Goal: Task Accomplishment & Management: Use online tool/utility

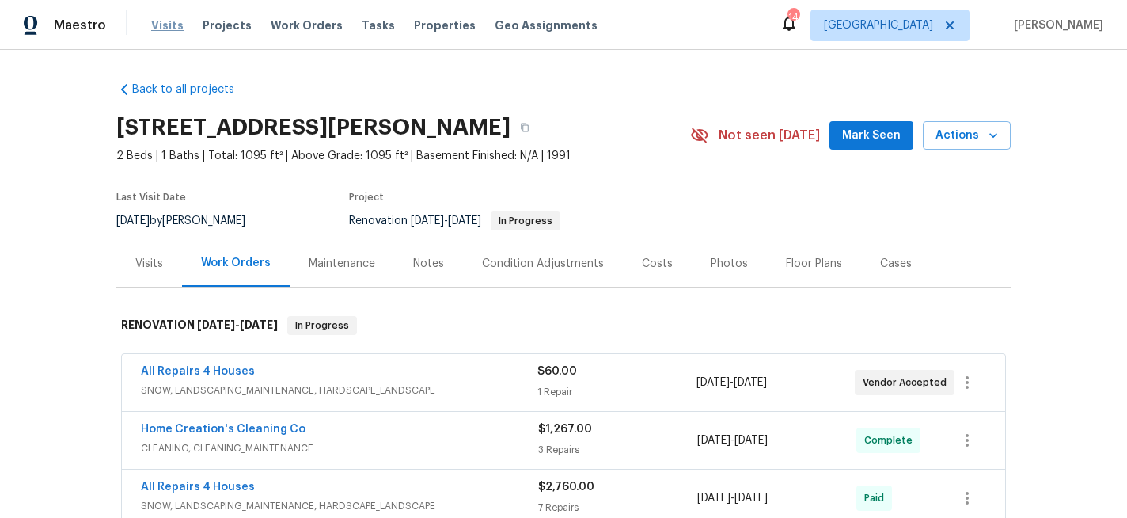
scroll to position [366, 0]
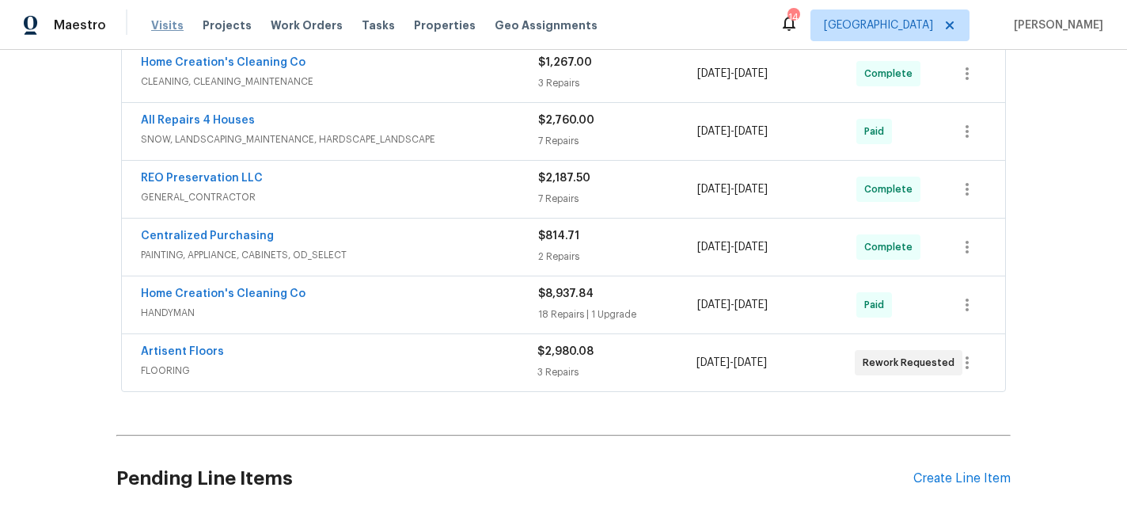
click at [173, 23] on span "Visits" at bounding box center [167, 25] width 32 height 16
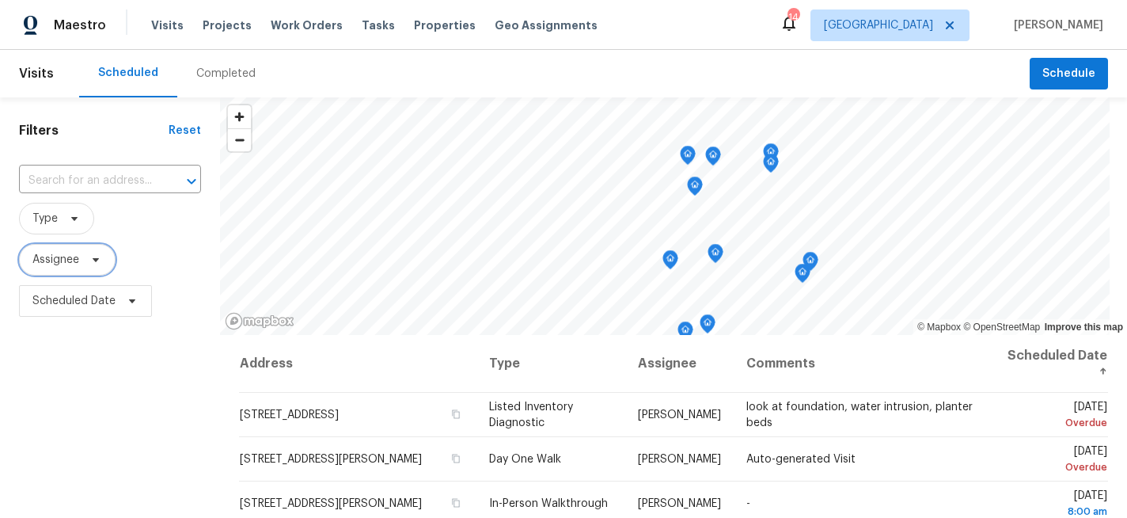
click at [81, 269] on span "Assignee" at bounding box center [67, 260] width 97 height 32
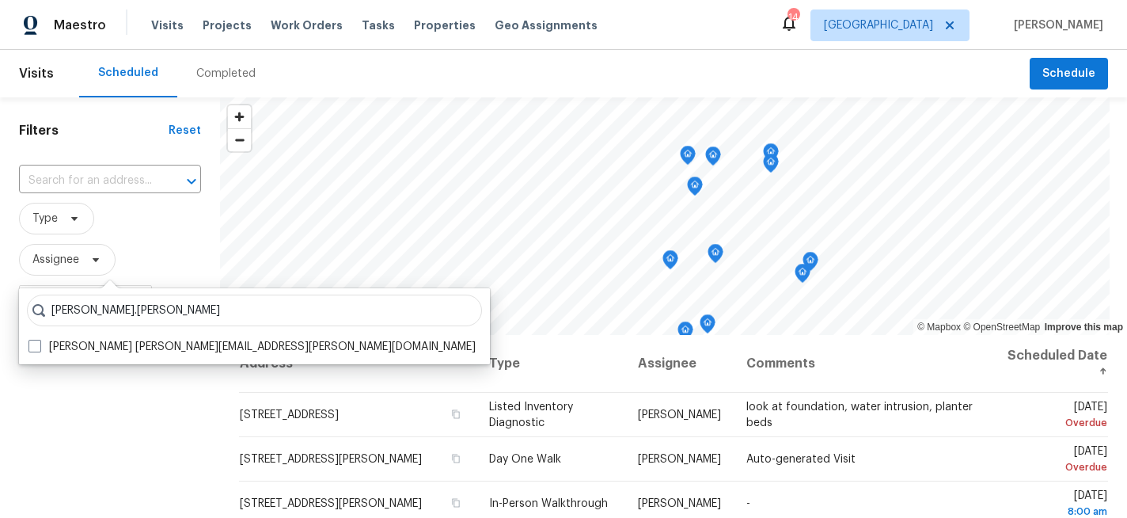
type input "[PERSON_NAME].[PERSON_NAME]"
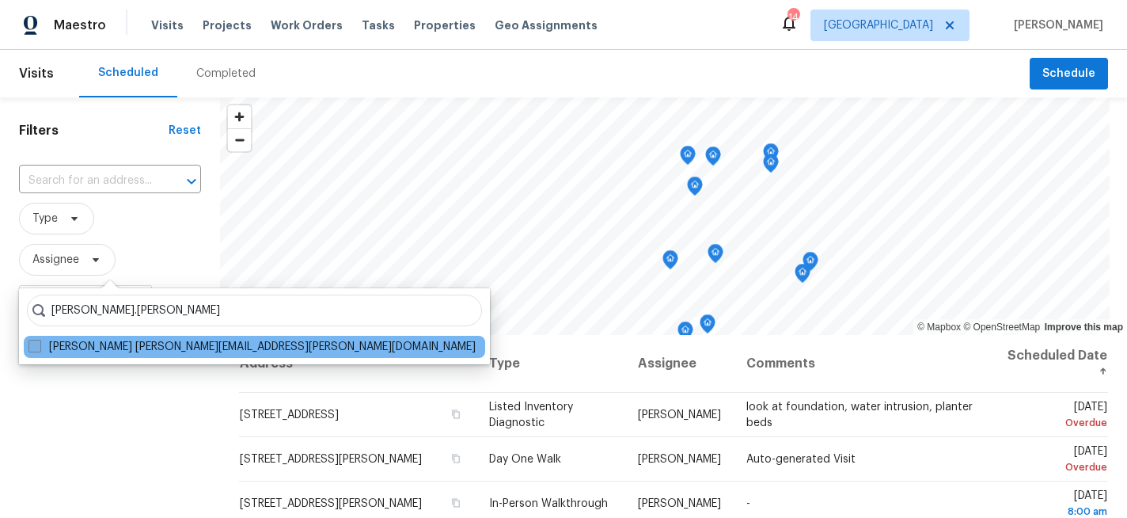
click at [38, 347] on span at bounding box center [34, 345] width 13 height 13
click at [38, 347] on input "[PERSON_NAME] [PERSON_NAME][EMAIL_ADDRESS][PERSON_NAME][DOMAIN_NAME]" at bounding box center [33, 344] width 10 height 10
checkbox input "true"
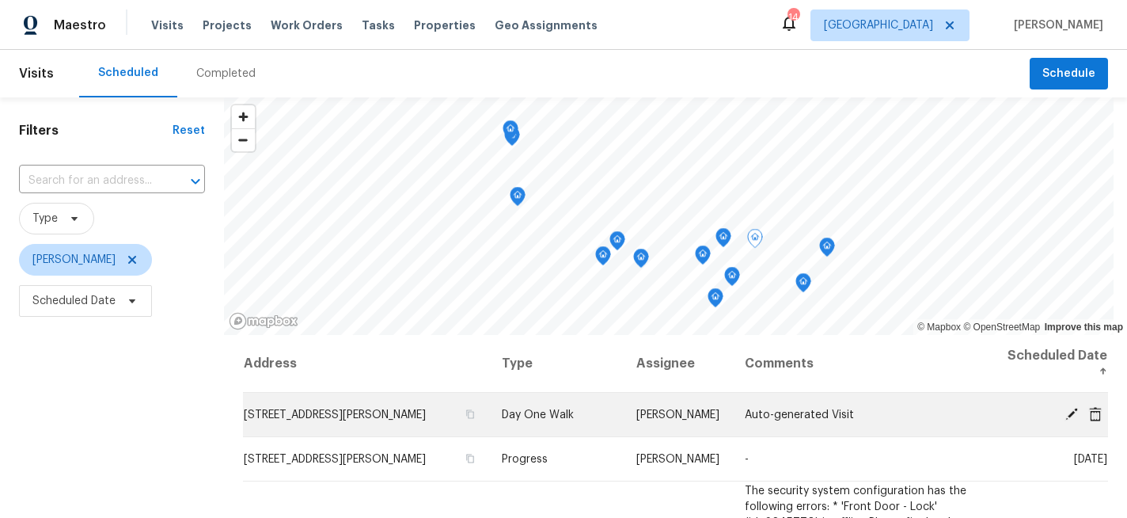
click at [1095, 415] on icon at bounding box center [1095, 413] width 13 height 14
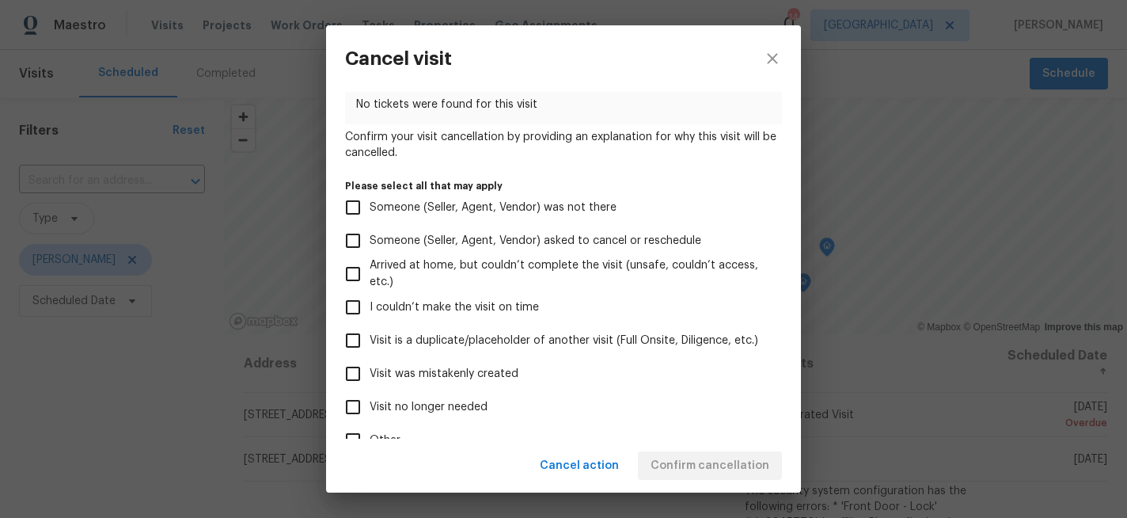
scroll to position [85, 0]
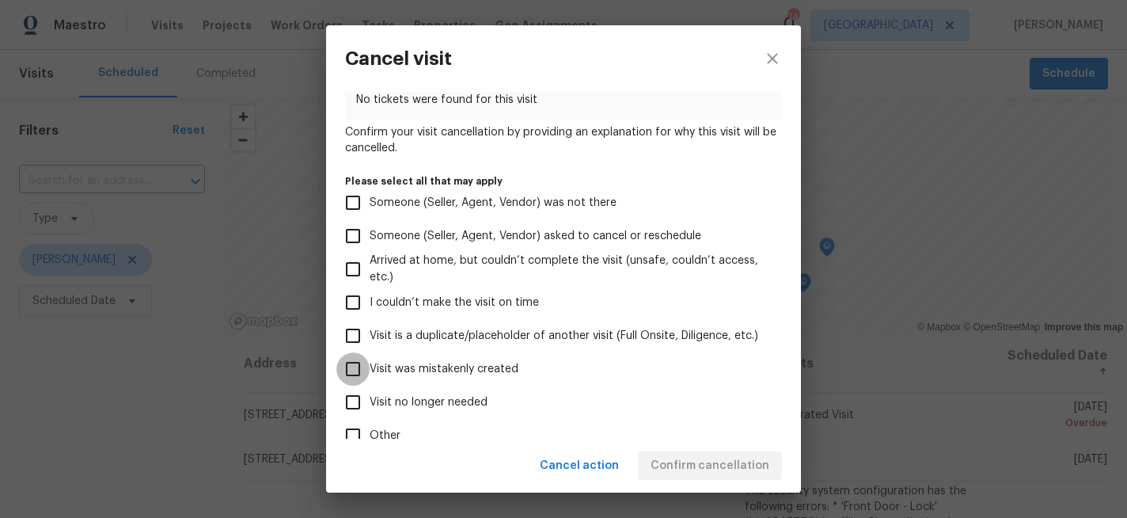
click at [355, 366] on input "Visit was mistakenly created" at bounding box center [352, 368] width 33 height 33
checkbox input "true"
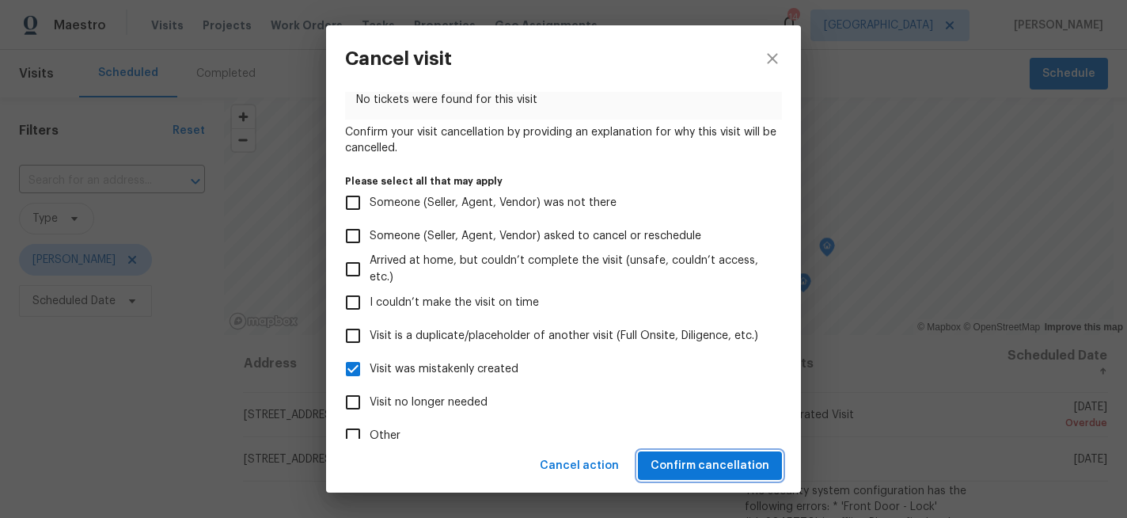
click at [692, 461] on span "Confirm cancellation" at bounding box center [709, 466] width 119 height 20
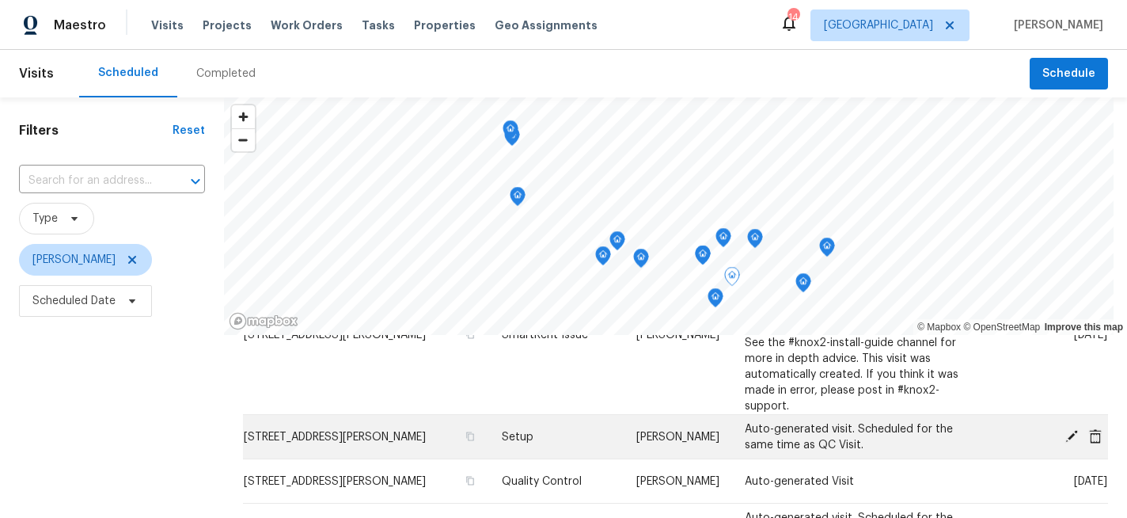
scroll to position [184, 0]
click at [1094, 439] on icon at bounding box center [1095, 434] width 13 height 14
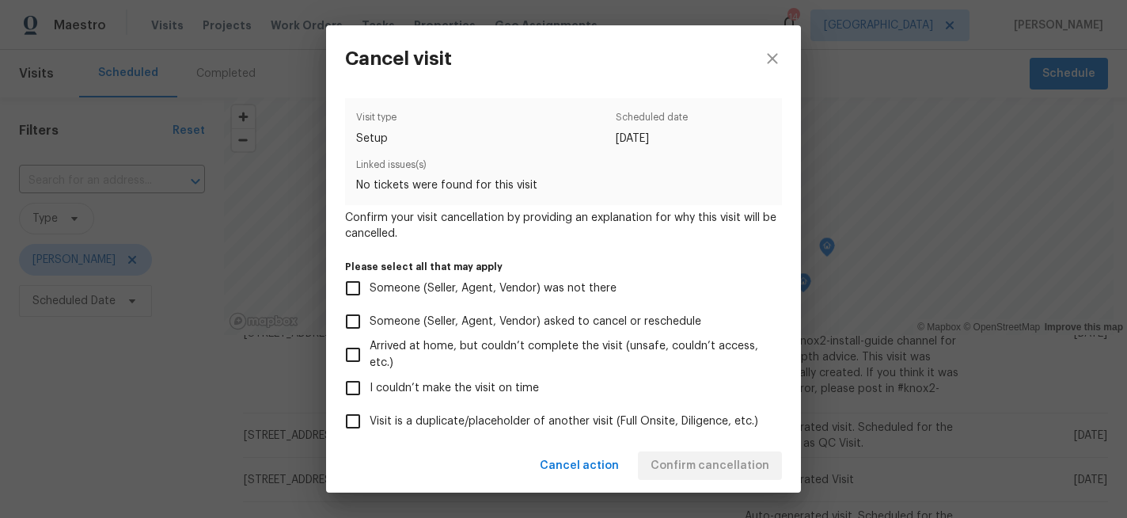
scroll to position [65, 0]
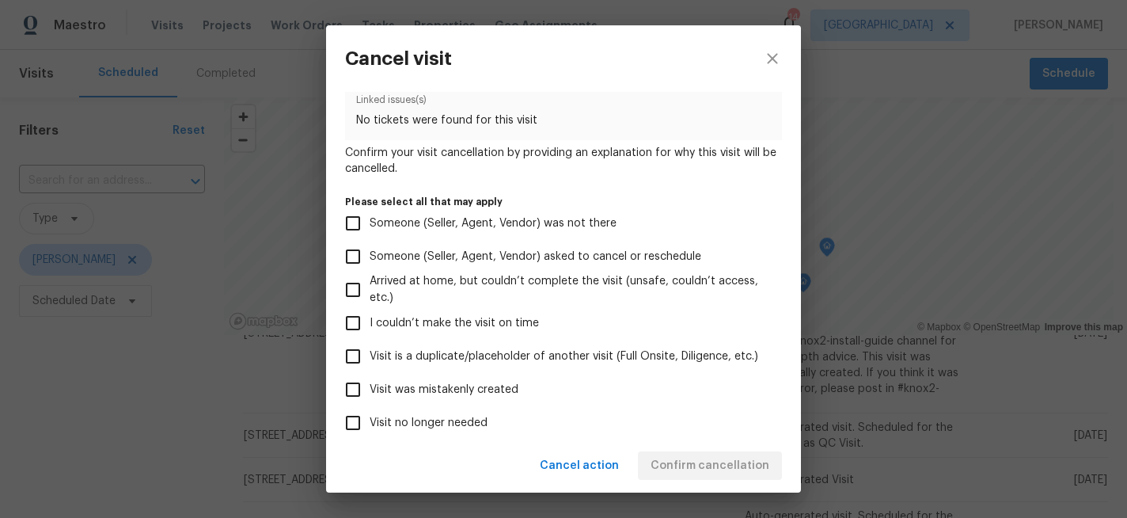
click at [355, 384] on input "Visit was mistakenly created" at bounding box center [352, 389] width 33 height 33
checkbox input "true"
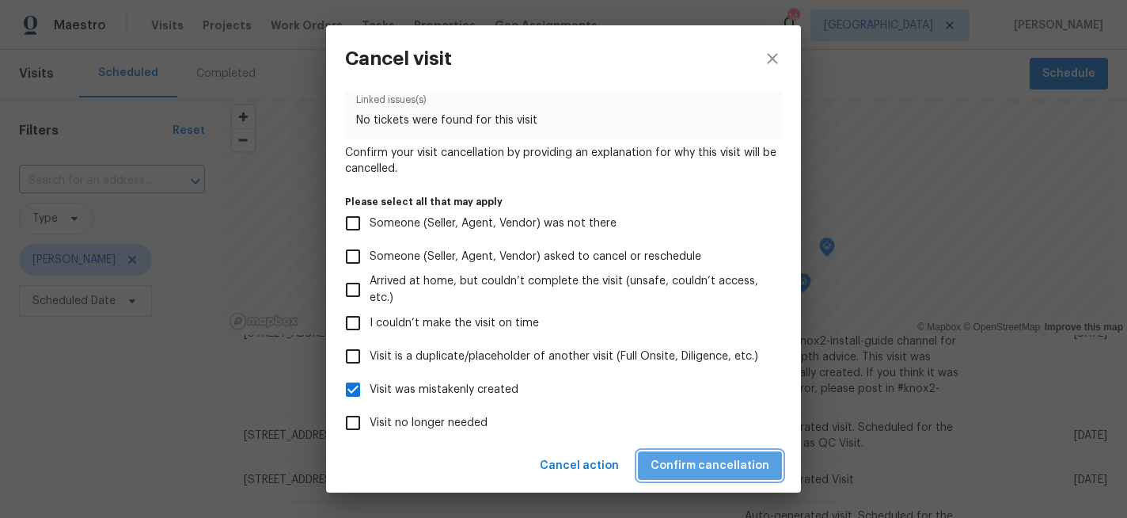
click at [750, 456] on span "Confirm cancellation" at bounding box center [709, 466] width 119 height 20
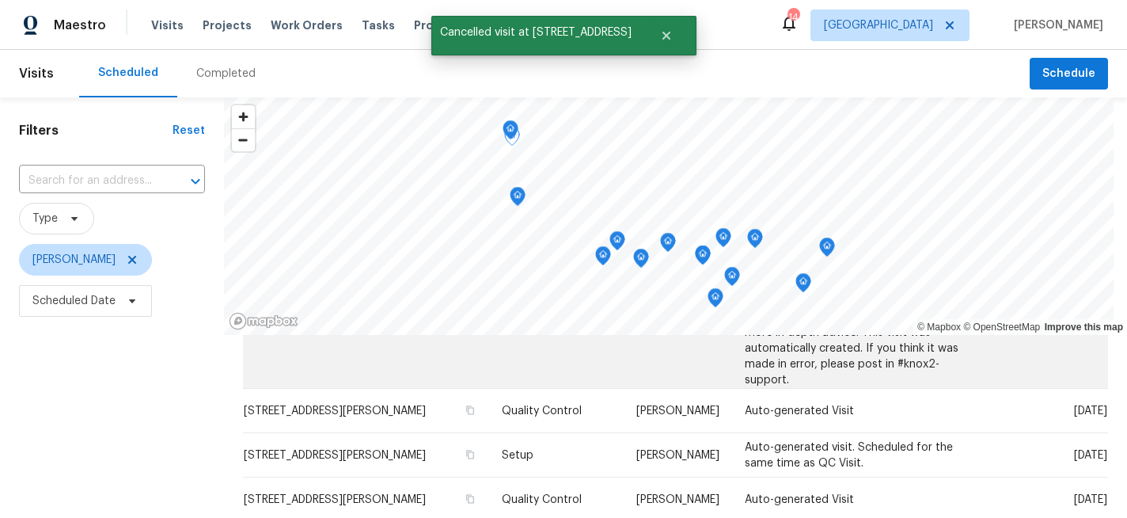
scroll to position [212, 0]
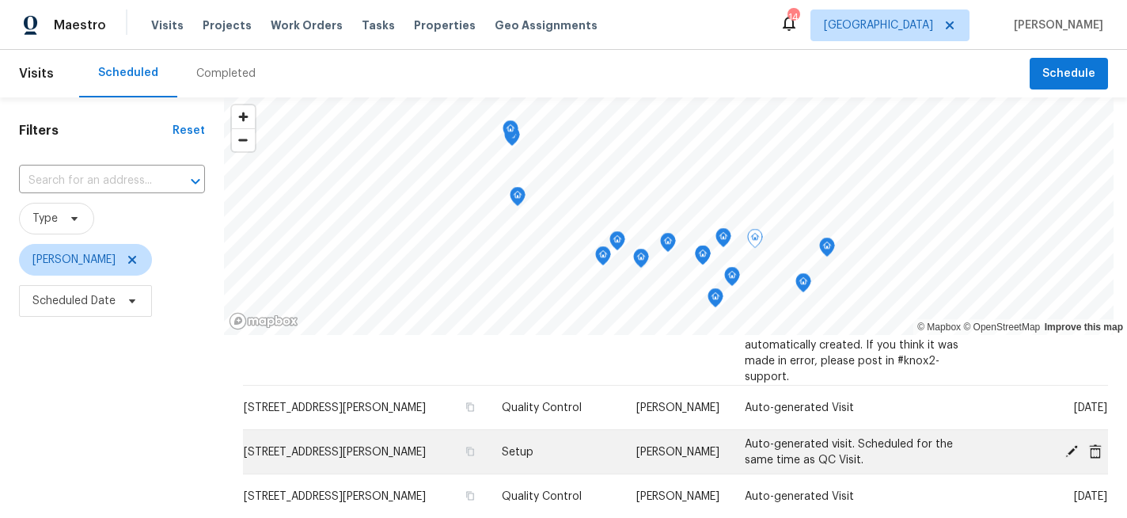
click at [1095, 453] on icon at bounding box center [1095, 450] width 13 height 14
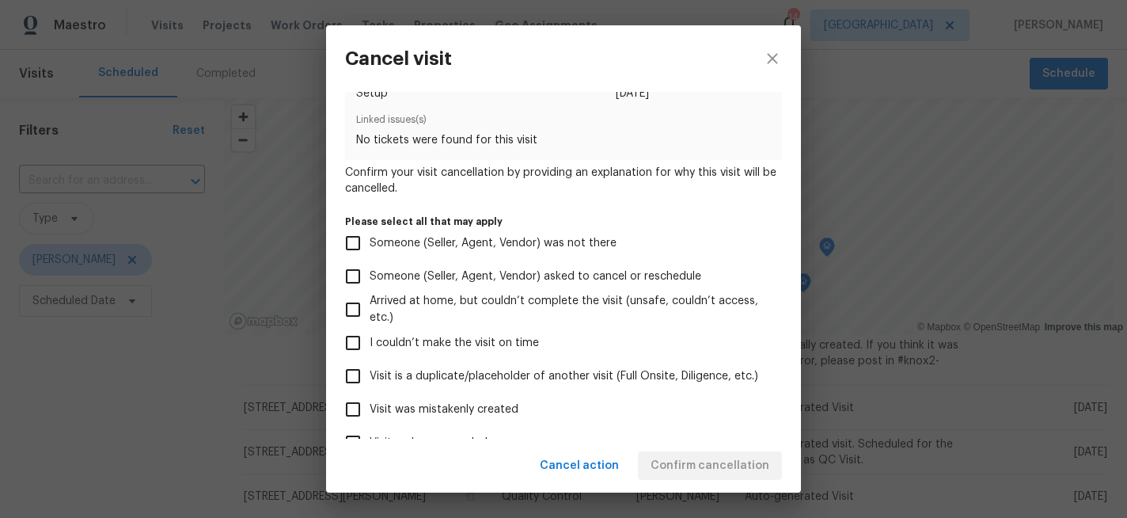
scroll to position [51, 0]
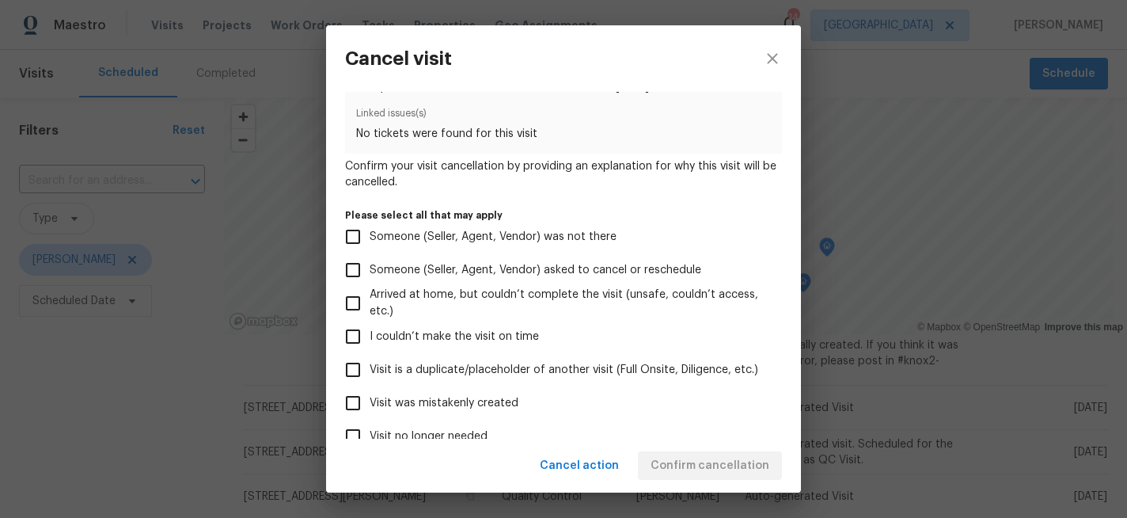
click at [351, 402] on input "Visit was mistakenly created" at bounding box center [352, 402] width 33 height 33
checkbox input "true"
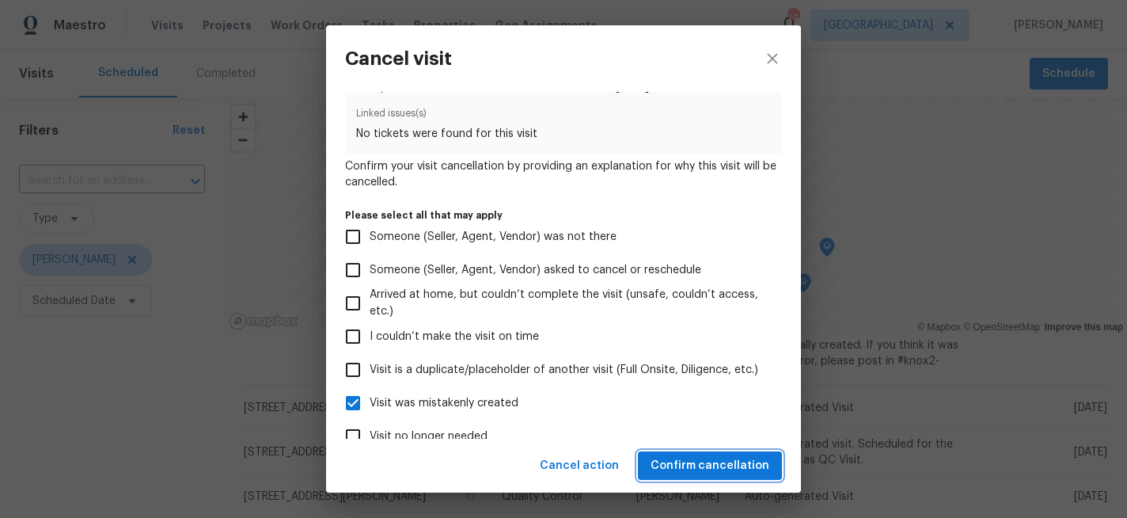
click at [724, 468] on span "Confirm cancellation" at bounding box center [709, 466] width 119 height 20
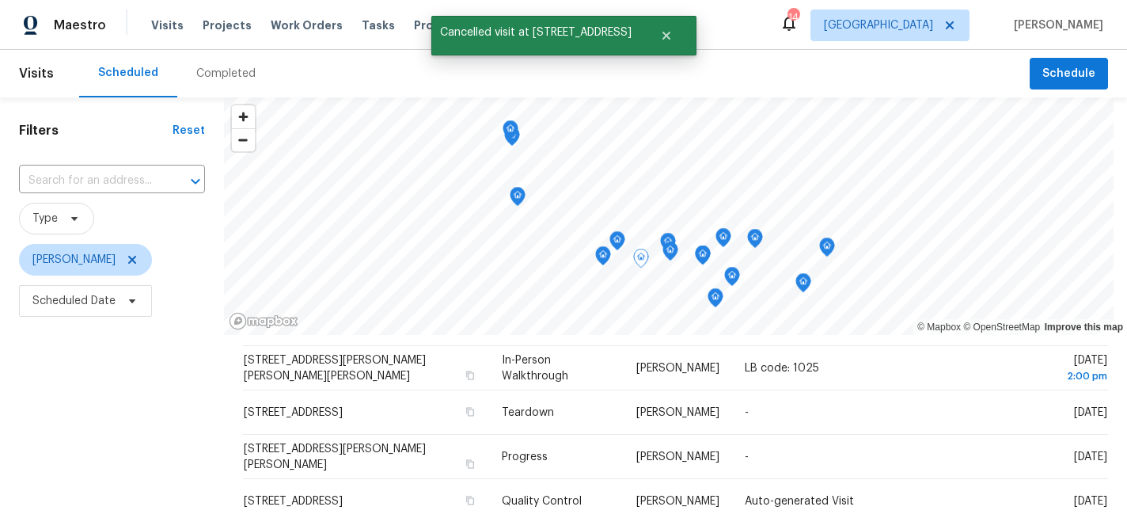
scroll to position [351, 0]
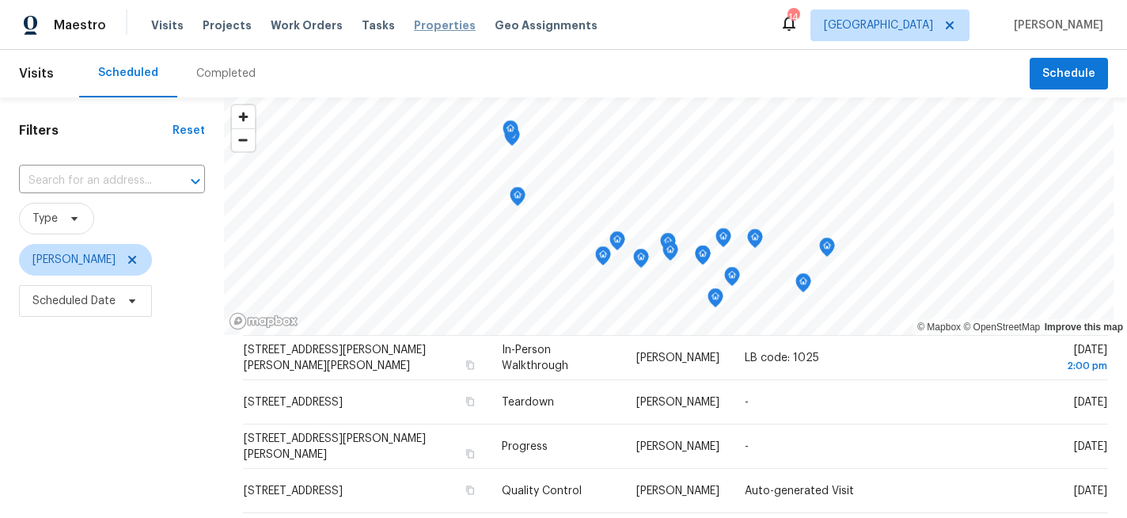
click at [437, 25] on span "Properties" at bounding box center [445, 25] width 62 height 16
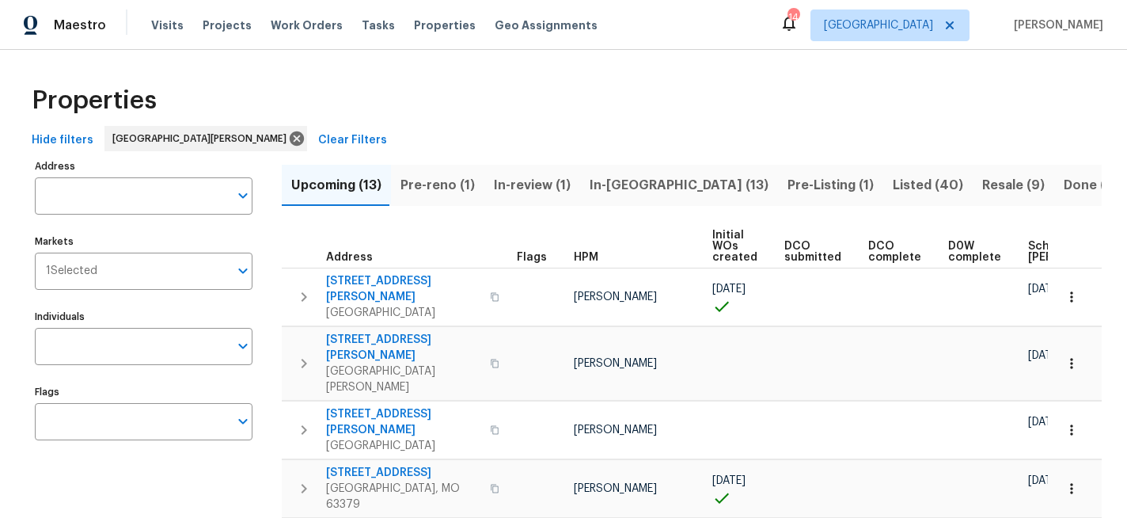
click at [444, 184] on span "Pre-reno (1)" at bounding box center [437, 185] width 74 height 22
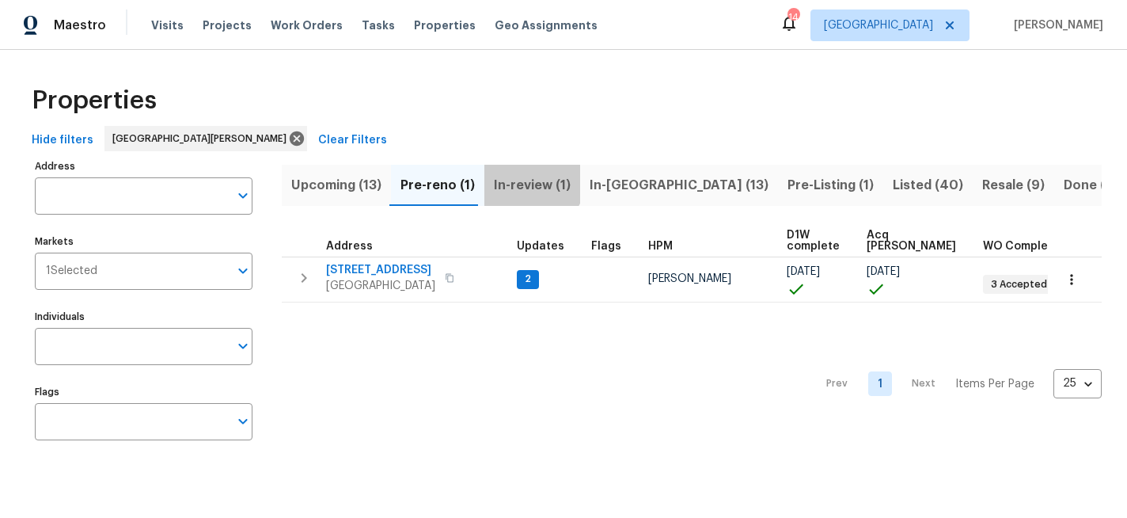
click at [525, 179] on span "In-review (1)" at bounding box center [532, 185] width 77 height 22
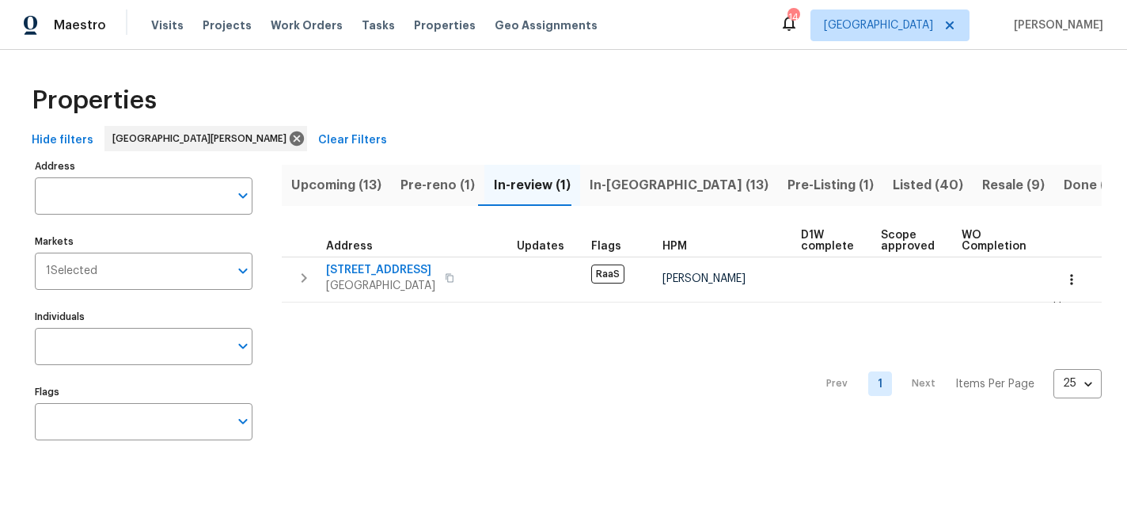
click at [600, 181] on span "In-reno (13)" at bounding box center [679, 185] width 179 height 22
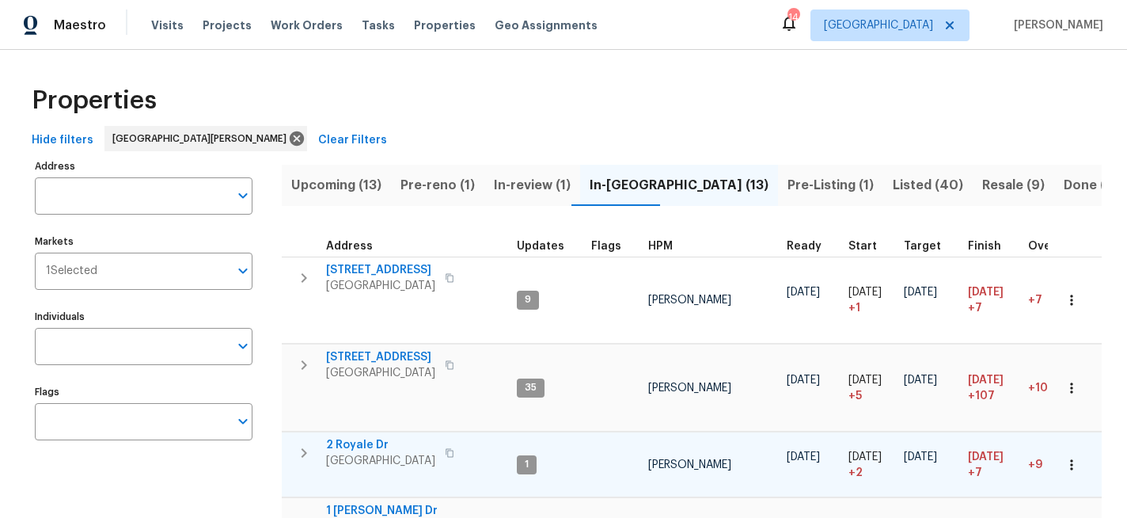
click at [351, 437] on span "2 Royale Dr" at bounding box center [380, 445] width 109 height 16
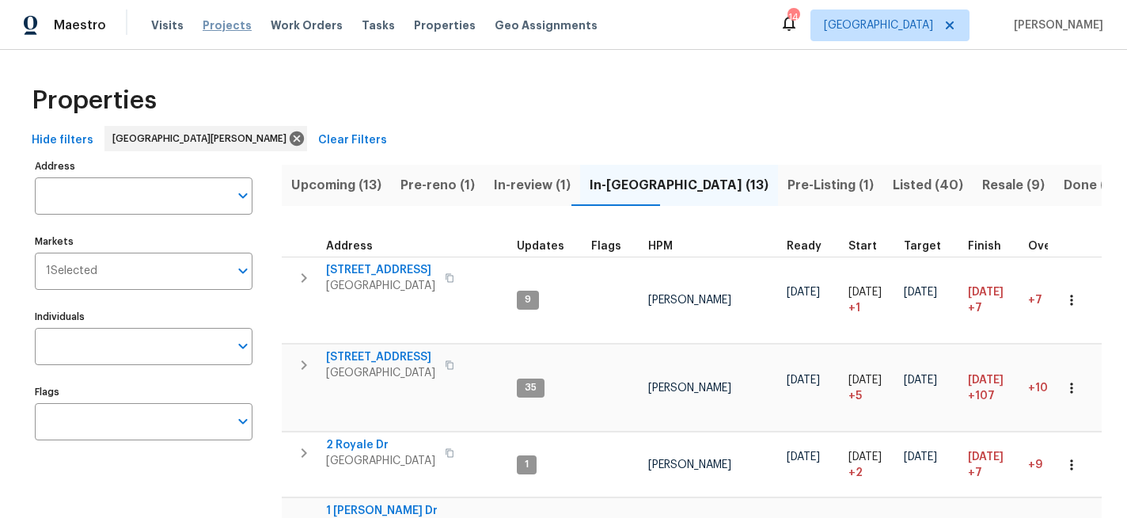
click at [214, 24] on span "Projects" at bounding box center [227, 25] width 49 height 16
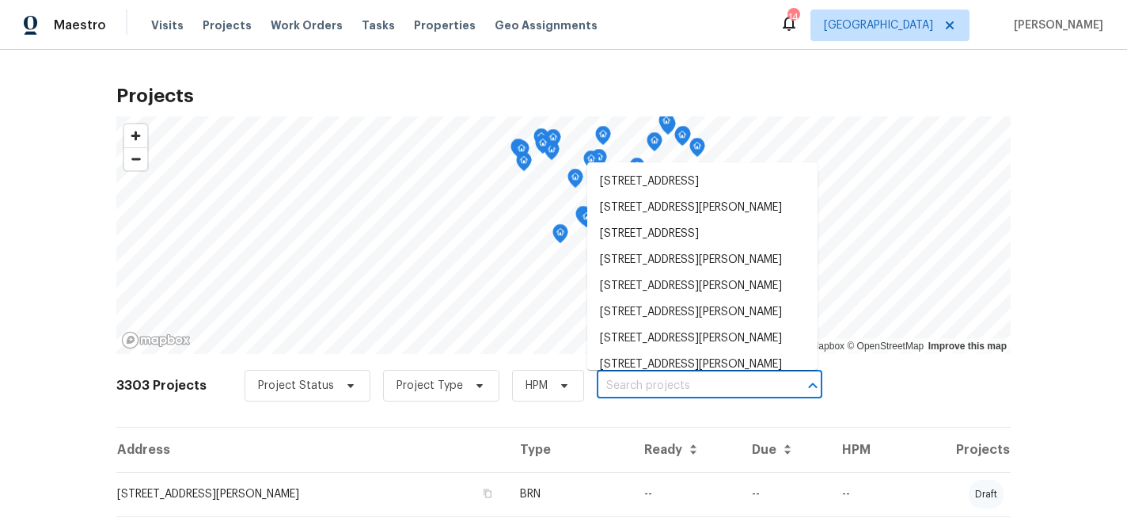
click at [648, 384] on input "text" at bounding box center [687, 385] width 181 height 25
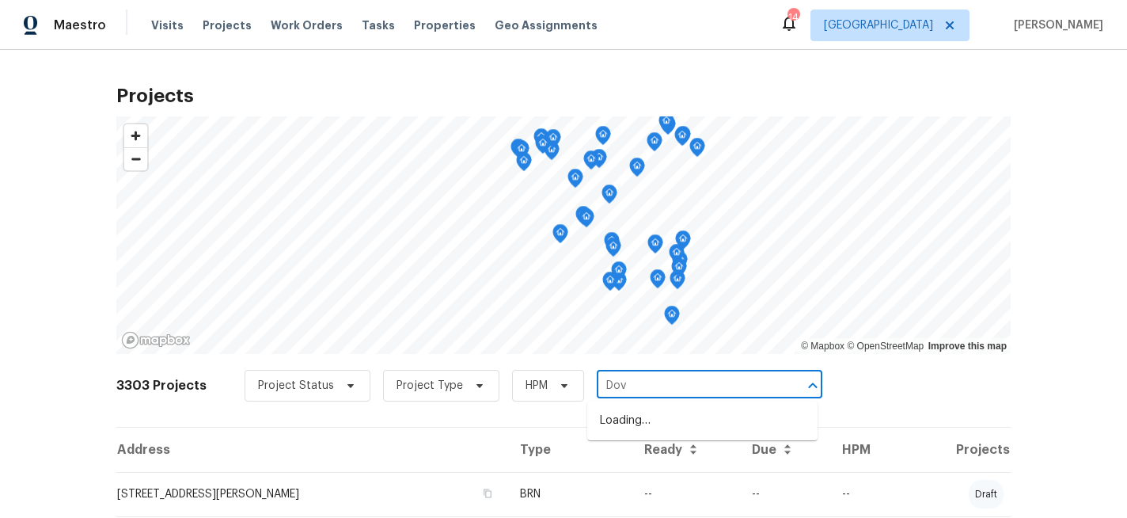
type input "Dove"
click at [643, 460] on li "417 Dove Dr, Saint Charles, MO 63301" at bounding box center [702, 447] width 230 height 26
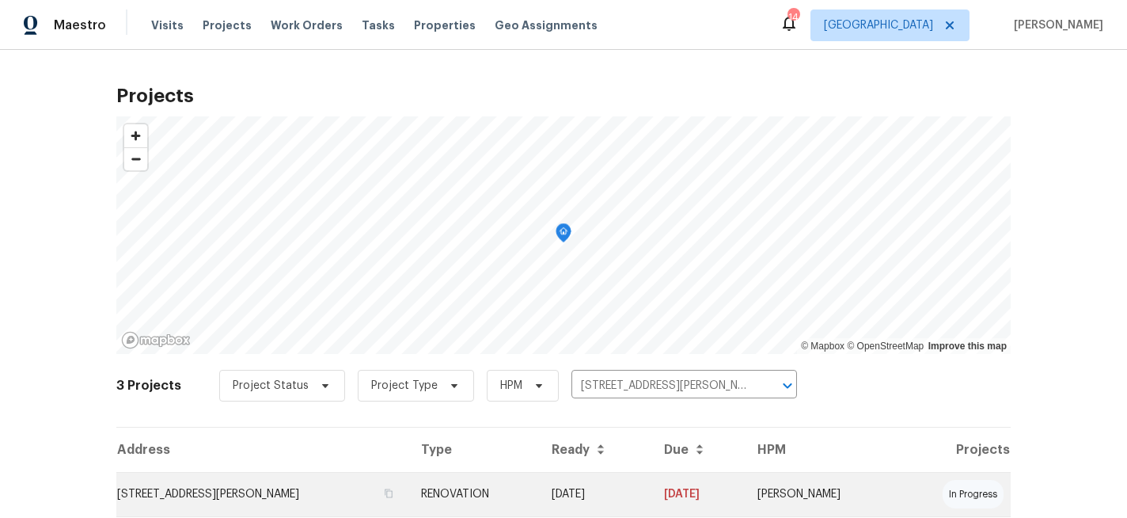
click at [214, 491] on td "417 Dove Dr, Saint Charles, MO 63301" at bounding box center [262, 494] width 292 height 44
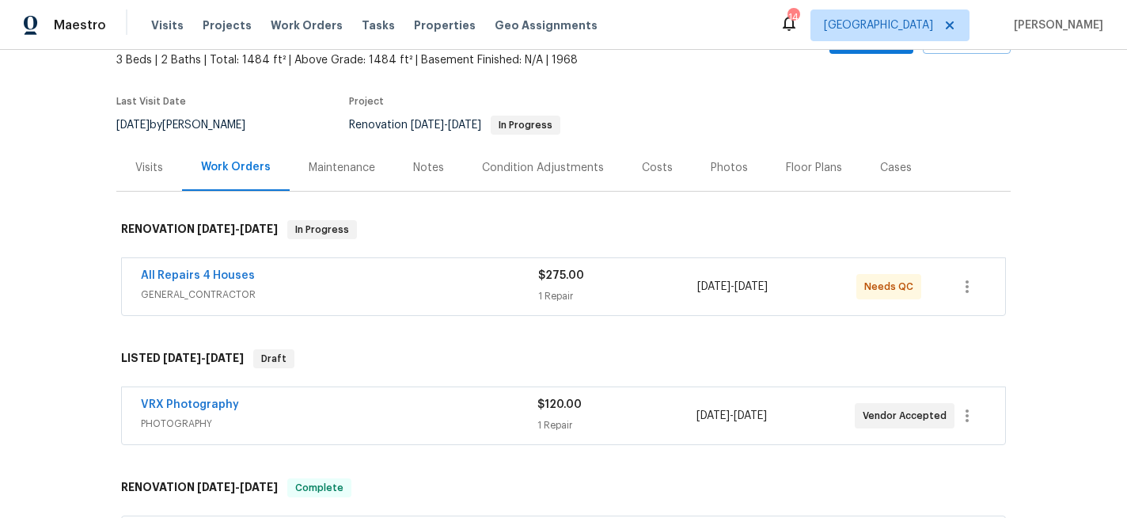
scroll to position [109, 0]
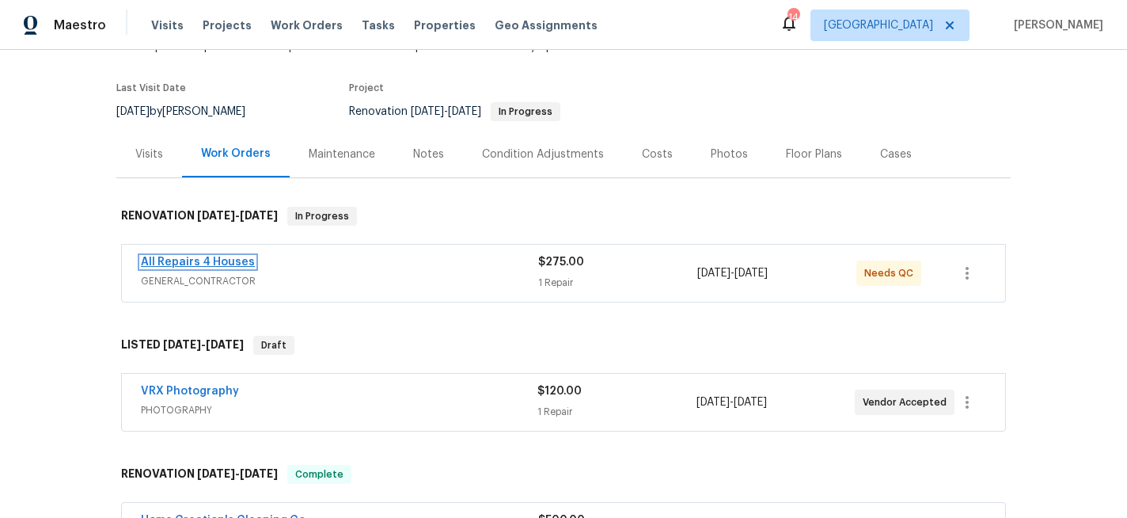
click at [226, 259] on link "All Repairs 4 Houses" at bounding box center [198, 261] width 114 height 11
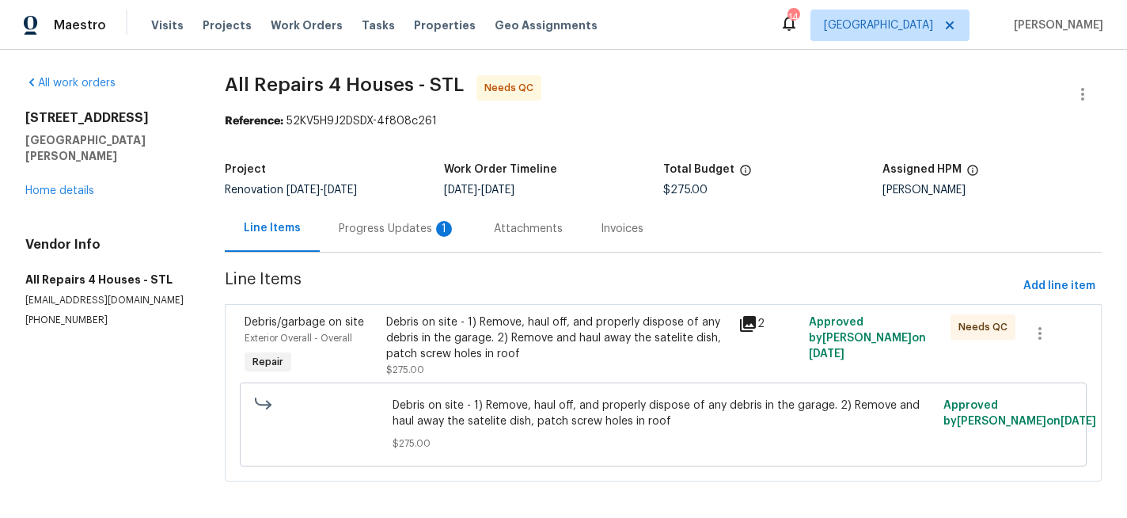
click at [408, 229] on div "Progress Updates 1" at bounding box center [397, 229] width 117 height 16
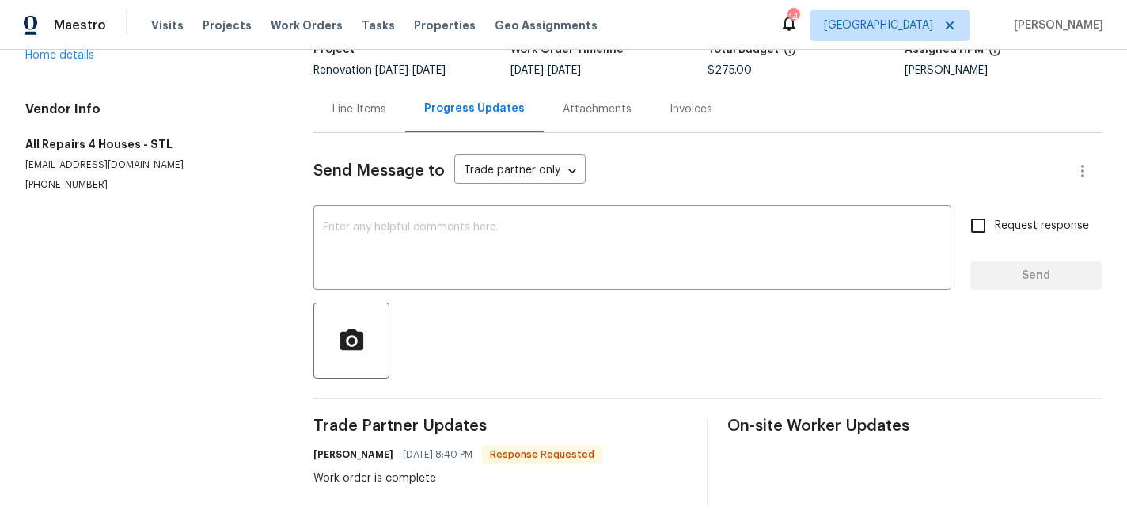
scroll to position [132, 0]
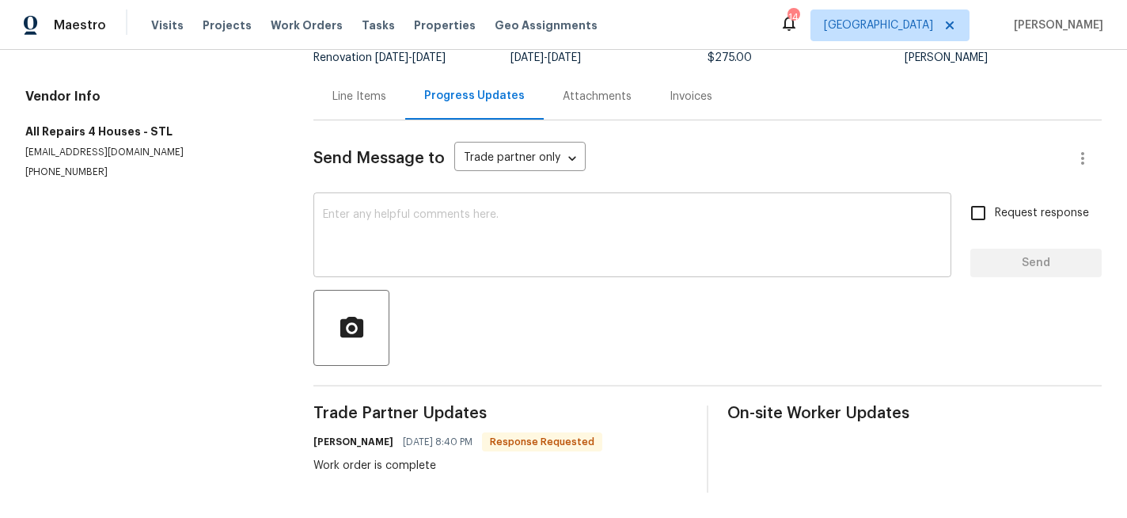
click at [472, 229] on textarea at bounding box center [632, 236] width 619 height 55
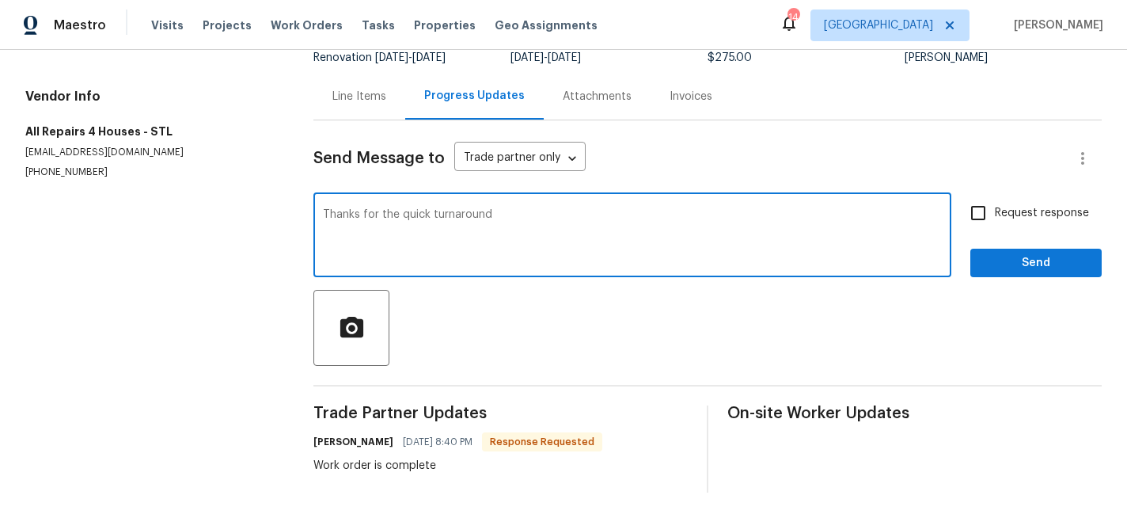
type textarea "Thanks for the quick turnaround"
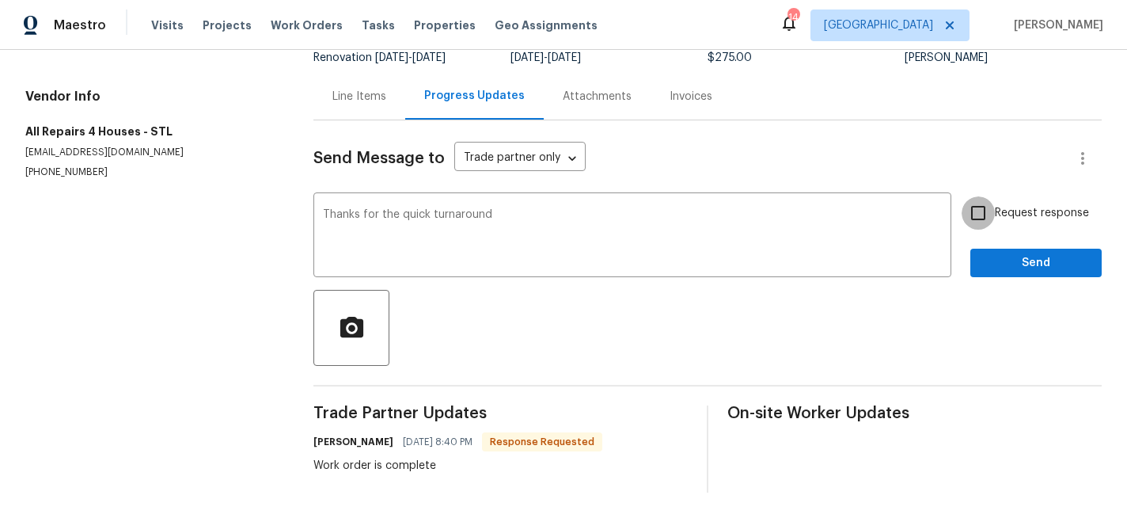
click at [992, 214] on input "Request response" at bounding box center [977, 212] width 33 height 33
click at [986, 215] on input "Request response" at bounding box center [977, 212] width 33 height 33
checkbox input "false"
click at [1011, 256] on span "Send" at bounding box center [1036, 263] width 106 height 20
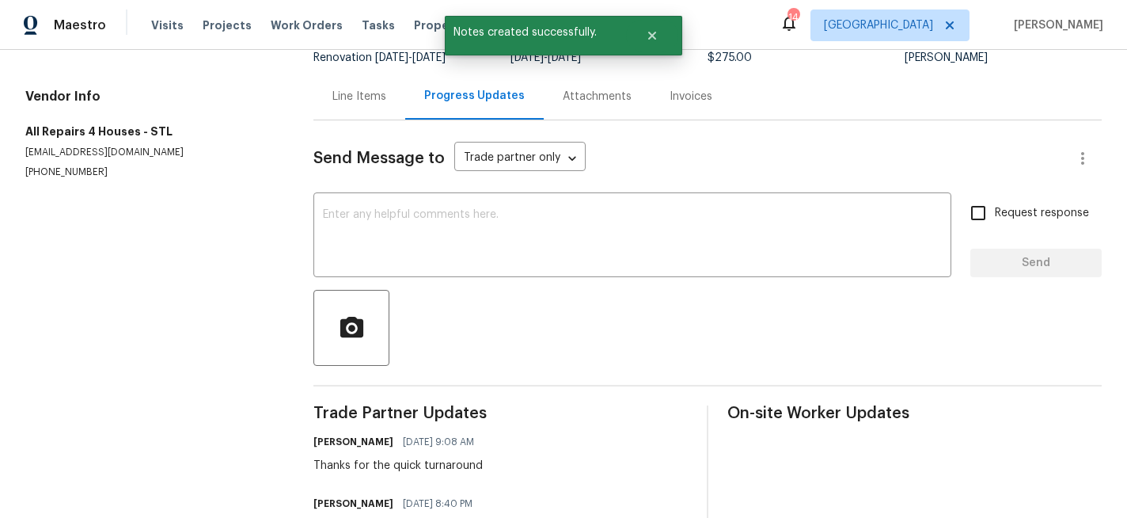
click at [363, 94] on div "Line Items" at bounding box center [359, 97] width 54 height 16
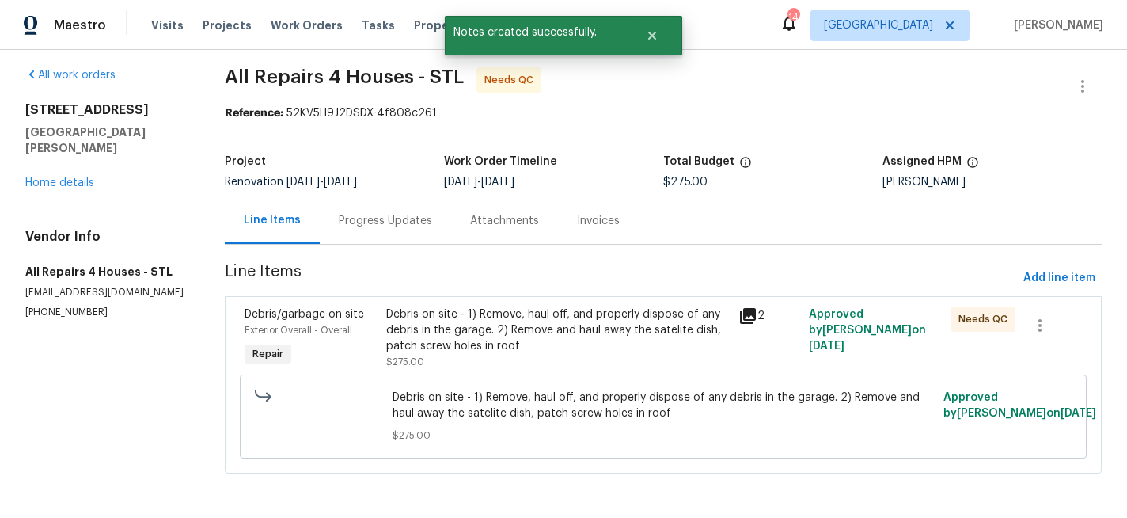
click at [433, 332] on div "Debris on site - 1) Remove, haul off, and properly dispose of any debris in the…" at bounding box center [557, 329] width 343 height 47
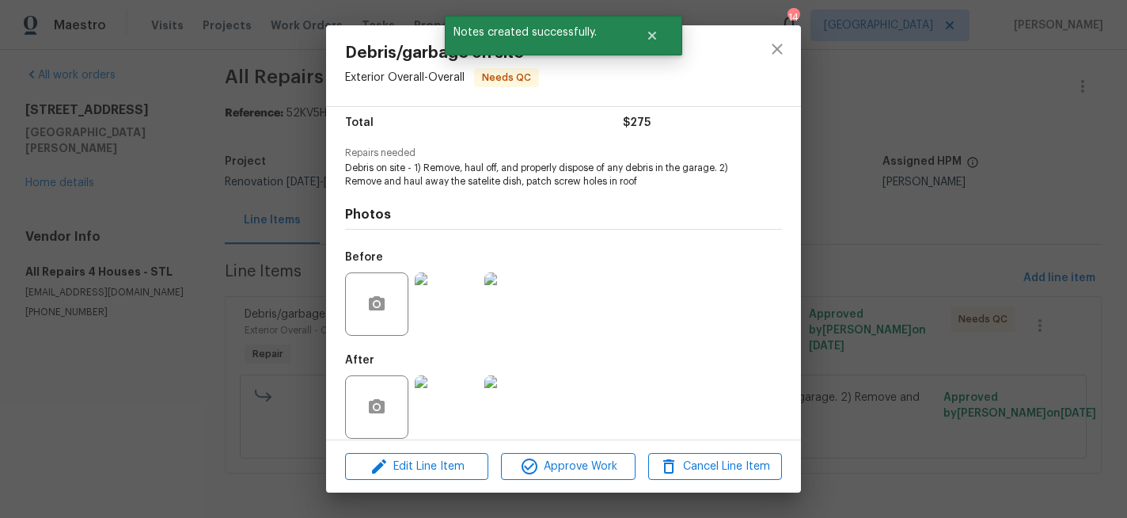
scroll to position [145, 0]
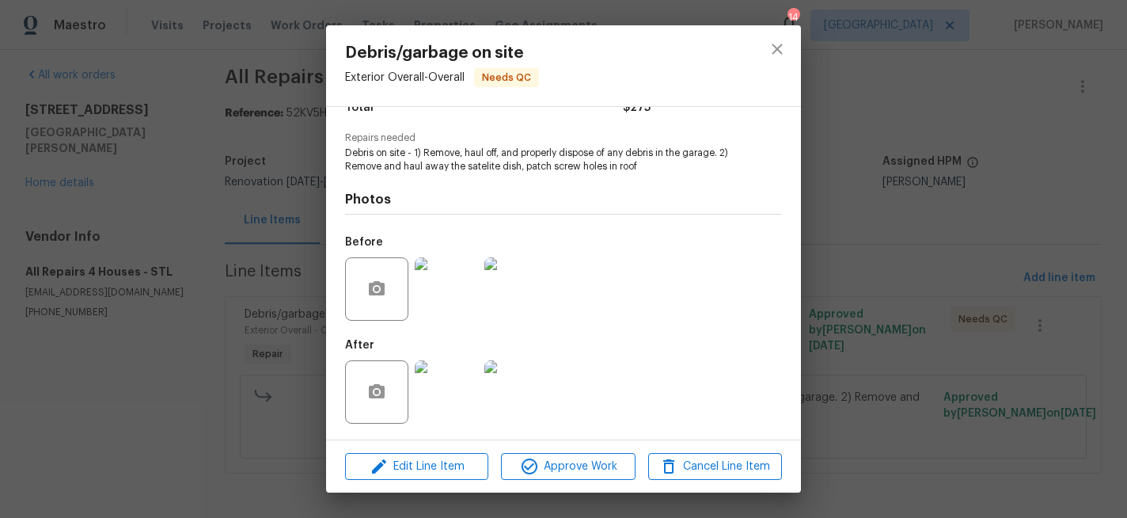
click at [429, 398] on img at bounding box center [446, 391] width 63 height 63
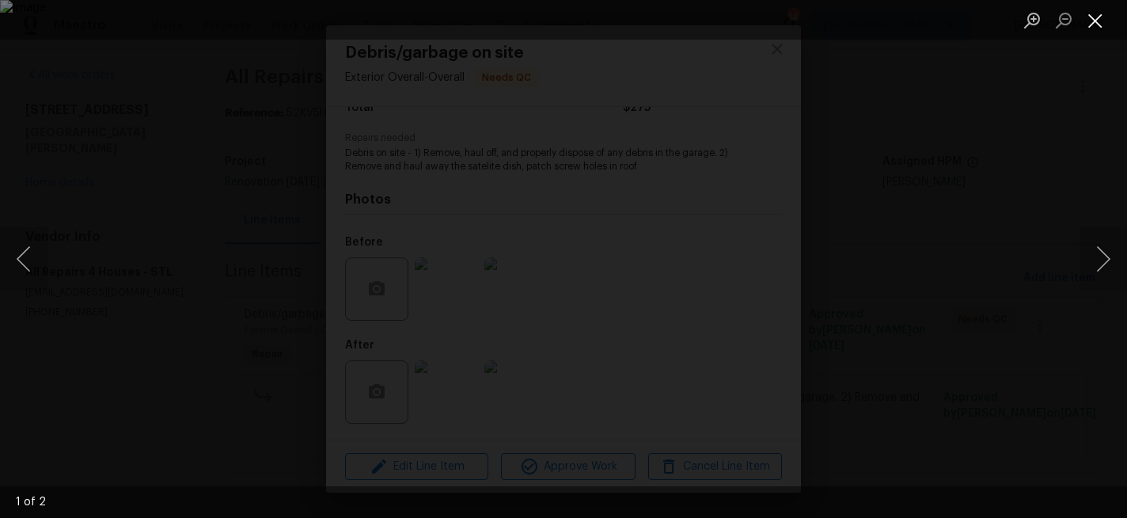
click at [1095, 20] on button "Close lightbox" at bounding box center [1095, 20] width 32 height 28
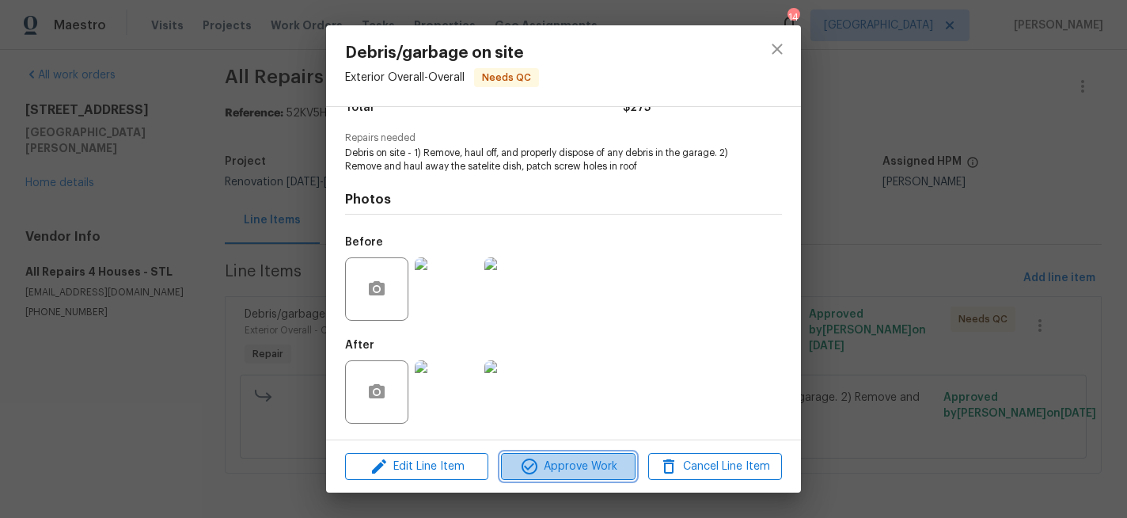
click at [577, 464] on span "Approve Work" at bounding box center [568, 467] width 124 height 20
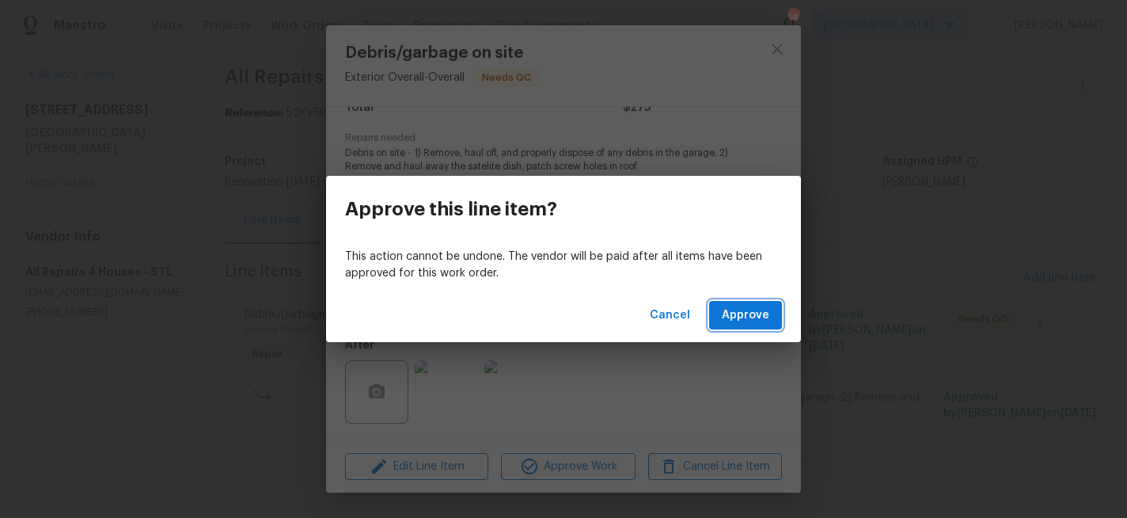
click at [754, 318] on span "Approve" at bounding box center [745, 315] width 47 height 20
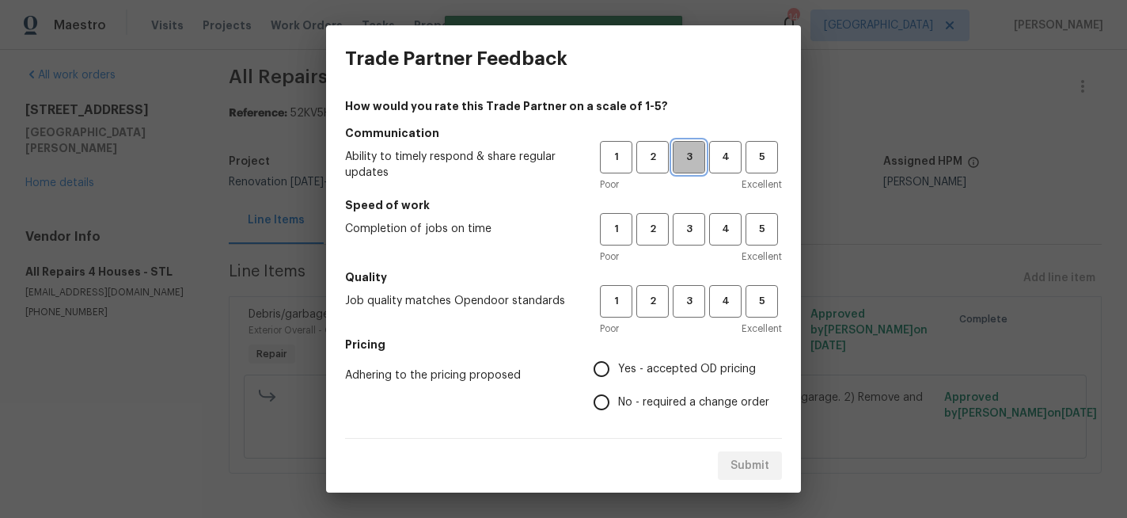
click at [699, 157] on span "3" at bounding box center [688, 157] width 29 height 18
click at [696, 236] on span "3" at bounding box center [688, 229] width 29 height 18
click at [688, 313] on button "3" at bounding box center [689, 301] width 32 height 32
click at [604, 368] on input "Yes - accepted OD pricing" at bounding box center [601, 368] width 33 height 33
radio input "true"
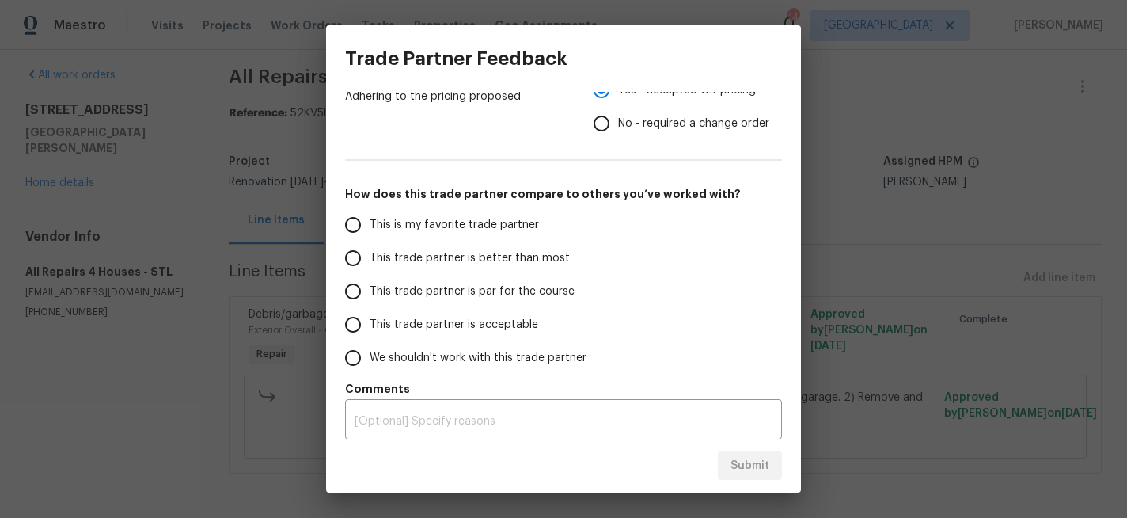
scroll to position [286, 0]
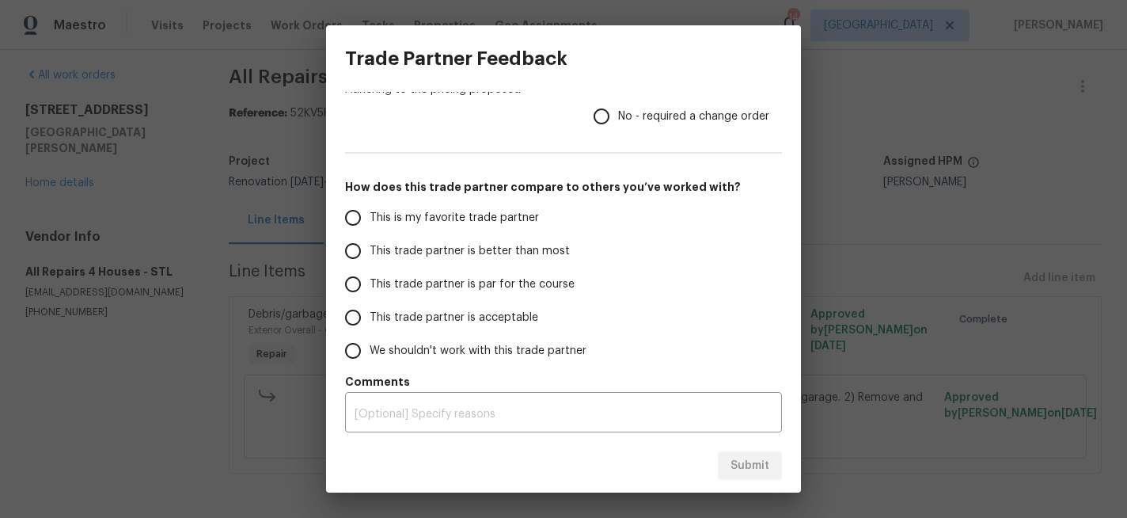
click at [351, 257] on input "This trade partner is better than most" at bounding box center [352, 250] width 33 height 33
click at [734, 462] on span "Submit" at bounding box center [749, 466] width 39 height 20
radio input "true"
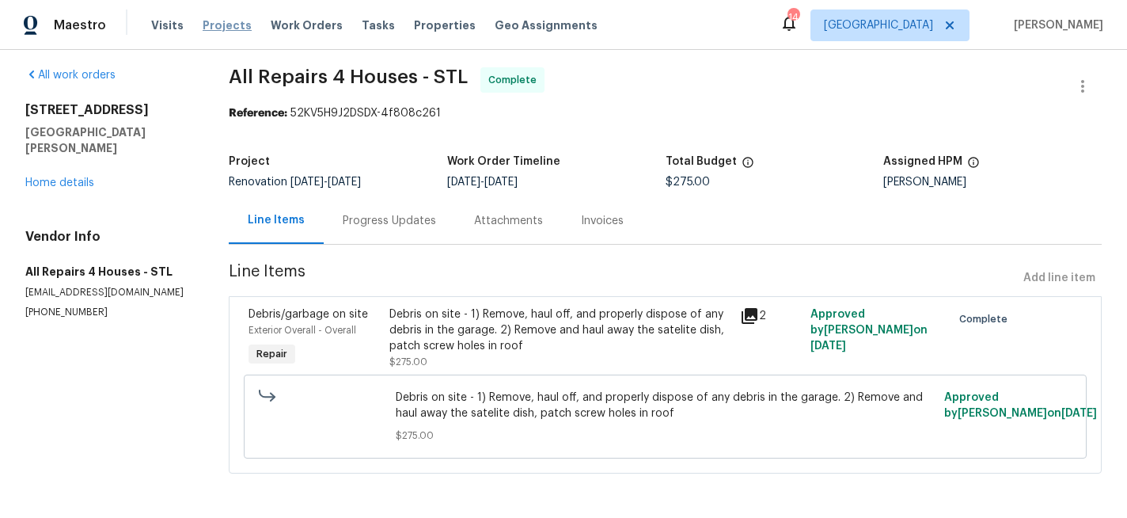
click at [224, 24] on span "Projects" at bounding box center [227, 25] width 49 height 16
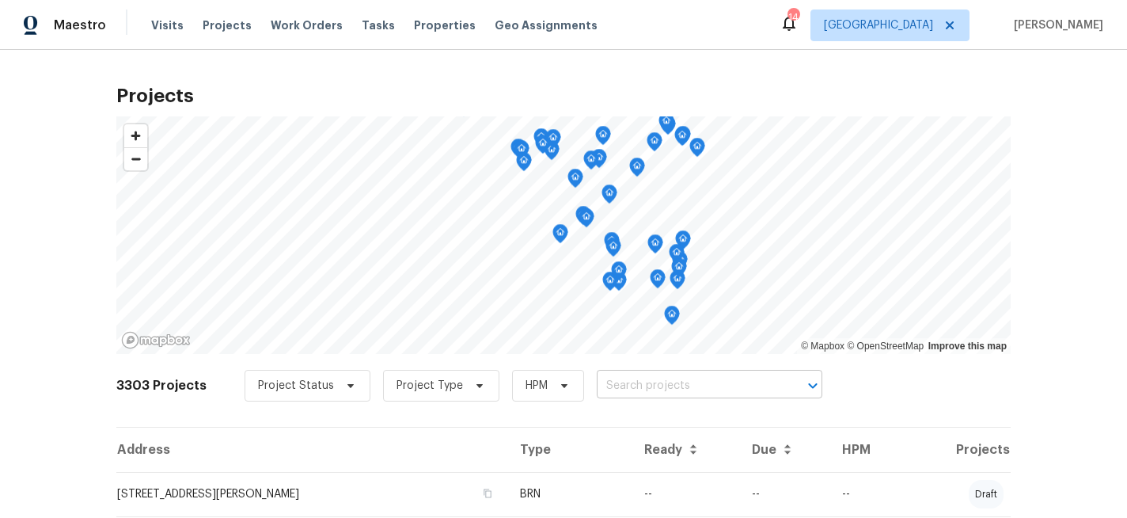
click at [619, 380] on input "text" at bounding box center [687, 385] width 181 height 25
type input "cobbler"
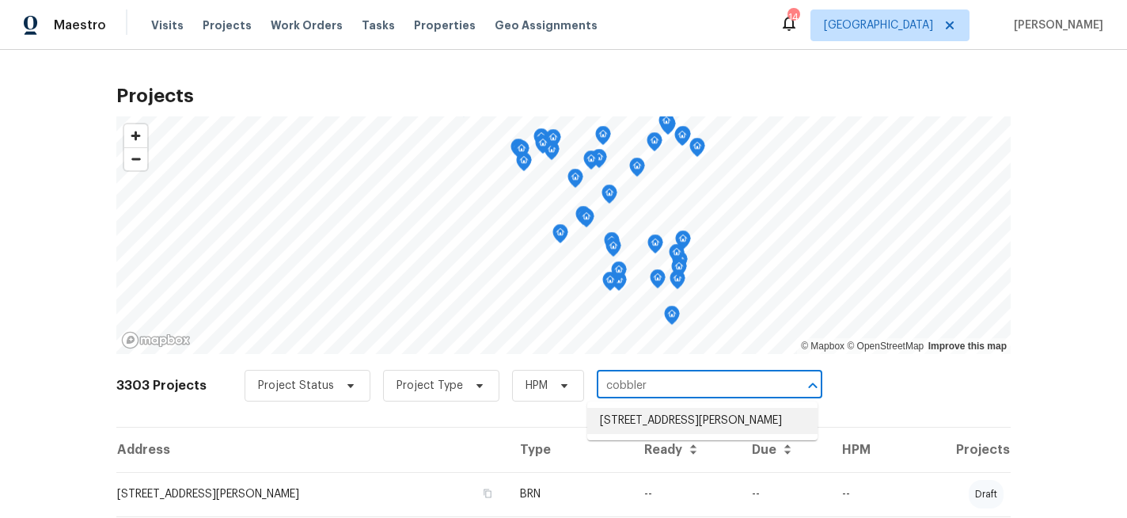
click at [612, 419] on li "1004 Cobbler Ln, Saint Peters, MO 63303" at bounding box center [702, 421] width 230 height 26
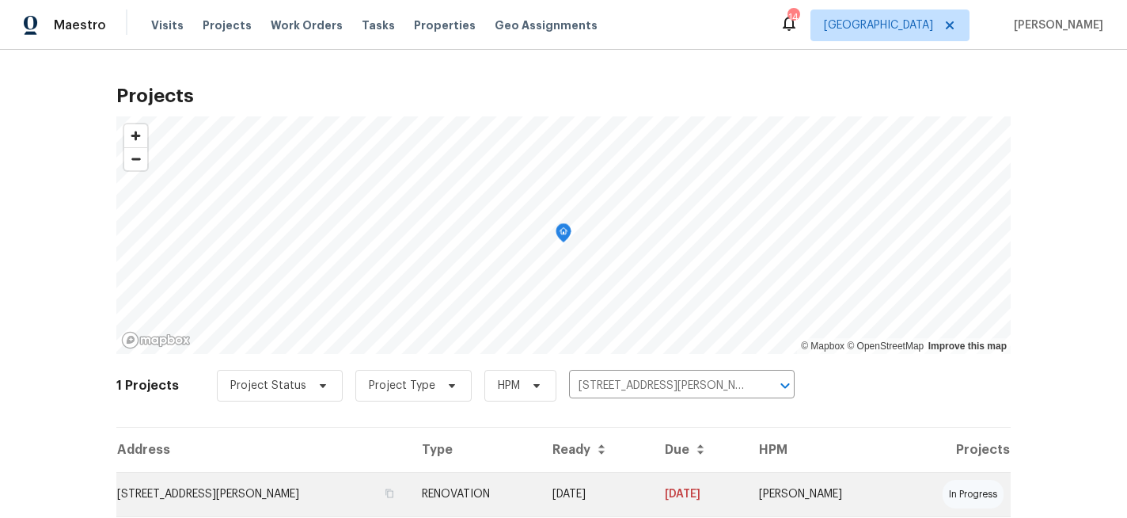
click at [302, 500] on td "1004 Cobbler Ln, Saint Peters, MO 63303" at bounding box center [262, 494] width 293 height 44
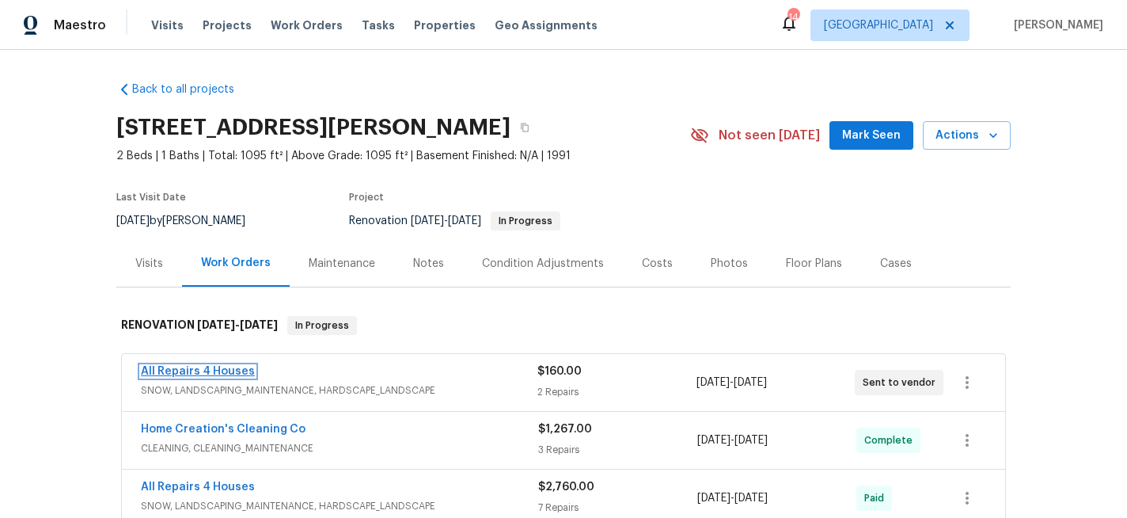
click at [207, 370] on link "All Repairs 4 Houses" at bounding box center [198, 371] width 114 height 11
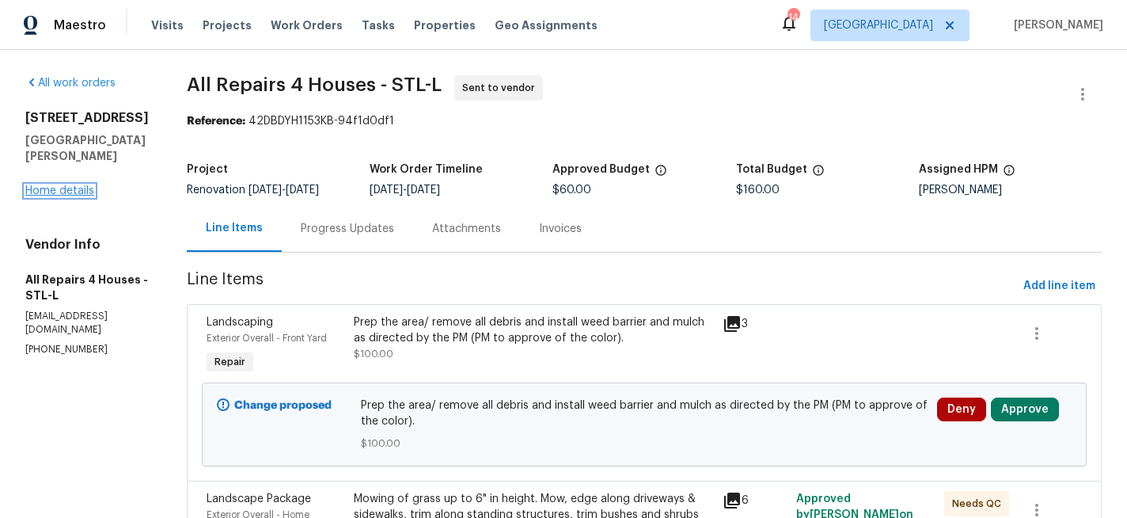
click at [59, 185] on link "Home details" at bounding box center [59, 190] width 69 height 11
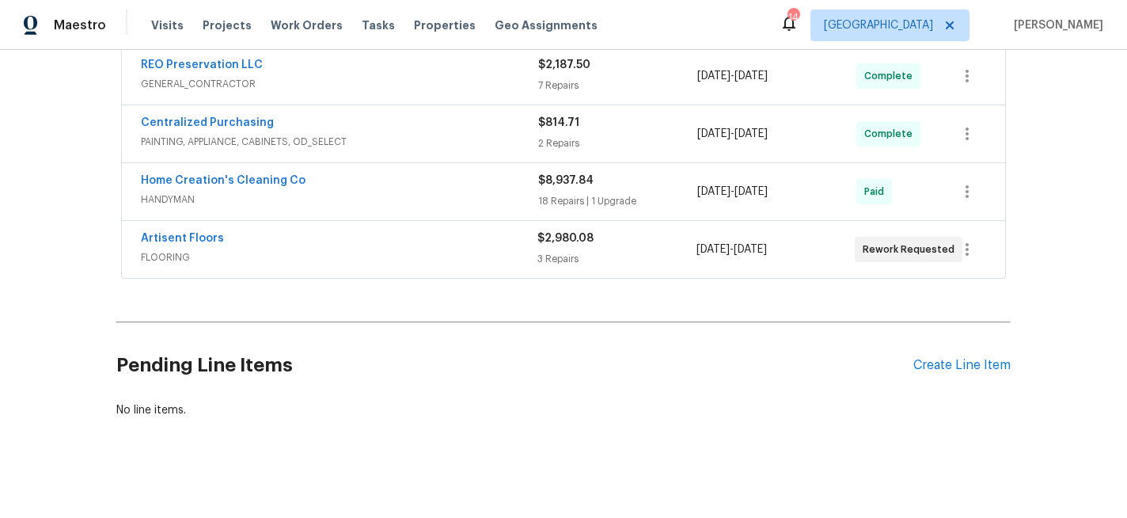
scroll to position [487, 0]
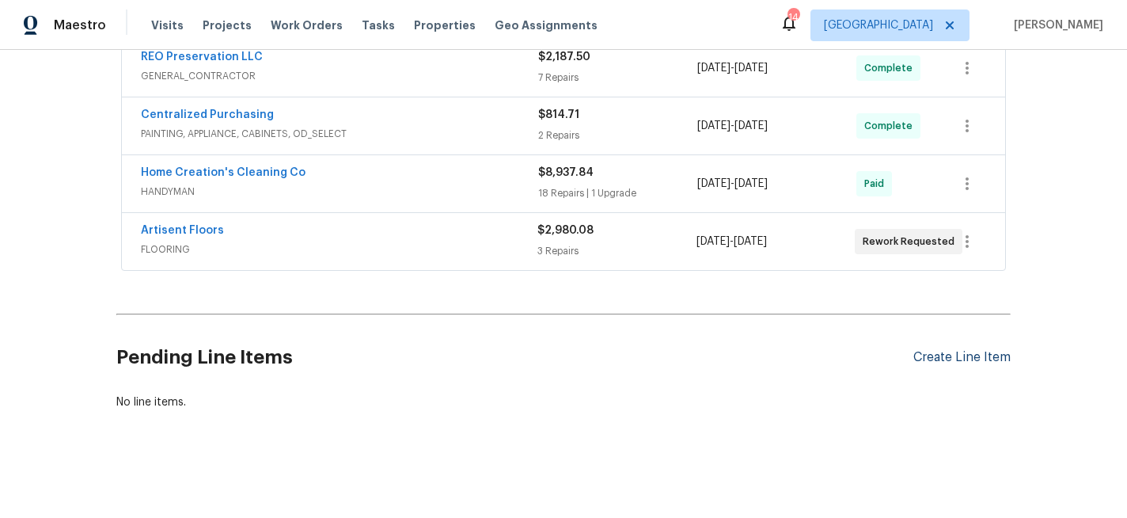
click at [943, 354] on div "Create Line Item" at bounding box center [961, 357] width 97 height 15
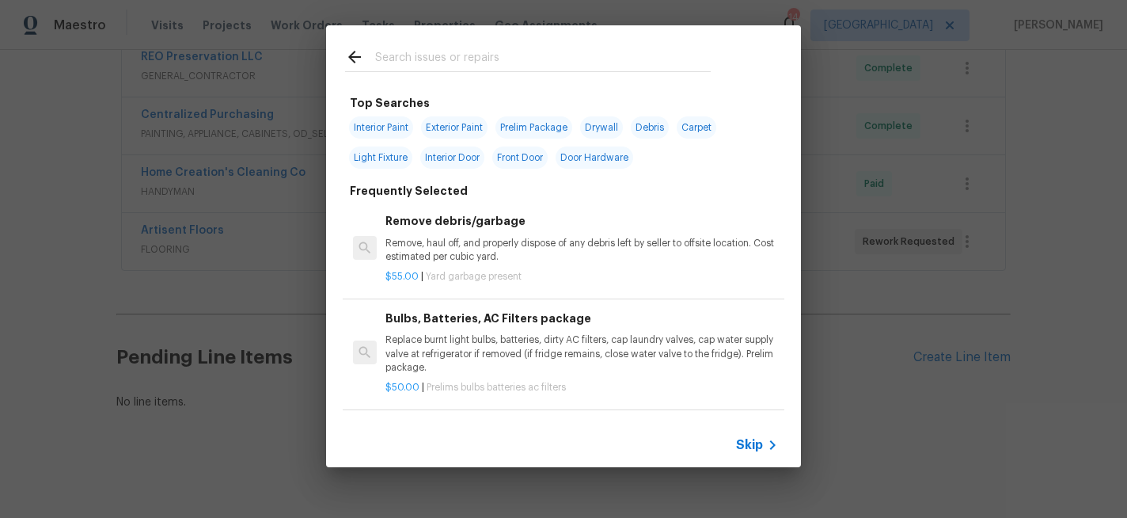
click at [453, 67] on input "text" at bounding box center [543, 59] width 336 height 24
click at [753, 439] on span "Skip" at bounding box center [749, 445] width 27 height 16
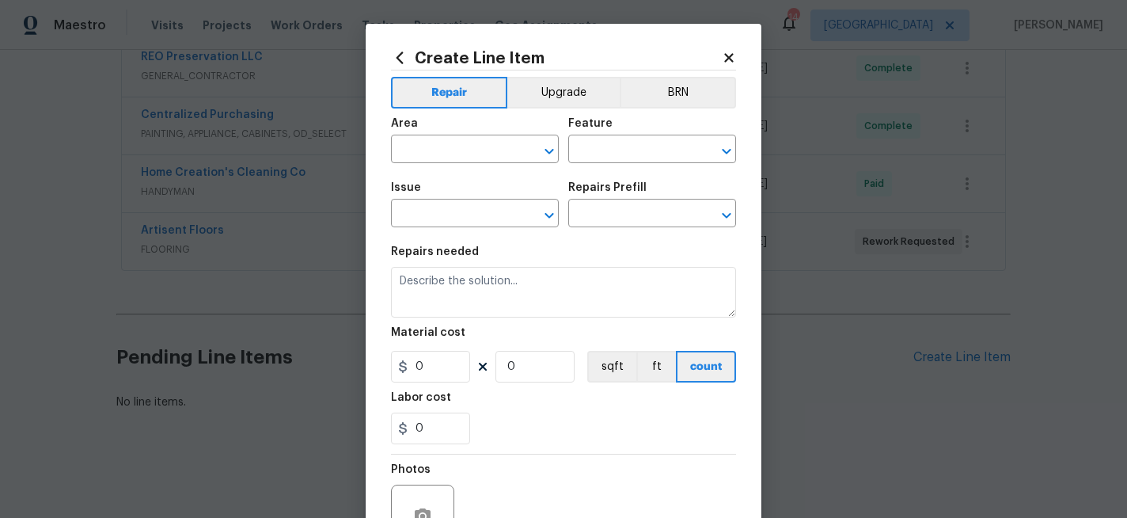
click at [727, 51] on icon at bounding box center [729, 58] width 14 height 14
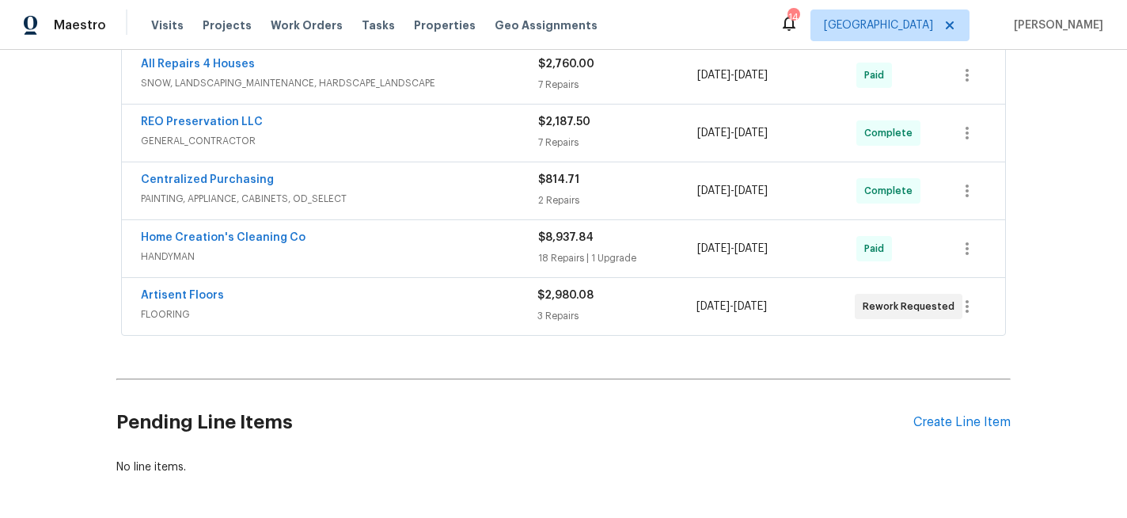
scroll to position [418, 0]
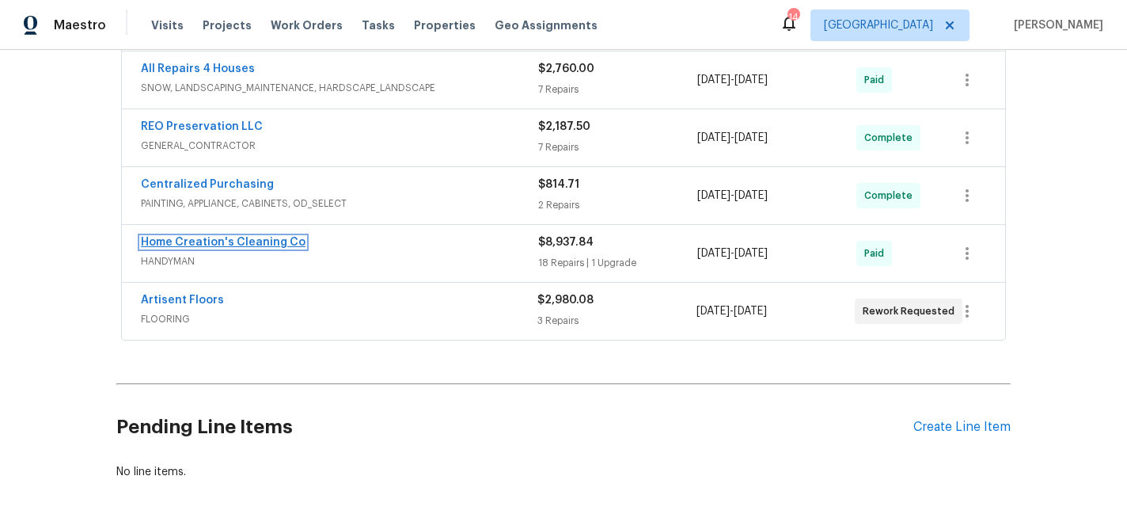
click at [195, 244] on link "Home Creation's Cleaning Co" at bounding box center [223, 242] width 165 height 11
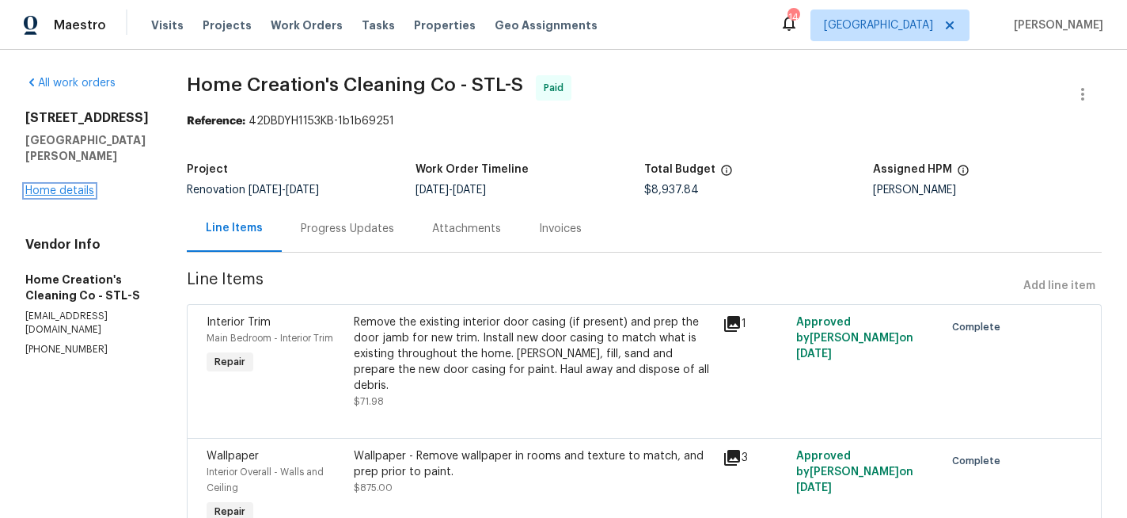
click at [82, 189] on link "Home details" at bounding box center [59, 190] width 69 height 11
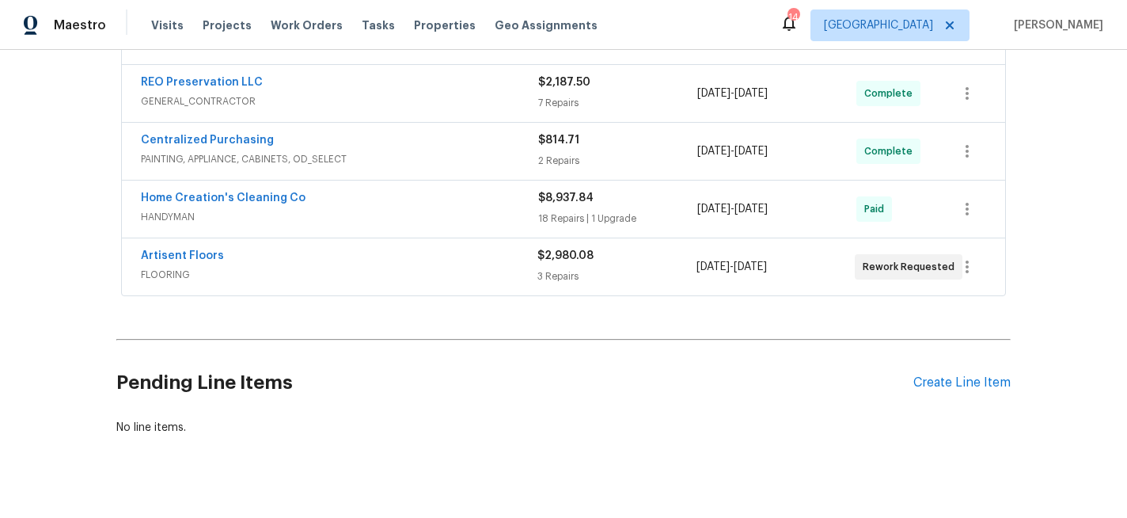
scroll to position [487, 0]
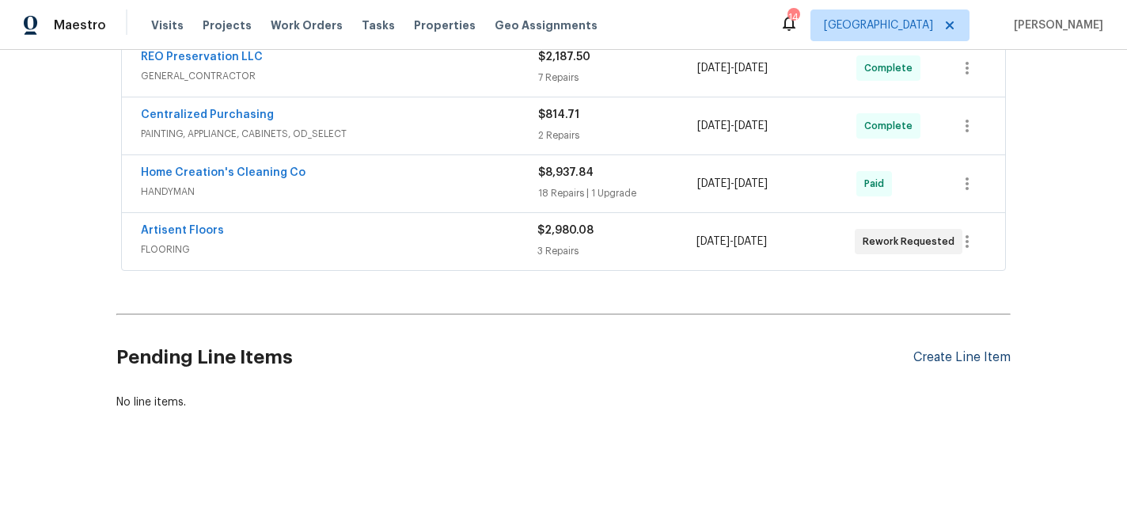
click at [949, 360] on div "Create Line Item" at bounding box center [961, 357] width 97 height 15
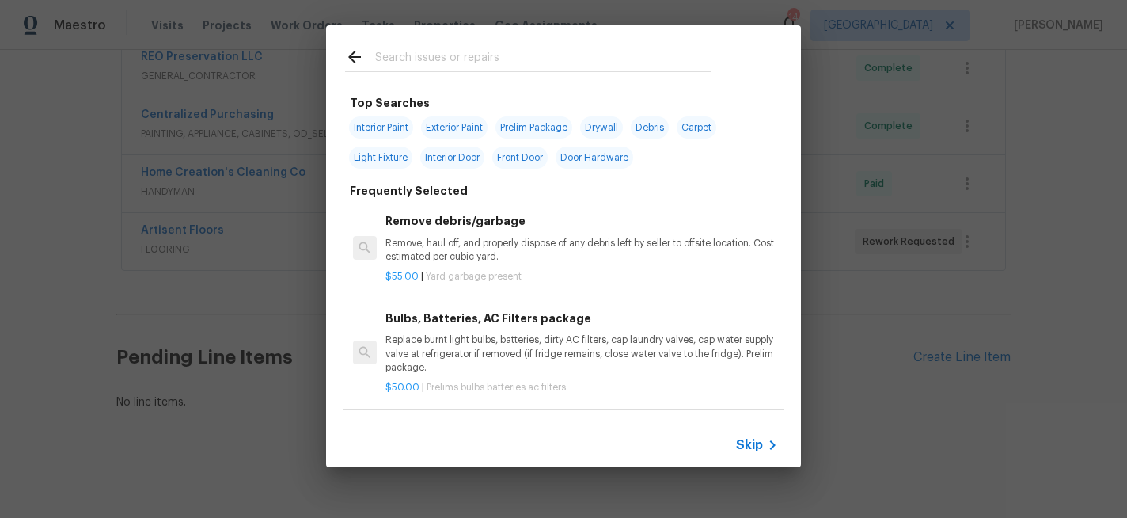
click at [404, 55] on input "text" at bounding box center [543, 59] width 336 height 24
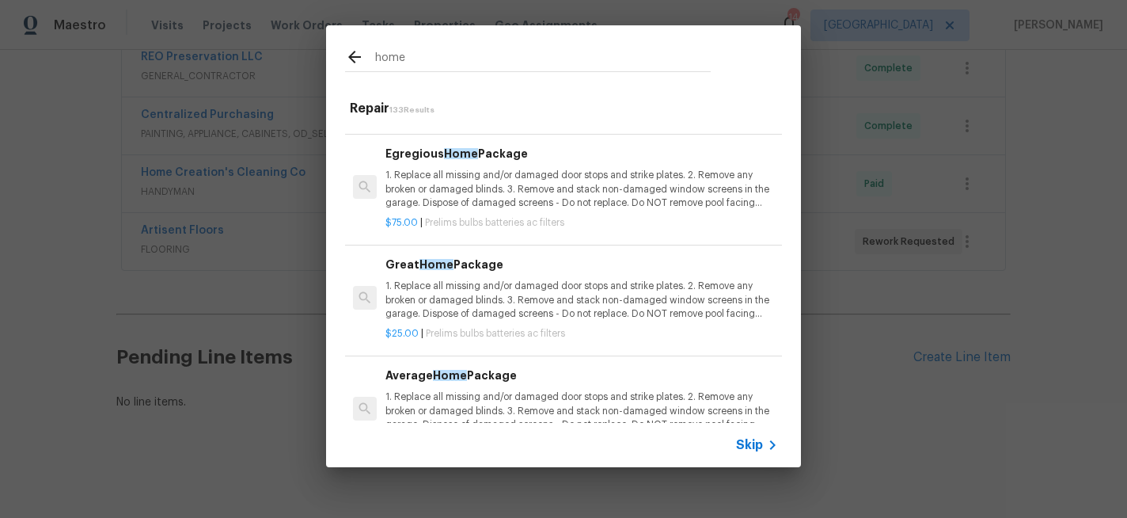
type input "home"
click at [456, 298] on p "1. Replace all missing and/or damaged door stops and strike plates. 2. Remove a…" at bounding box center [581, 299] width 392 height 40
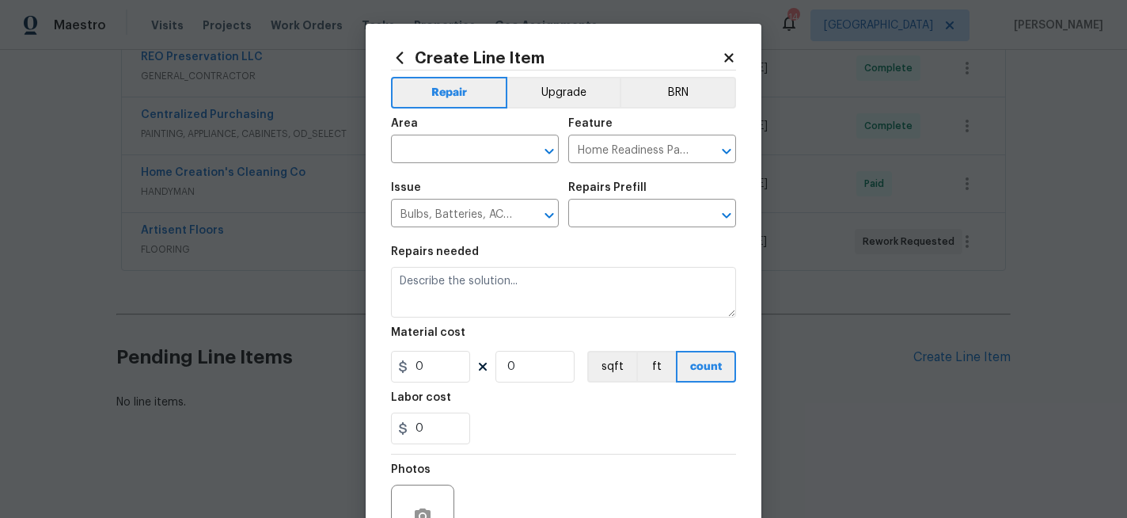
type input "Great Home Package $25.00"
type textarea "1. Replace all missing and/or damaged door stops and strike plates. 2. Remove a…"
type input "25"
type input "1"
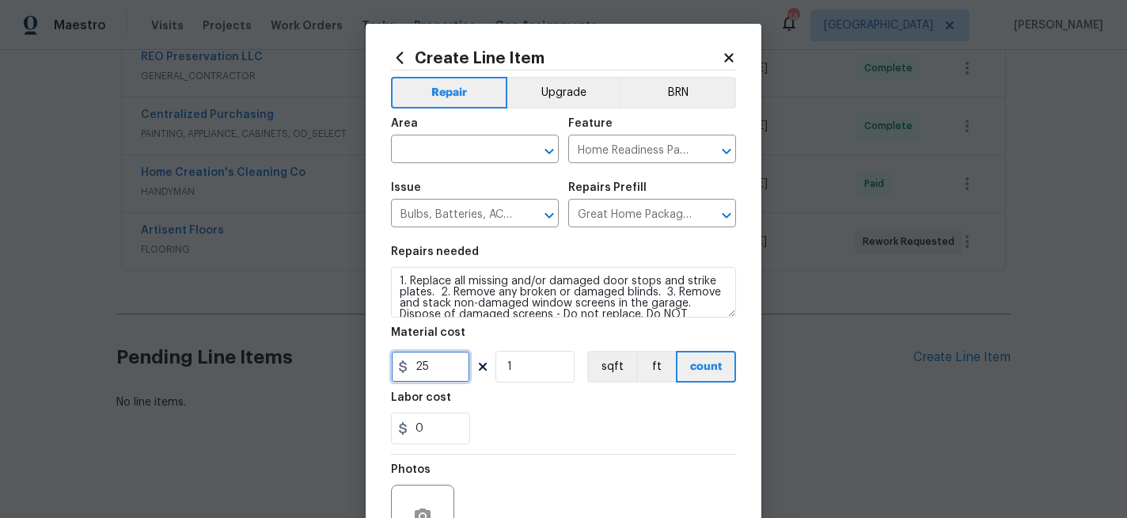
click at [440, 373] on input "25" at bounding box center [430, 367] width 79 height 32
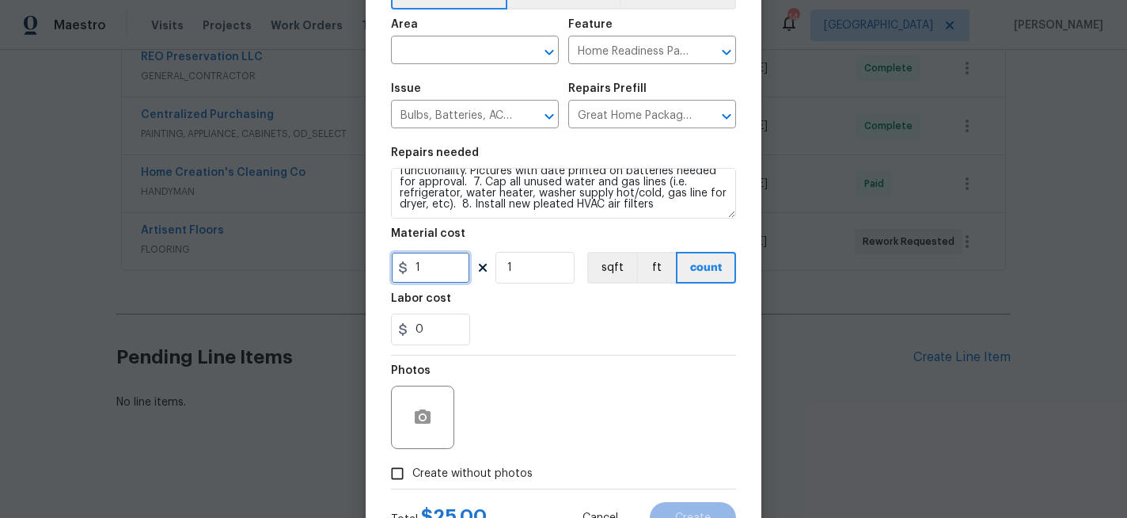
scroll to position [145, 0]
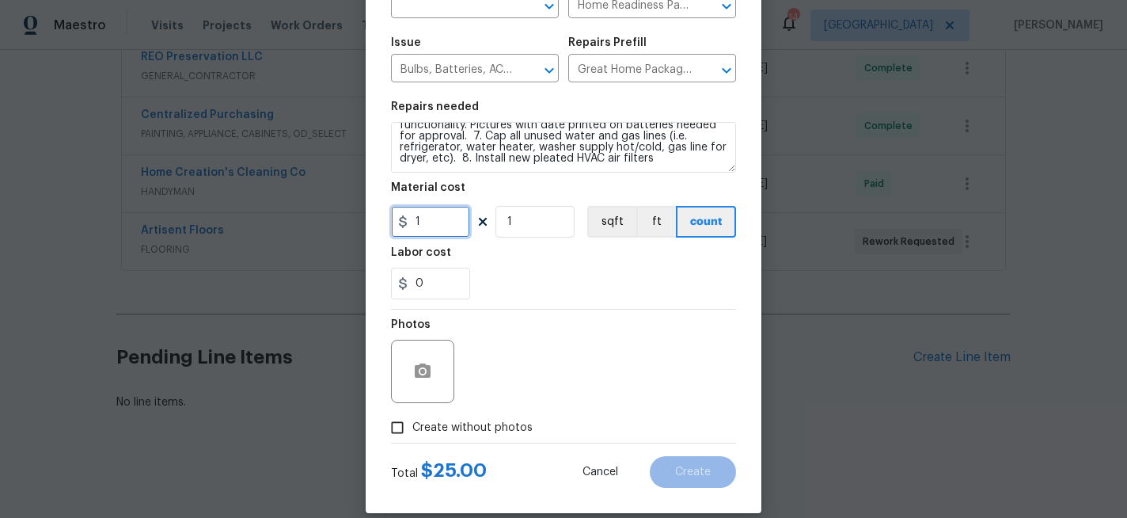
type input "1"
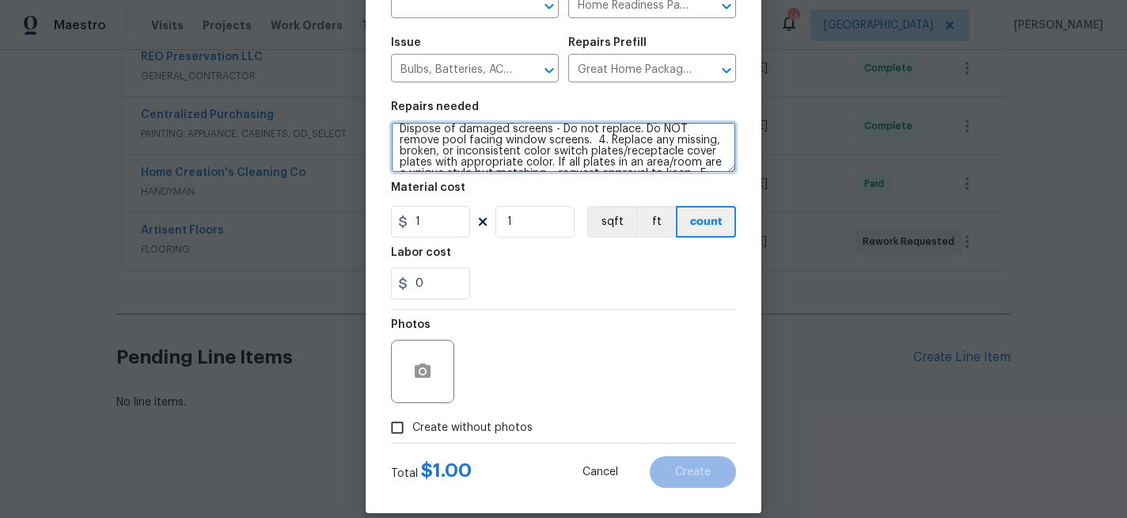
scroll to position [0, 0]
drag, startPoint x: 654, startPoint y: 164, endPoint x: 319, endPoint y: 78, distance: 346.2
click at [297, 90] on div "Create Line Item Repair Upgrade BRN Area ​ Feature Home Readiness Packages ​ Is…" at bounding box center [563, 259] width 1127 height 518
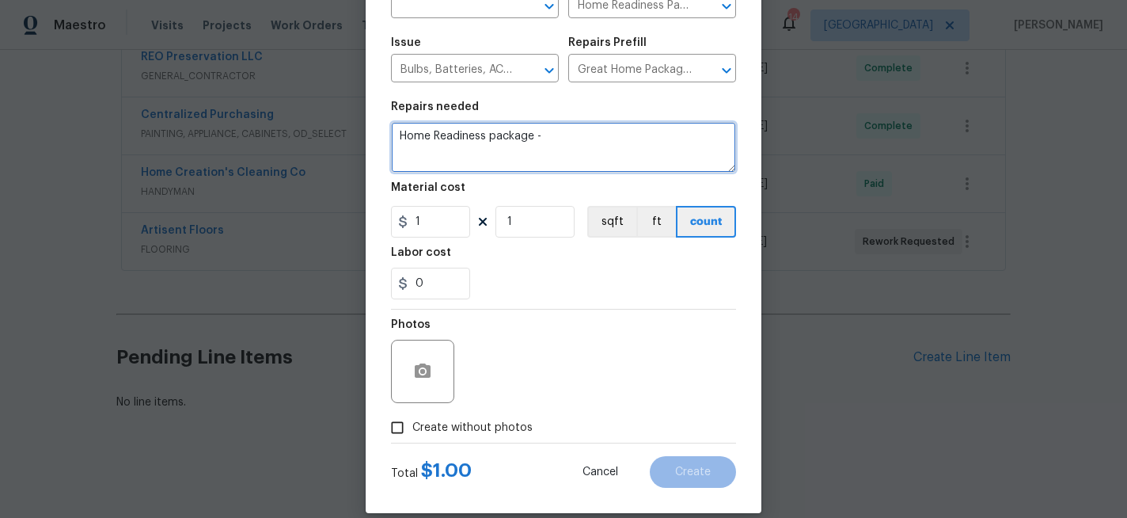
click at [440, 135] on textarea "Home Readiness package -" at bounding box center [563, 147] width 345 height 51
click at [550, 139] on textarea "Home readiness package -" at bounding box center [563, 147] width 345 height 51
type textarea "Home readiness package - there is still a light in the basement laundry area wi…"
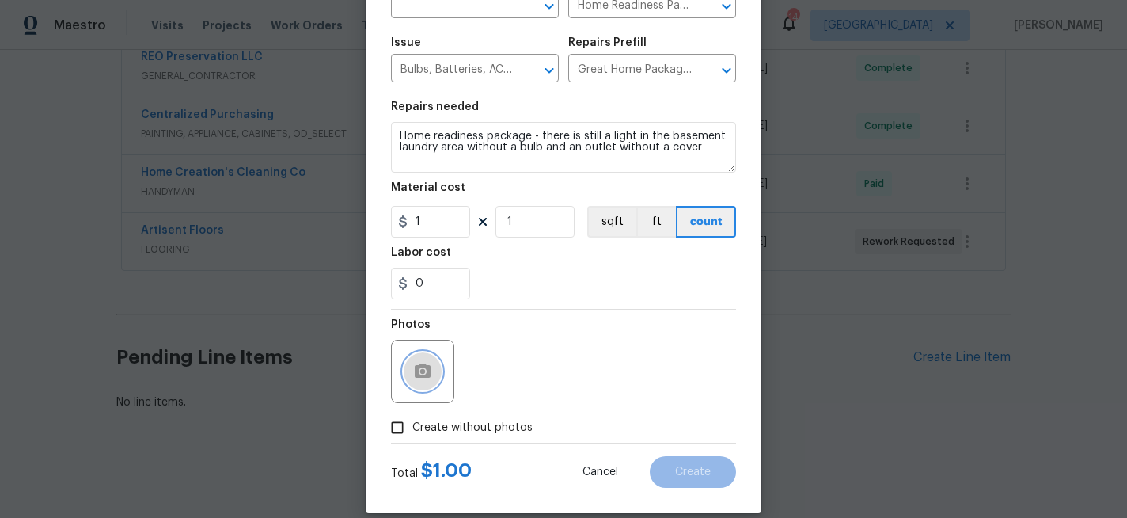
click at [421, 373] on circle "button" at bounding box center [422, 371] width 5 height 5
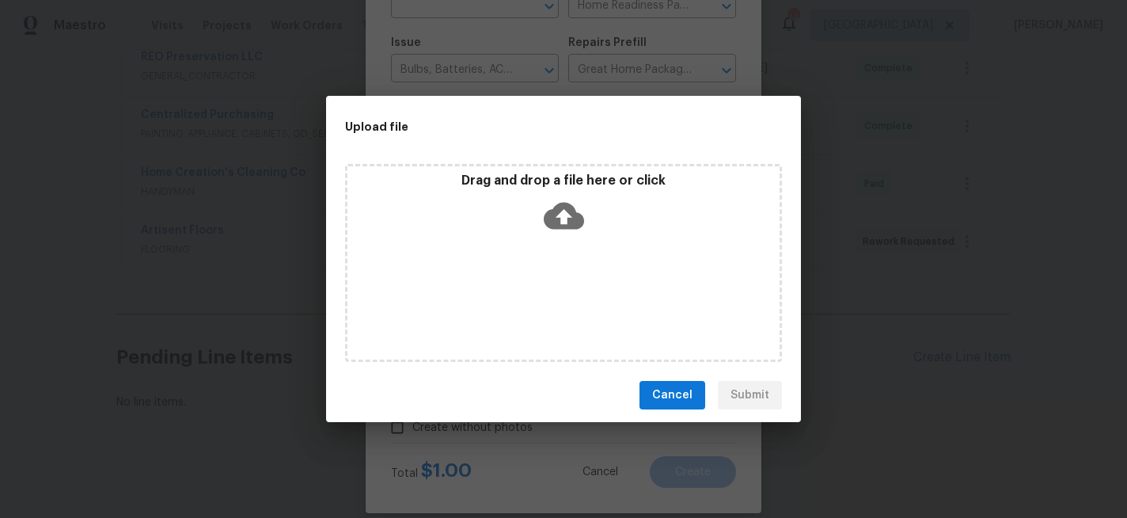
click at [545, 210] on icon at bounding box center [564, 215] width 40 height 40
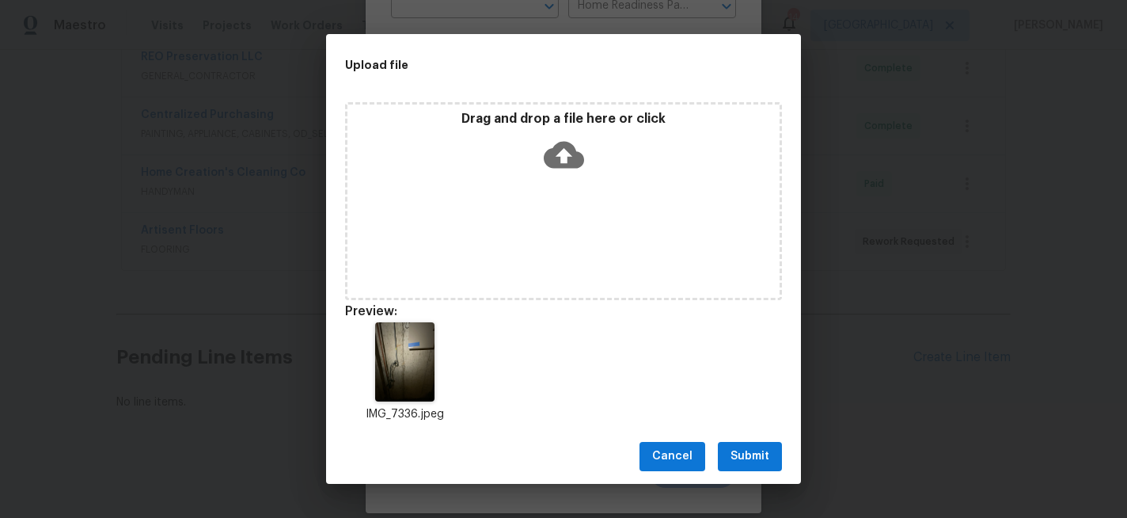
click at [751, 459] on span "Submit" at bounding box center [749, 456] width 39 height 20
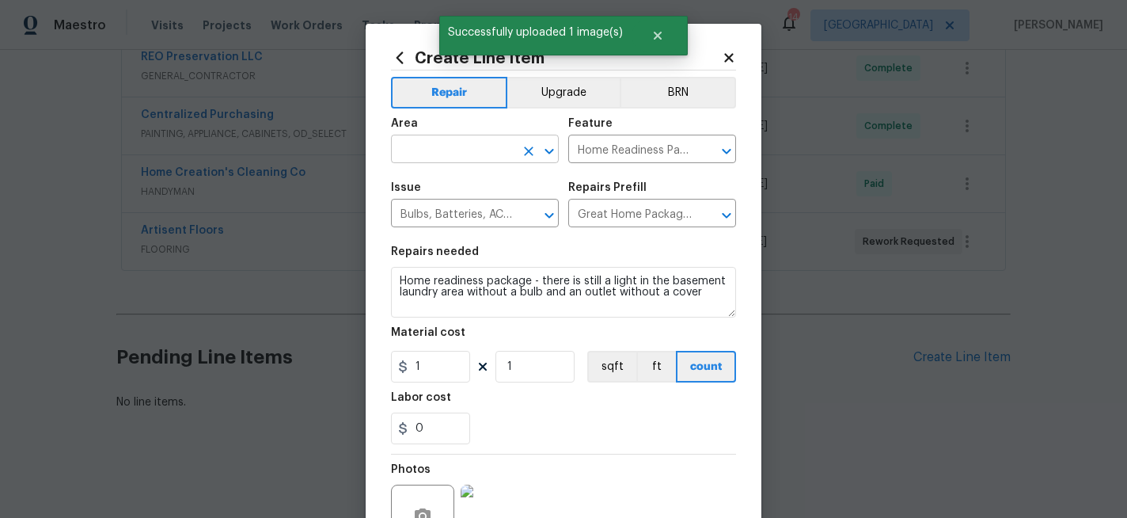
click at [450, 142] on input "text" at bounding box center [452, 150] width 123 height 25
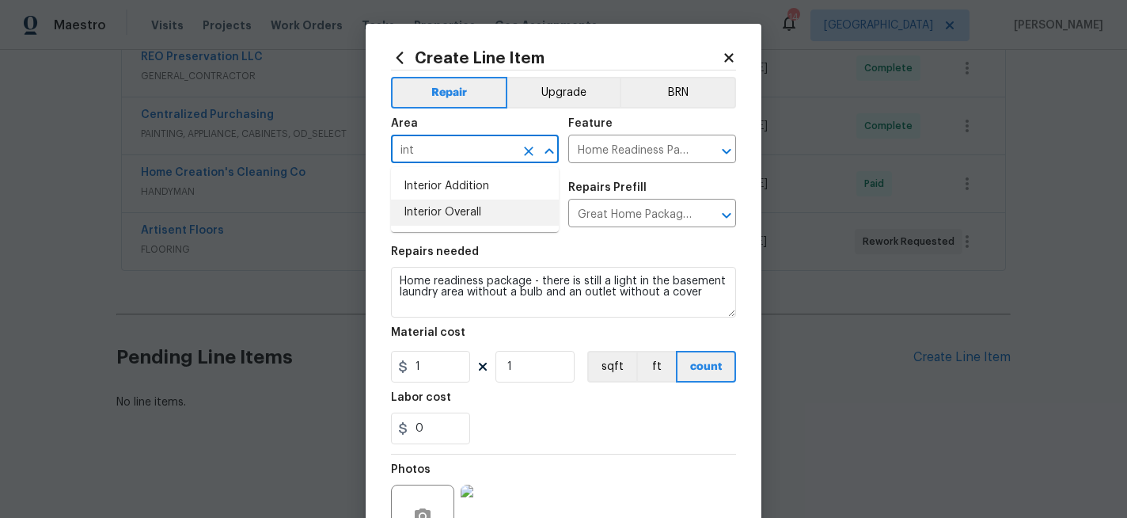
click at [450, 202] on li "Interior Overall" at bounding box center [475, 212] width 168 height 26
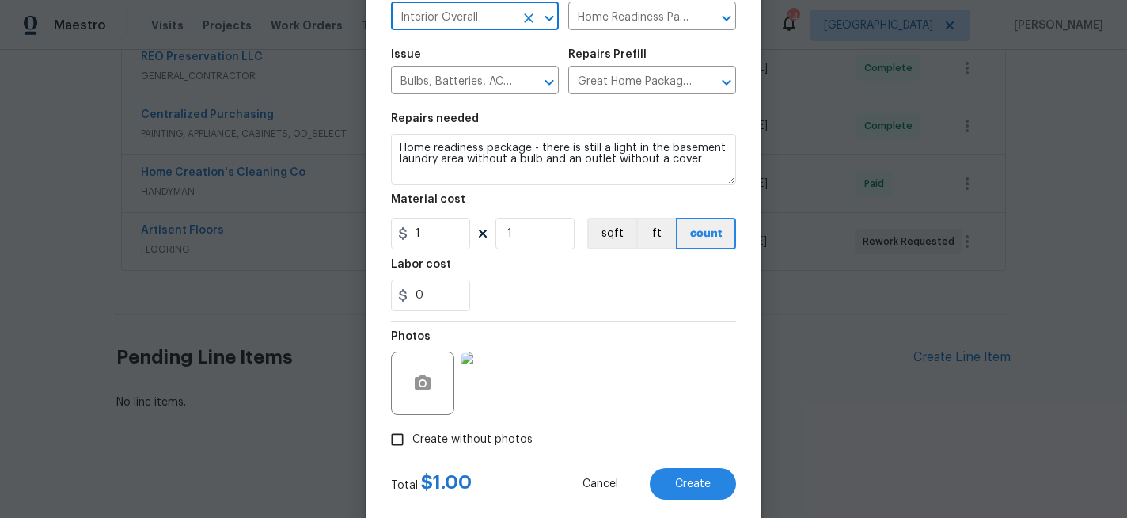
scroll to position [165, 0]
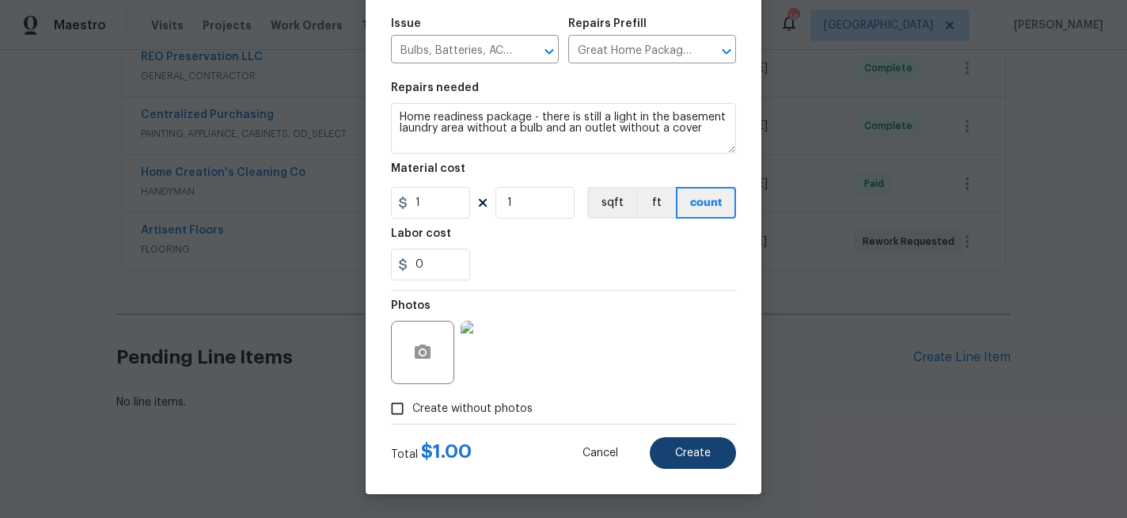
type input "Interior Overall"
click at [676, 453] on span "Create" at bounding box center [693, 453] width 36 height 12
type input "0"
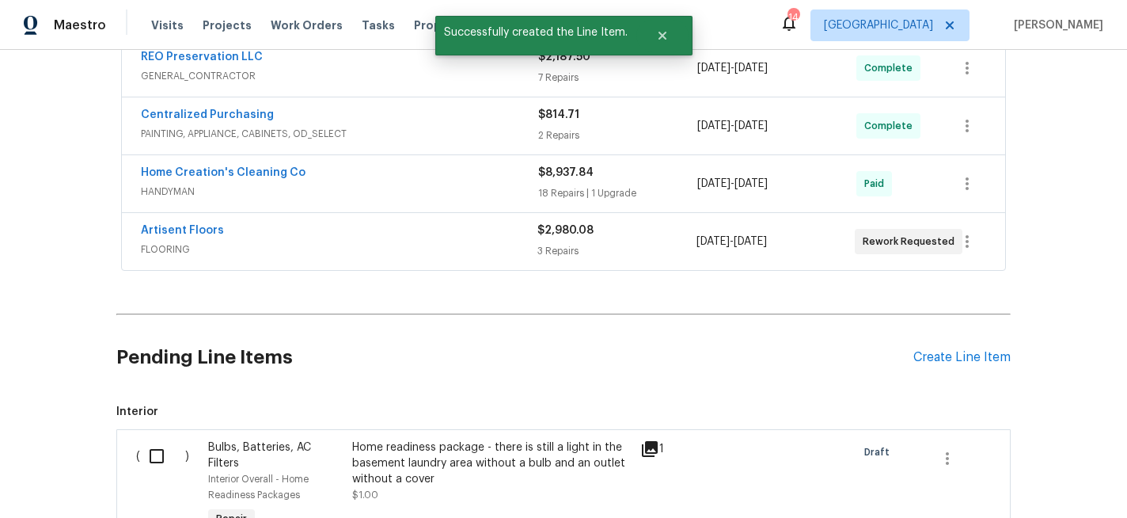
click at [153, 453] on input "checkbox" at bounding box center [162, 455] width 45 height 33
checkbox input "true"
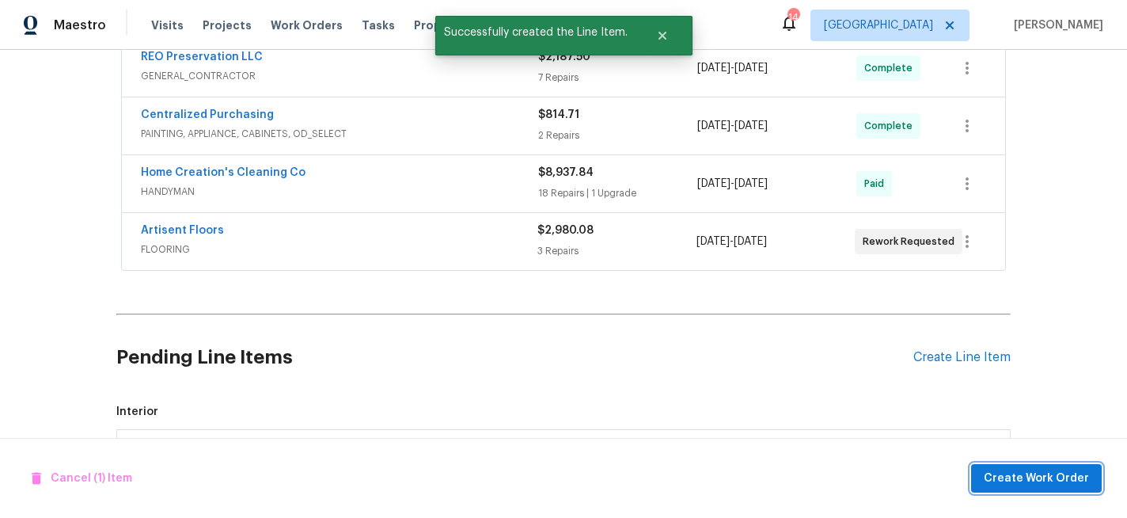
click at [1033, 479] on span "Create Work Order" at bounding box center [1036, 478] width 105 height 20
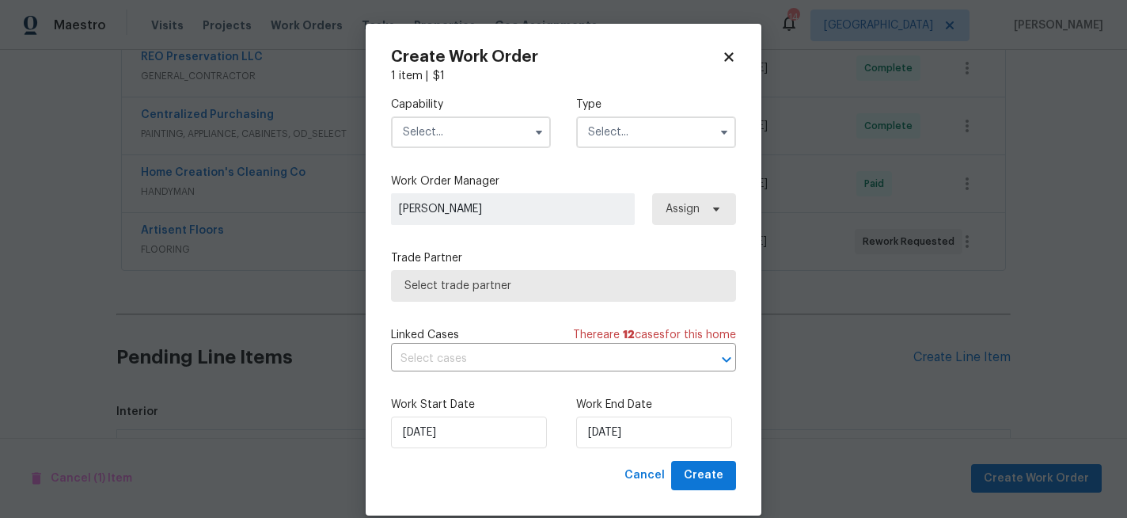
click at [449, 131] on input "text" at bounding box center [471, 132] width 160 height 32
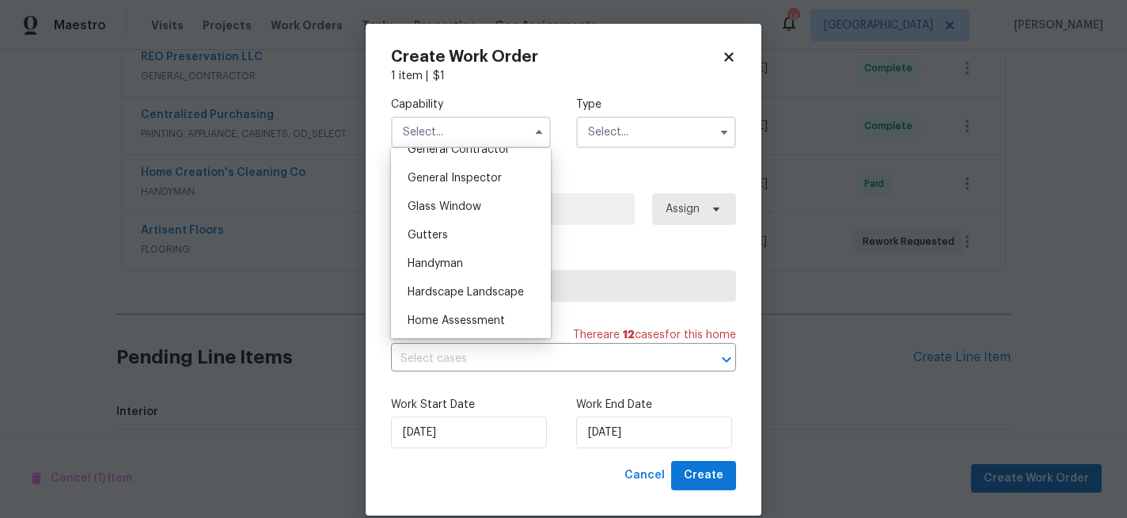
scroll to position [784, 0]
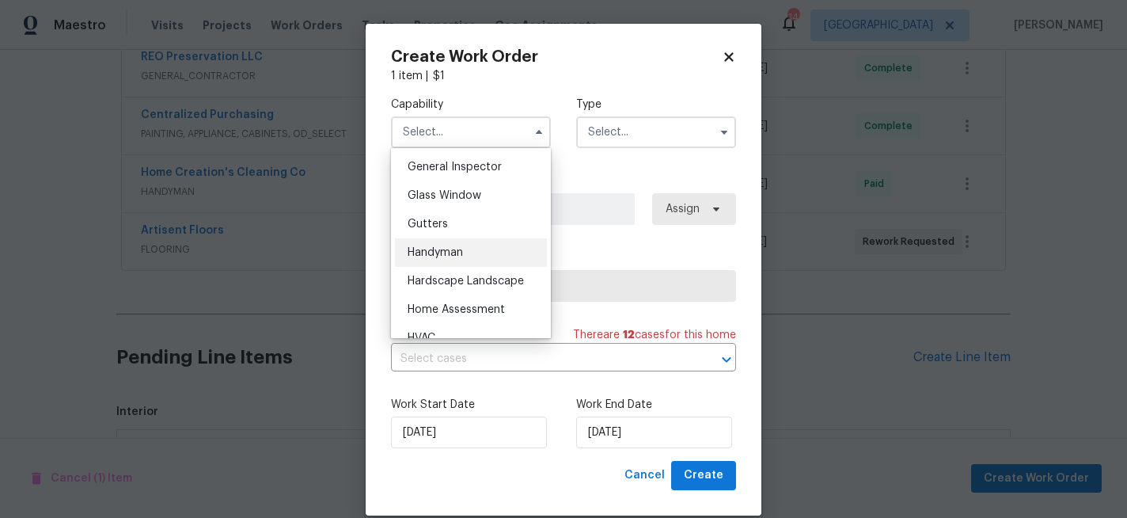
click at [441, 248] on span "Handyman" at bounding box center [435, 252] width 55 height 11
type input "Handyman"
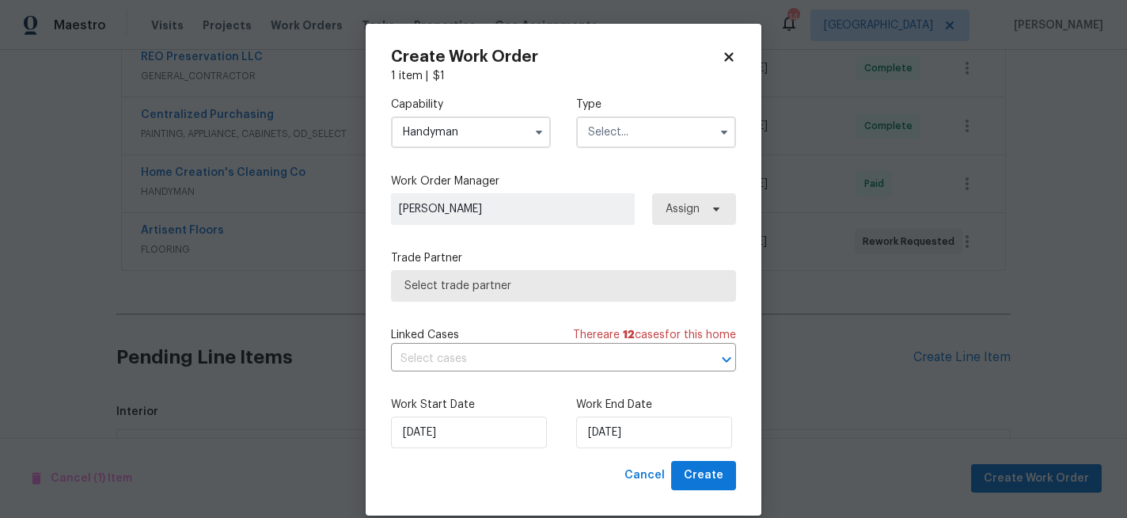
click at [619, 131] on input "text" at bounding box center [656, 132] width 160 height 32
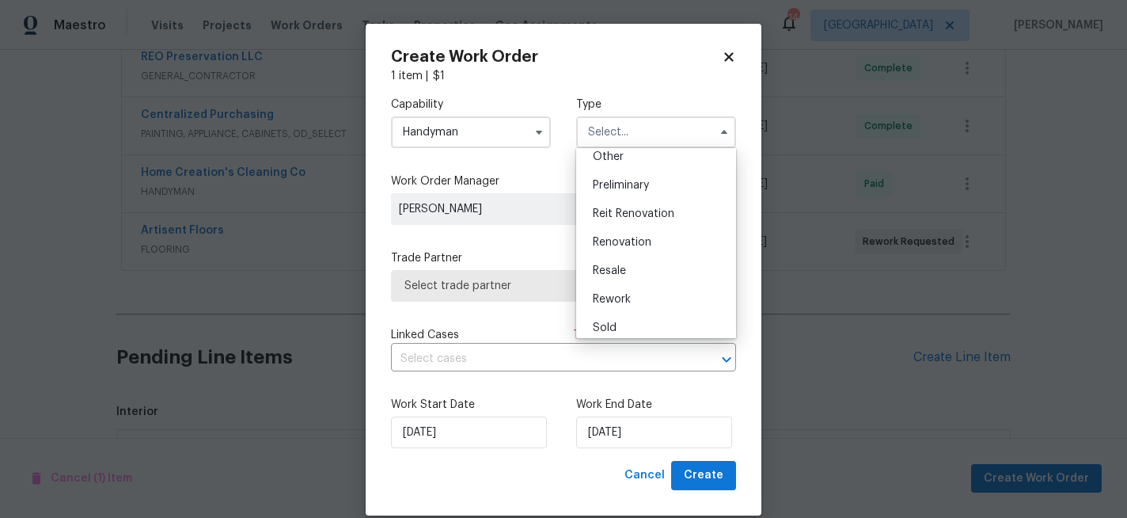
scroll to position [329, 0]
click at [621, 229] on div "Renovation" at bounding box center [656, 236] width 152 height 28
type input "Renovation"
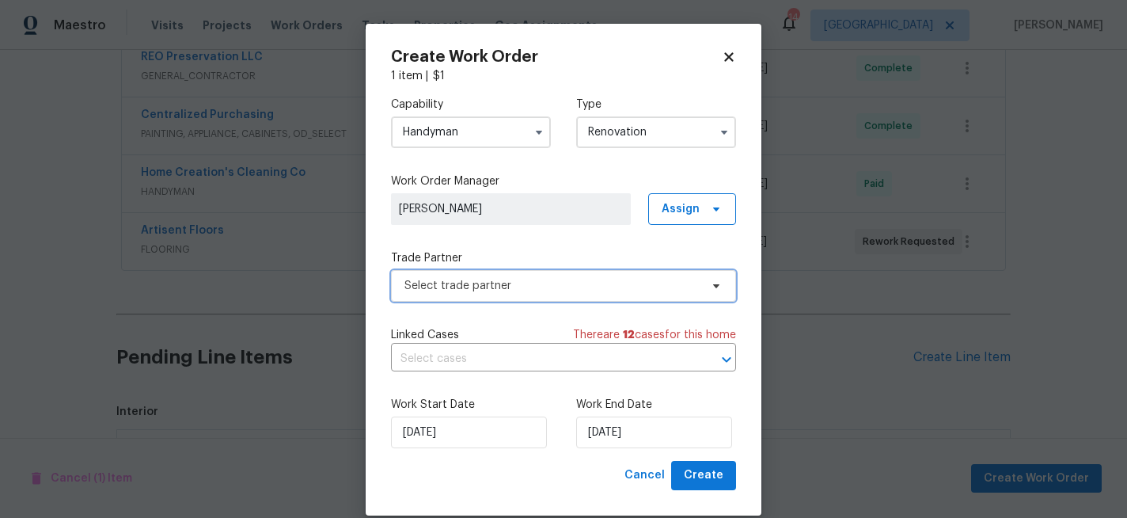
click at [537, 282] on span "Select trade partner" at bounding box center [551, 286] width 295 height 16
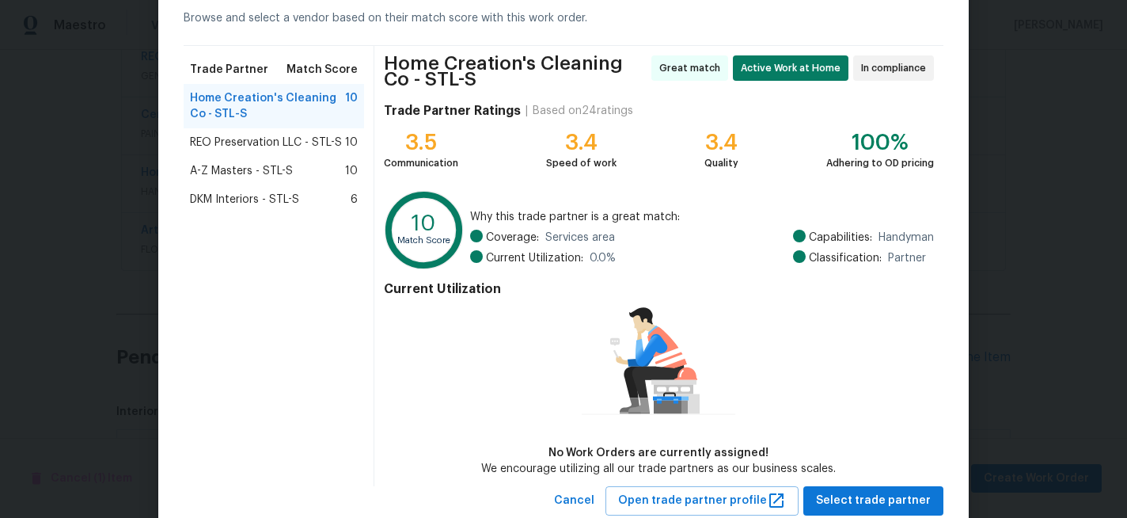
scroll to position [122, 0]
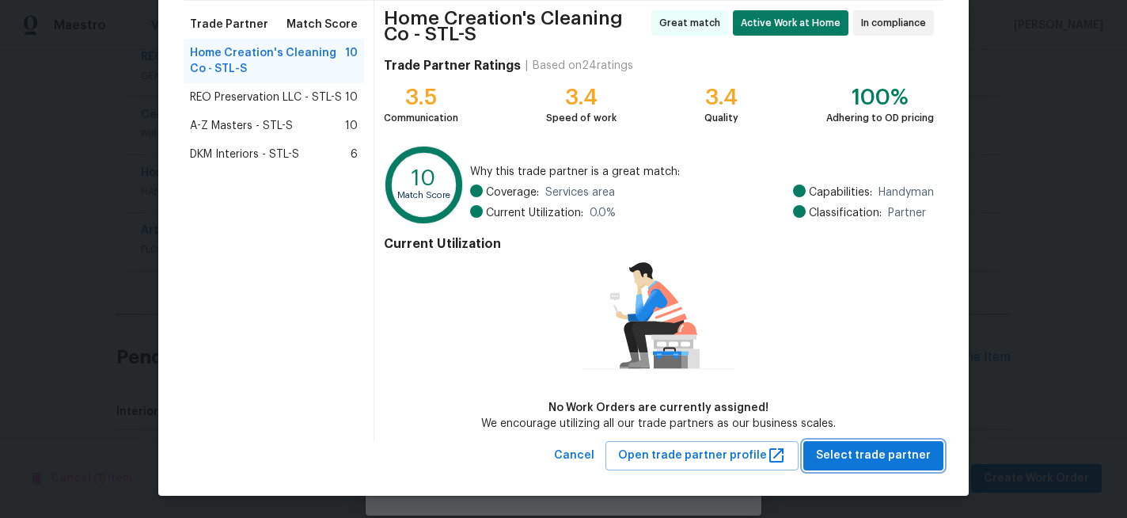
click at [843, 448] on span "Select trade partner" at bounding box center [873, 456] width 115 height 20
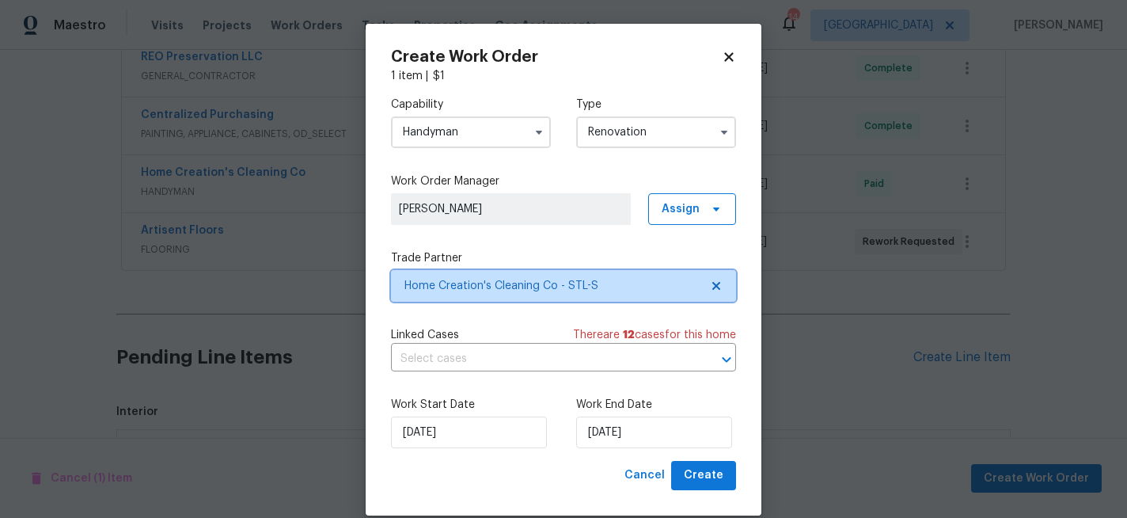
scroll to position [0, 0]
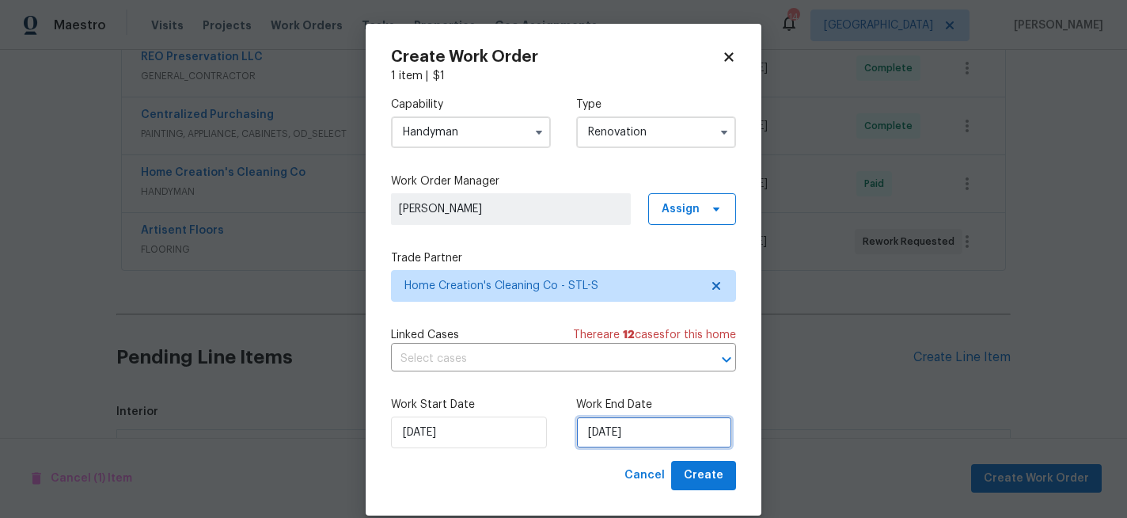
click at [664, 424] on input "[DATE]" at bounding box center [654, 432] width 156 height 32
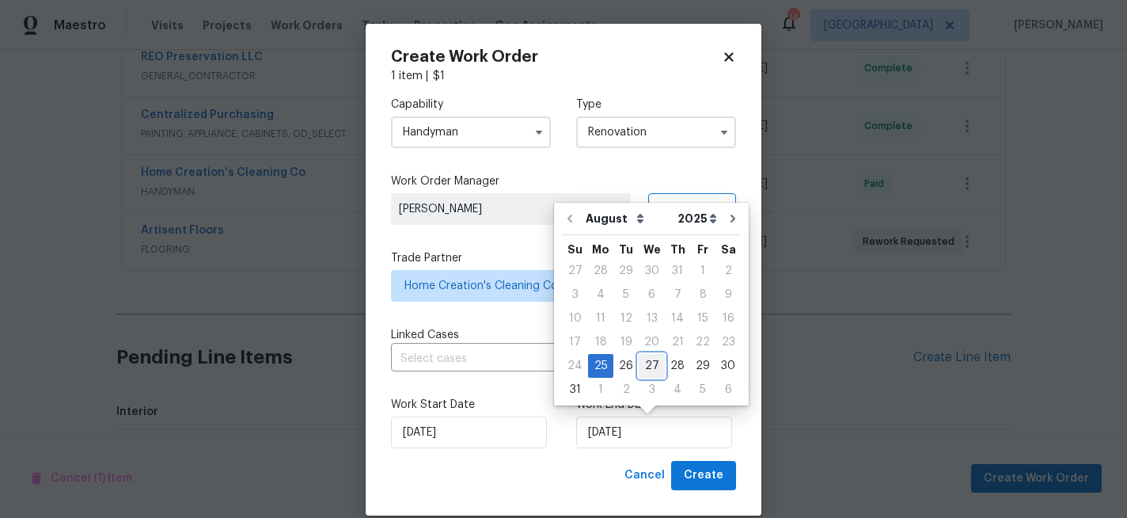
click at [653, 371] on div "27" at bounding box center [652, 366] width 26 height 22
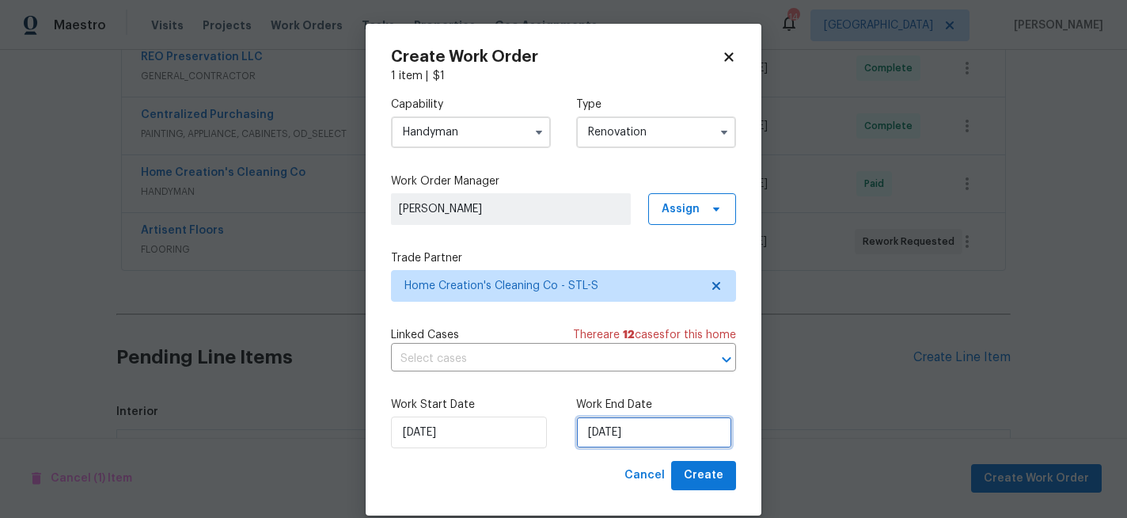
click at [642, 426] on input "8/27/2025" at bounding box center [654, 432] width 156 height 32
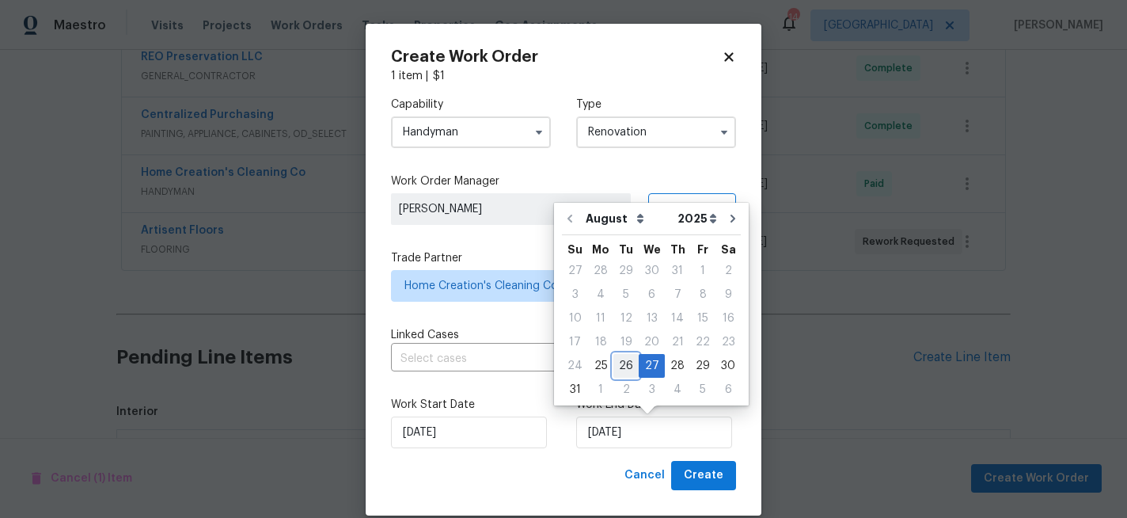
click at [619, 366] on div "26" at bounding box center [625, 366] width 25 height 22
type input "[DATE]"
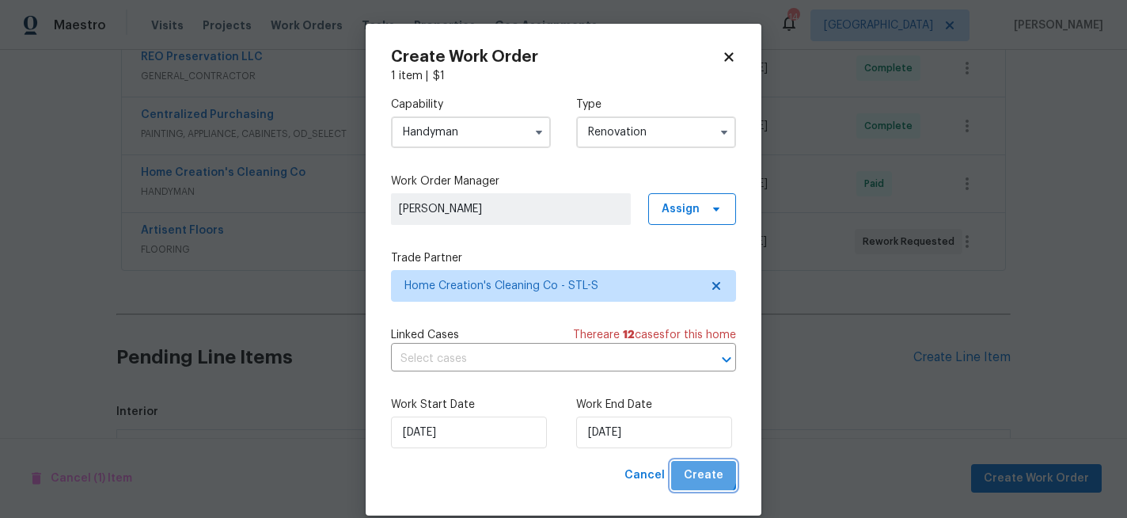
click at [695, 468] on span "Create" at bounding box center [704, 475] width 40 height 20
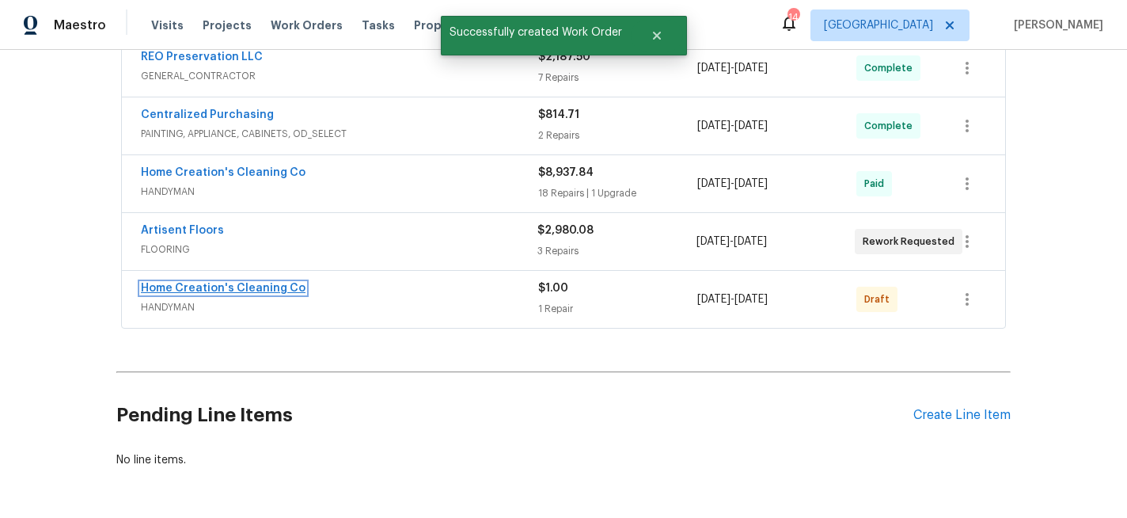
click at [249, 285] on link "Home Creation's Cleaning Co" at bounding box center [223, 287] width 165 height 11
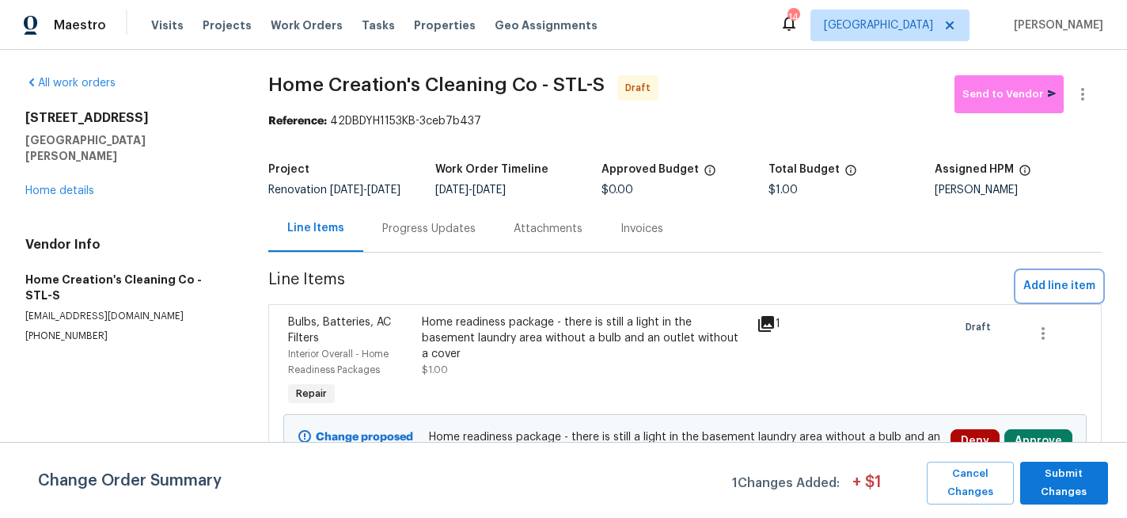
click at [1054, 296] on span "Add line item" at bounding box center [1059, 286] width 72 height 20
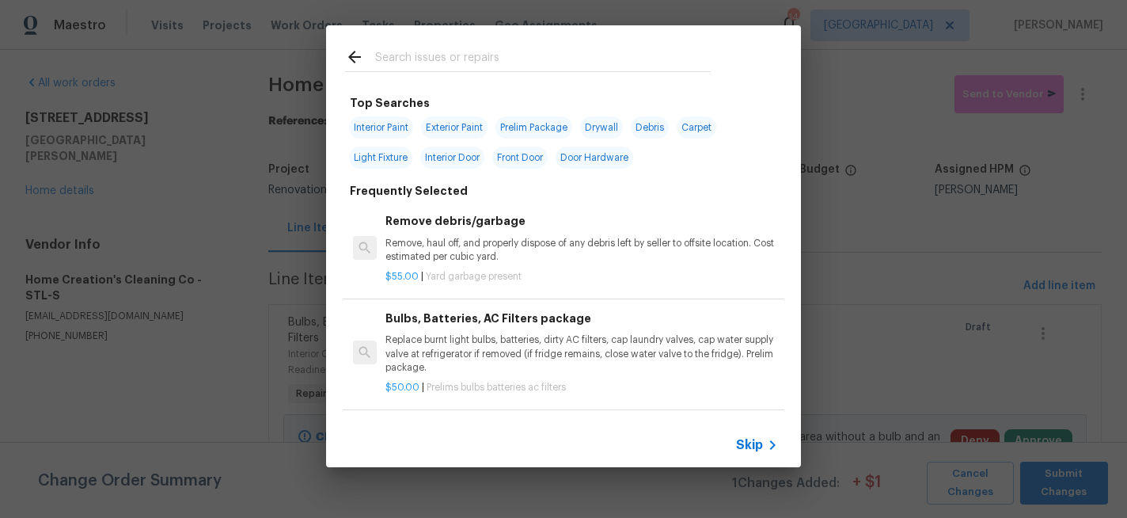
click at [482, 70] on input "text" at bounding box center [543, 59] width 336 height 24
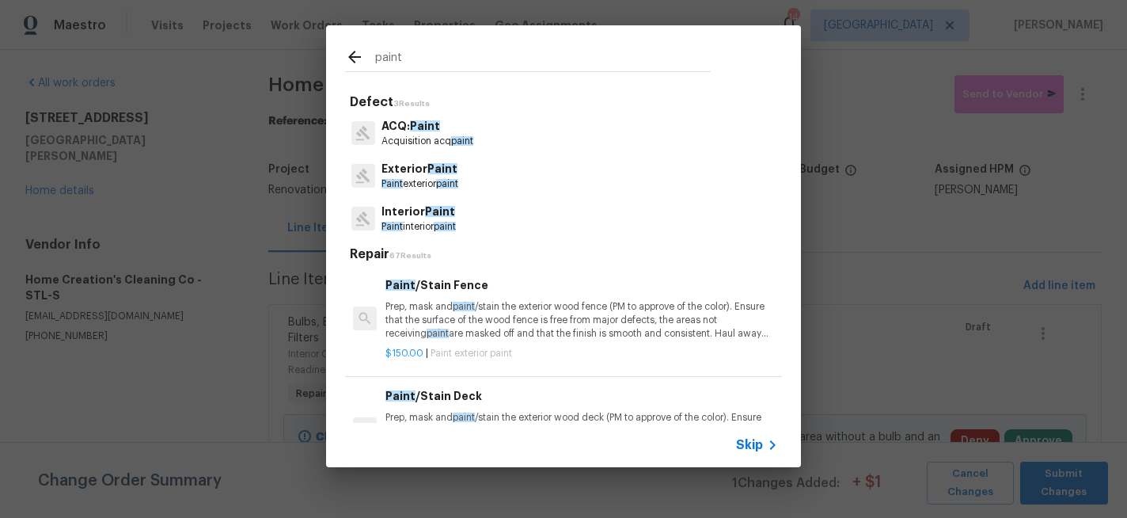
type input "paint"
click at [433, 210] on span "Paint" at bounding box center [440, 211] width 30 height 11
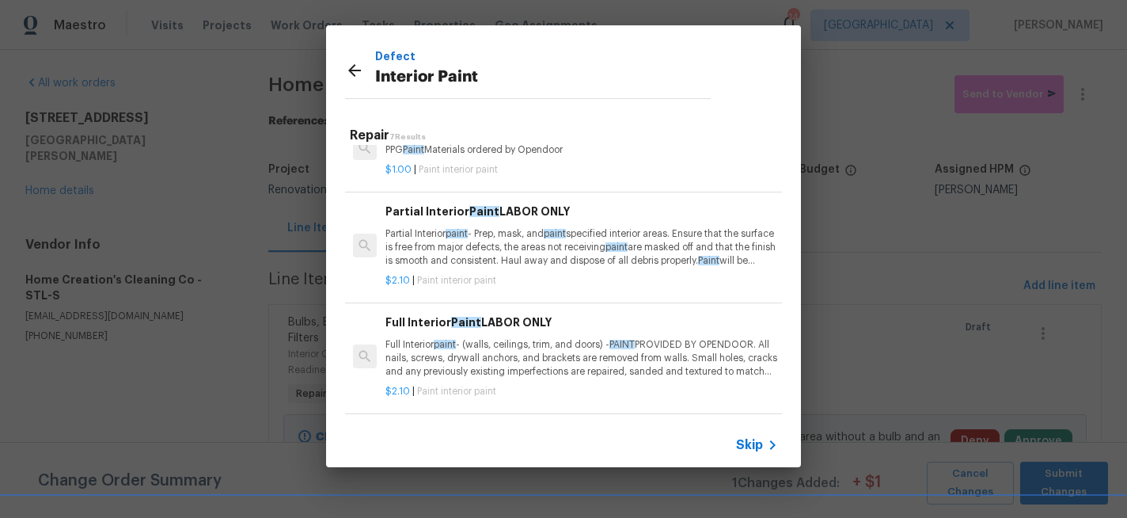
scroll to position [36, 0]
click at [430, 252] on p "Partial Interior paint - Prep, mask, and paint specified interior areas. Ensure…" at bounding box center [581, 249] width 392 height 40
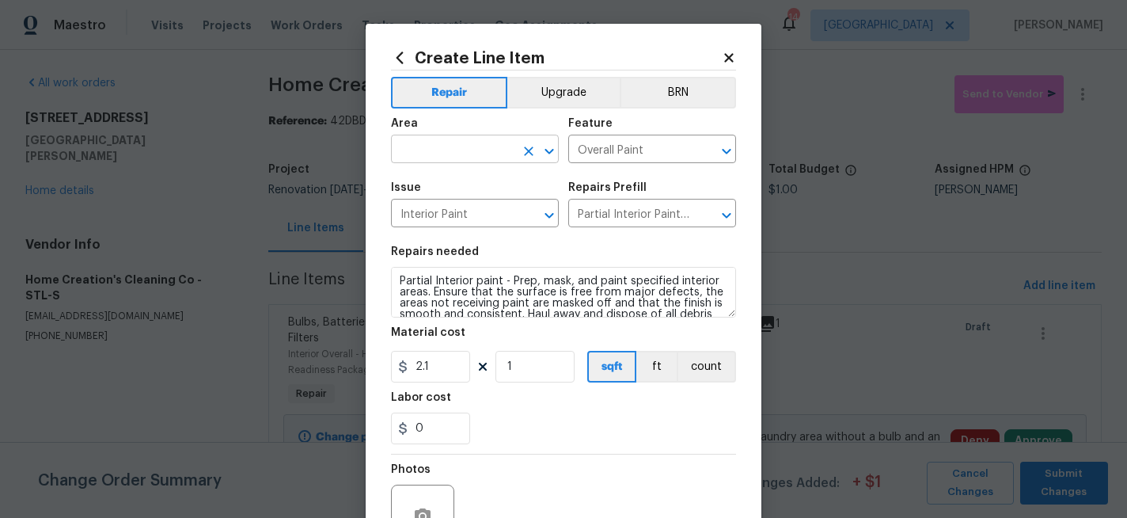
click at [446, 143] on input "text" at bounding box center [452, 150] width 123 height 25
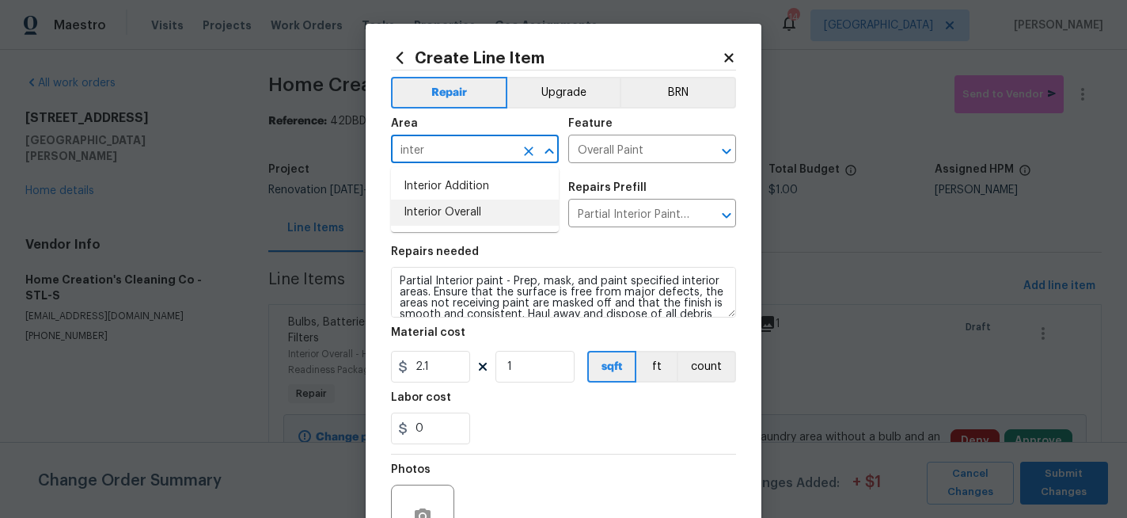
click at [450, 210] on li "Interior Overall" at bounding box center [475, 212] width 168 height 26
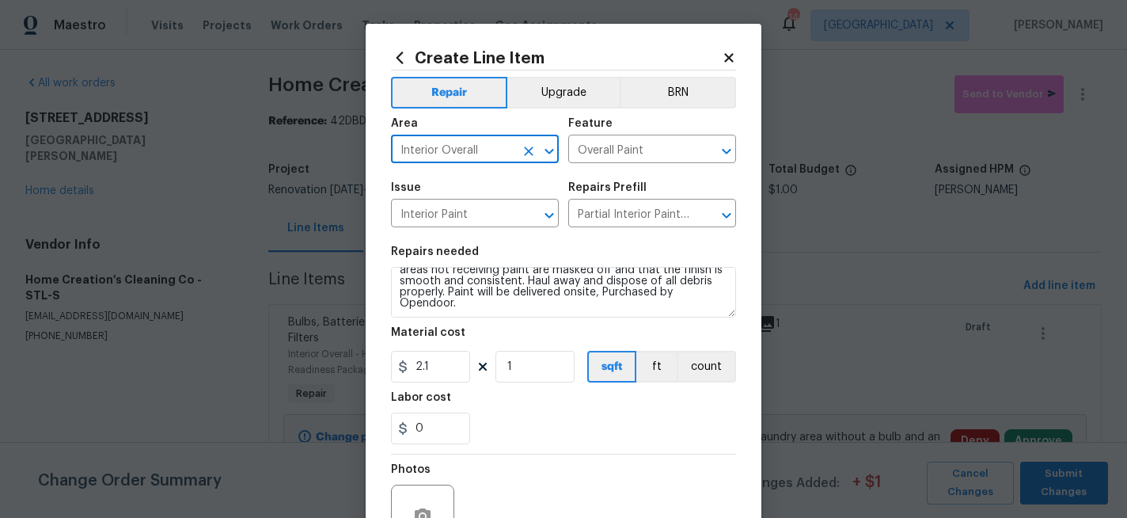
type input "Interior Overall"
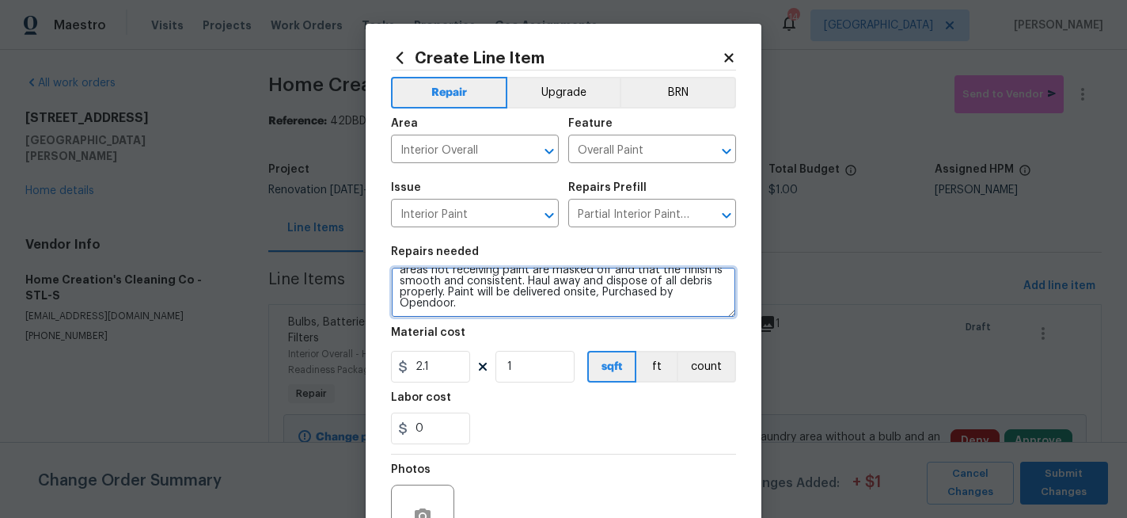
click at [451, 314] on textarea "Partial Interior paint - Prep, mask, and paint specified interior areas. Ensure…" at bounding box center [563, 292] width 345 height 51
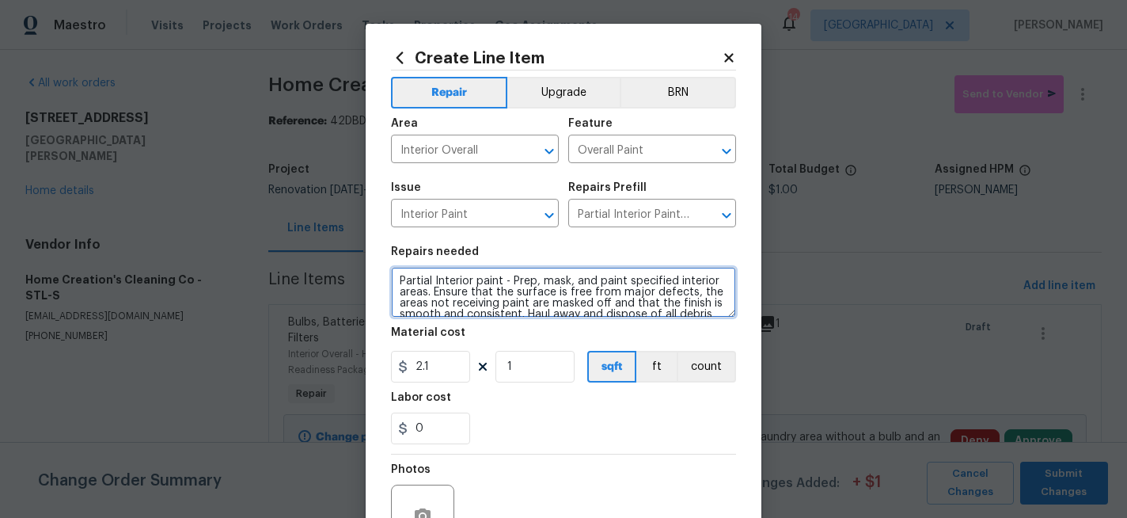
drag, startPoint x: 470, startPoint y: 314, endPoint x: 358, endPoint y: 237, distance: 136.1
click at [358, 237] on div "Create Line Item Repair Upgrade BRN Area Interior Overall ​ Feature Overall Pai…" at bounding box center [563, 259] width 1127 height 518
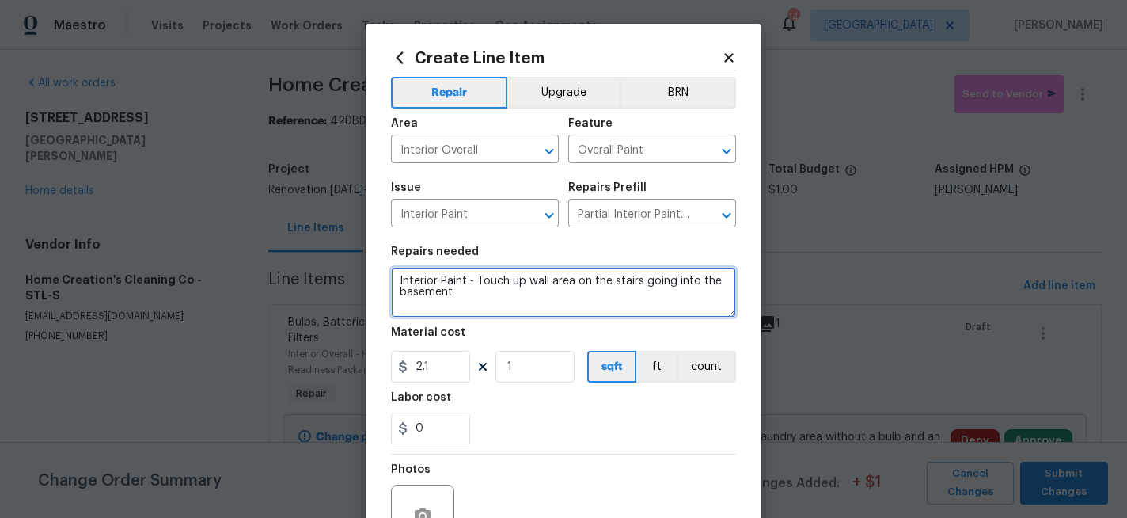
type textarea "Interior Paint - Touch up wall area on the stairs going into the basement"
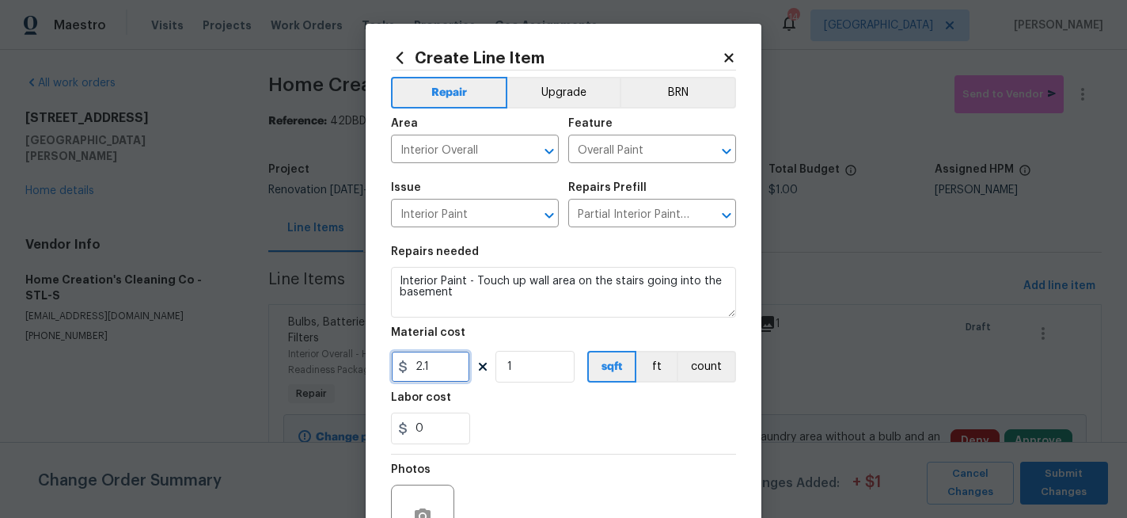
drag, startPoint x: 427, startPoint y: 366, endPoint x: 428, endPoint y: 325, distance: 40.4
click at [427, 366] on input "2.1" at bounding box center [430, 367] width 79 height 32
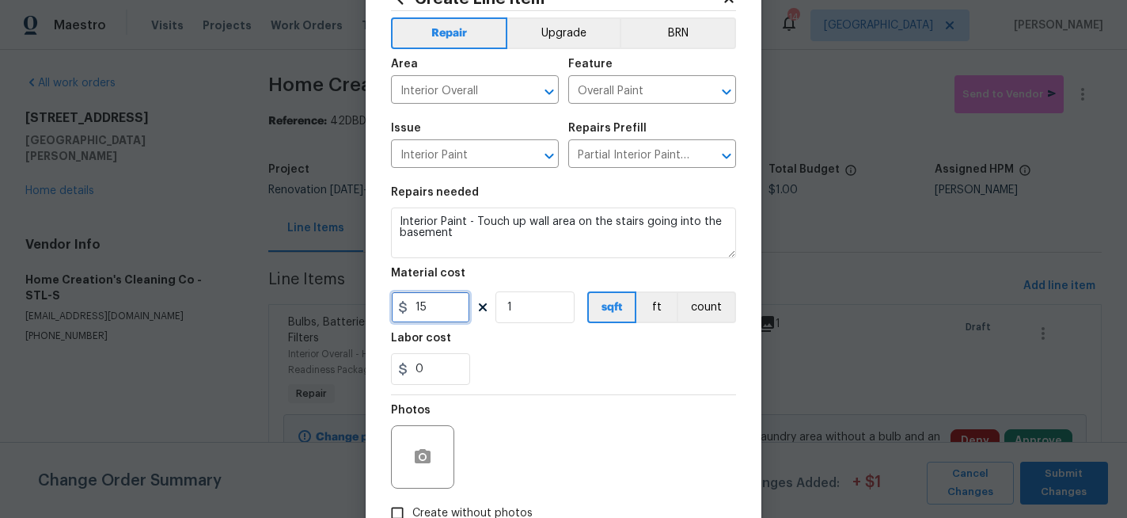
scroll to position [77, 0]
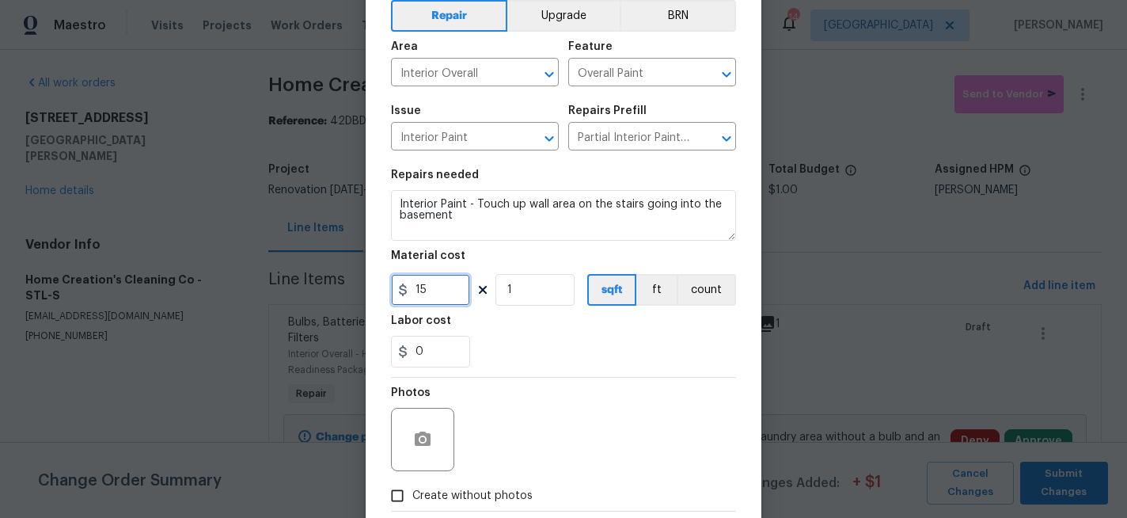
type input "15"
click at [422, 430] on icon "button" at bounding box center [422, 439] width 19 height 19
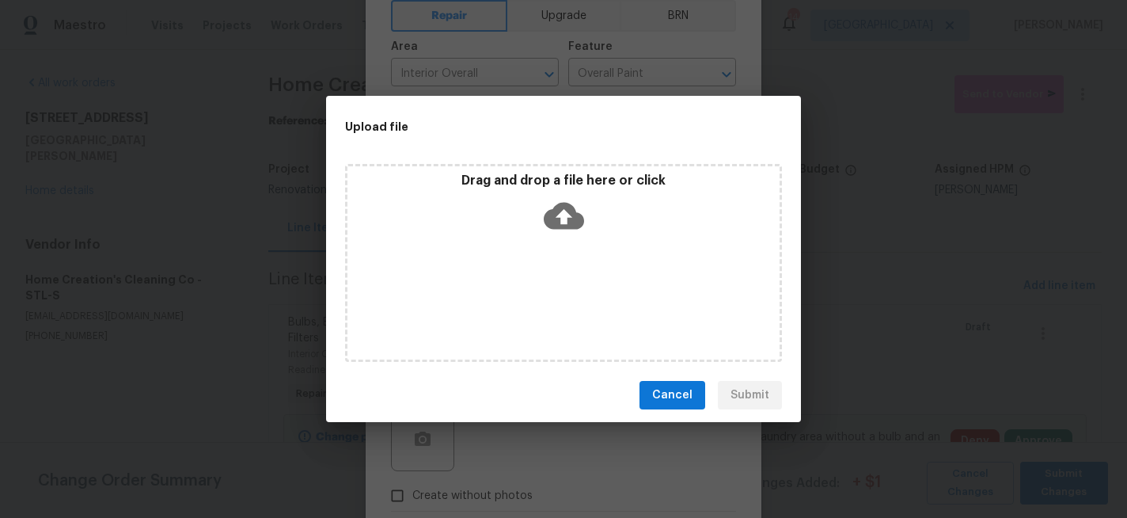
click at [564, 210] on icon at bounding box center [564, 215] width 40 height 40
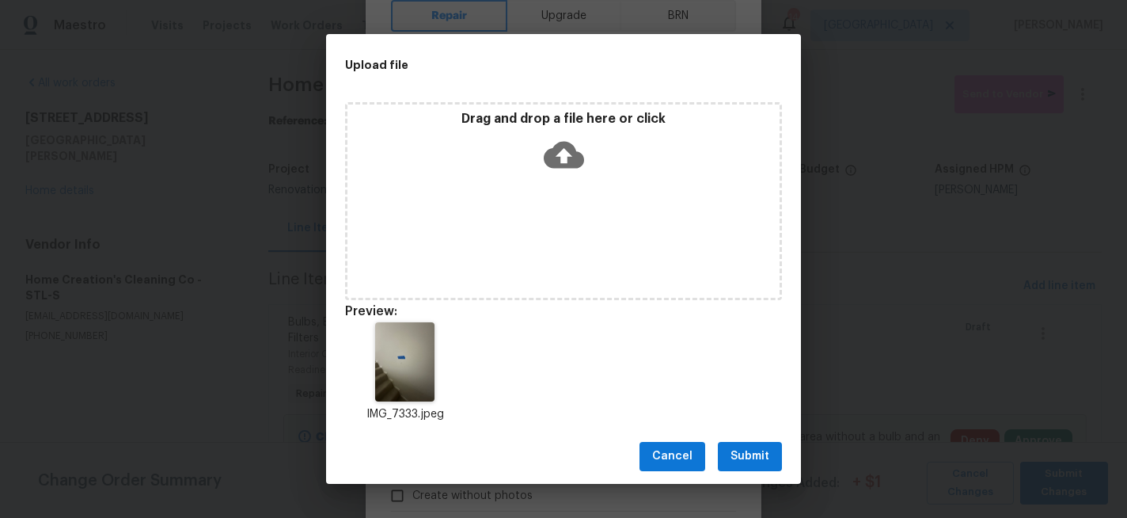
click at [753, 453] on span "Submit" at bounding box center [749, 456] width 39 height 20
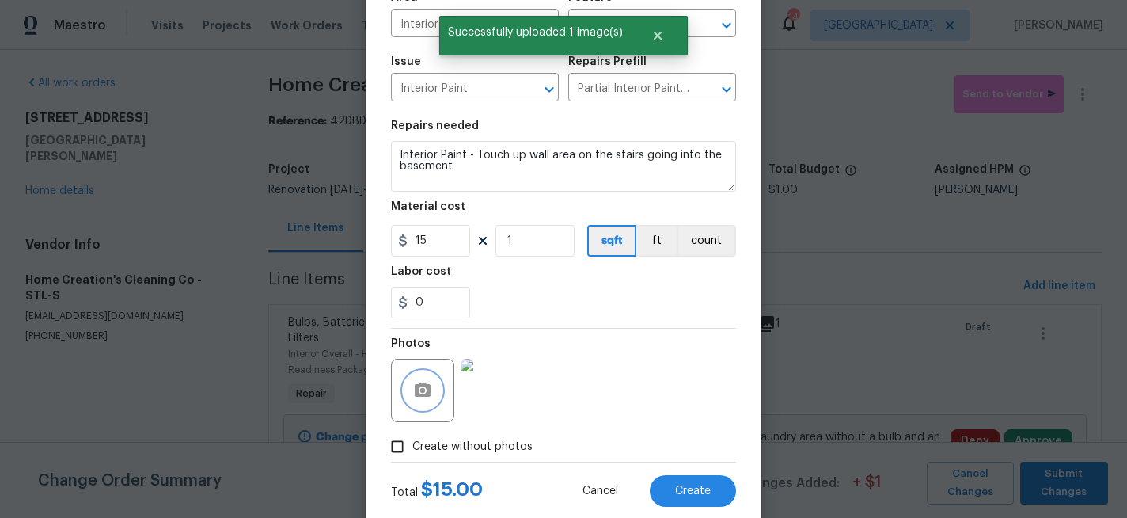
scroll to position [165, 0]
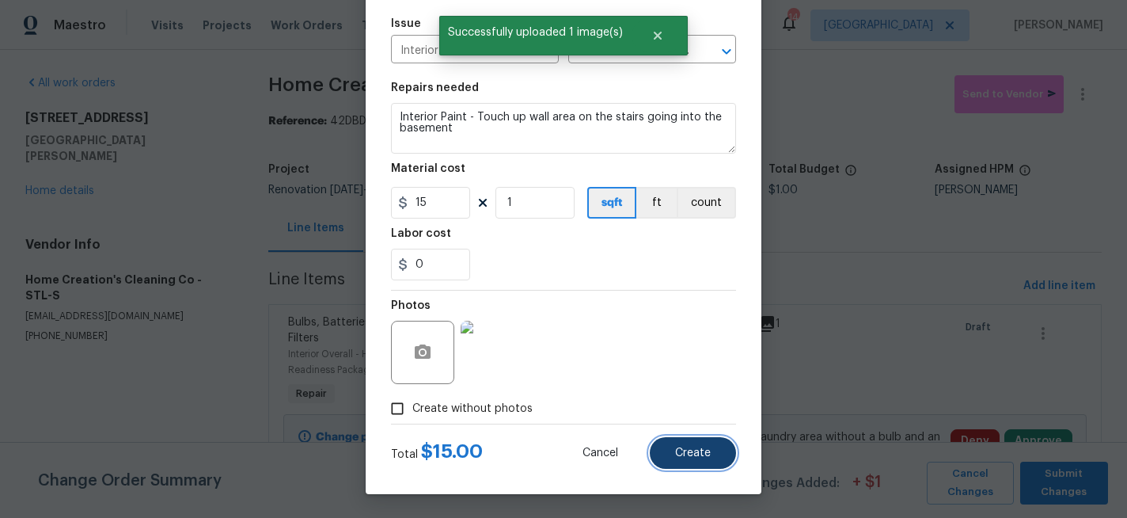
click at [684, 447] on span "Create" at bounding box center [693, 453] width 36 height 12
type input "0"
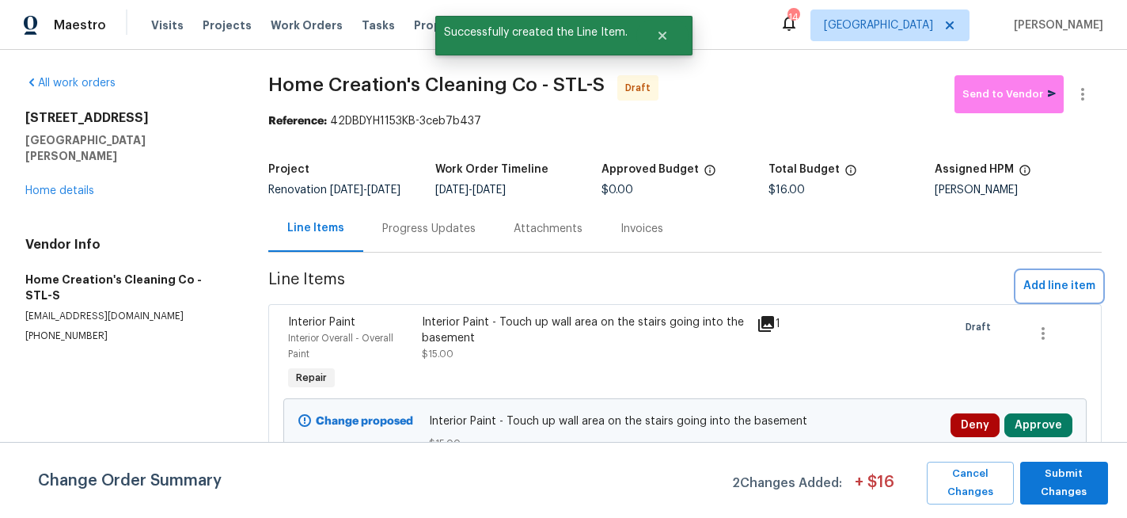
click at [1058, 296] on span "Add line item" at bounding box center [1059, 286] width 72 height 20
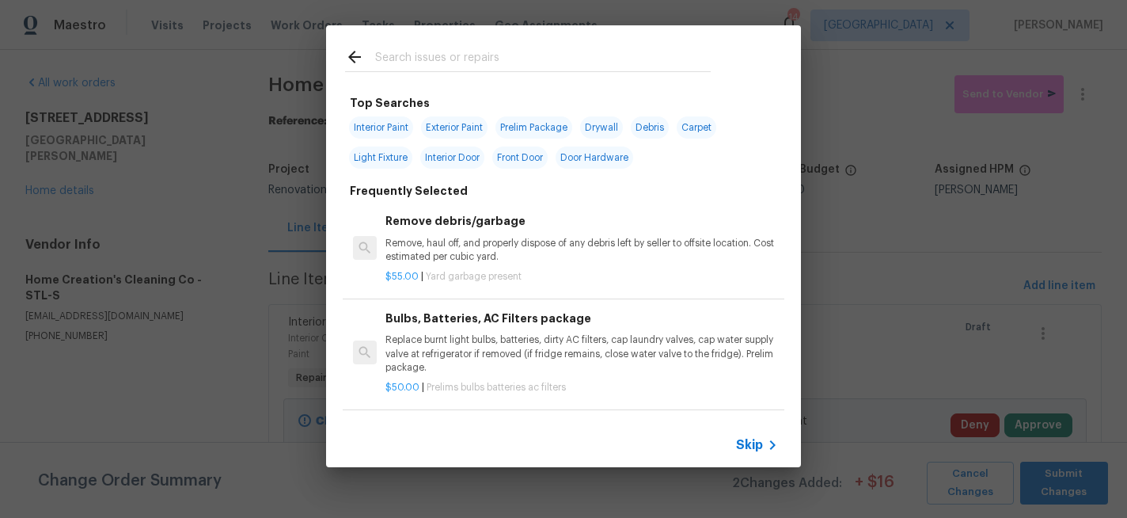
click at [468, 59] on input "text" at bounding box center [543, 59] width 336 height 24
type input "p"
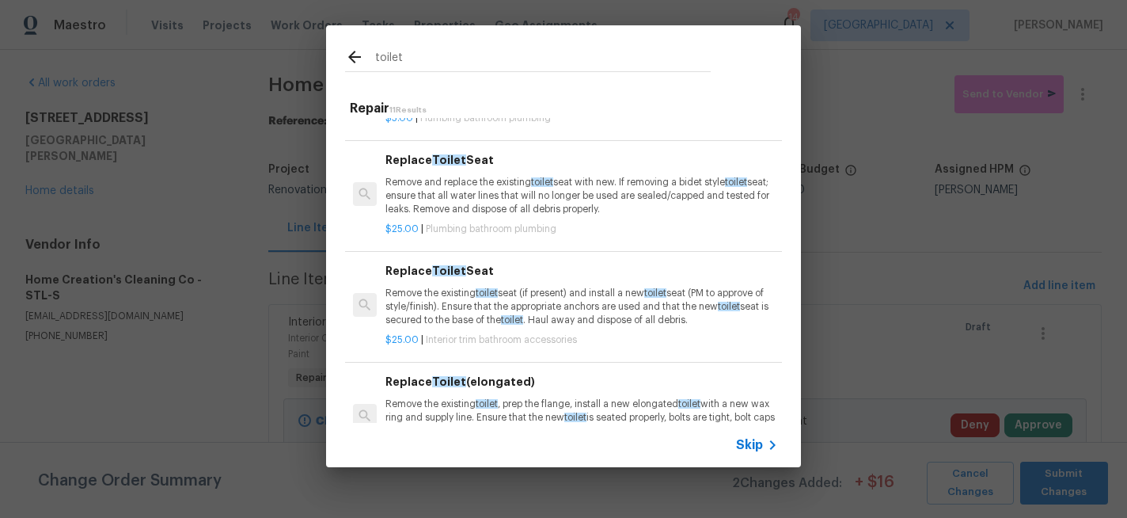
scroll to position [166, 0]
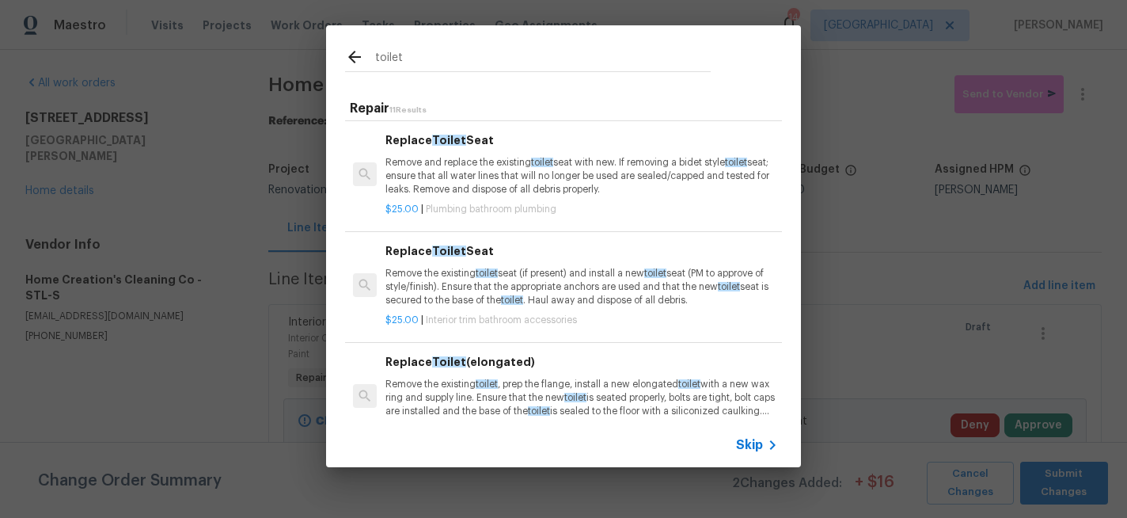
type input "toilet"
click at [434, 289] on p "Remove the existing toilet seat (if present) and install a new toilet seat (PM …" at bounding box center [581, 287] width 392 height 40
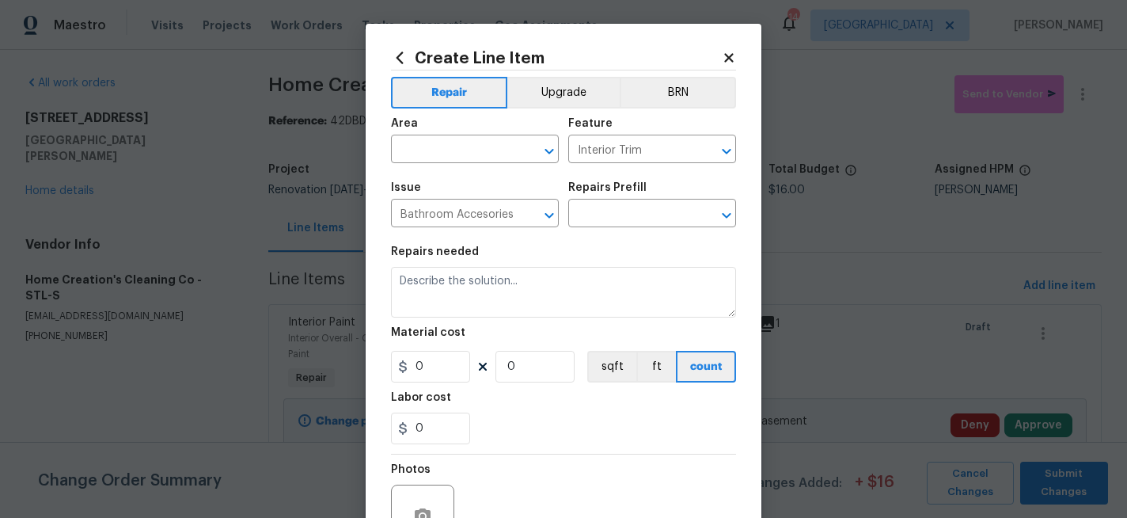
type input "Replace Toilet Seat $25.00"
type textarea "Remove the existing toilet seat (if present) and install a new toilet seat (PM …"
type input "25"
type input "1"
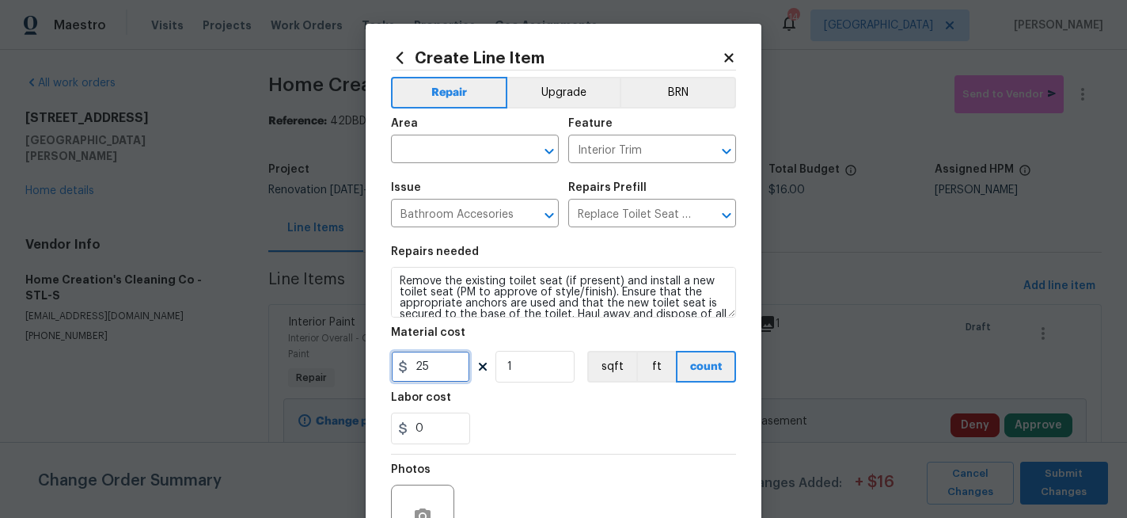
click at [449, 377] on input "25" at bounding box center [430, 367] width 79 height 32
type input "35"
click at [440, 147] on input "text" at bounding box center [452, 150] width 123 height 25
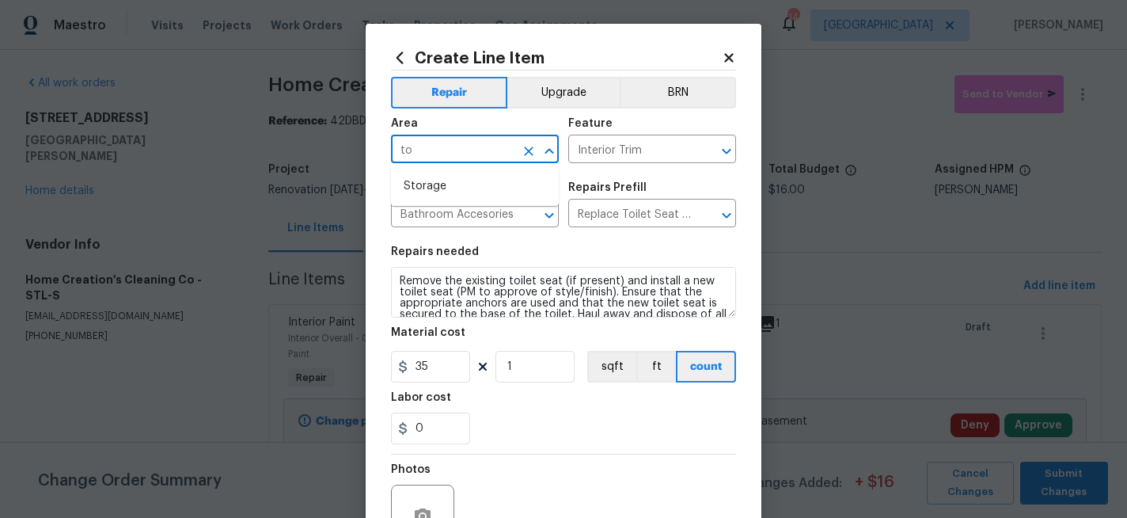
type input "t"
click at [430, 184] on li "Bathroom" at bounding box center [475, 186] width 168 height 26
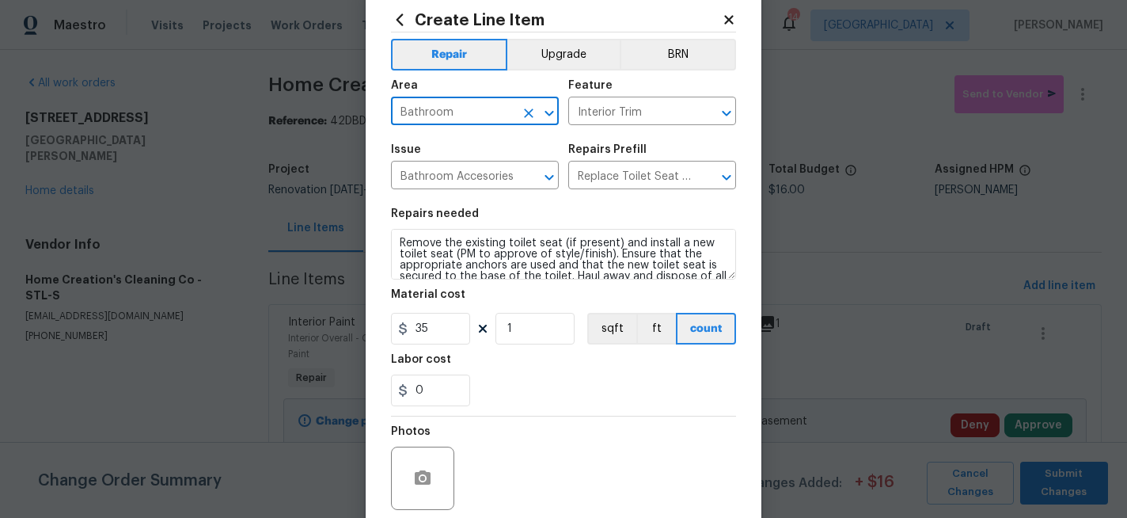
scroll to position [22, 0]
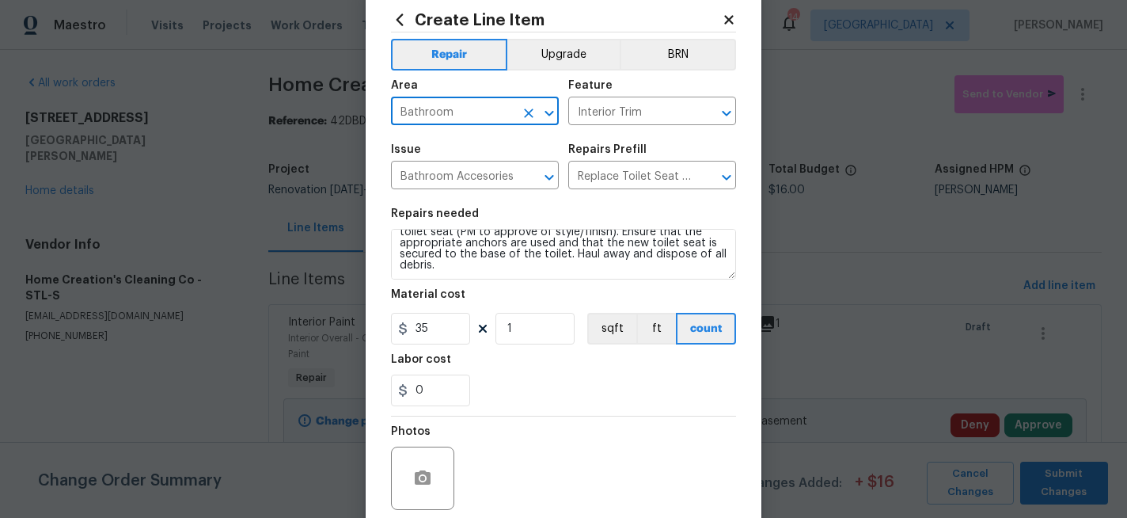
type input "Bathroom"
click at [418, 464] on button "button" at bounding box center [423, 478] width 38 height 38
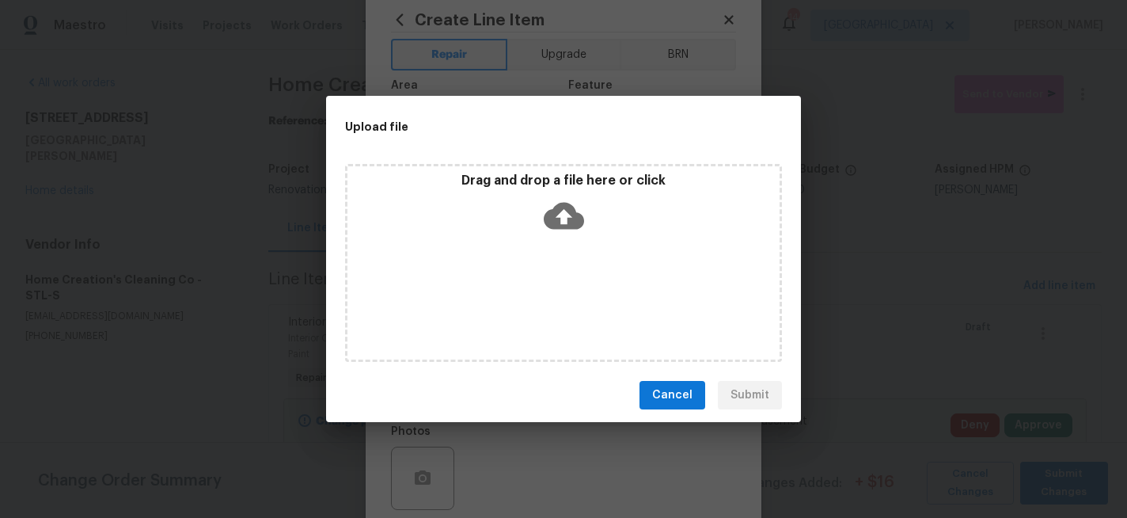
click at [552, 228] on icon at bounding box center [564, 215] width 40 height 40
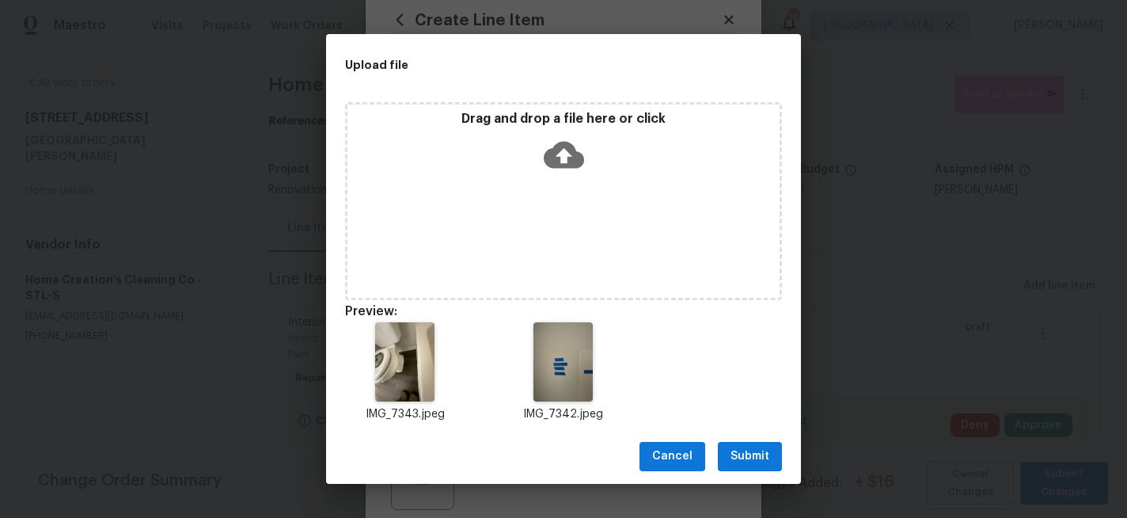
click at [757, 454] on span "Submit" at bounding box center [749, 456] width 39 height 20
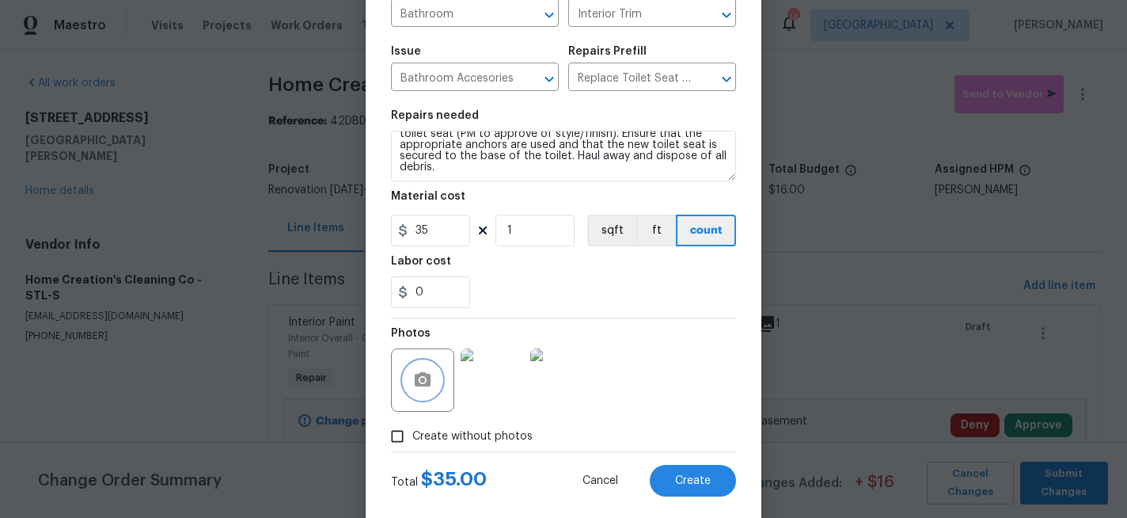
scroll to position [165, 0]
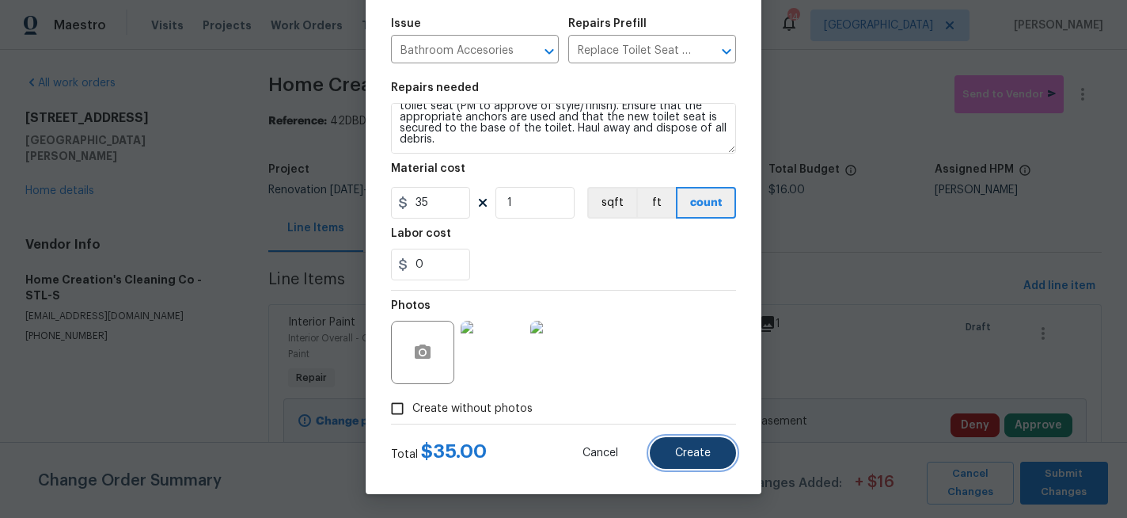
click at [685, 452] on span "Create" at bounding box center [693, 453] width 36 height 12
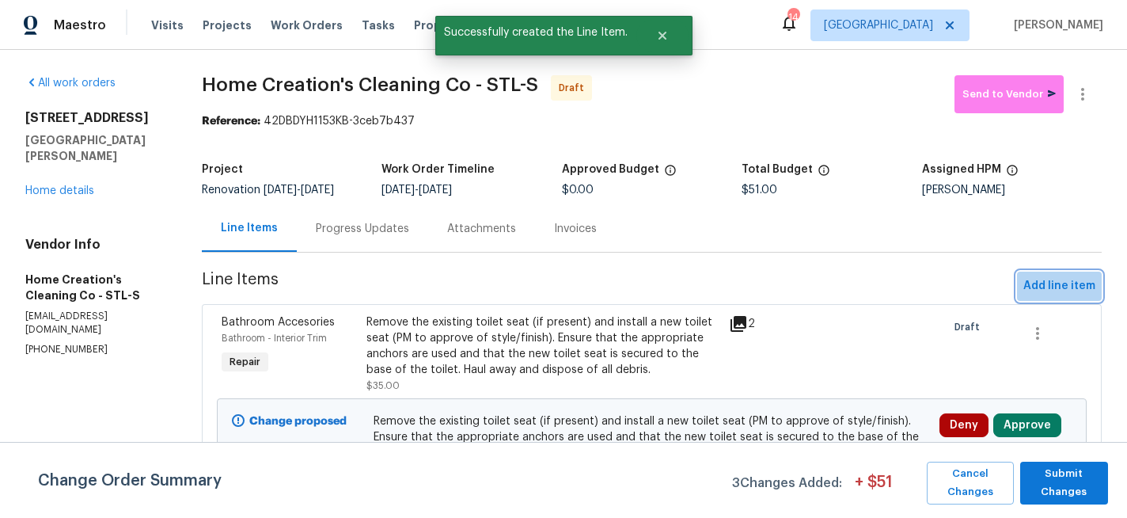
click at [1081, 285] on span "Add line item" at bounding box center [1059, 286] width 72 height 20
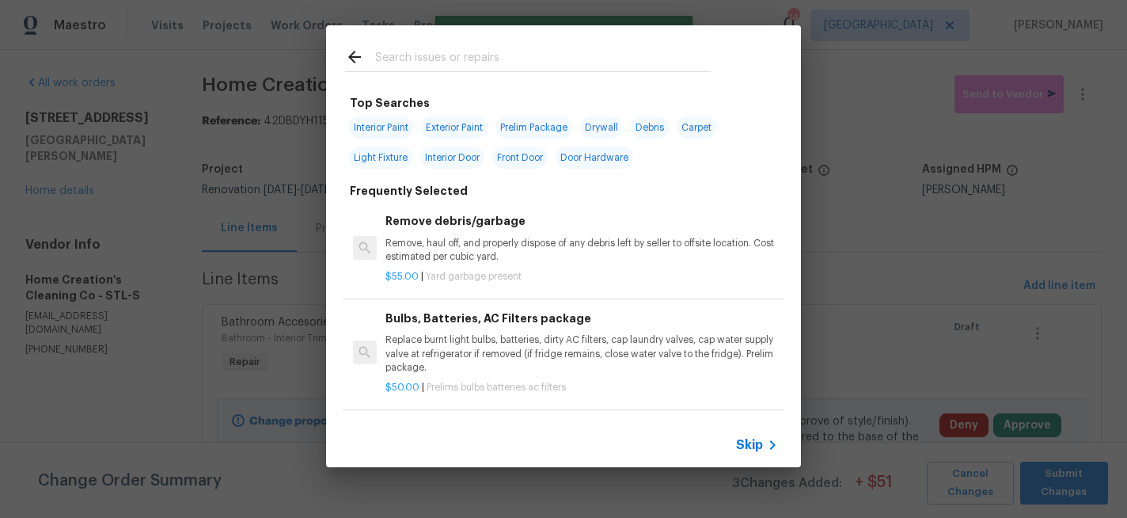
click at [471, 63] on input "text" at bounding box center [543, 59] width 336 height 24
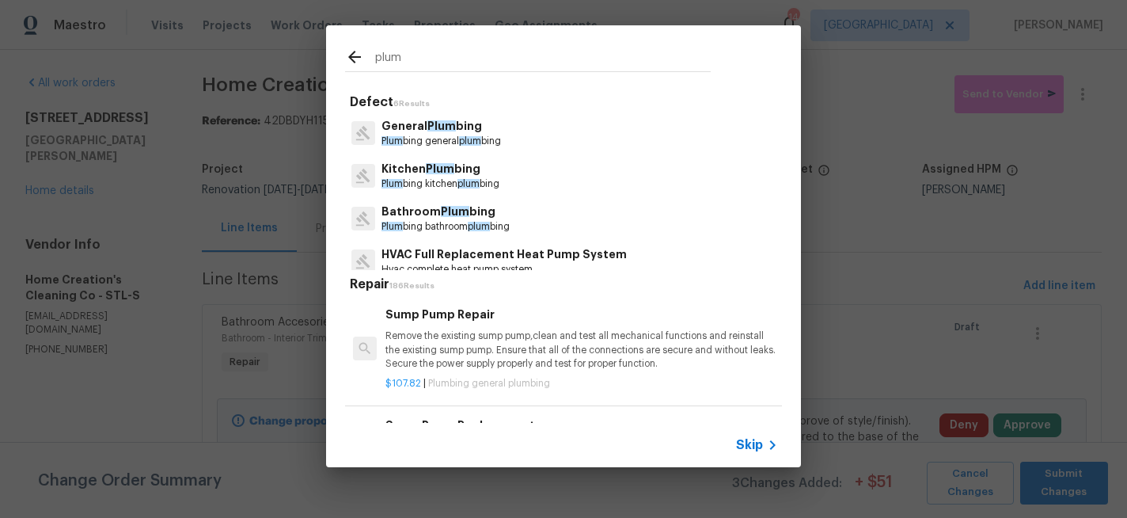
type input "plum"
click at [443, 211] on span "Plum" at bounding box center [455, 211] width 28 height 11
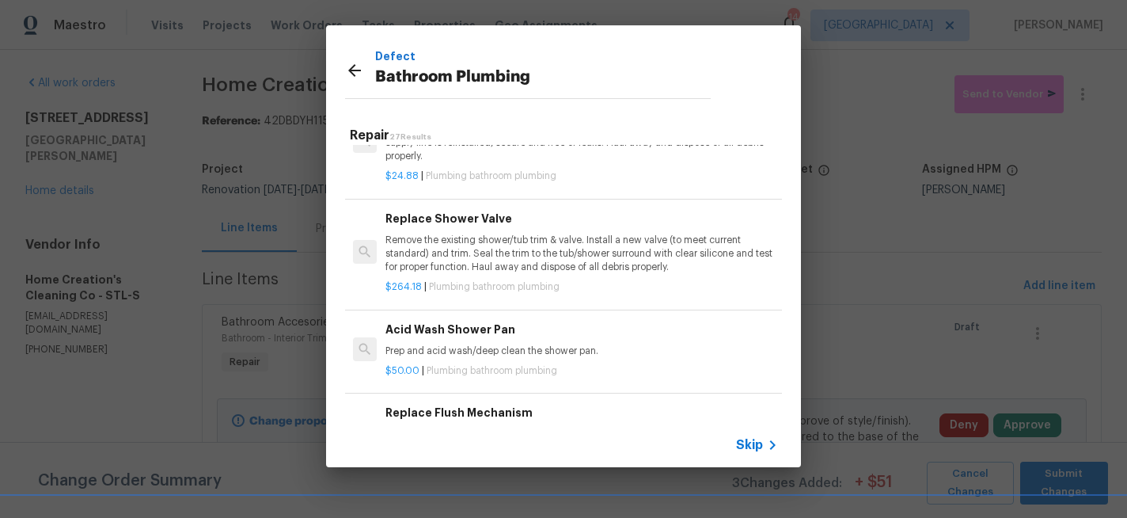
scroll to position [1716, 0]
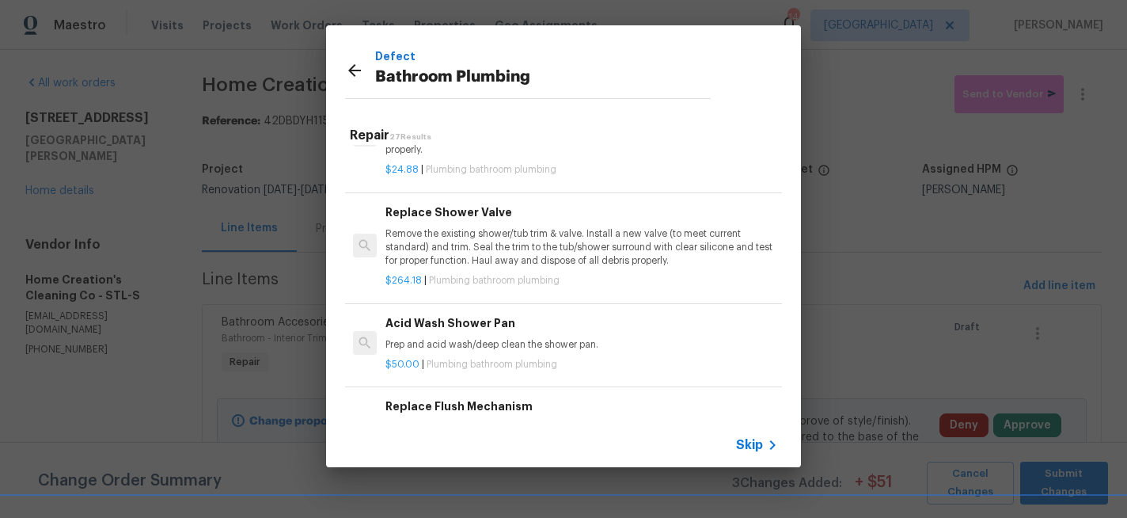
click at [483, 252] on p "Remove the existing shower/tub trim & valve. Install a new valve (to meet curre…" at bounding box center [581, 247] width 392 height 40
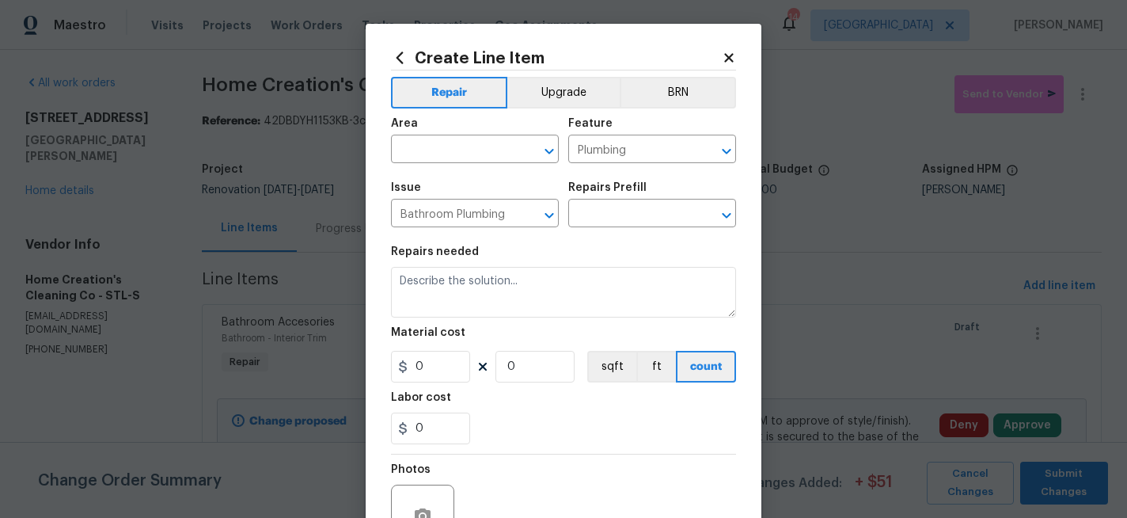
type textarea "Remove the existing shower/tub trim & valve. Install a new valve (to meet curre…"
type input "1"
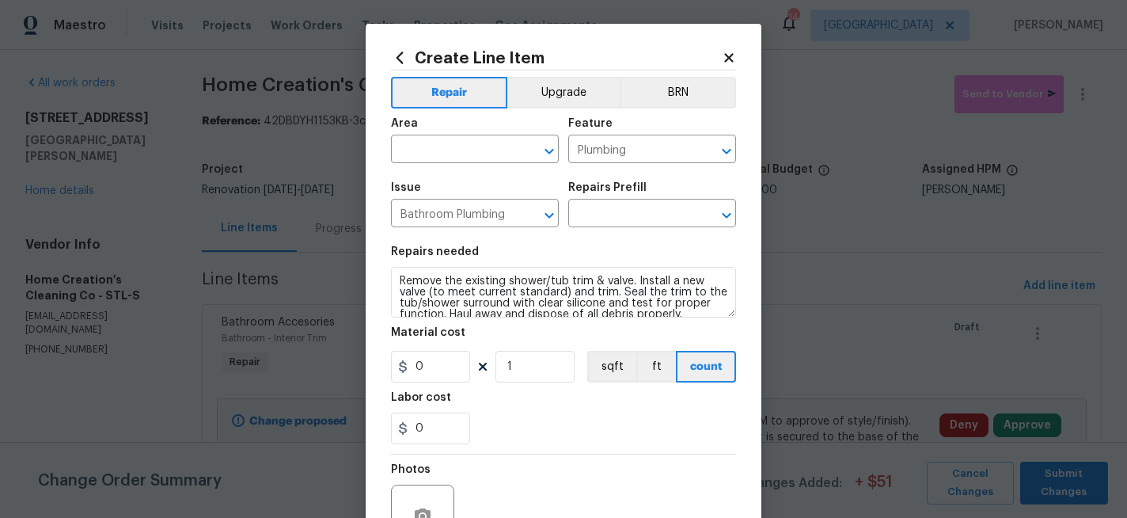
type input "Replace Shower Valve $264.18"
type input "264.18"
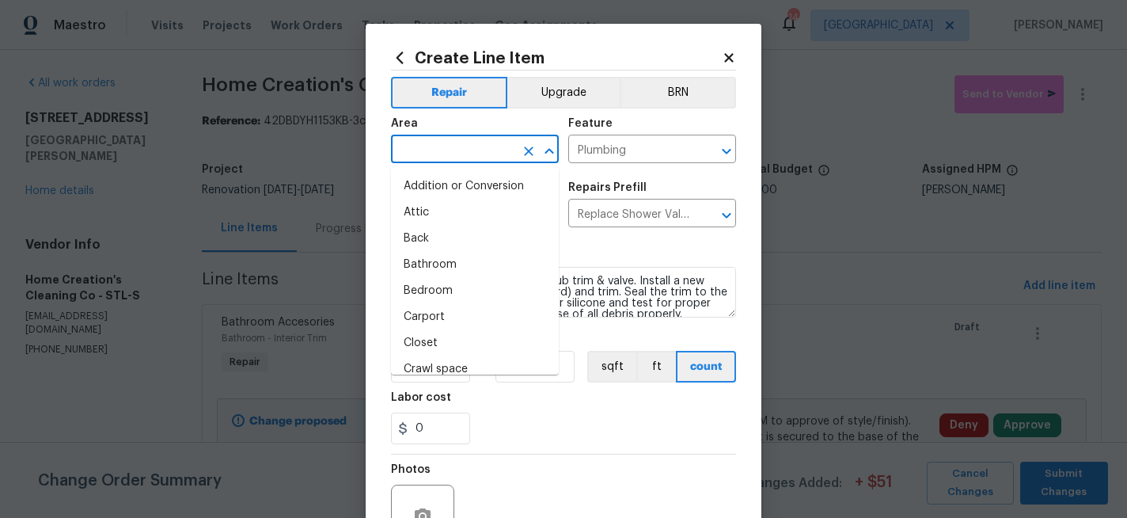
click at [457, 157] on input "text" at bounding box center [452, 150] width 123 height 25
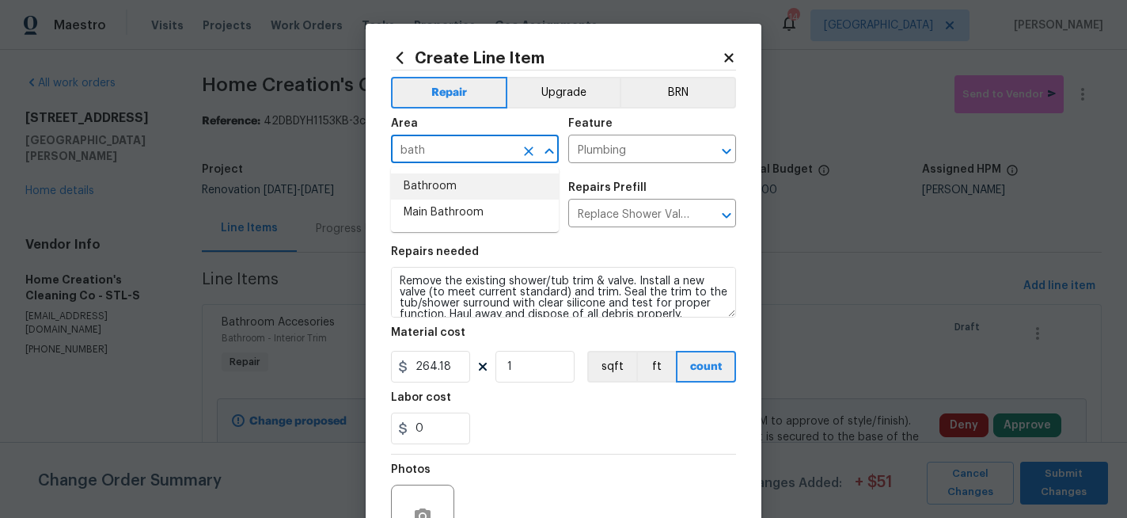
click at [439, 186] on li "Bathroom" at bounding box center [475, 186] width 168 height 26
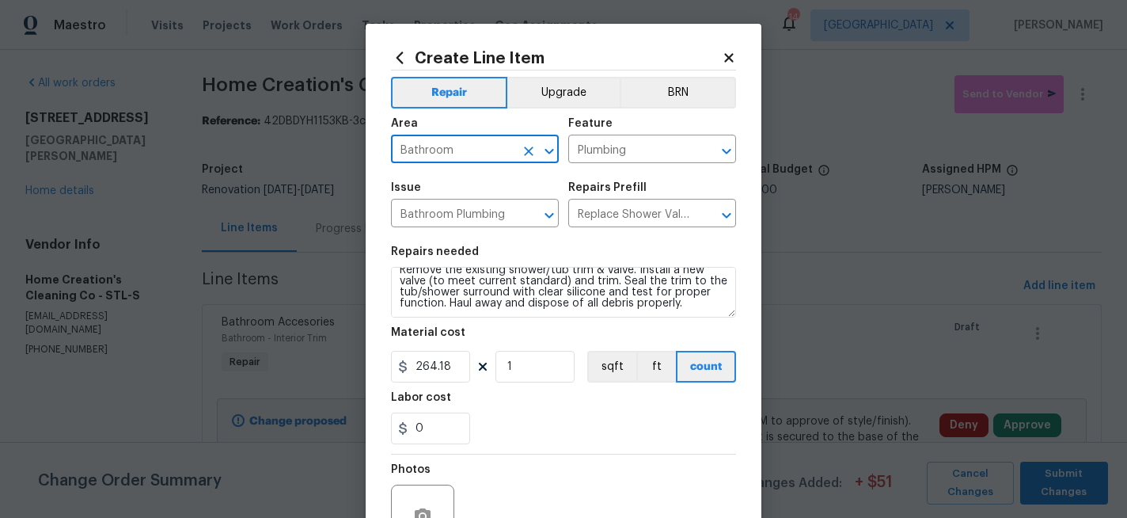
type input "Bathroom"
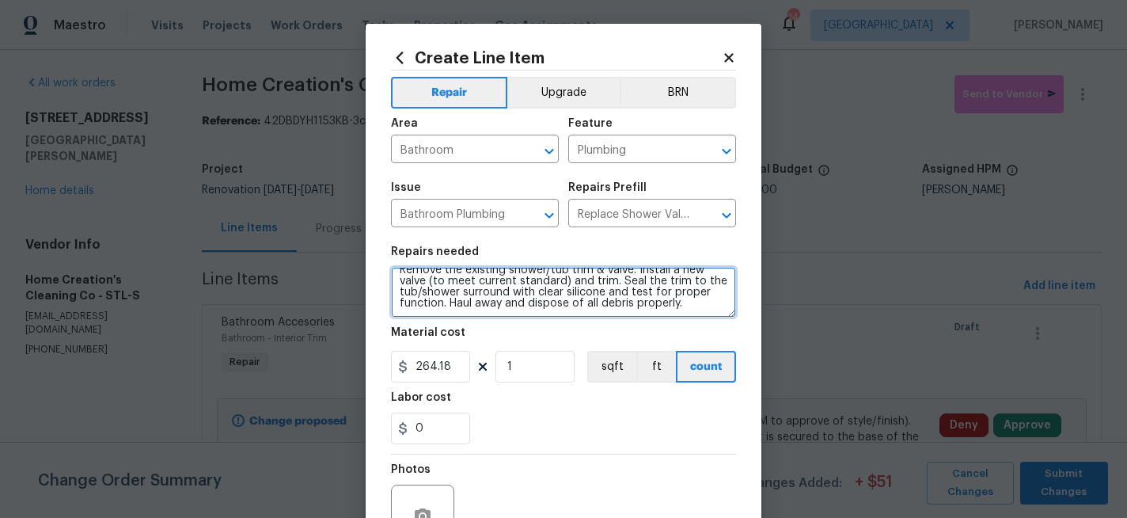
scroll to position [0, 0]
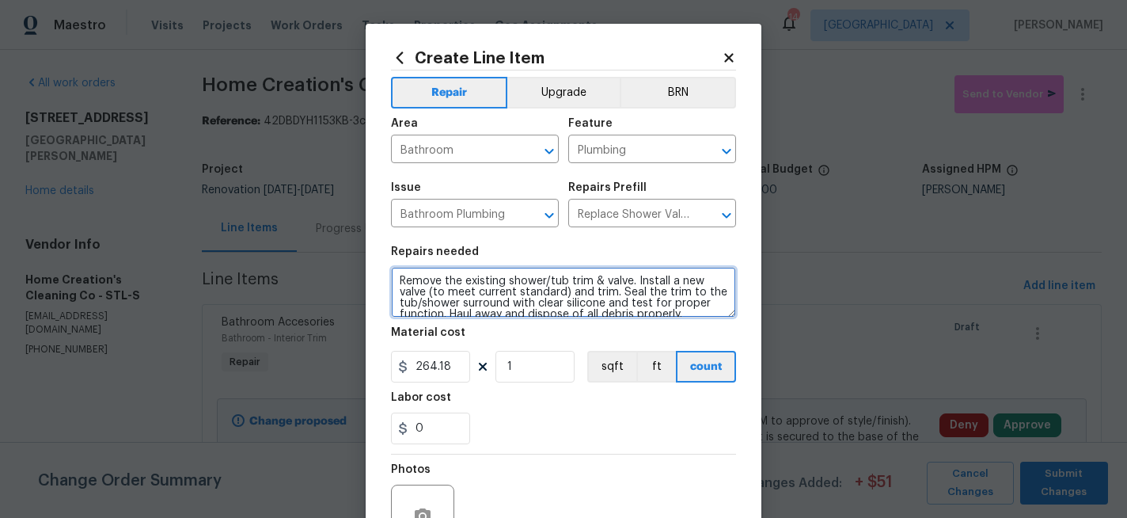
drag, startPoint x: 692, startPoint y: 313, endPoint x: 297, endPoint y: 237, distance: 402.3
click at [297, 237] on div "Create Line Item Repair Upgrade BRN Area Bathroom ​ Feature Plumbing ​ Issue Ba…" at bounding box center [563, 259] width 1127 height 518
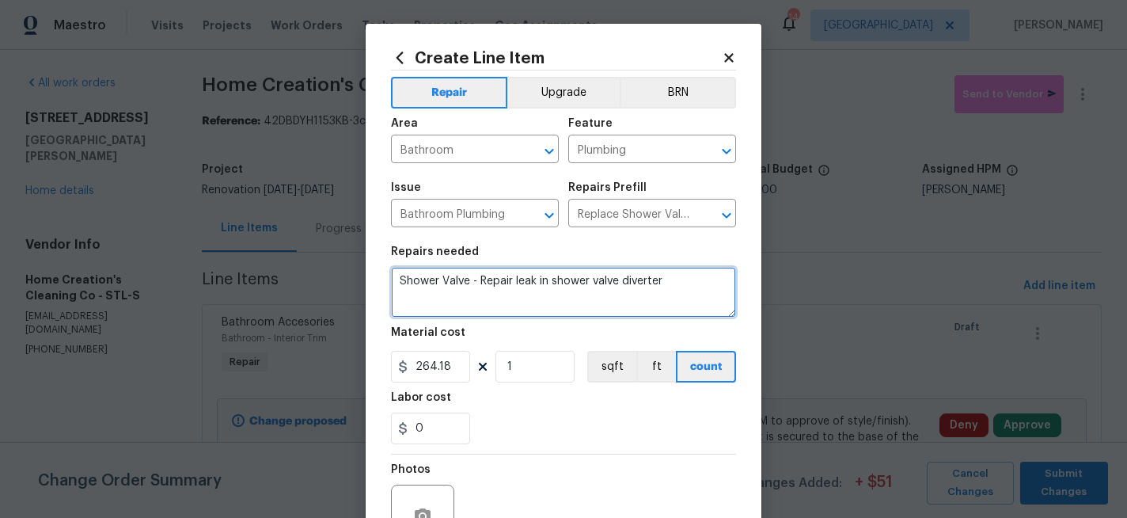
type textarea "Shower Valve - Repair leak in shower valve diverter"
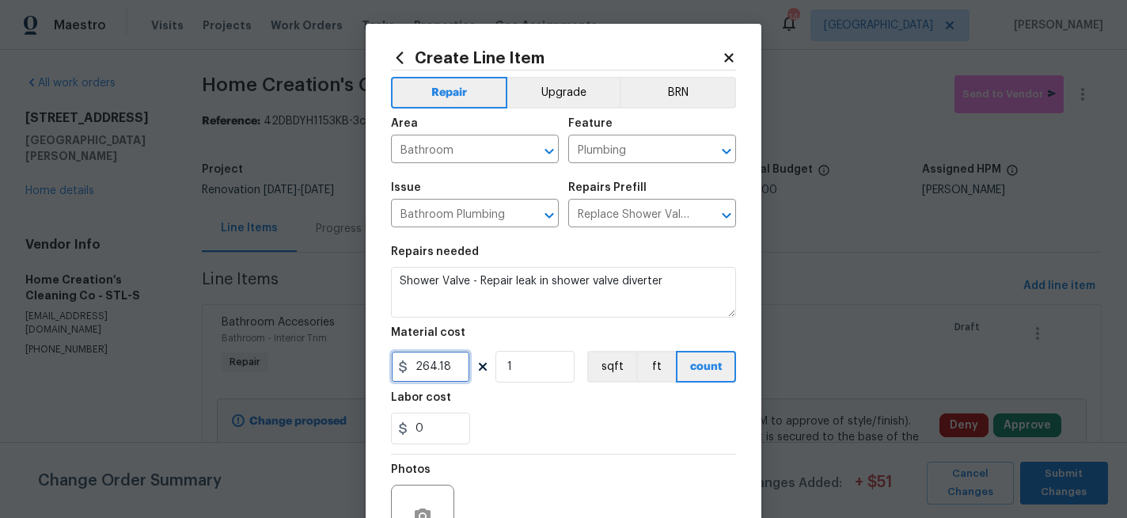
drag, startPoint x: 455, startPoint y: 364, endPoint x: 385, endPoint y: 358, distance: 69.9
click at [384, 365] on div "Create Line Item Repair Upgrade BRN Area Bathroom ​ Feature Plumbing ​ Issue Ba…" at bounding box center [564, 341] width 396 height 634
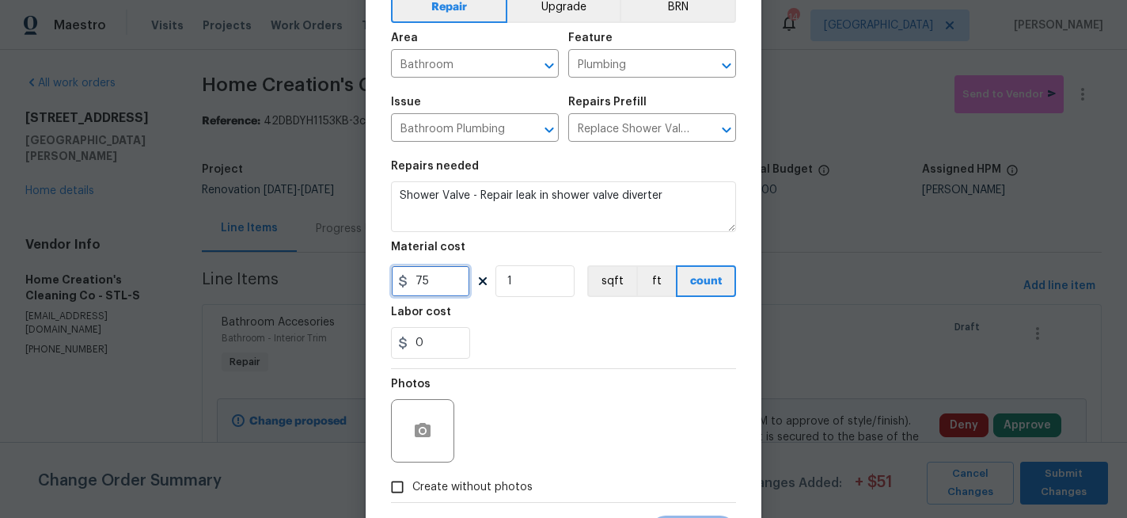
scroll to position [127, 0]
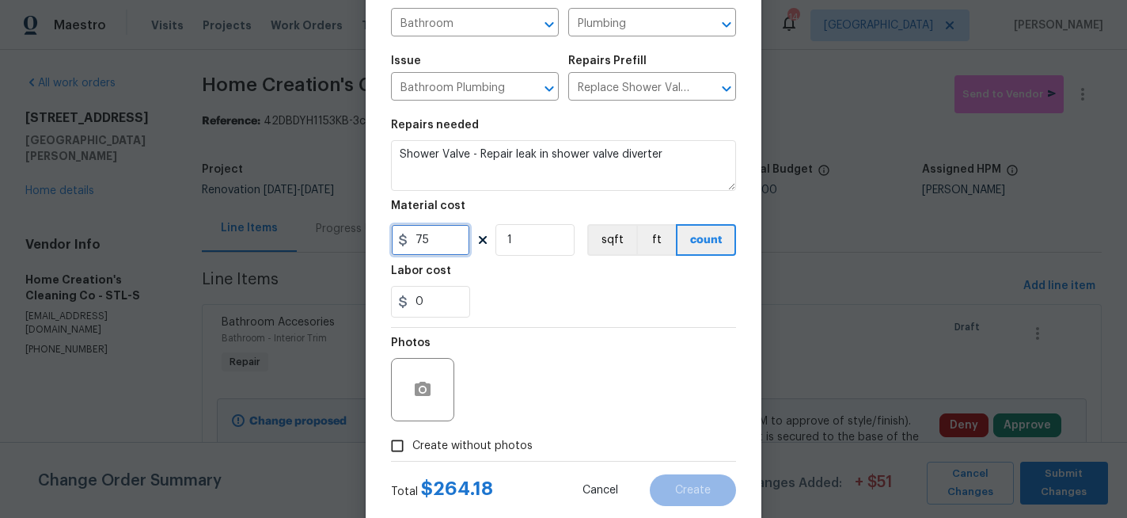
type input "75"
click at [419, 390] on icon "button" at bounding box center [422, 389] width 19 height 19
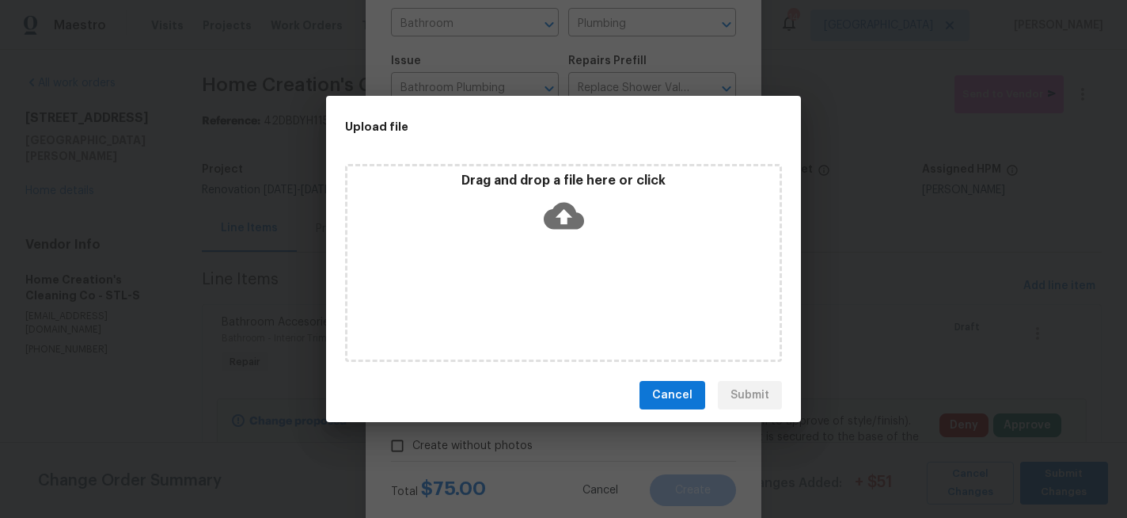
click at [568, 226] on icon at bounding box center [564, 216] width 40 height 27
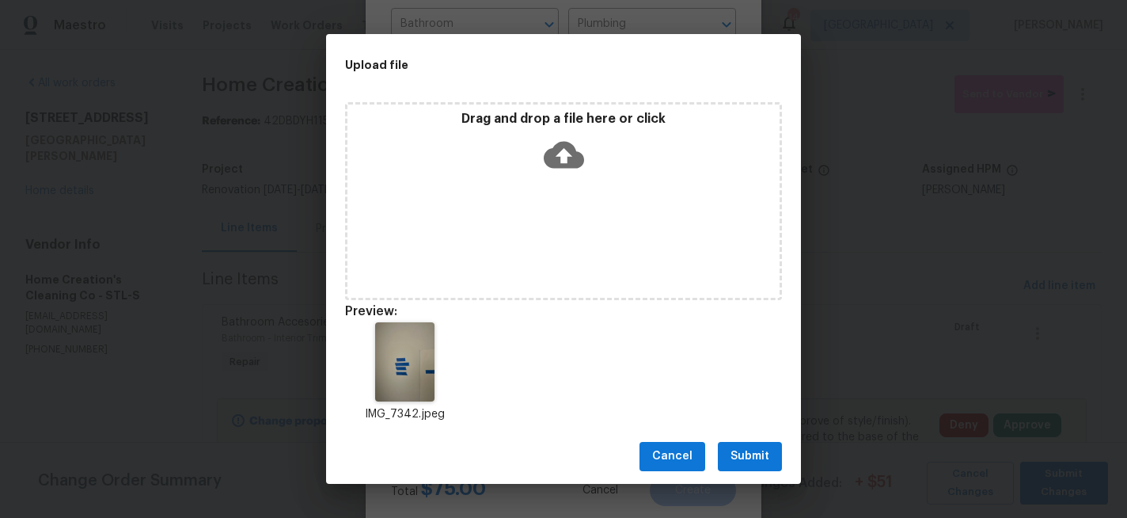
click at [756, 453] on span "Submit" at bounding box center [749, 456] width 39 height 20
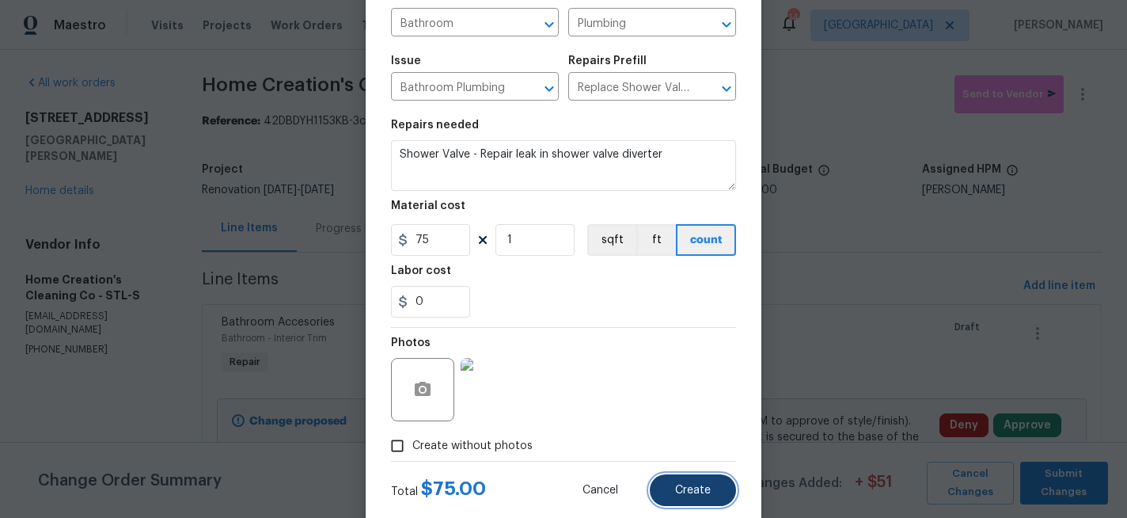
click at [677, 495] on span "Create" at bounding box center [693, 490] width 36 height 12
type input "0"
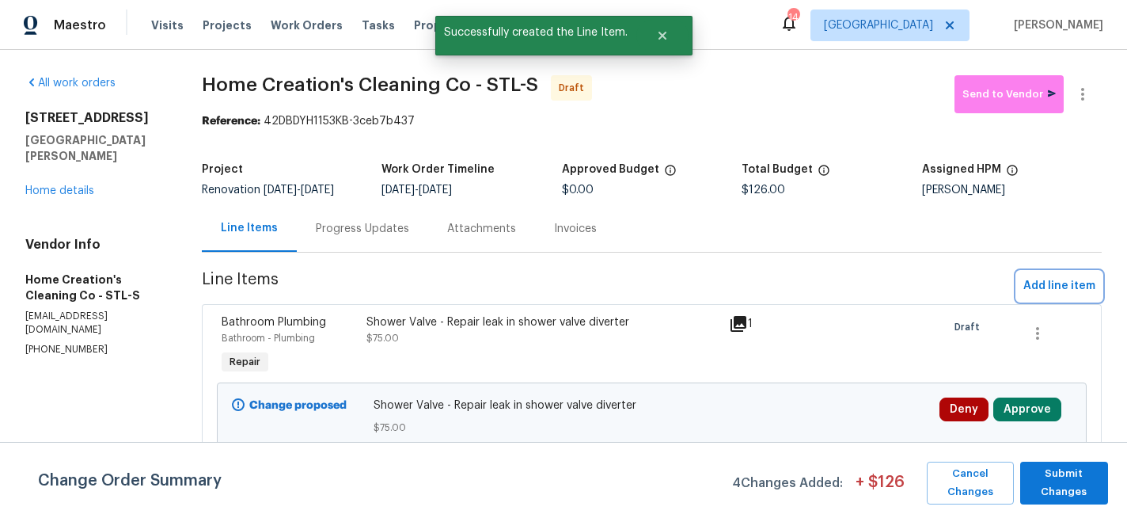
click at [1055, 289] on span "Add line item" at bounding box center [1059, 286] width 72 height 20
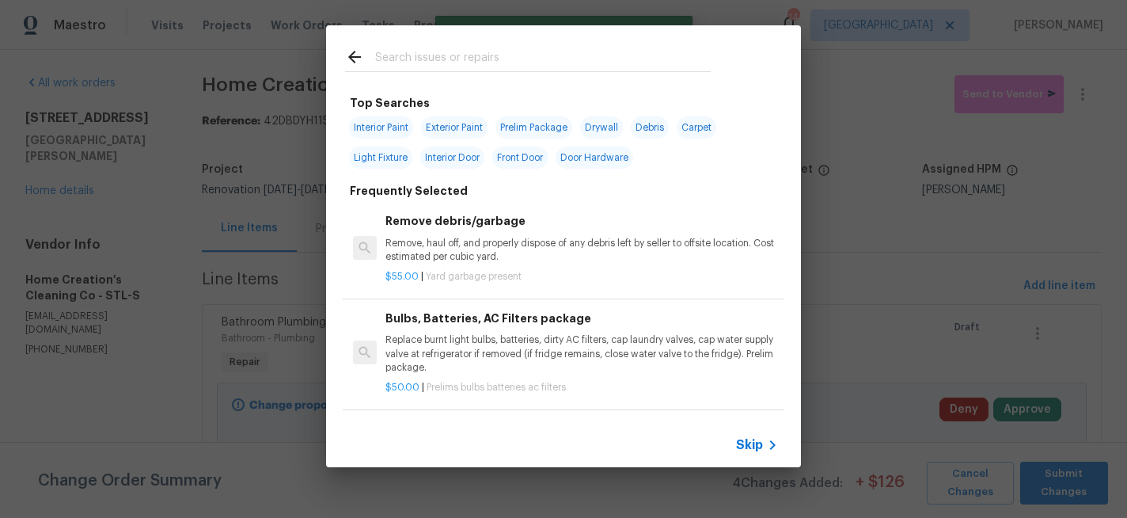
click at [424, 58] on input "text" at bounding box center [543, 59] width 336 height 24
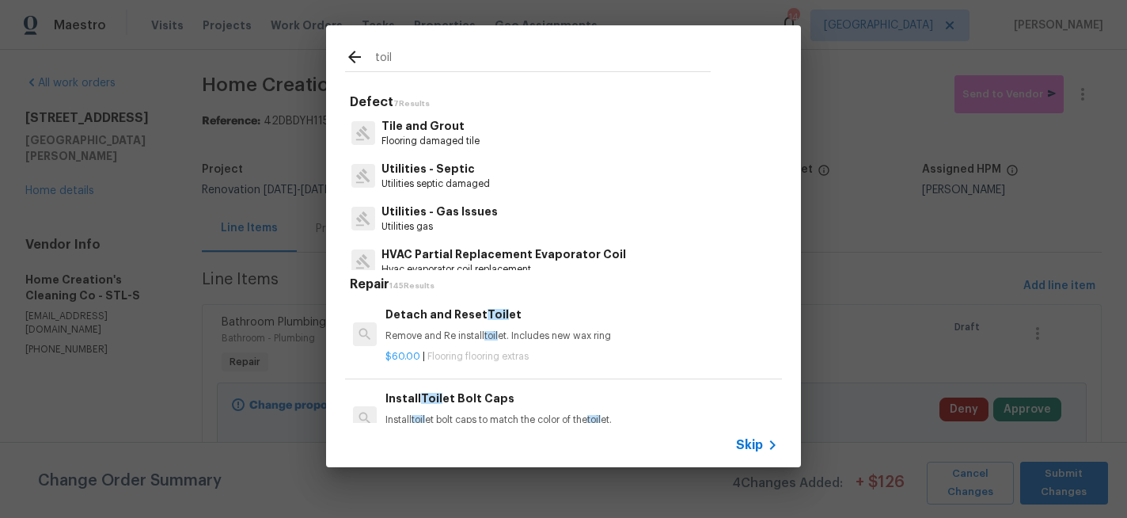
type input "toil"
click at [440, 315] on h6 "Detach and Reset Toil et" at bounding box center [581, 313] width 392 height 17
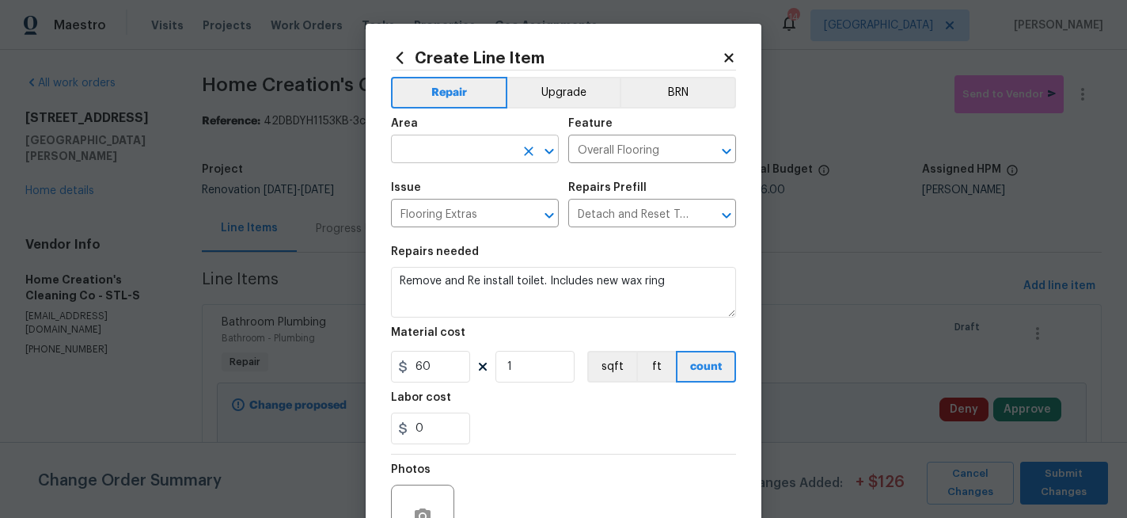
click at [449, 150] on input "text" at bounding box center [452, 150] width 123 height 25
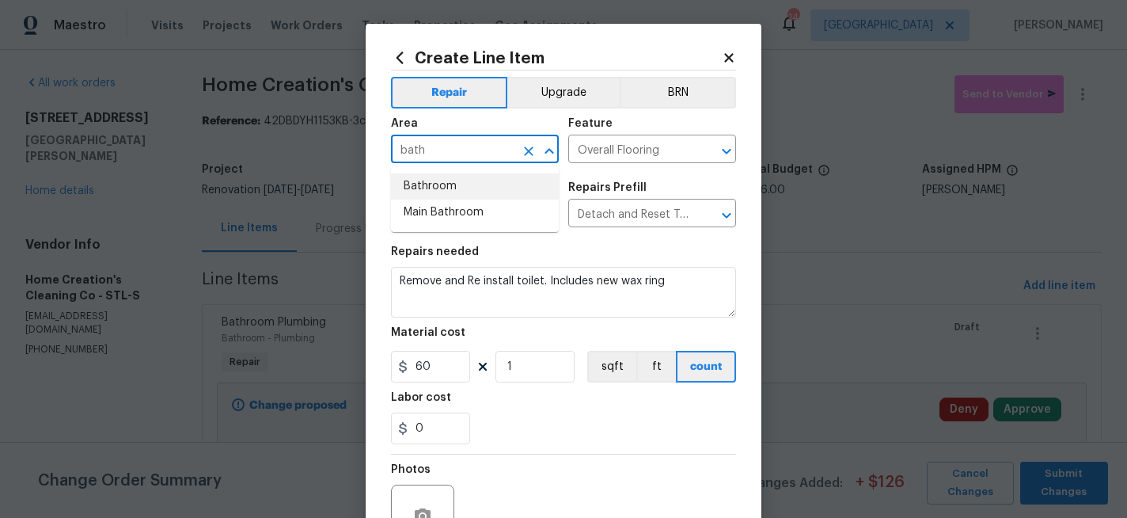
click at [438, 184] on li "Bathroom" at bounding box center [475, 186] width 168 height 26
type input "Bathroom"
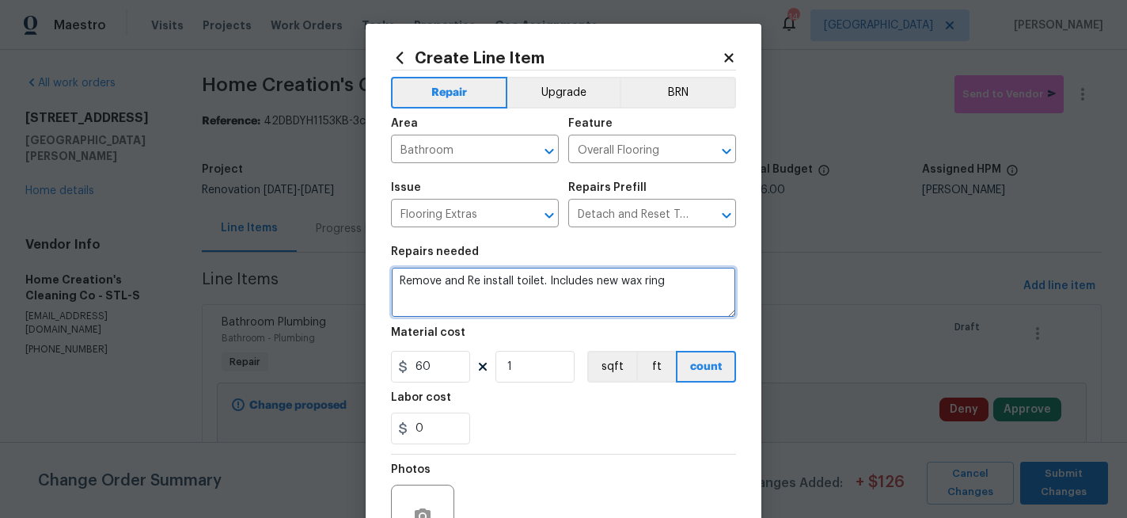
drag, startPoint x: 682, startPoint y: 285, endPoint x: 348, endPoint y: 275, distance: 334.1
click at [346, 279] on div "Create Line Item Repair Upgrade BRN Area Bathroom ​ Feature Overall Flooring ​ …" at bounding box center [563, 259] width 1127 height 518
paste textarea "the base of the toilet is sealed to the floor with a siliconized caulking."
click at [635, 278] on textarea "Toilet - Caulk to seal the base of the toilet the base of the toilet is sealed …" at bounding box center [563, 292] width 345 height 51
click at [662, 281] on textarea "Toilet - Caulk to seal the base of the toilet is sealed to the floor with a sil…" at bounding box center [563, 292] width 345 height 51
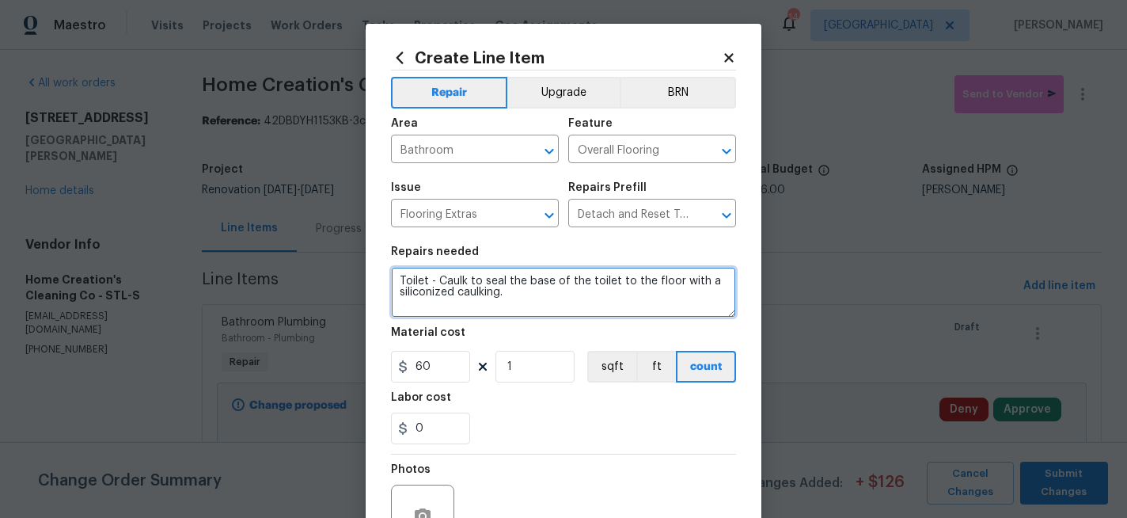
drag, startPoint x: 524, startPoint y: 293, endPoint x: 391, endPoint y: 276, distance: 134.0
click at [391, 276] on textarea "Toilet - Caulk to seal the base of the toilet to the floor with a siliconized c…" at bounding box center [563, 292] width 345 height 51
type textarea "Toilet - Caulk to seal the base of the toilet to the floor with a siliconized c…"
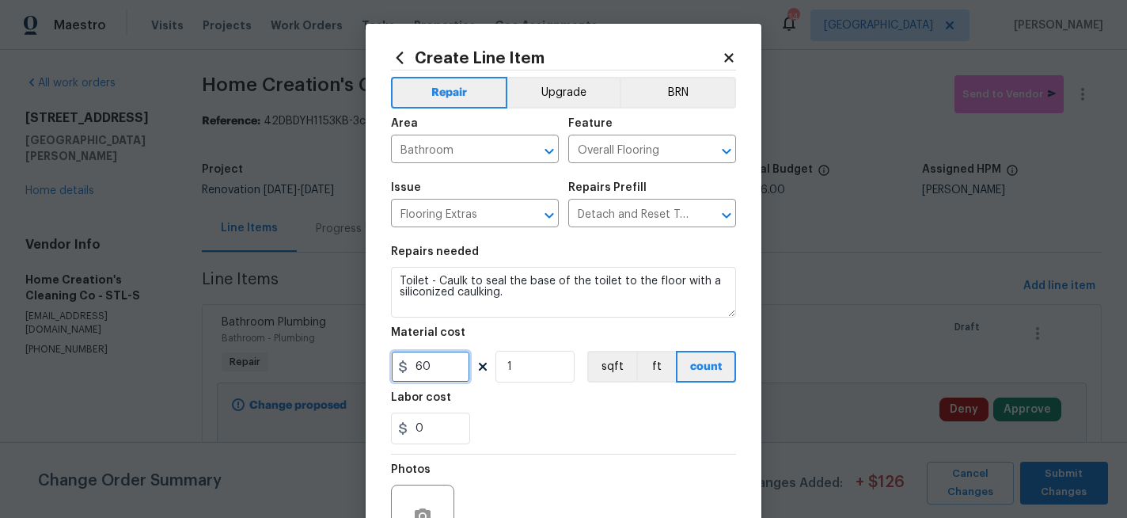
click at [442, 372] on input "60" at bounding box center [430, 367] width 79 height 32
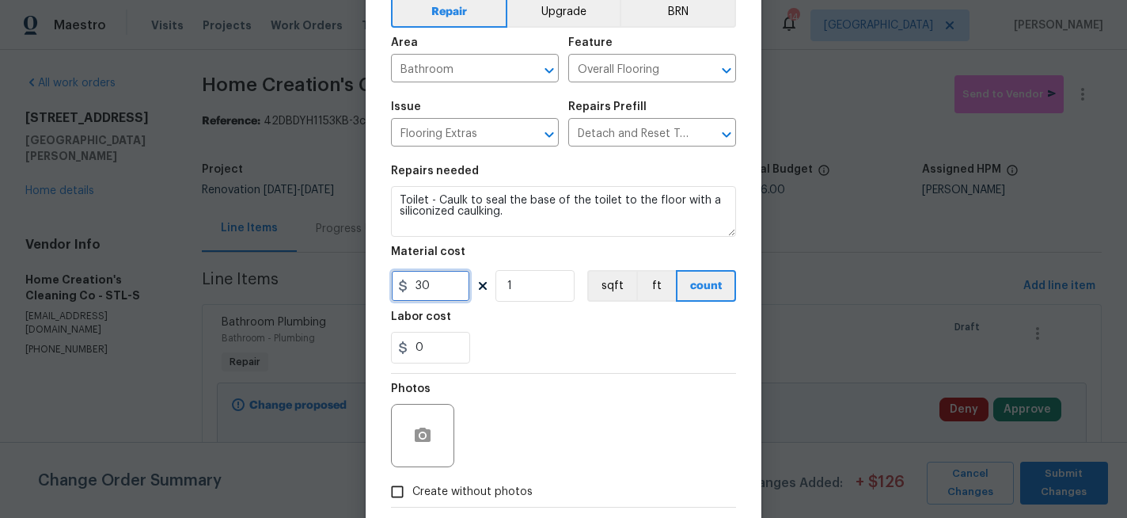
scroll to position [113, 0]
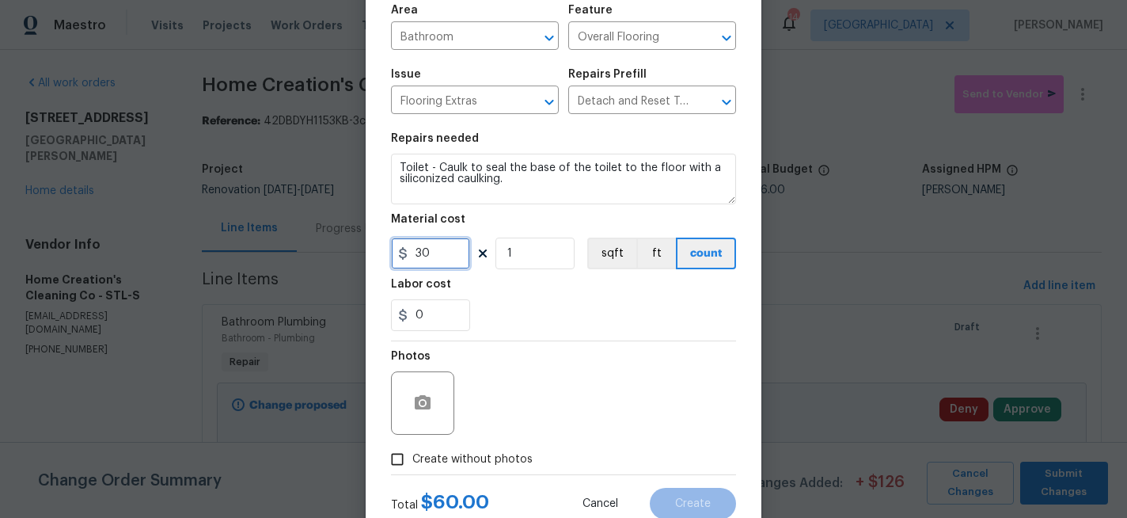
type input "30"
click at [426, 403] on icon "button" at bounding box center [423, 402] width 16 height 14
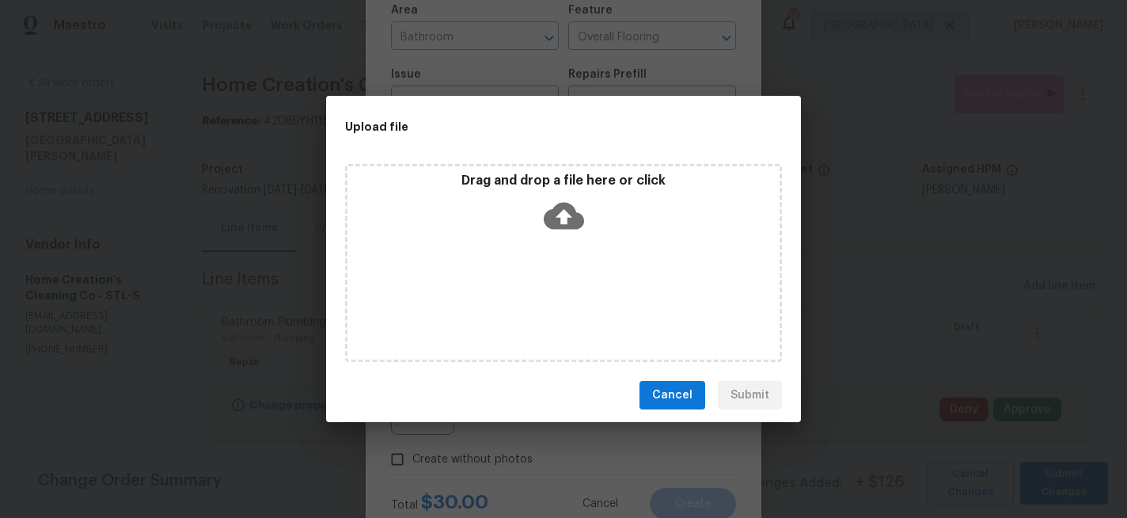
click at [563, 211] on icon at bounding box center [564, 215] width 40 height 40
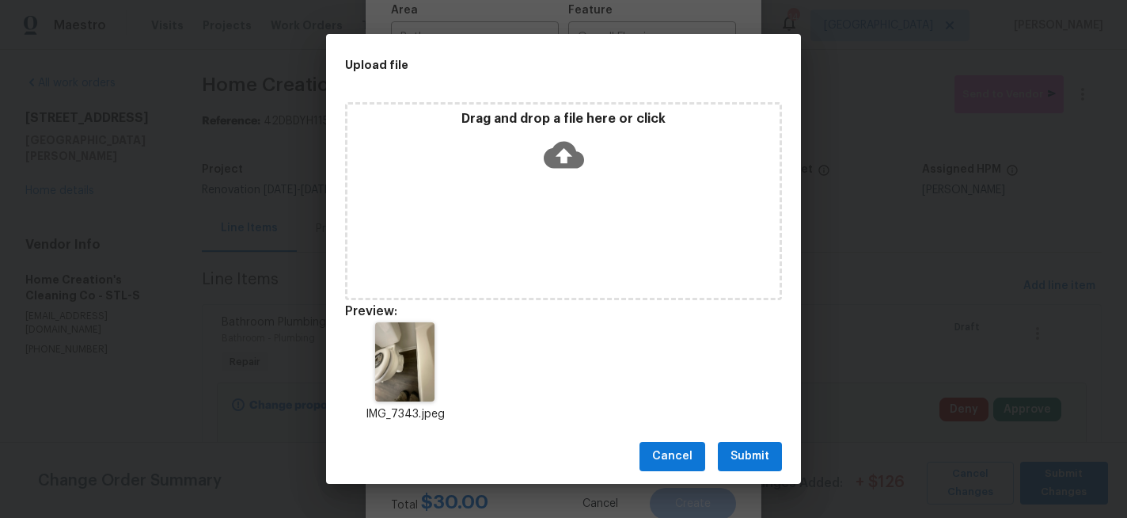
click at [756, 451] on span "Submit" at bounding box center [749, 456] width 39 height 20
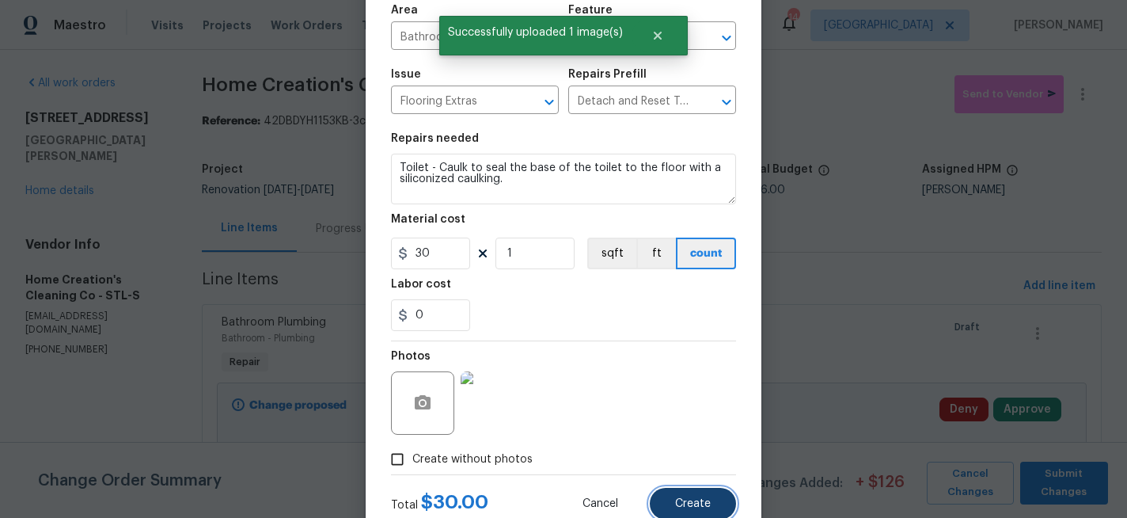
click at [712, 497] on button "Create" at bounding box center [693, 503] width 86 height 32
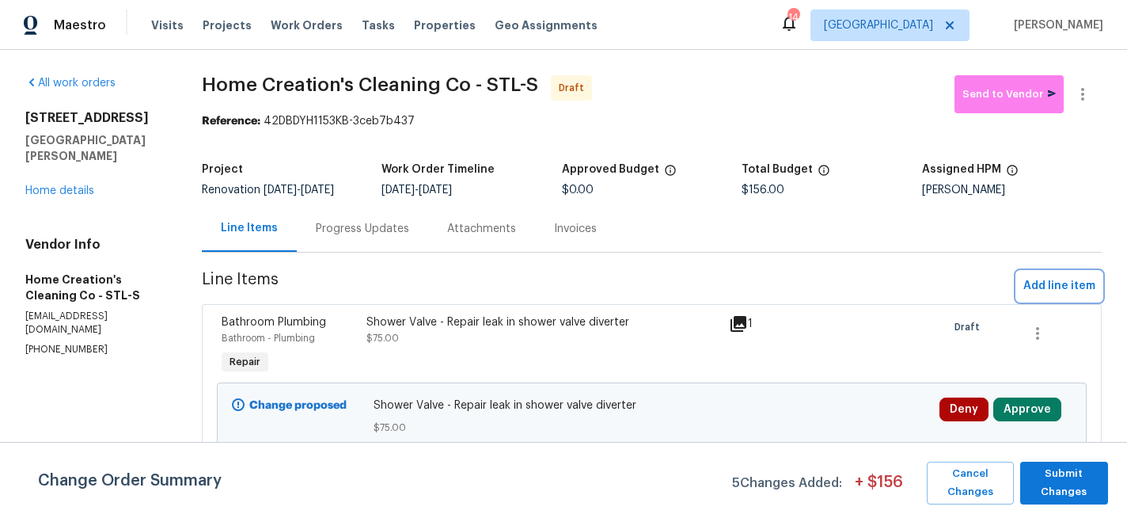
click at [1048, 291] on span "Add line item" at bounding box center [1059, 286] width 72 height 20
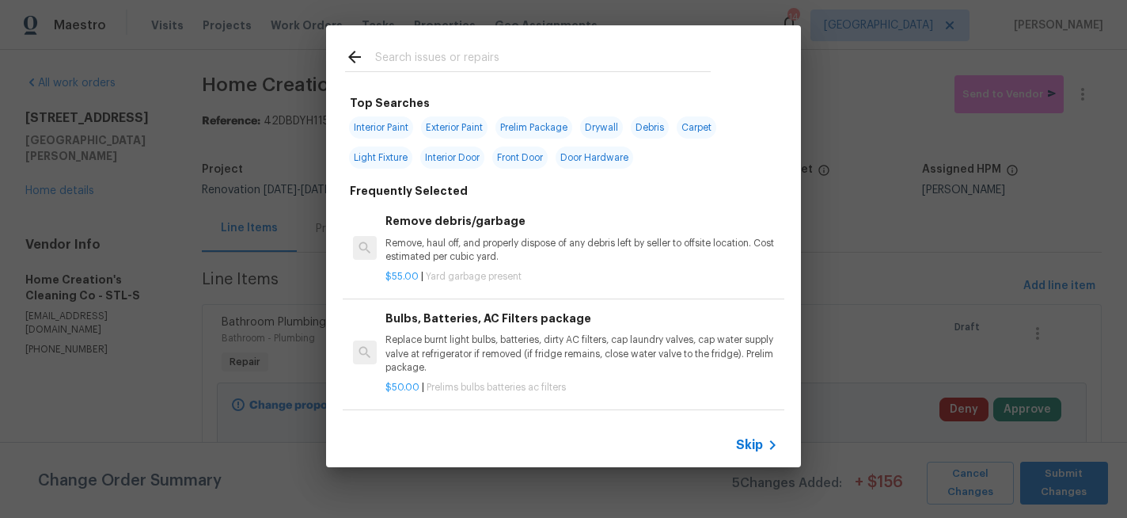
click at [451, 66] on input "text" at bounding box center [543, 59] width 336 height 24
type input "REGLA"
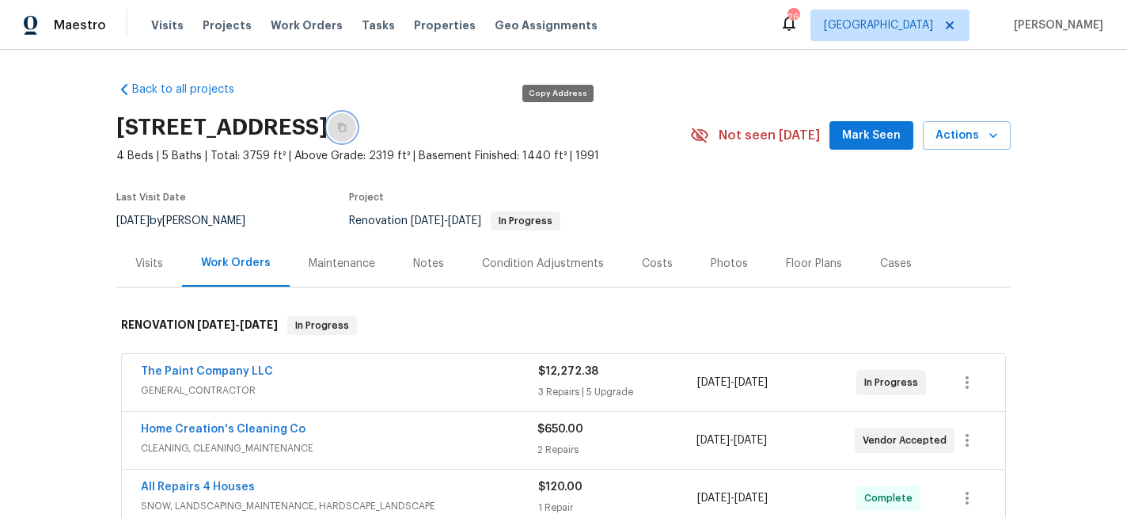
click at [347, 130] on icon "button" at bounding box center [341, 127] width 9 height 9
click at [1001, 135] on button "Actions" at bounding box center [967, 135] width 88 height 29
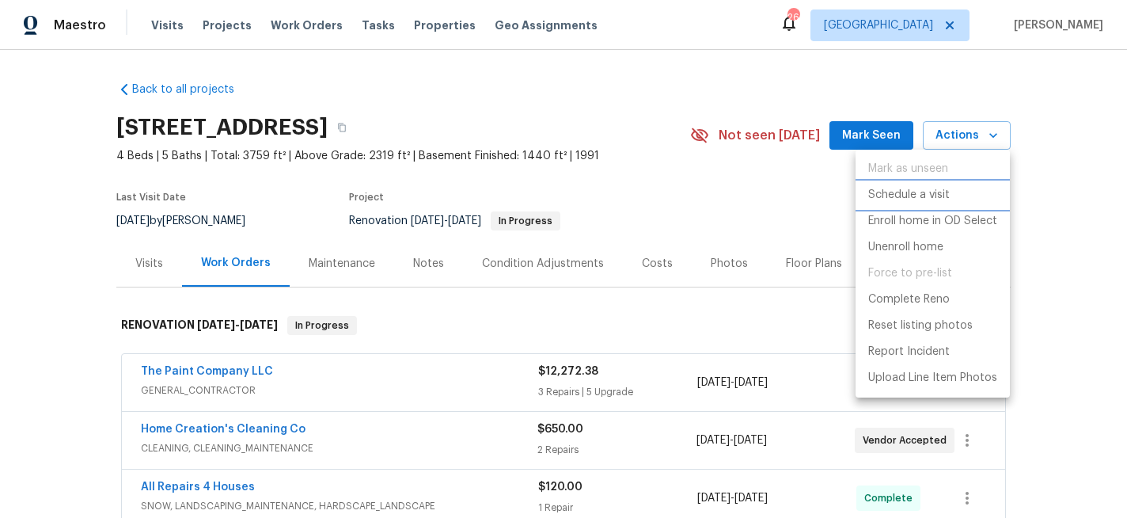
click at [917, 194] on p "Schedule a visit" at bounding box center [909, 195] width 82 height 17
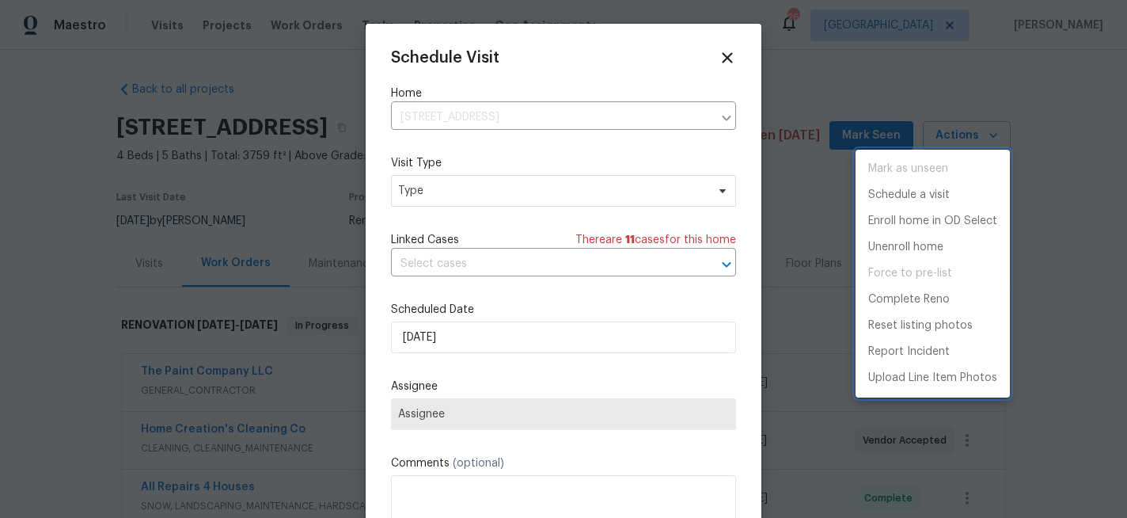
click at [448, 192] on div at bounding box center [563, 259] width 1127 height 518
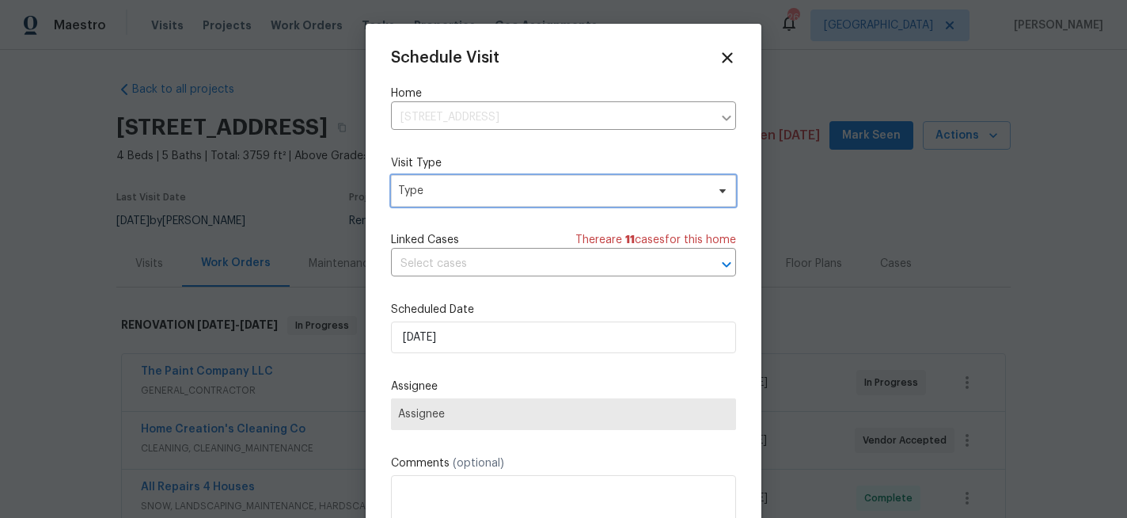
click at [448, 192] on span "Type" at bounding box center [552, 191] width 308 height 16
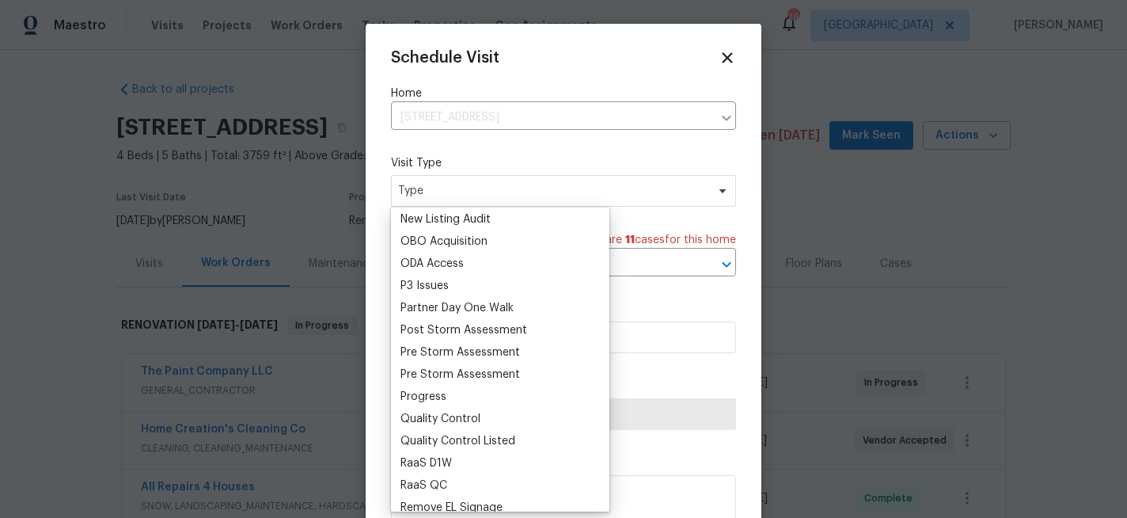
scroll to position [893, 0]
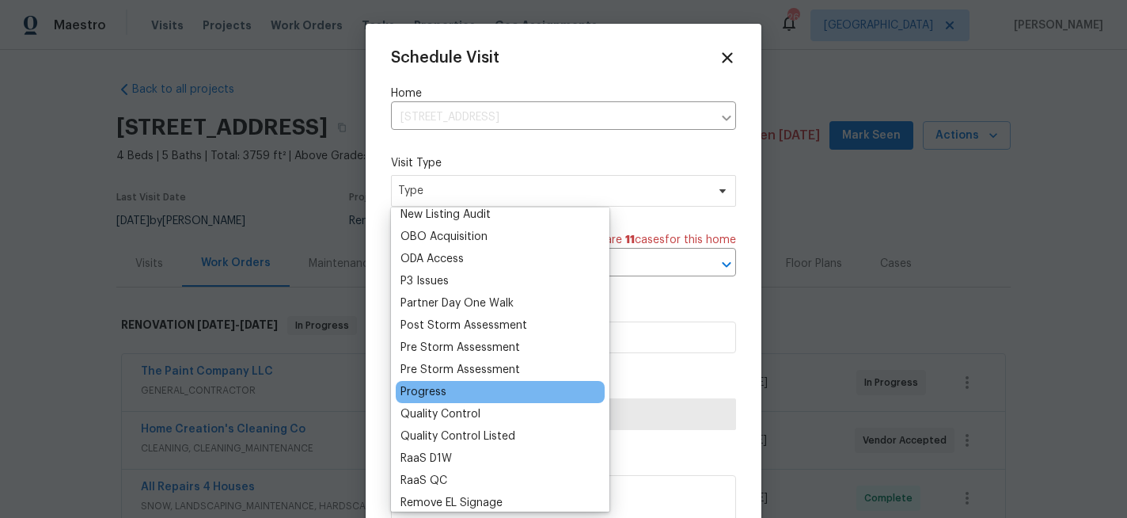
click at [423, 392] on div "Progress" at bounding box center [423, 392] width 46 height 16
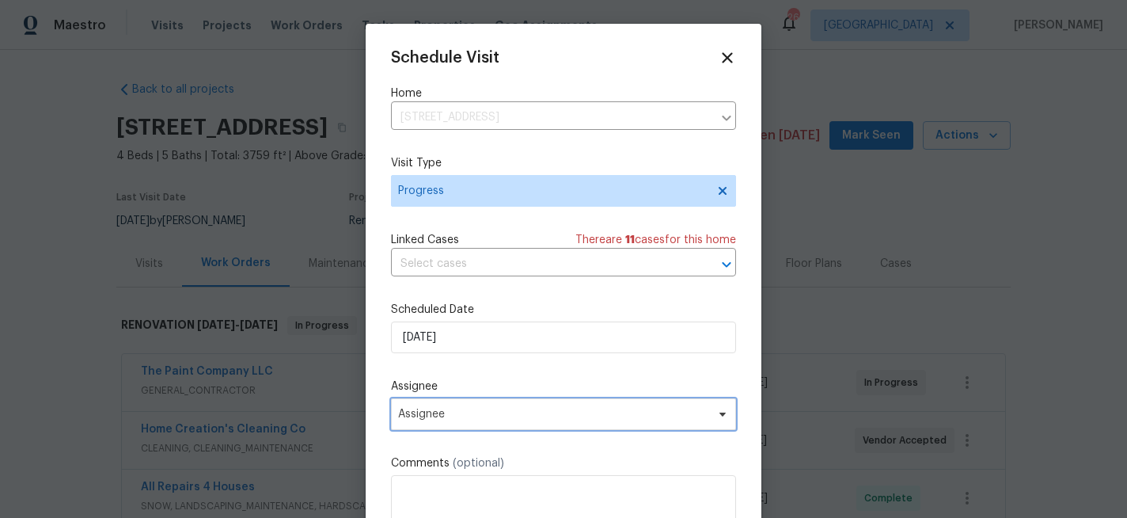
click at [449, 416] on span "Assignee" at bounding box center [553, 414] width 310 height 13
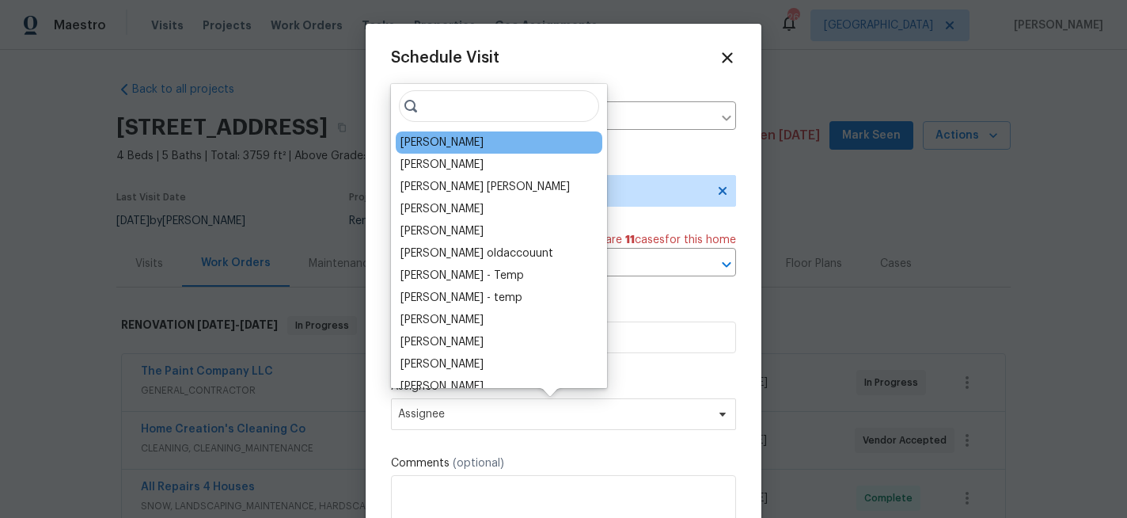
click at [473, 150] on div "[PERSON_NAME]" at bounding box center [499, 142] width 207 height 22
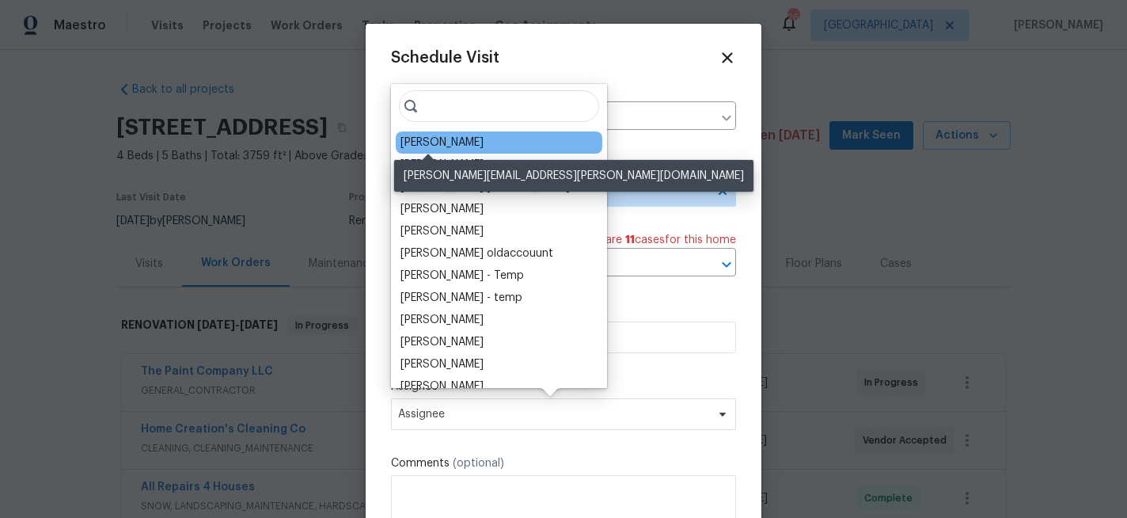
click at [426, 146] on div "[PERSON_NAME]" at bounding box center [441, 143] width 83 height 16
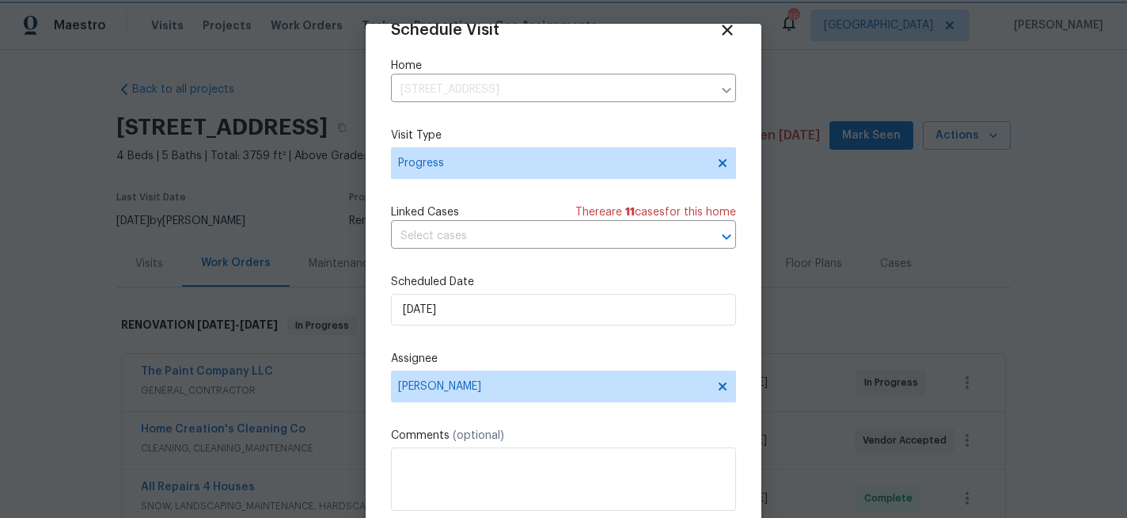
scroll to position [84, 0]
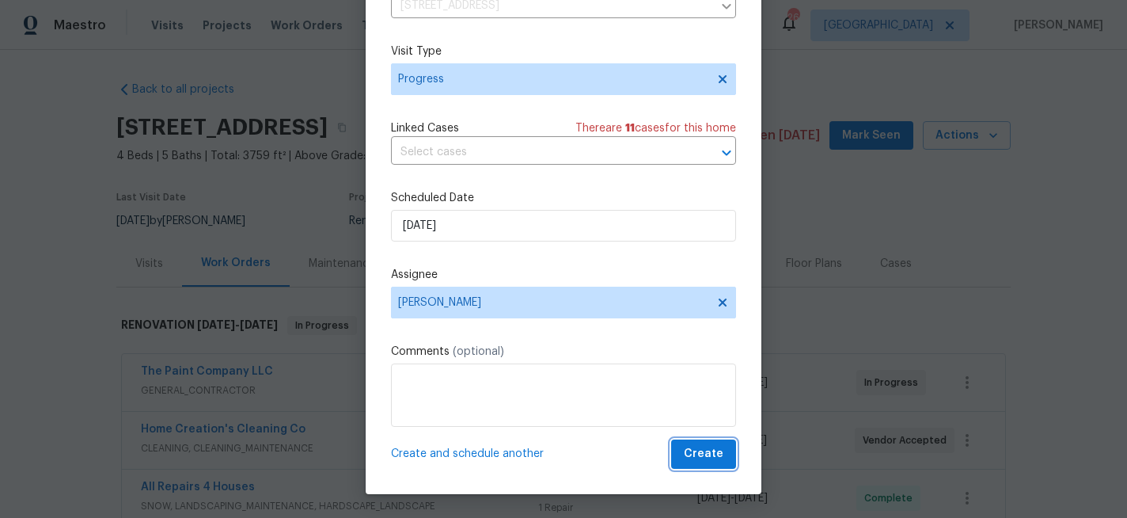
click at [699, 457] on span "Create" at bounding box center [704, 454] width 40 height 20
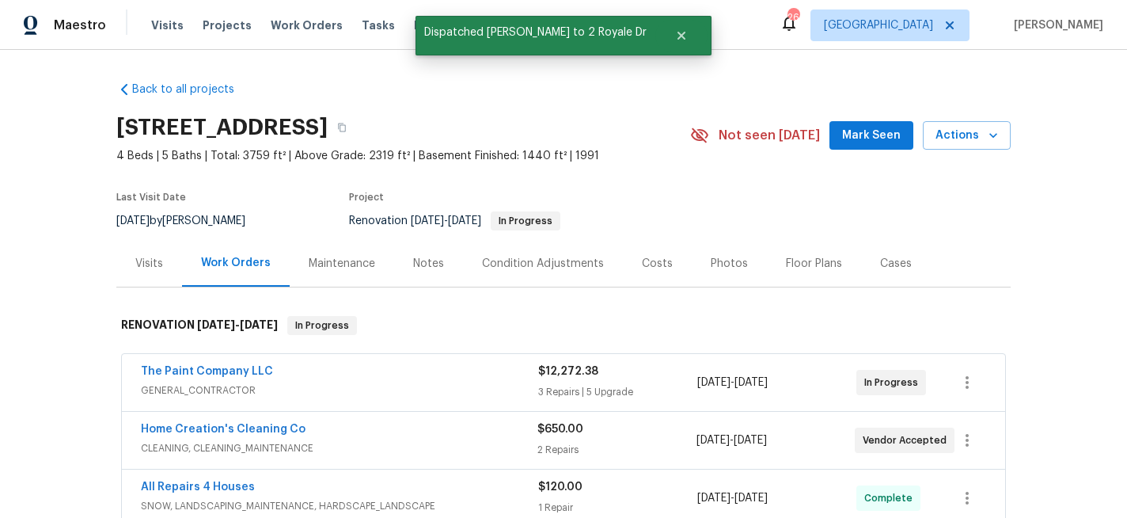
scroll to position [0, 0]
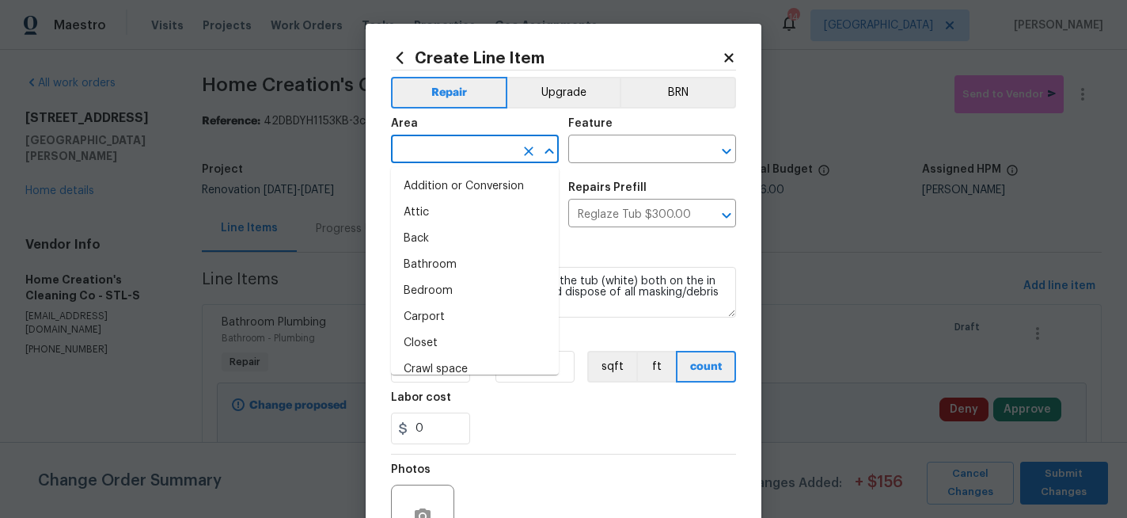
click at [410, 149] on input "text" at bounding box center [452, 150] width 123 height 25
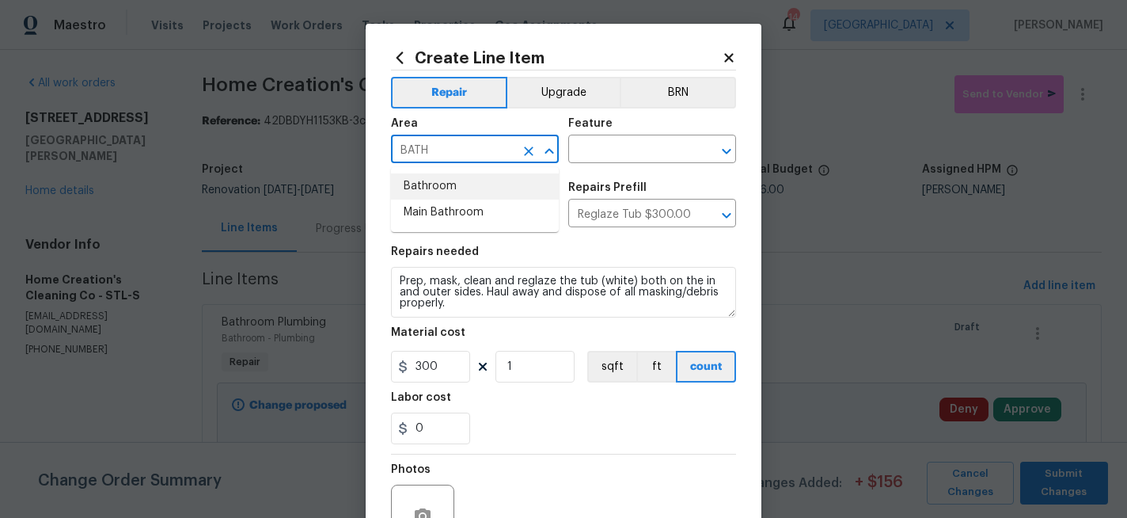
click at [408, 190] on li "Bathroom" at bounding box center [475, 186] width 168 height 26
type input "Bathroom"
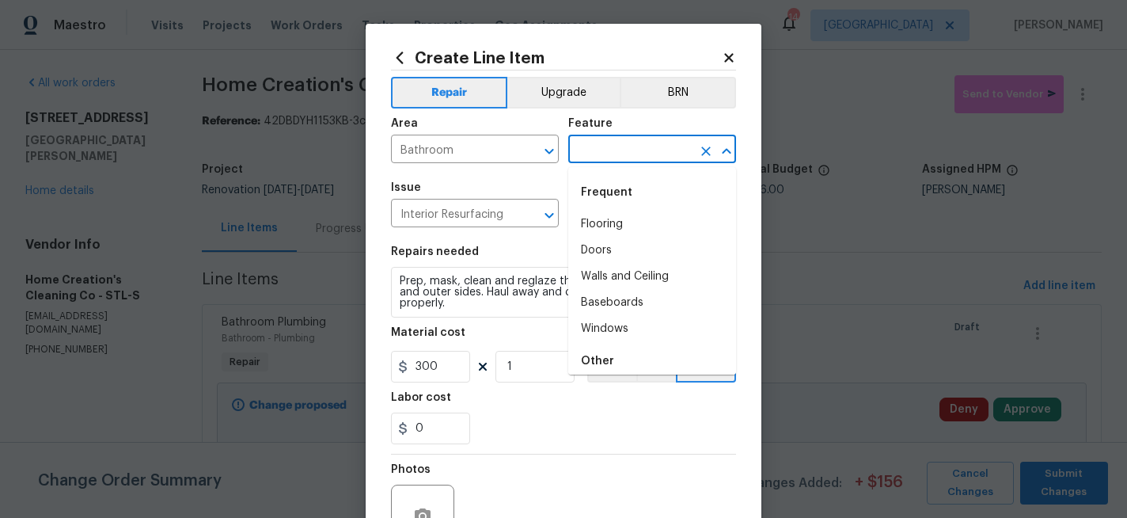
click at [593, 154] on input "text" at bounding box center [629, 150] width 123 height 25
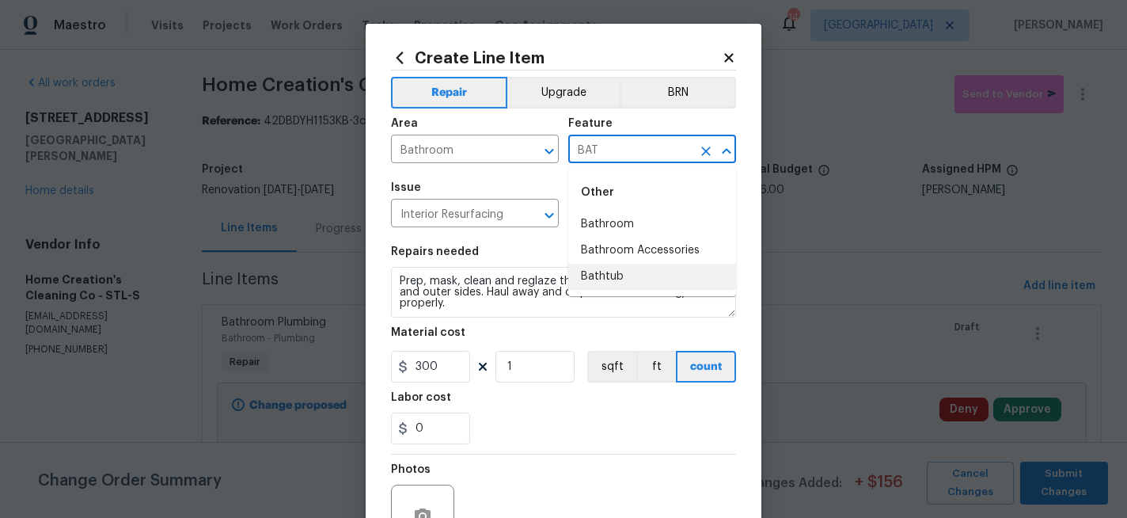
click at [595, 274] on li "Bathtub" at bounding box center [652, 277] width 168 height 26
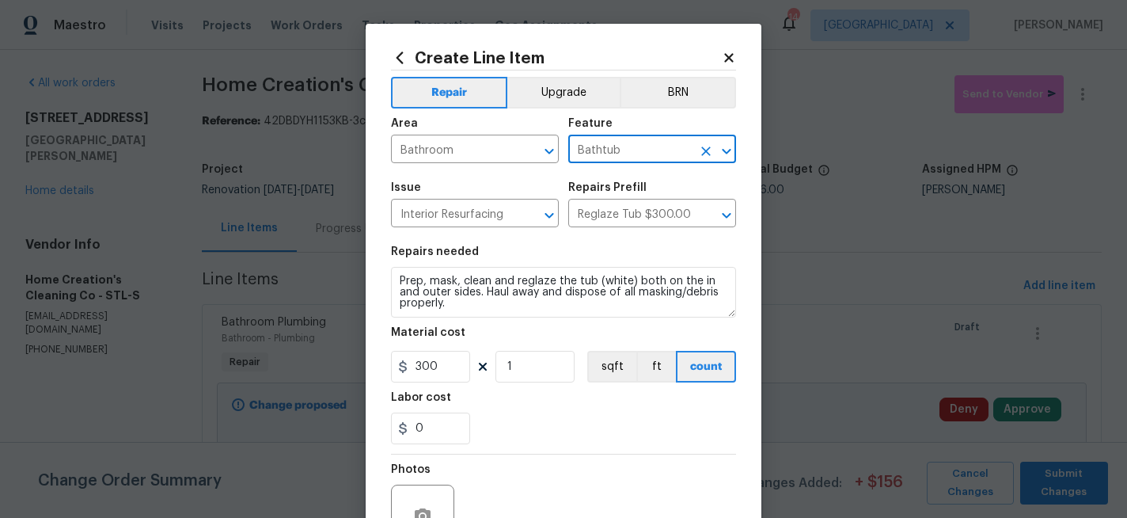
type input "Bathtub"
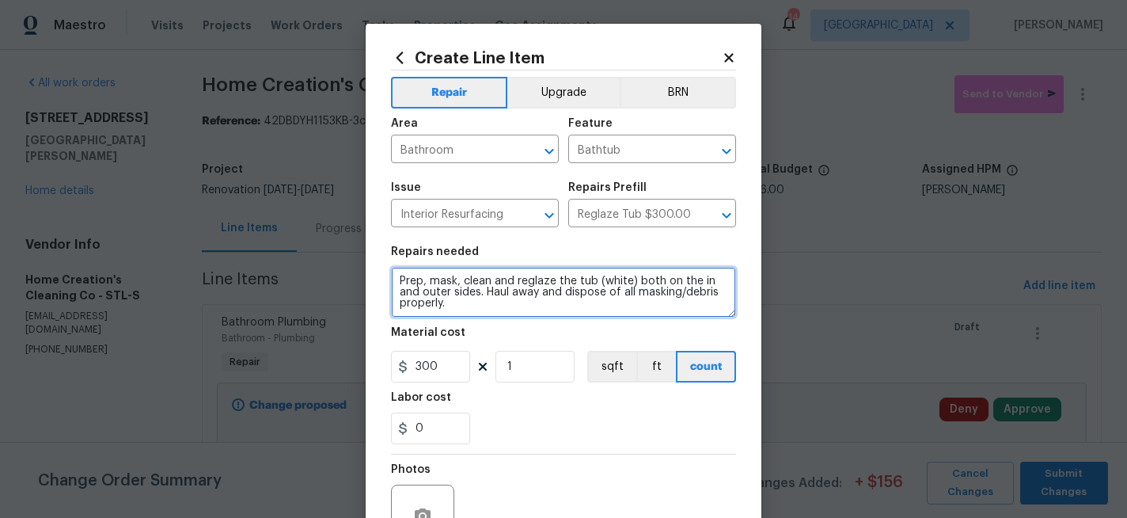
click at [400, 280] on textarea "Prep, mask, clean and reglaze the tub (white) both on the in and outer sides. H…" at bounding box center [563, 292] width 345 height 51
type textarea "Bathtub and Surround - Prep, mask, clean and reglaze the tub (white) both on th…"
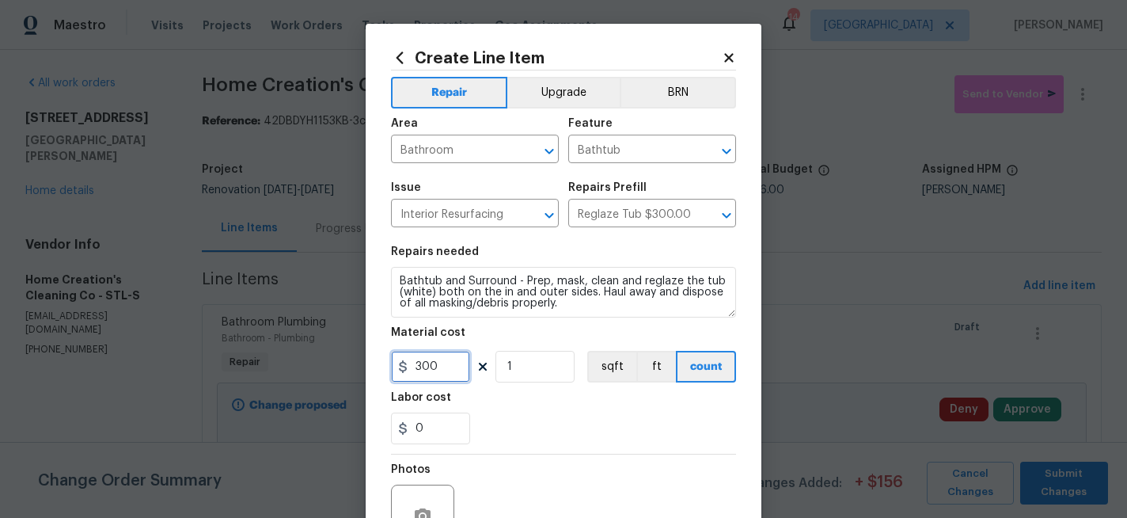
click at [446, 370] on input "300" at bounding box center [430, 367] width 79 height 32
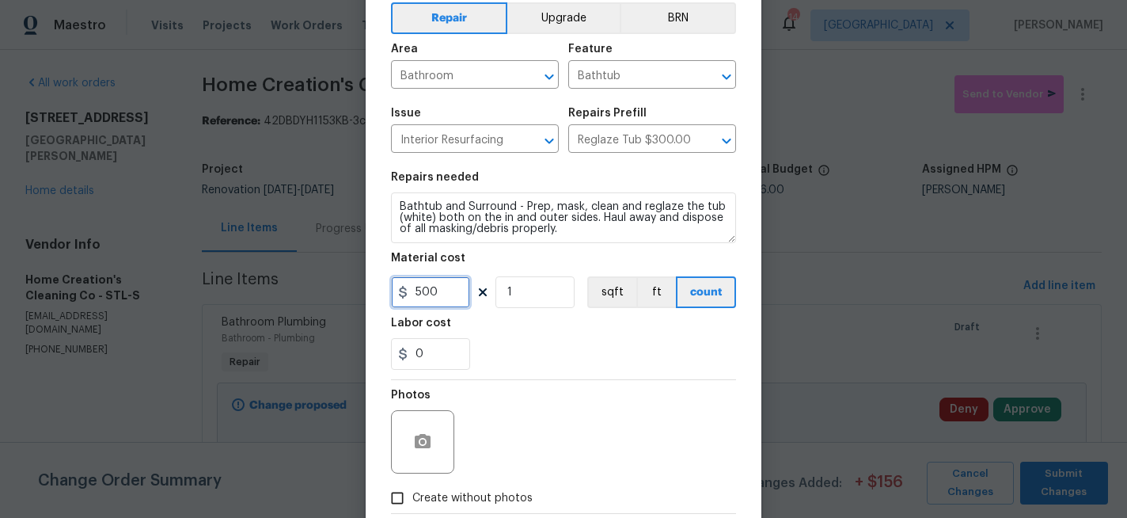
scroll to position [85, 0]
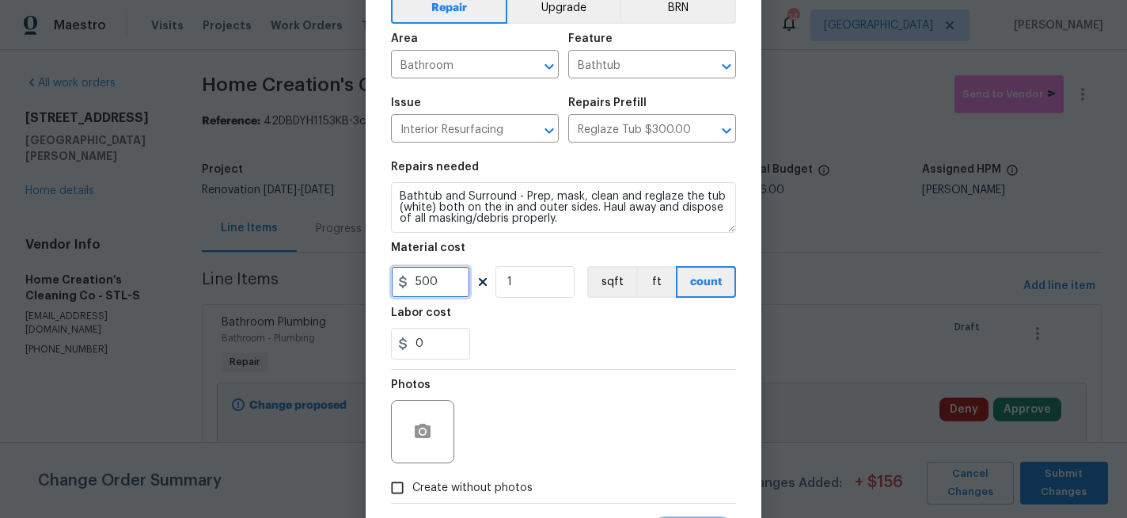
type input "500"
click at [427, 424] on icon "button" at bounding box center [422, 431] width 19 height 19
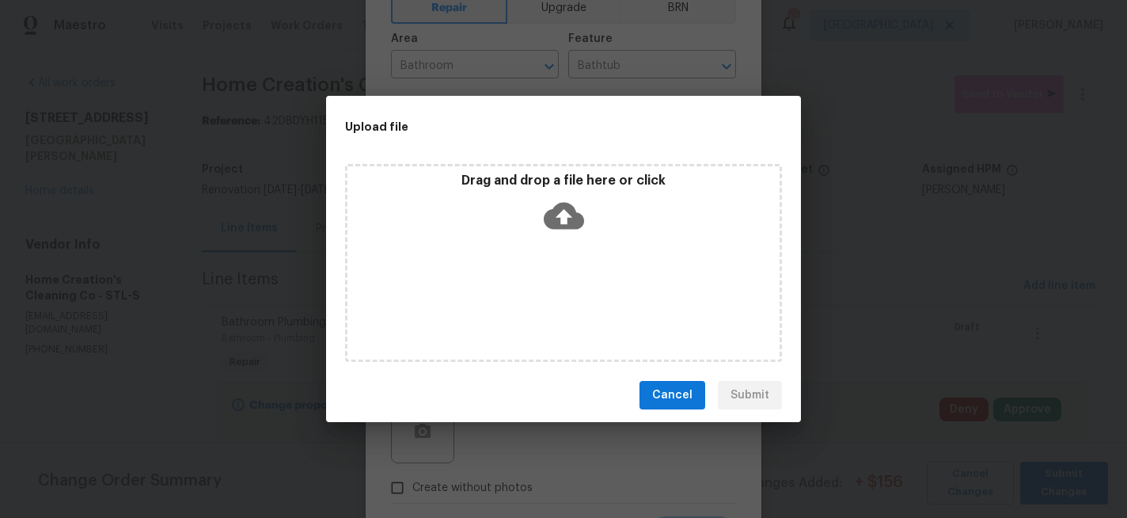
click at [559, 210] on icon at bounding box center [564, 216] width 40 height 27
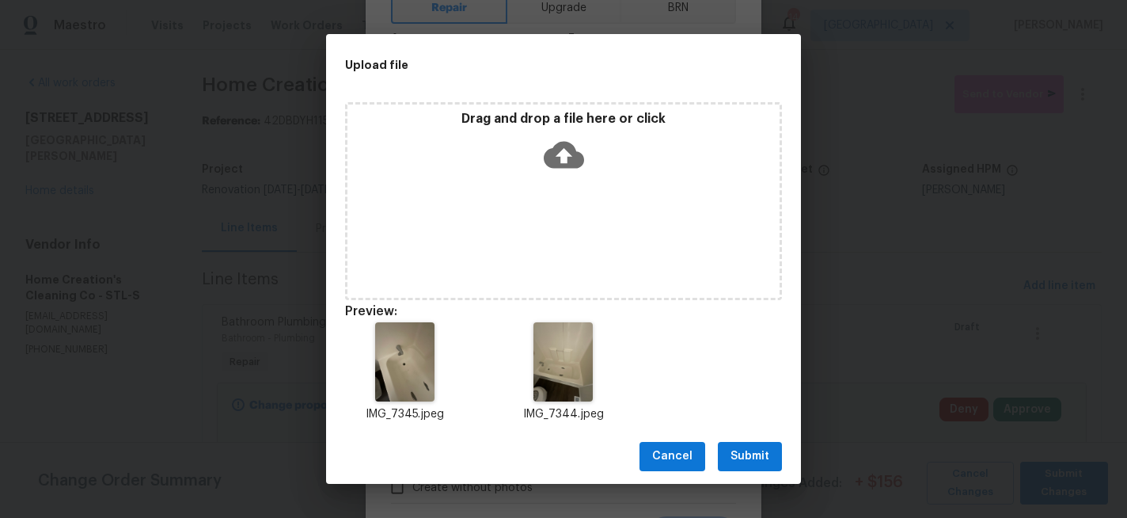
click at [757, 451] on span "Submit" at bounding box center [749, 456] width 39 height 20
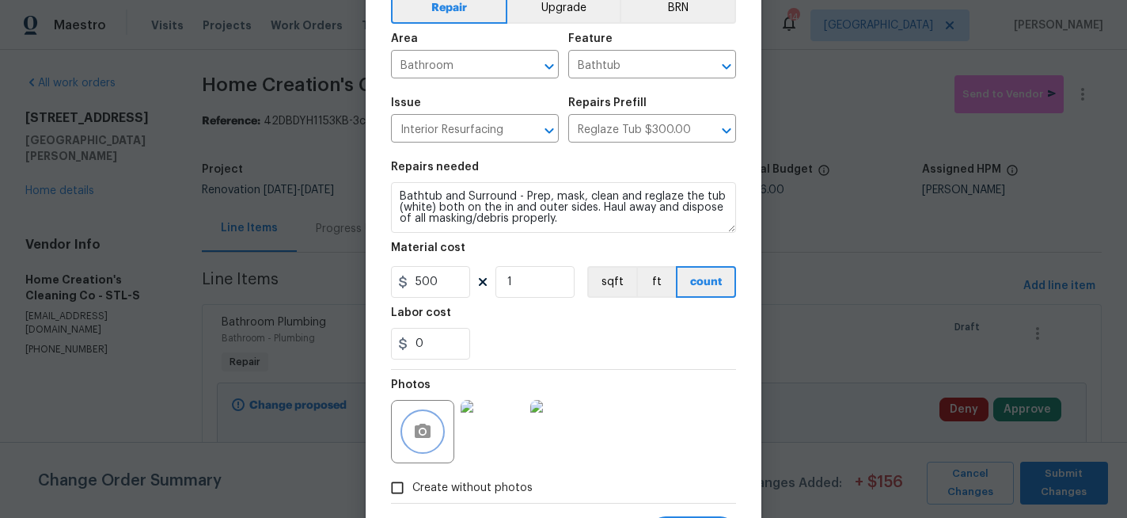
scroll to position [165, 0]
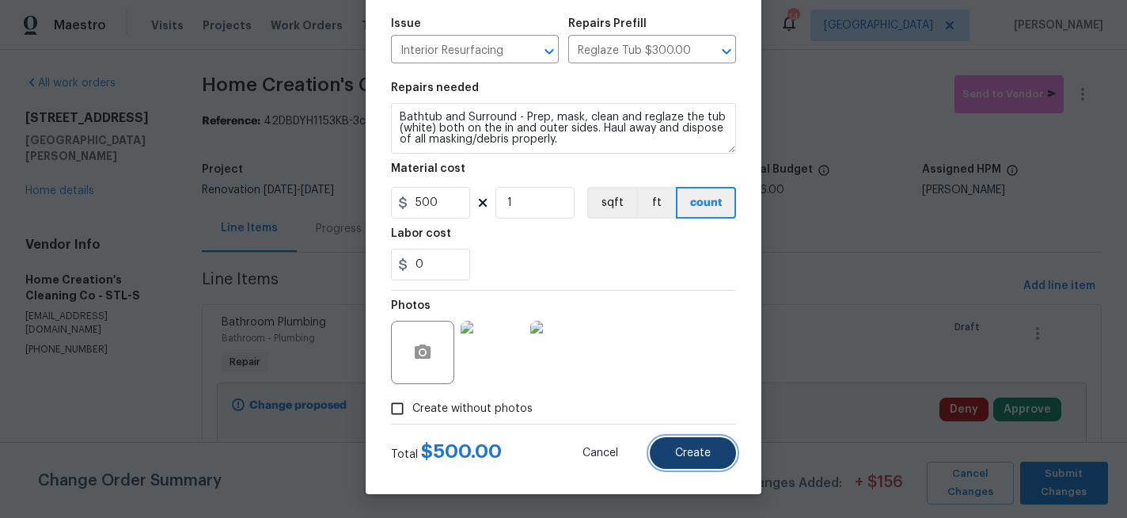
click at [689, 457] on span "Create" at bounding box center [693, 453] width 36 height 12
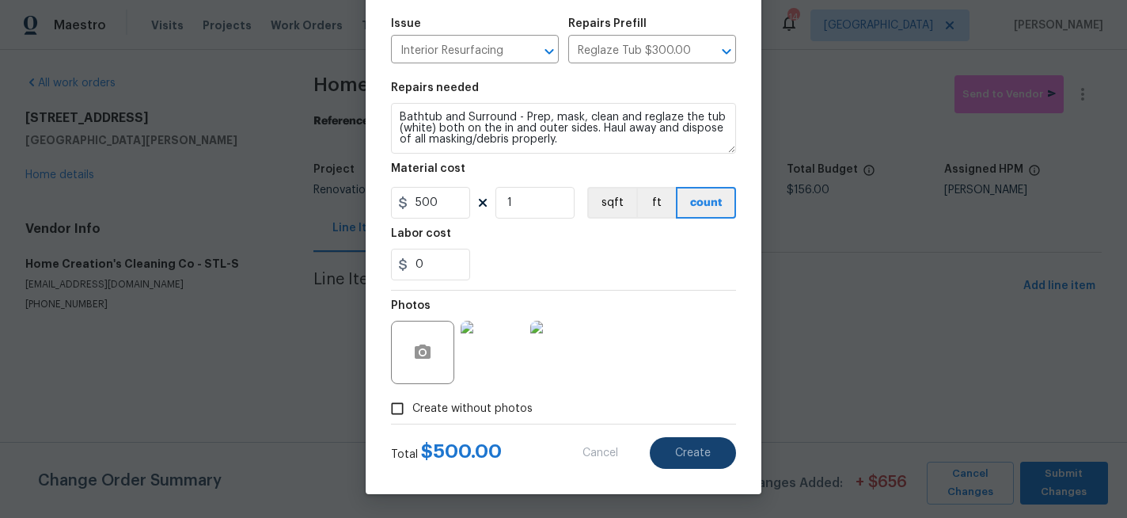
type input "0"
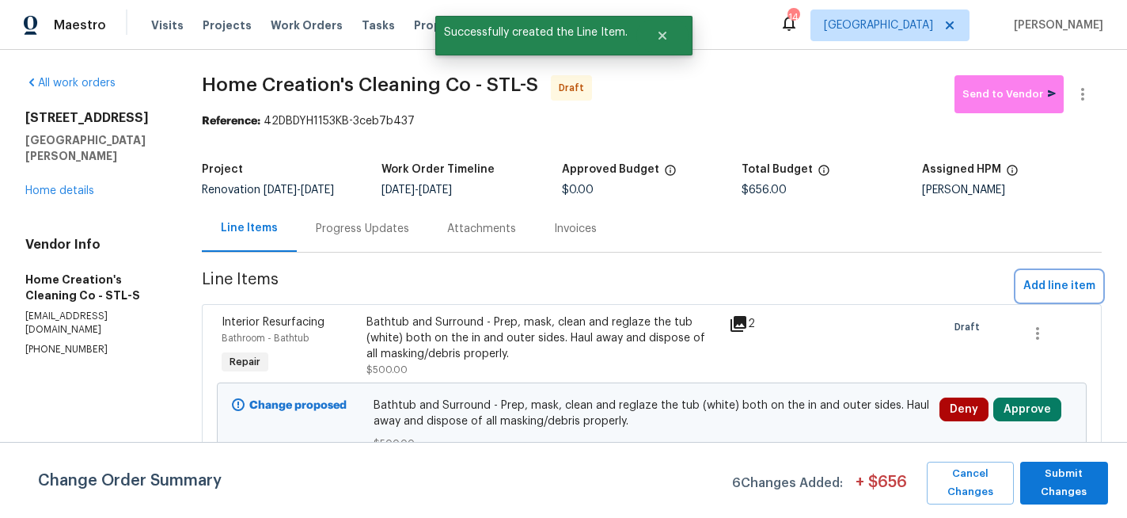
click at [1045, 282] on span "Add line item" at bounding box center [1059, 286] width 72 height 20
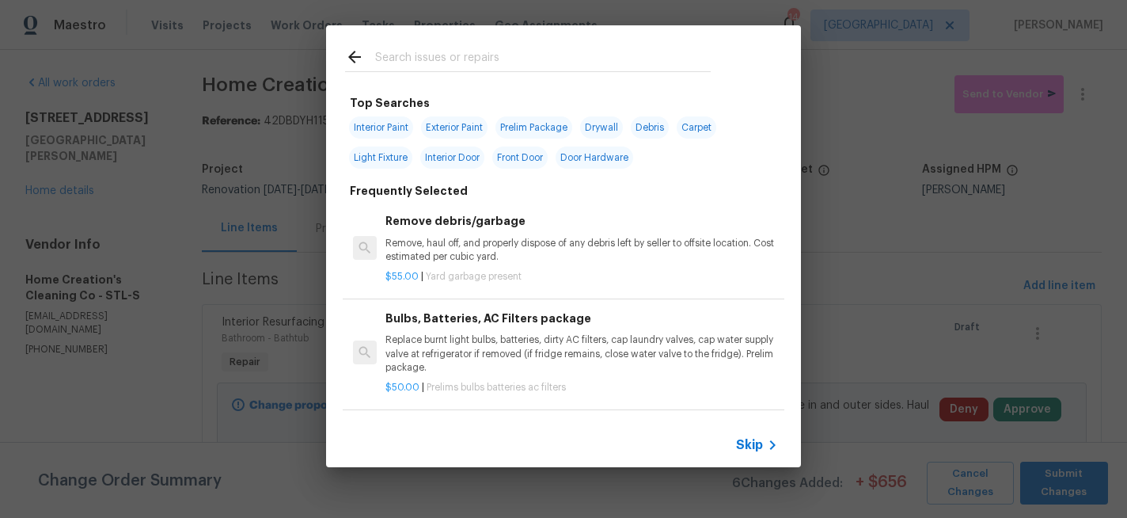
click at [449, 60] on input "text" at bounding box center [543, 59] width 336 height 24
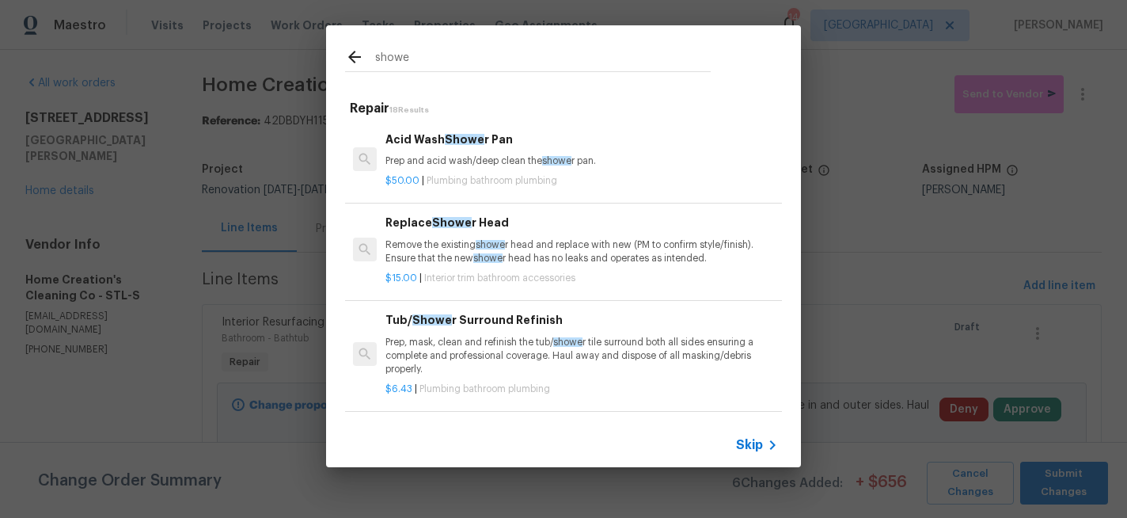
type input "showe"
click at [428, 247] on p "Remove the existing showe r head and replace with new (PM to confirm style/fini…" at bounding box center [581, 251] width 392 height 27
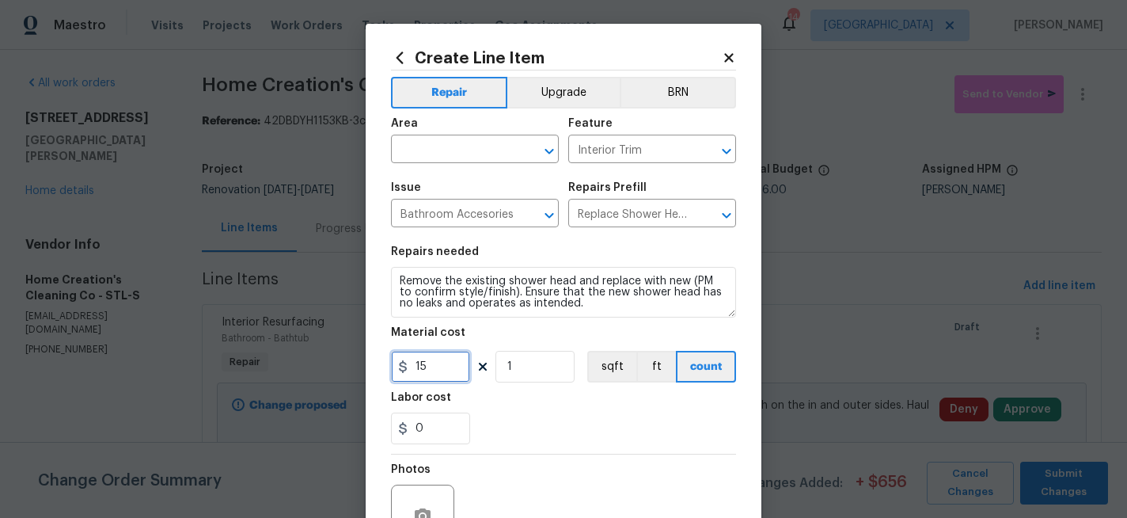
click at [431, 373] on input "15" at bounding box center [430, 367] width 79 height 32
type input "30"
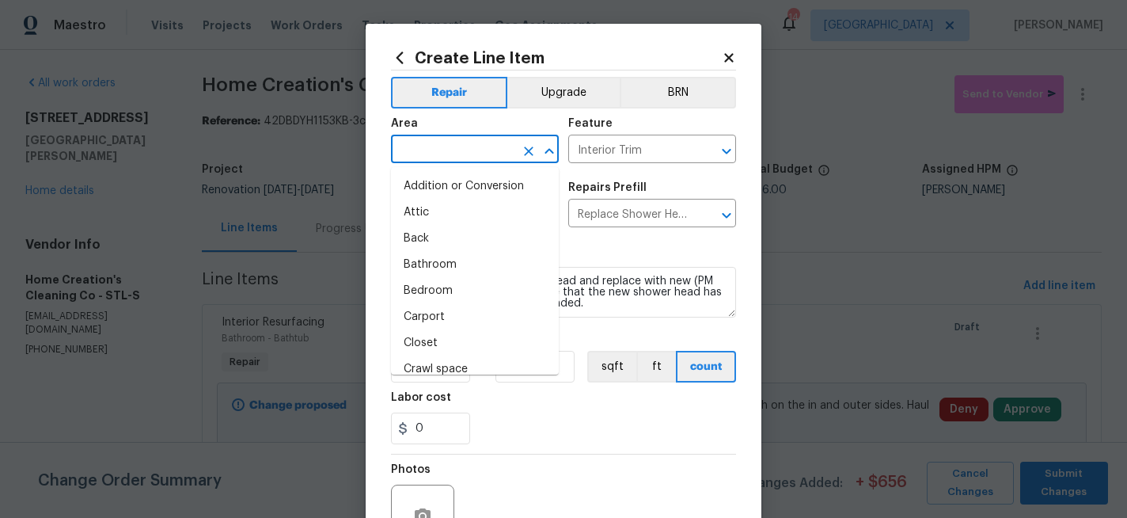
click at [465, 158] on input "text" at bounding box center [452, 150] width 123 height 25
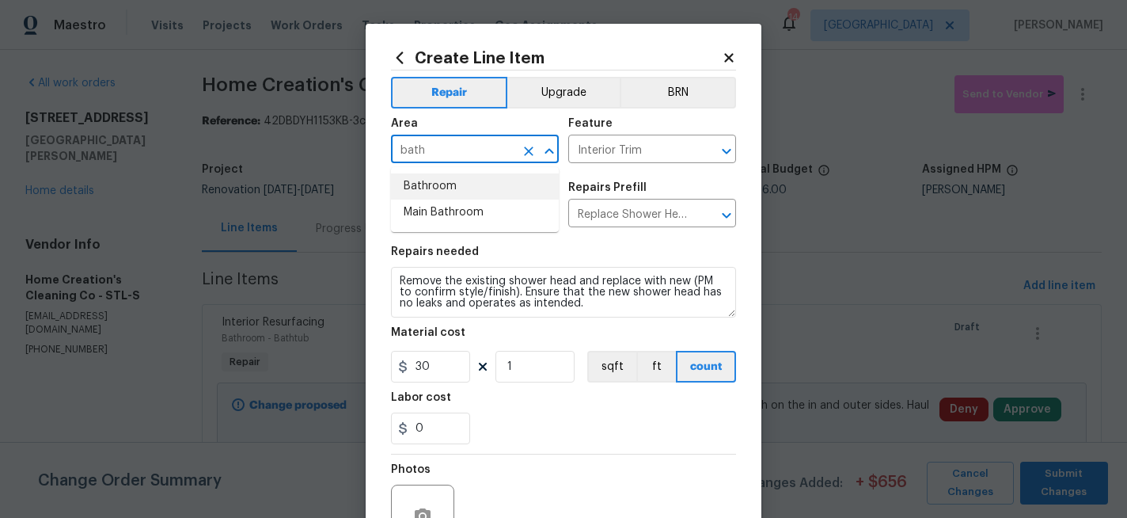
click at [442, 184] on li "Bathroom" at bounding box center [475, 186] width 168 height 26
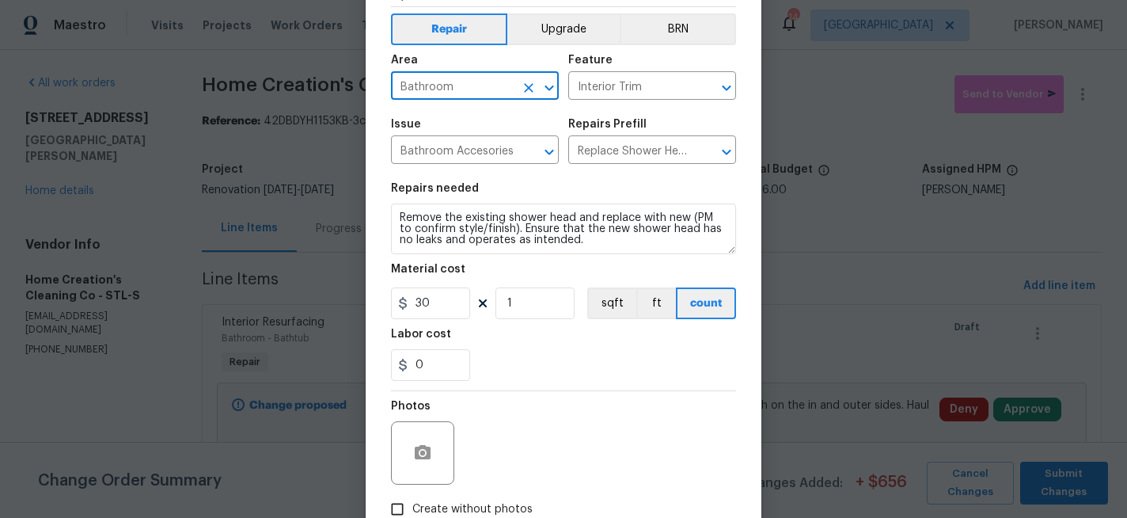
scroll to position [119, 0]
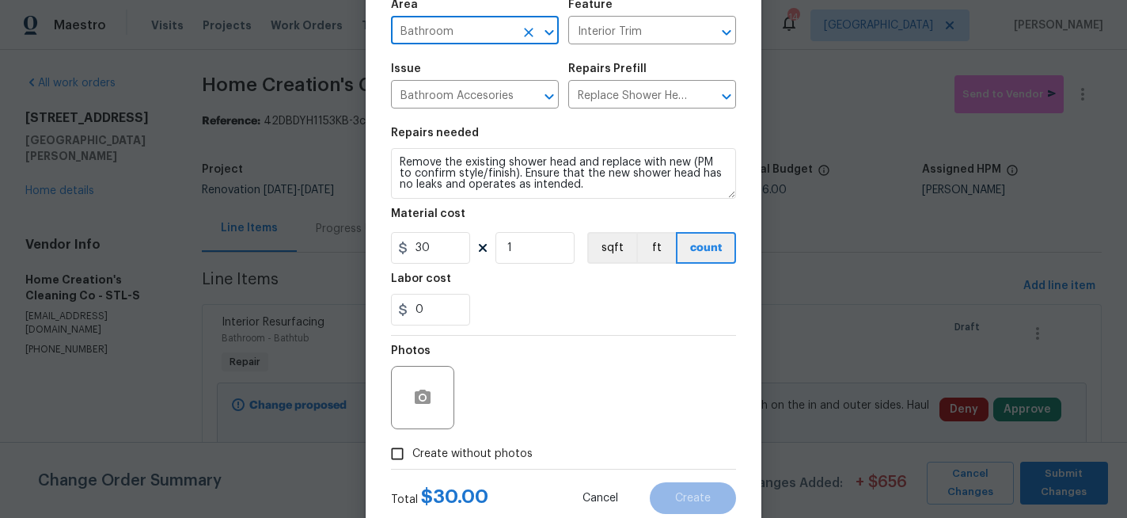
type input "Bathroom"
click at [424, 400] on icon "button" at bounding box center [423, 396] width 16 height 14
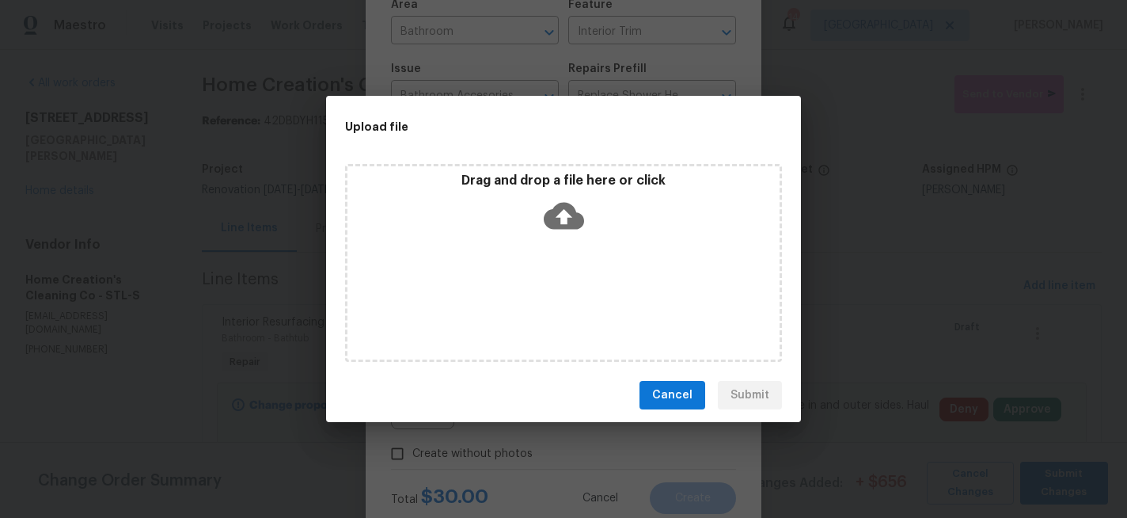
click at [567, 218] on icon at bounding box center [564, 216] width 40 height 27
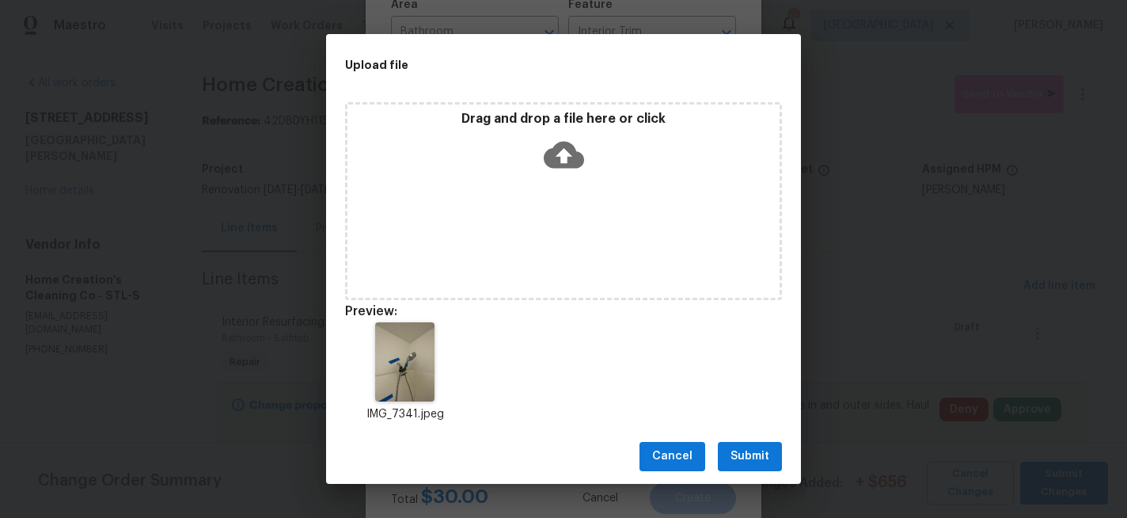
click at [753, 450] on span "Submit" at bounding box center [749, 456] width 39 height 20
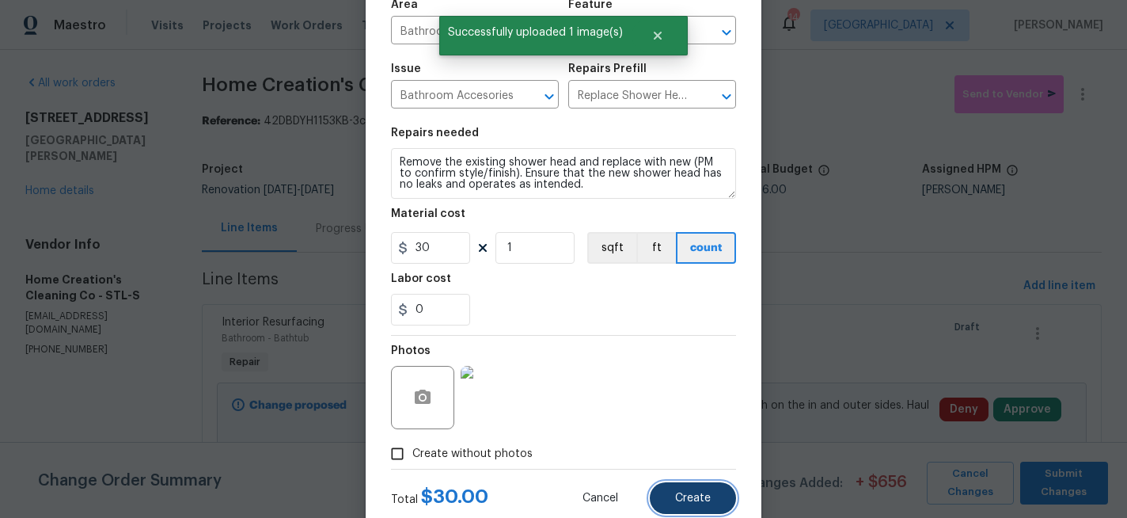
click at [690, 495] on span "Create" at bounding box center [693, 498] width 36 height 12
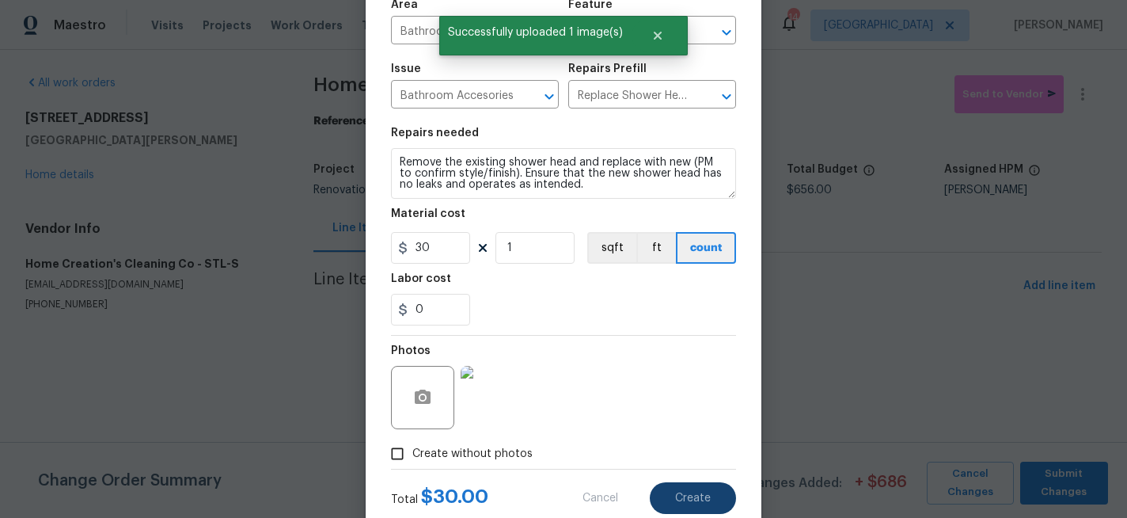
type input "0"
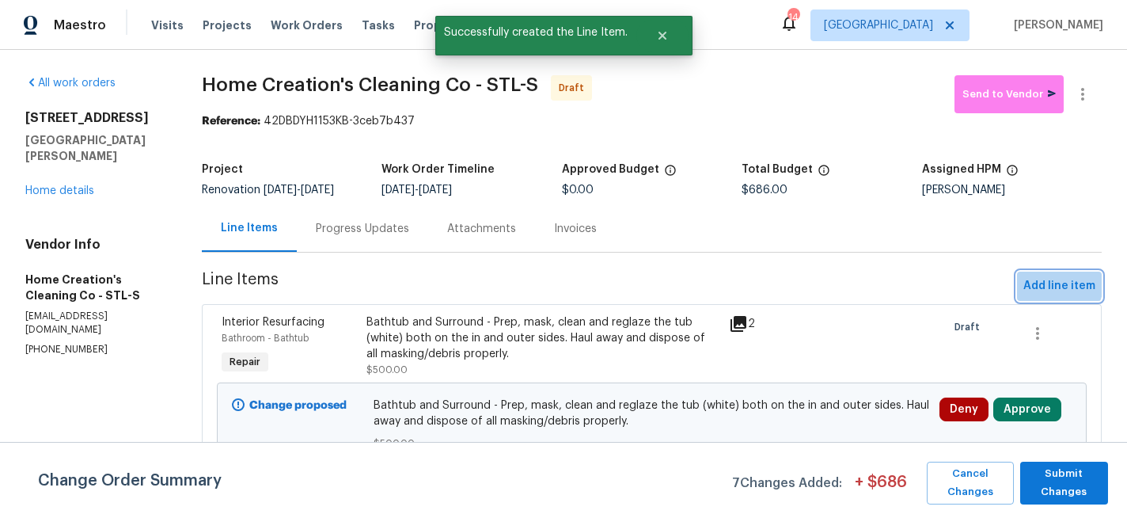
click at [1053, 283] on span "Add line item" at bounding box center [1059, 286] width 72 height 20
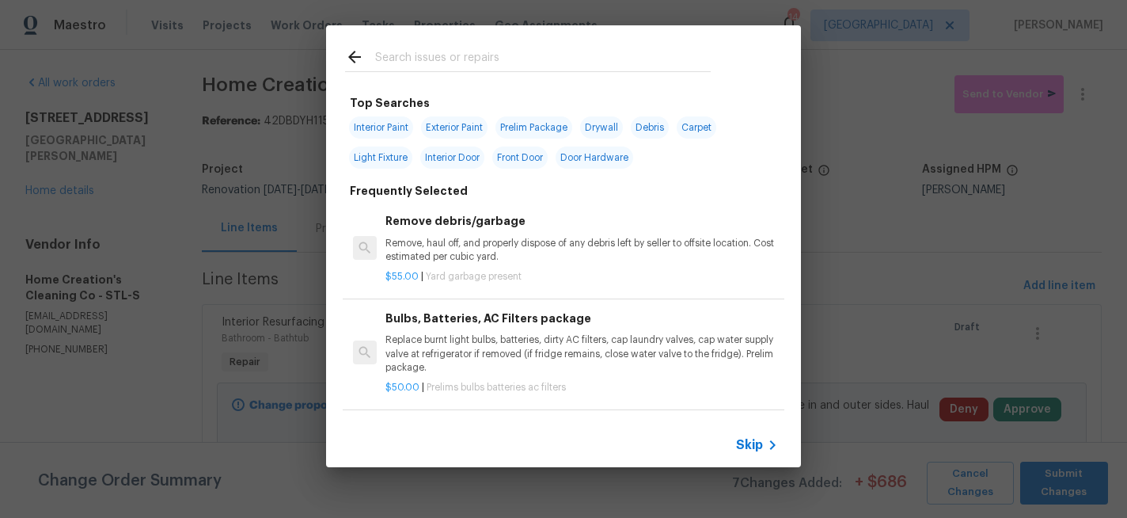
click at [447, 52] on input "text" at bounding box center [543, 59] width 336 height 24
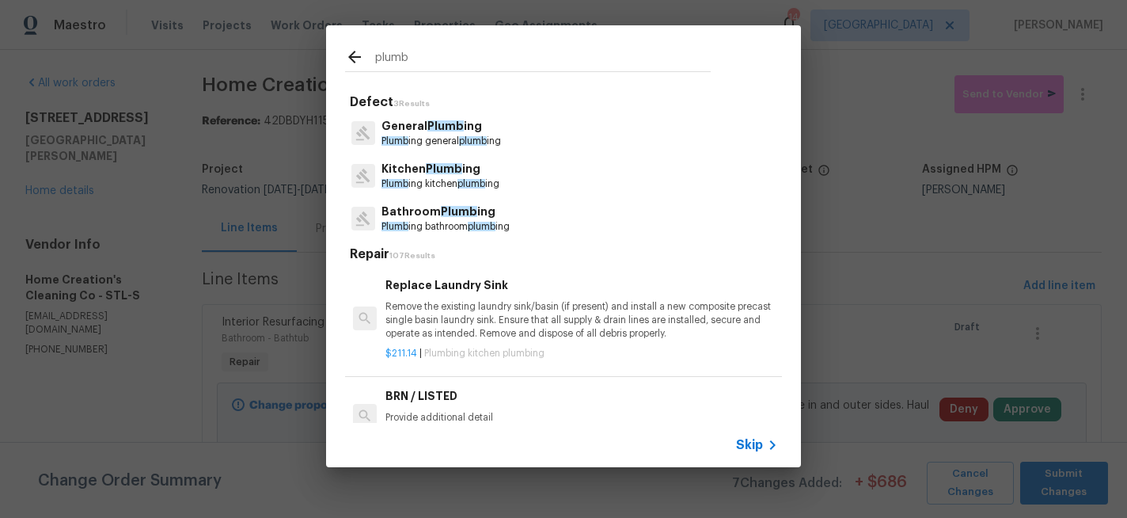
type input "plumb"
click at [419, 214] on p "Bathroom Plumb ing" at bounding box center [445, 211] width 128 height 17
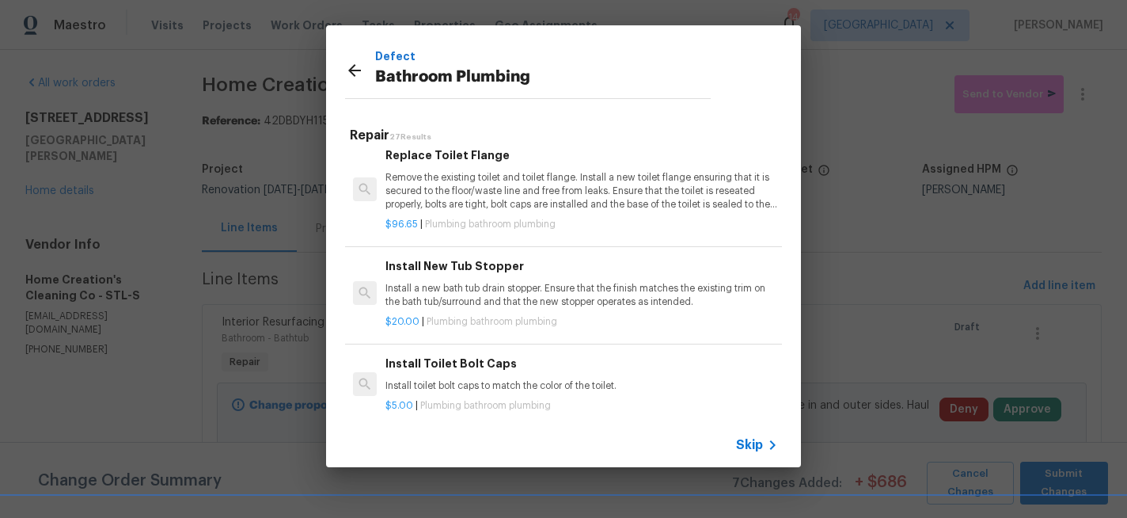
scroll to position [1177, 0]
click at [462, 302] on p "Install a new bath tub drain stopper. Ensure that the finish matches the existi…" at bounding box center [581, 292] width 392 height 27
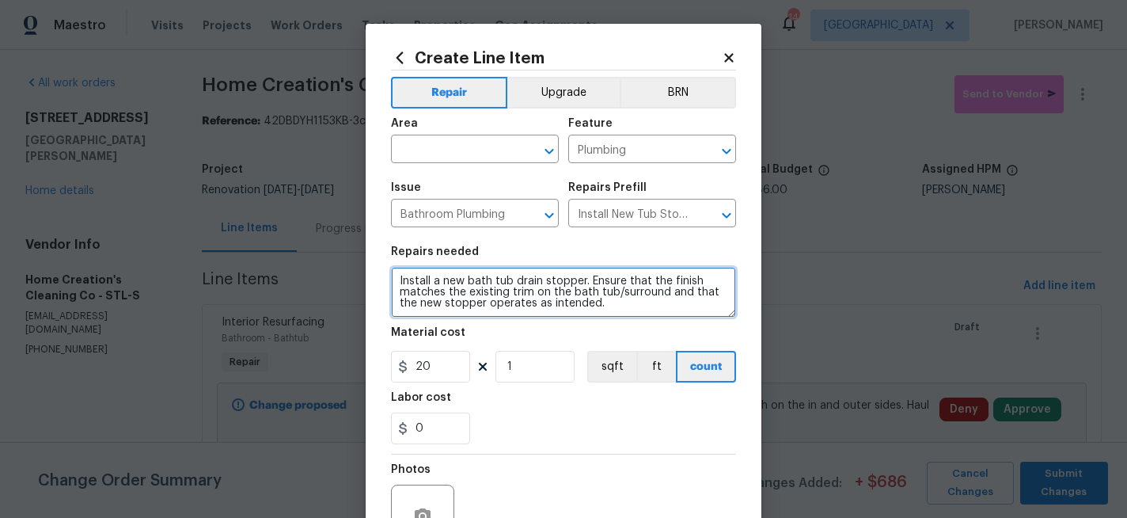
click at [399, 279] on textarea "Install a new bath tub drain stopper. Ensure that the finish matches the existi…" at bounding box center [563, 292] width 345 height 51
click at [656, 305] on textarea "Bathroom - 1) Install a new bath tub drain stopper. Ensure that the finish matc…" at bounding box center [563, 292] width 345 height 51
type textarea "Bathroom - 1) Install a new bath tub drain stopper. Ensure that the finish matc…"
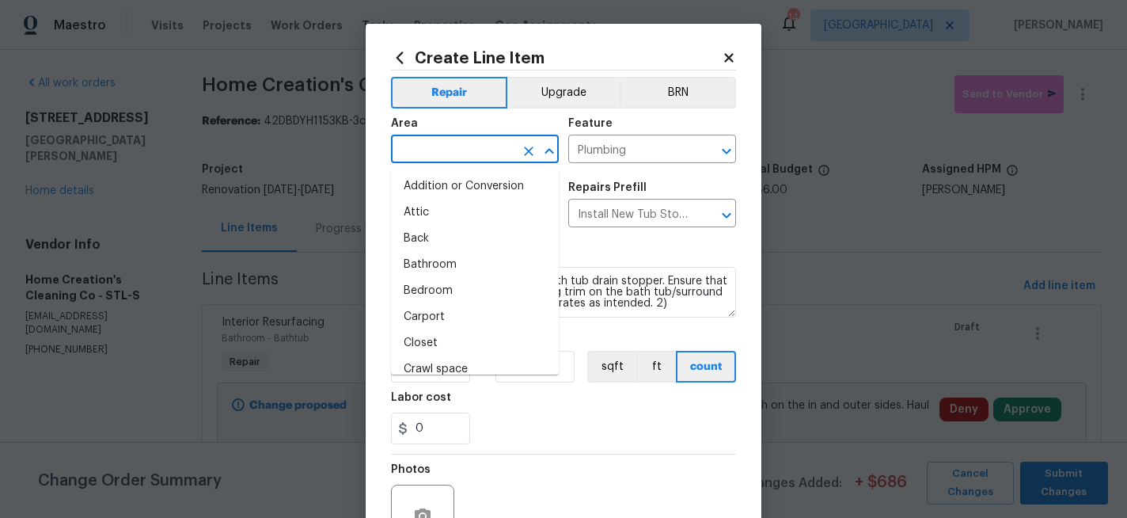
click at [467, 154] on input "text" at bounding box center [452, 150] width 123 height 25
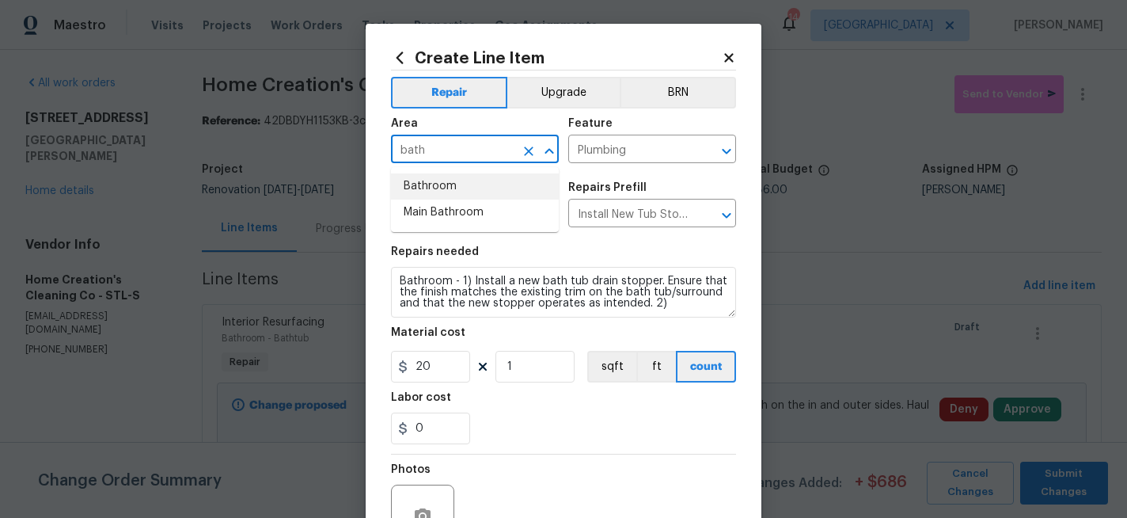
click at [440, 185] on li "Bathroom" at bounding box center [475, 186] width 168 height 26
type input "Bathroom"
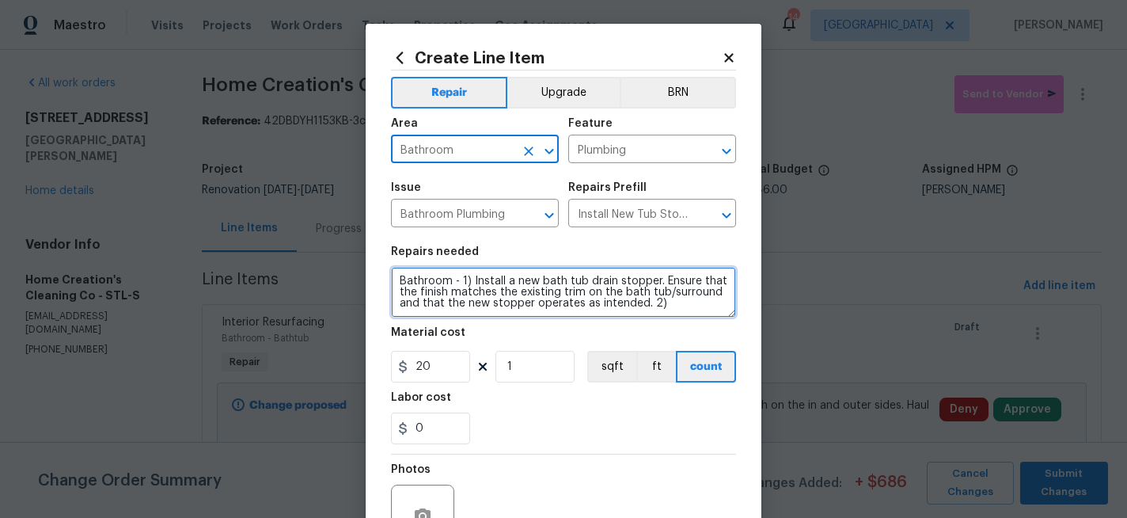
click at [665, 303] on textarea "Bathroom - 1) Install a new bath tub drain stopper. Ensure that the finish matc…" at bounding box center [563, 292] width 345 height 51
paste textarea "Escutcheon Plate - Oatey 1/2 in. copper tube size split flange escutcheon plate…"
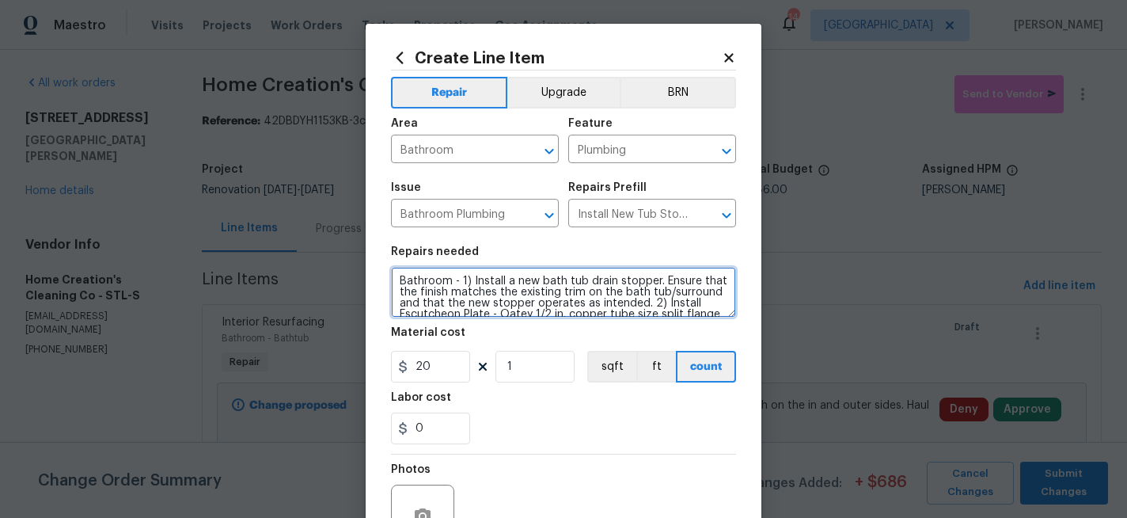
scroll to position [14, 0]
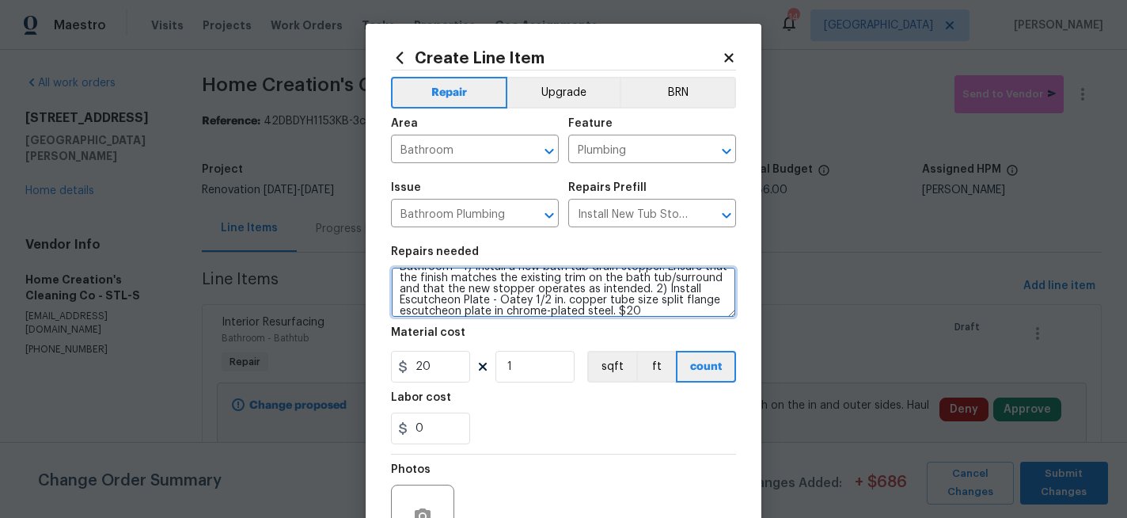
click at [402, 303] on textarea "Bathroom - 1) Install a new bath tub drain stopper. Ensure that the finish matc…" at bounding box center [563, 292] width 345 height 51
click at [403, 299] on textarea "Bathroom - 1) Install a new bath tub drain stopper. Ensure that the finish matc…" at bounding box center [563, 292] width 345 height 51
click at [471, 301] on textarea "Bathroom - 1) Install a new bath tub drain stopper. Ensure that the finish matc…" at bounding box center [563, 292] width 345 height 51
click at [495, 303] on textarea "Bathroom - 1) Install a new bath tub drain stopper. Ensure that the finish matc…" at bounding box center [563, 292] width 345 height 51
click at [492, 303] on textarea "Bathroom - 1) Install a new bath tub drain stopper. Ensure that the finish matc…" at bounding box center [563, 292] width 345 height 51
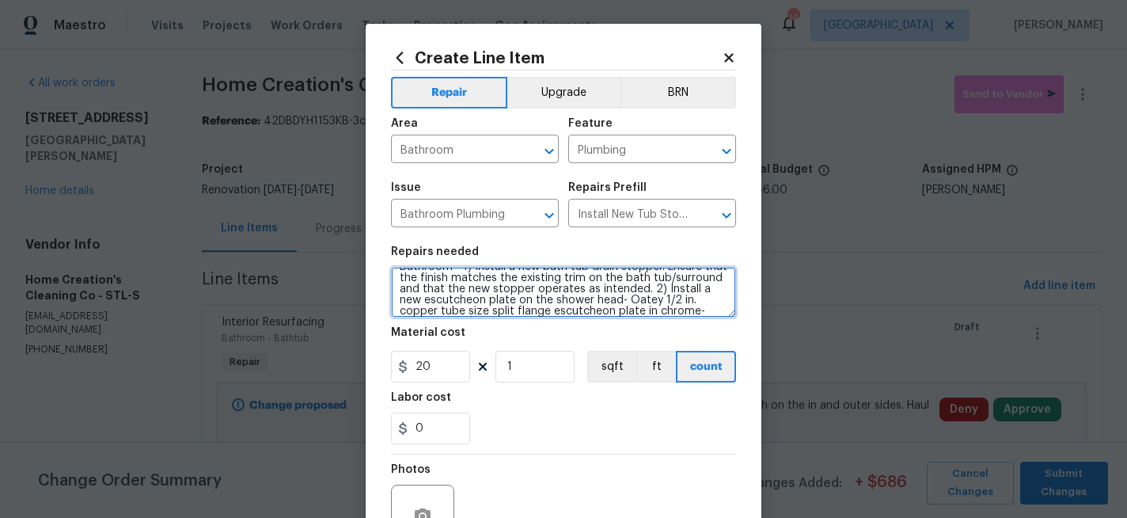
type textarea "Bathroom - 1) Install a new bath tub drain stopper. Ensure that the finish matc…"
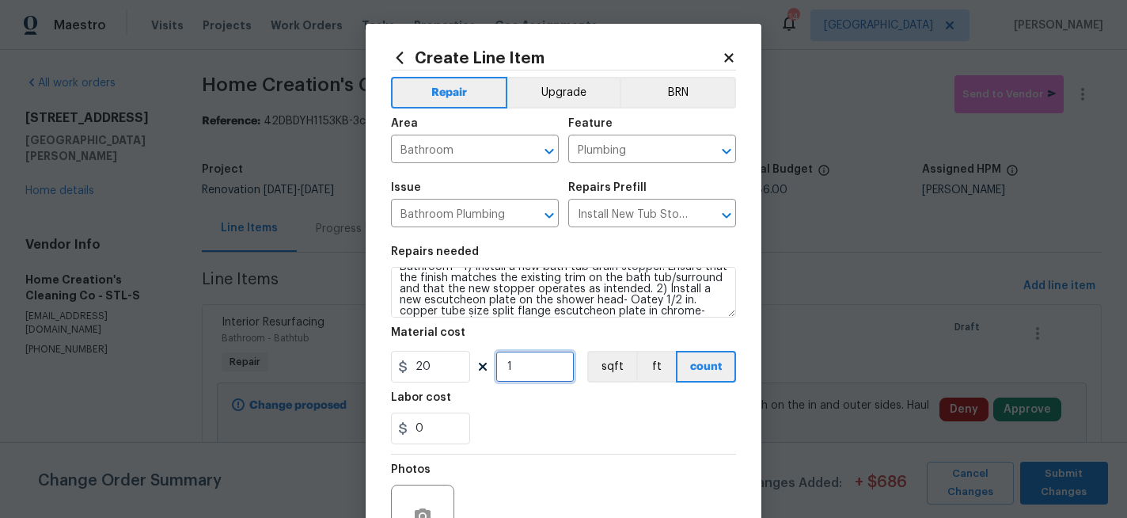
click at [540, 371] on input "1" at bounding box center [534, 367] width 79 height 32
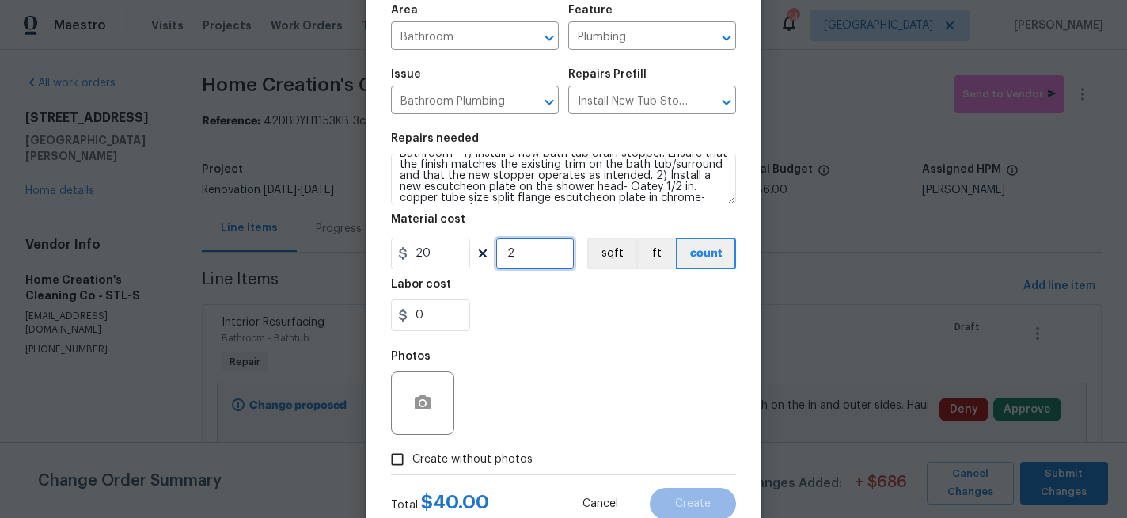
scroll to position [116, 0]
type input "2"
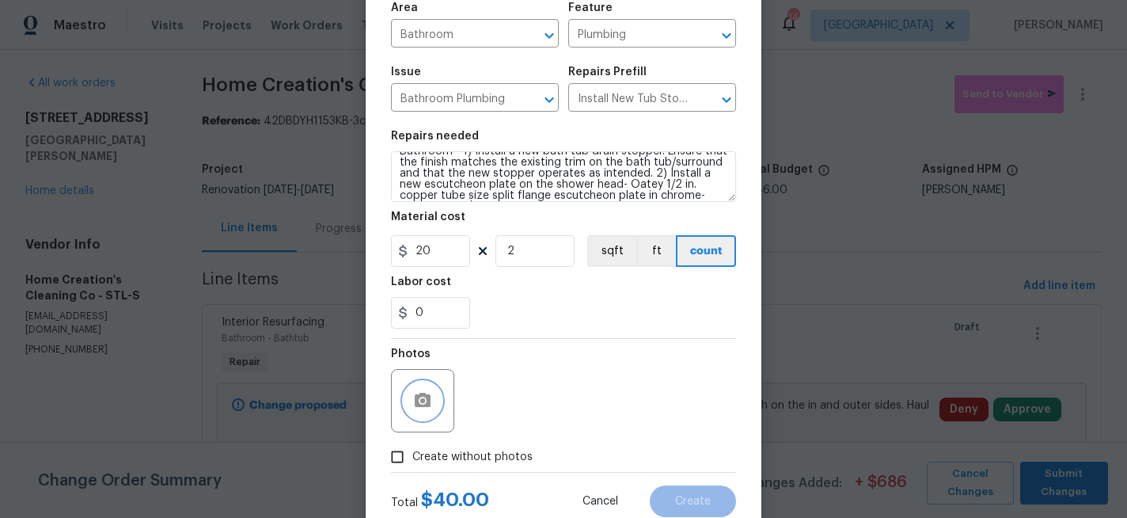
click at [420, 402] on circle "button" at bounding box center [422, 400] width 5 height 5
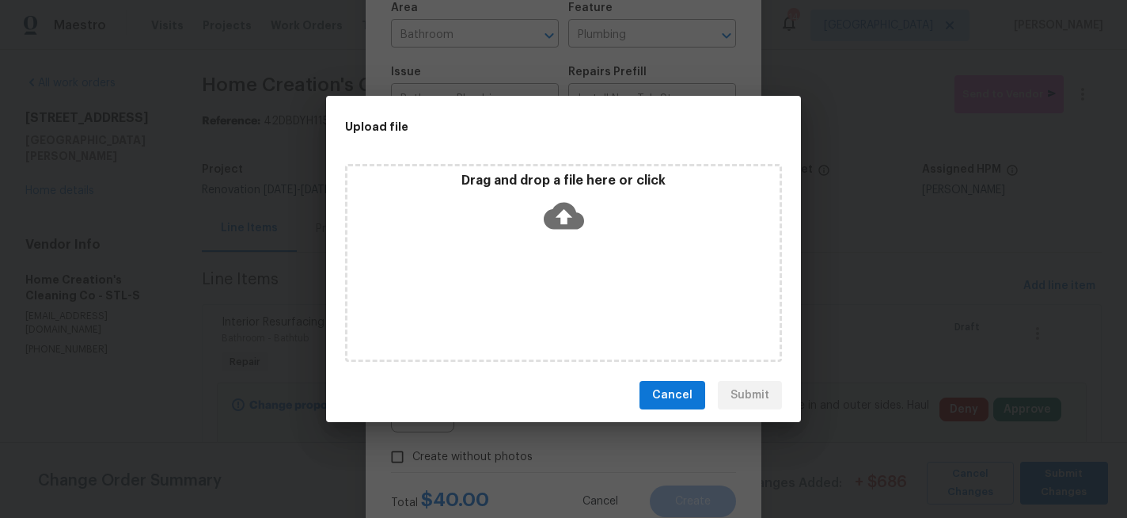
click at [544, 215] on icon at bounding box center [564, 216] width 40 height 27
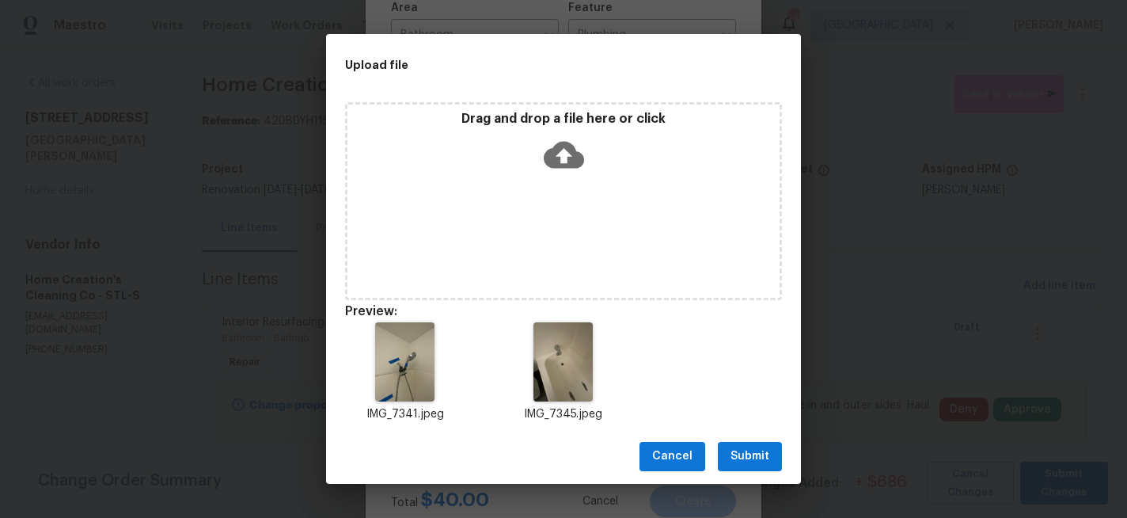
click at [738, 463] on span "Submit" at bounding box center [749, 456] width 39 height 20
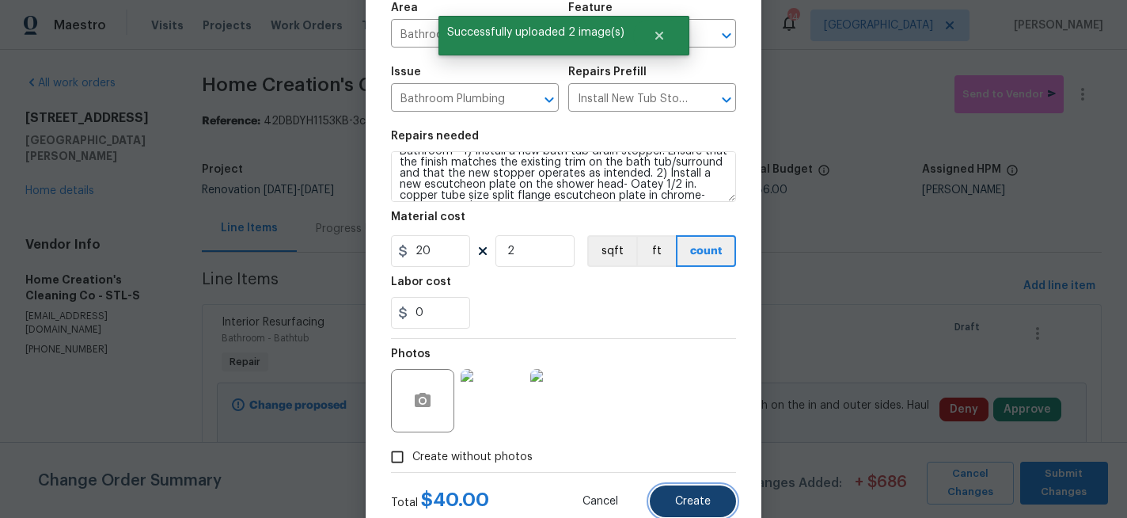
click at [704, 494] on button "Create" at bounding box center [693, 501] width 86 height 32
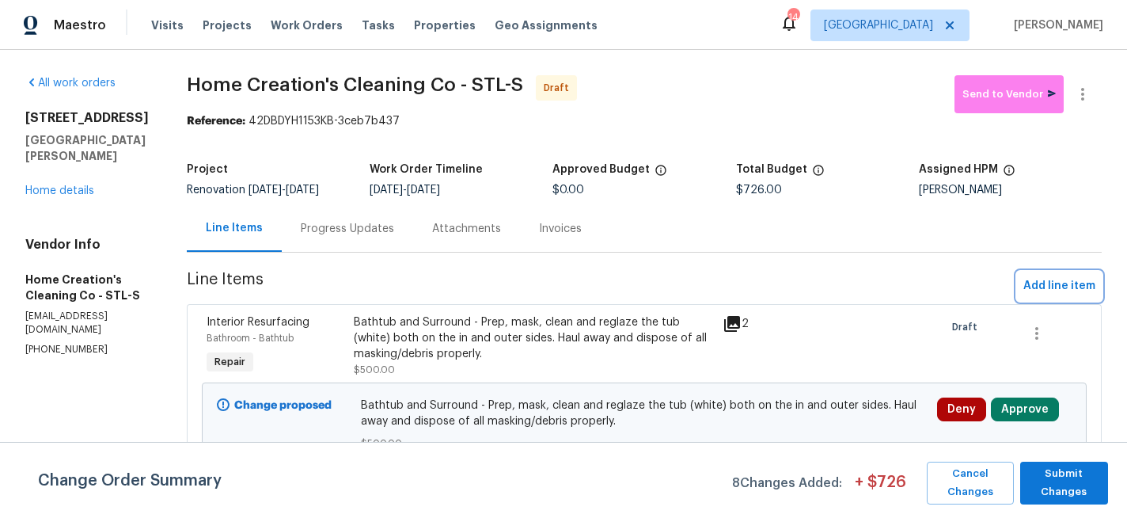
click at [1053, 278] on span "Add line item" at bounding box center [1059, 286] width 72 height 20
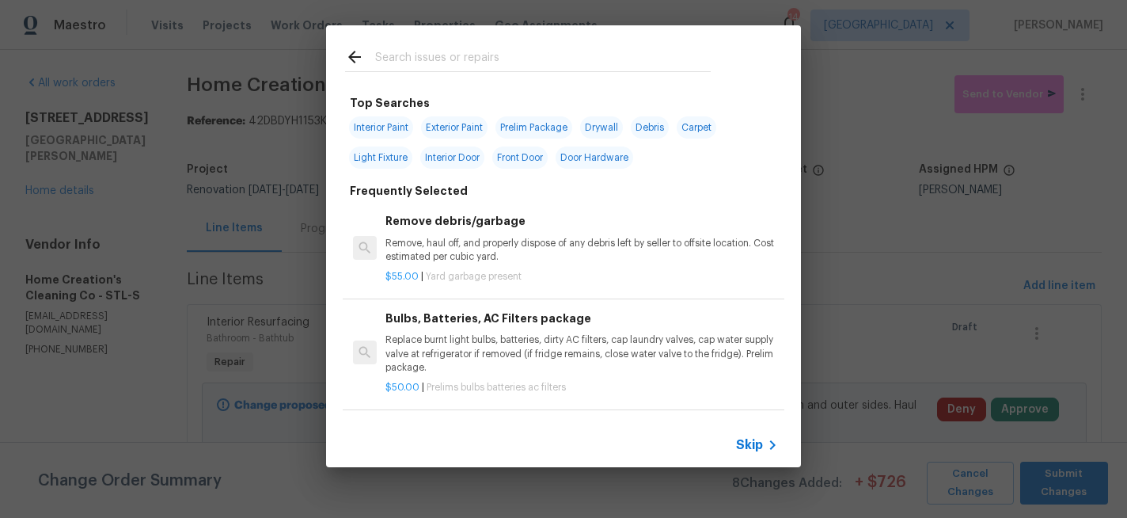
click at [429, 57] on input "text" at bounding box center [543, 59] width 336 height 24
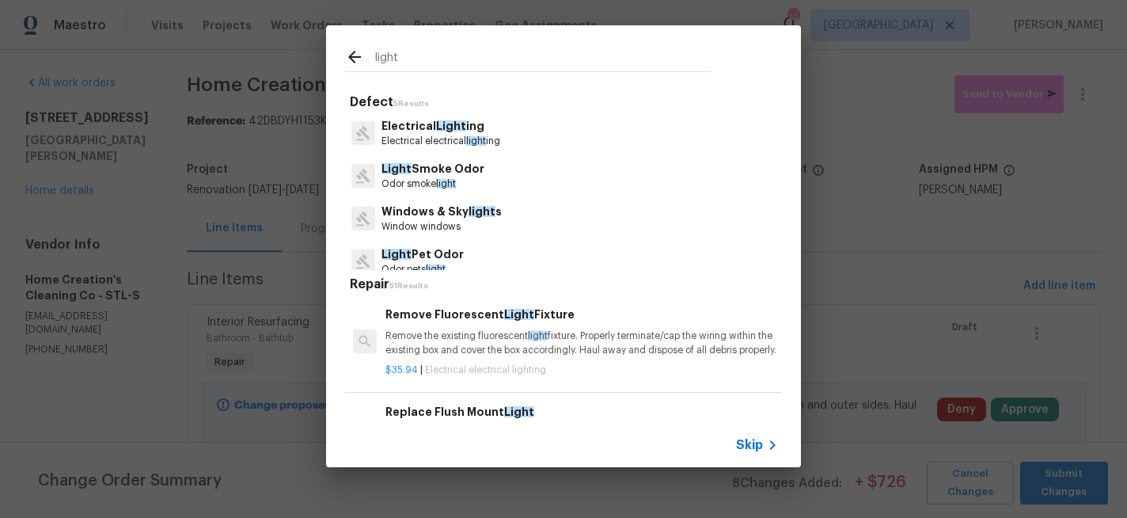
type input "light"
click at [436, 127] on span "Light" at bounding box center [451, 125] width 30 height 11
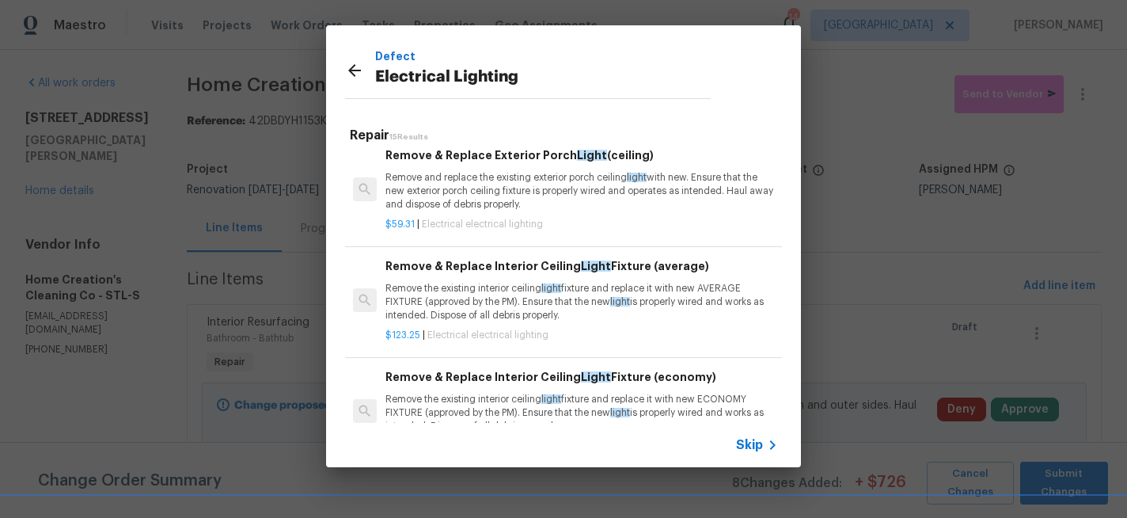
scroll to position [1087, 0]
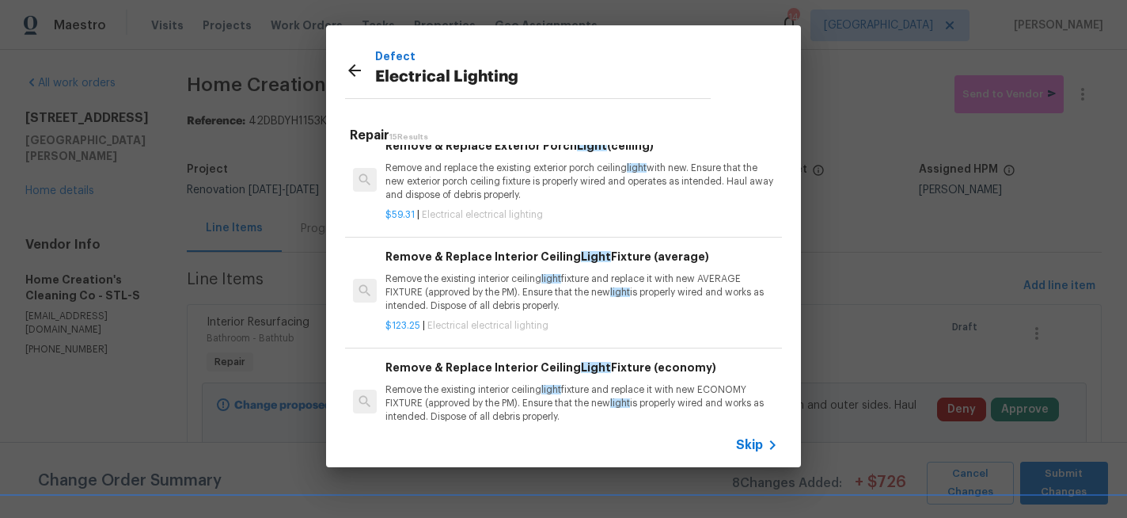
click at [464, 303] on p "Remove the existing interior ceiling light fixture and replace it with new AVER…" at bounding box center [581, 292] width 392 height 40
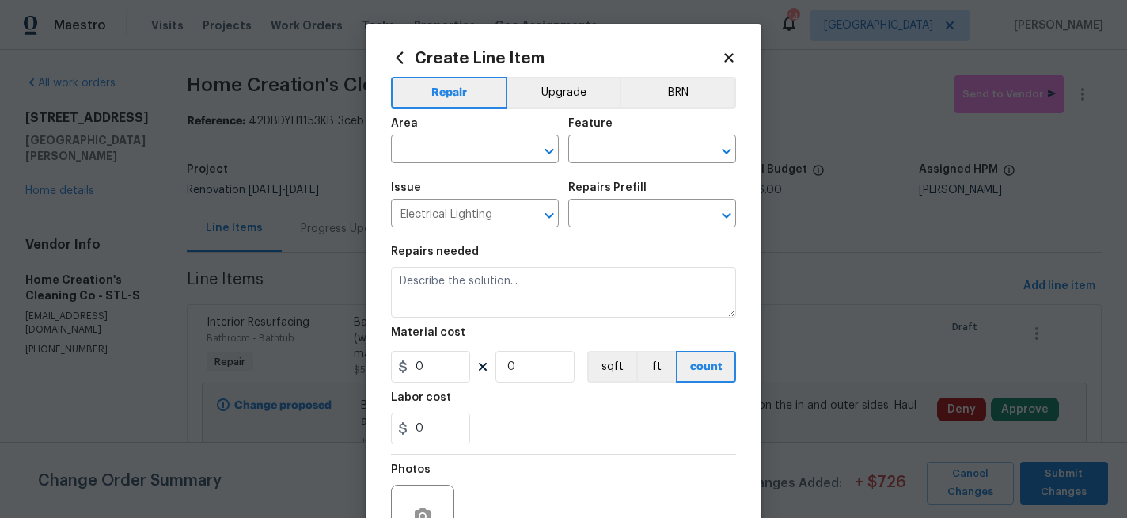
type input "Remove & Replace Interior Ceiling Light Fixture (average) $123.25"
type textarea "Remove the existing interior ceiling light fixture and replace it with new AVER…"
type input "123.25"
type input "1"
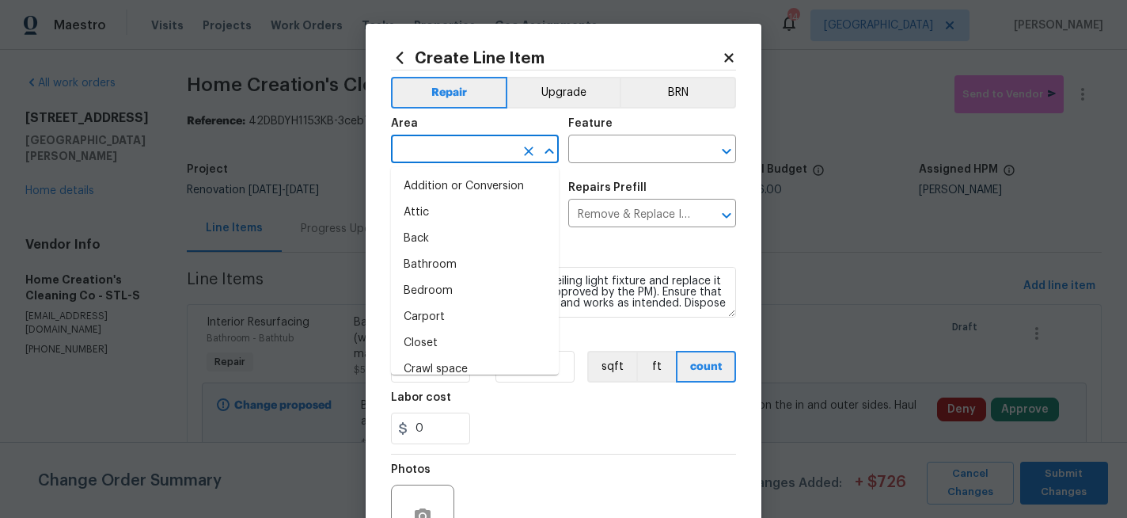
click at [468, 153] on input "text" at bounding box center [452, 150] width 123 height 25
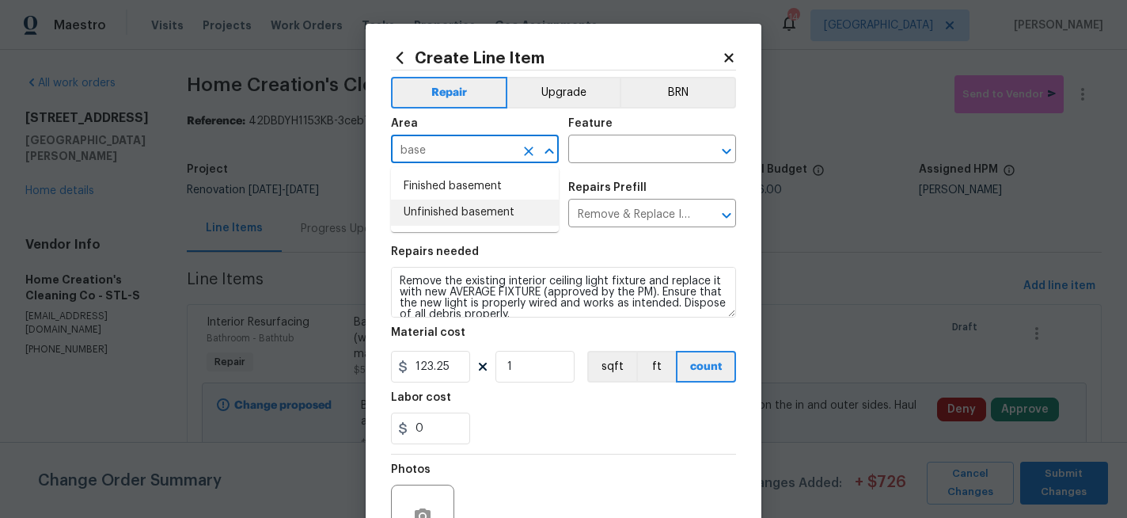
click at [455, 208] on li "Unfinished basement" at bounding box center [475, 212] width 168 height 26
type input "Unfinished basement"
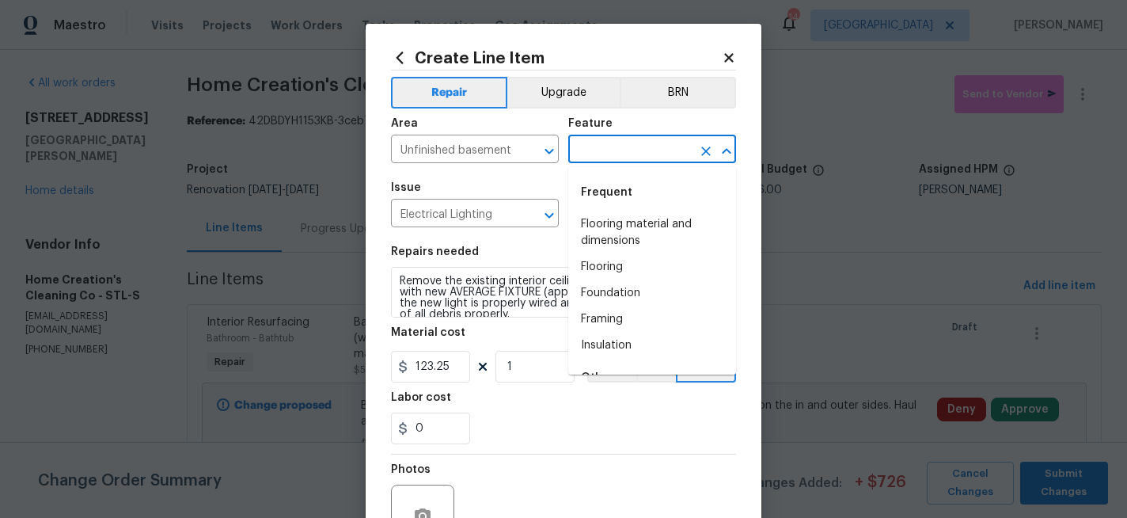
click at [593, 147] on input "text" at bounding box center [629, 150] width 123 height 25
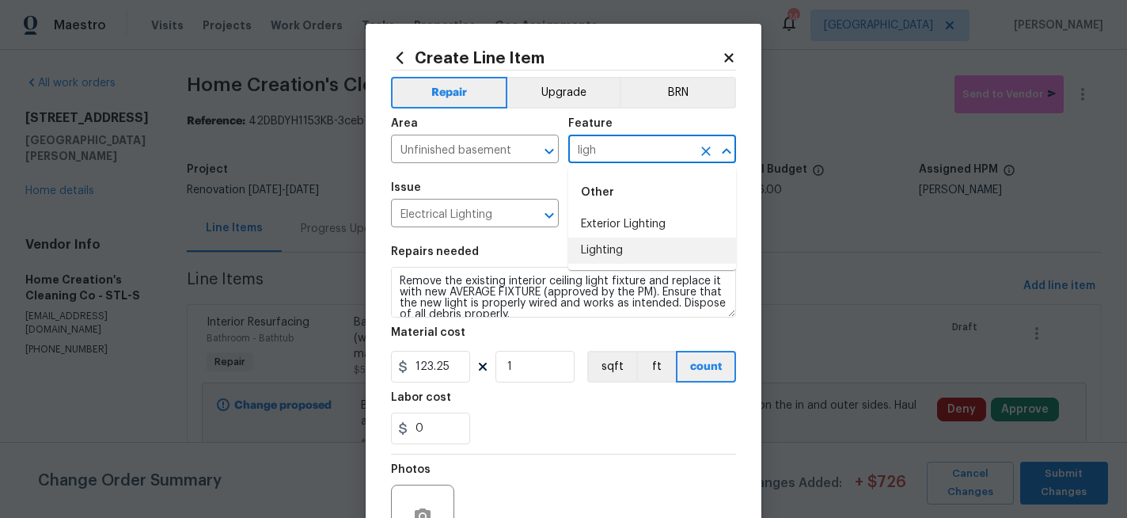
click at [596, 254] on li "Lighting" at bounding box center [652, 250] width 168 height 26
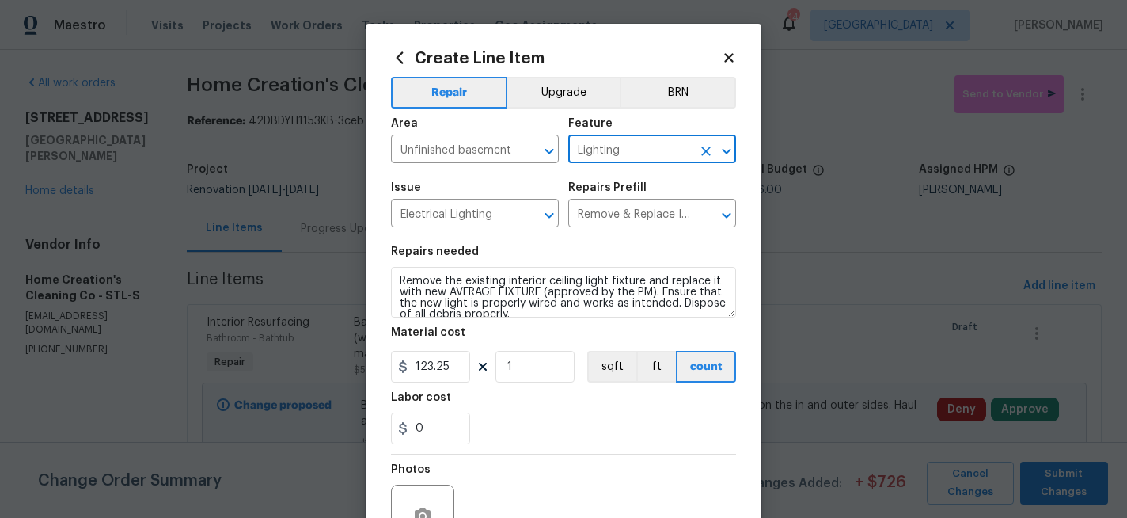
scroll to position [11, 0]
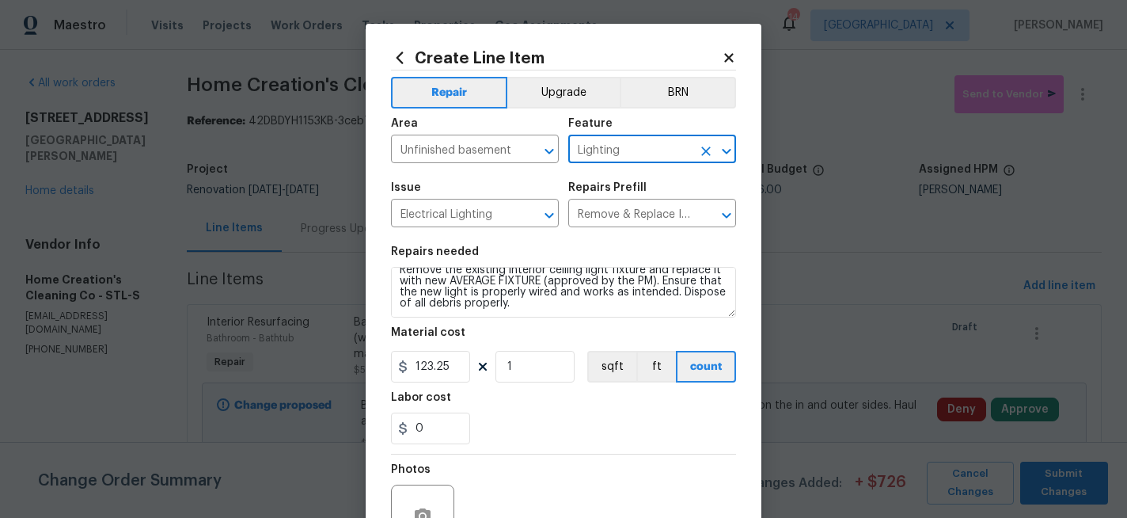
type input "Lighting"
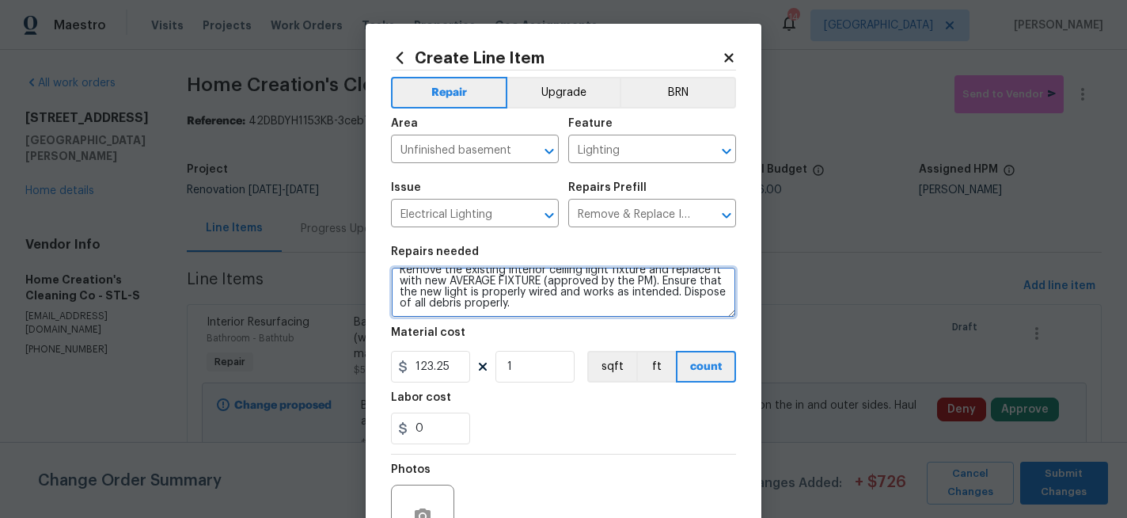
scroll to position [0, 0]
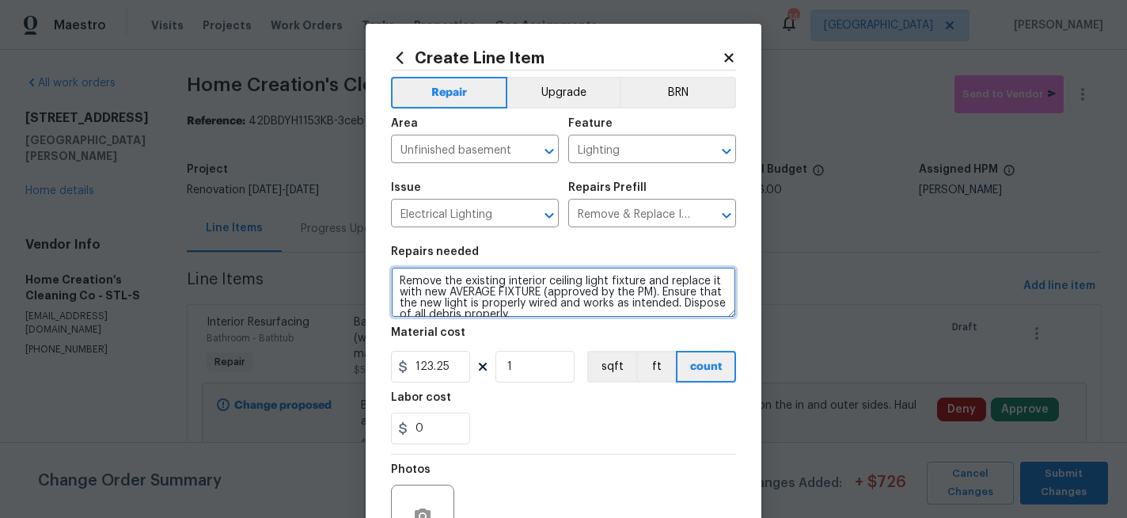
drag, startPoint x: 518, startPoint y: 308, endPoint x: 290, endPoint y: 226, distance: 241.3
click at [290, 226] on div "Create Line Item Repair Upgrade BRN Area Unfinished basement ​ Feature Lighting…" at bounding box center [563, 259] width 1127 height 518
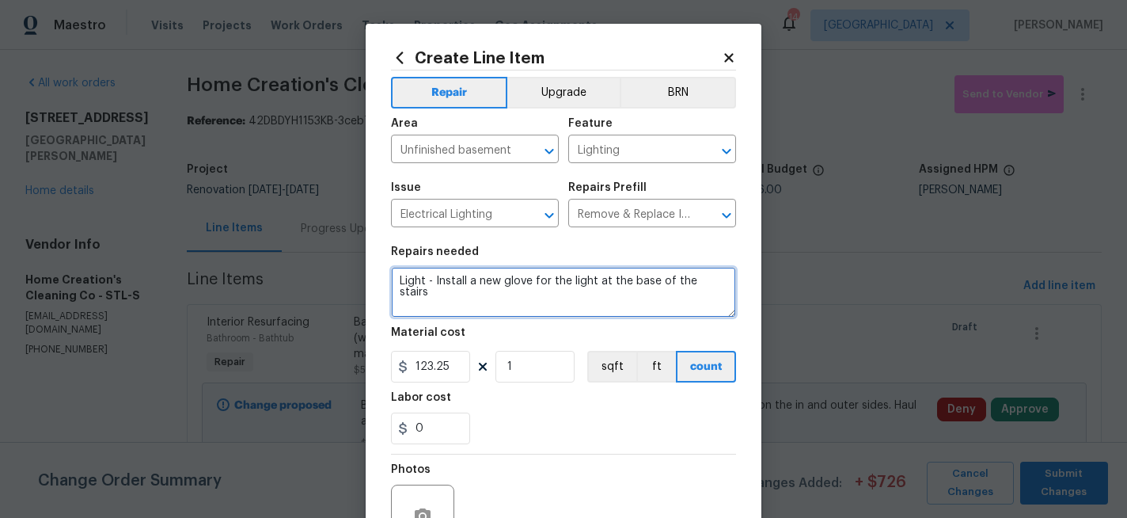
click at [525, 281] on textarea "Light - Install a new glove for the light at the base of the stairs" at bounding box center [563, 292] width 345 height 51
click at [430, 298] on textarea "Light - Install a new globe sahde for the light at the base of the stairs" at bounding box center [563, 292] width 345 height 51
type textarea "Light - Install a new globe sahde for the light at the base of the stairs. If u…"
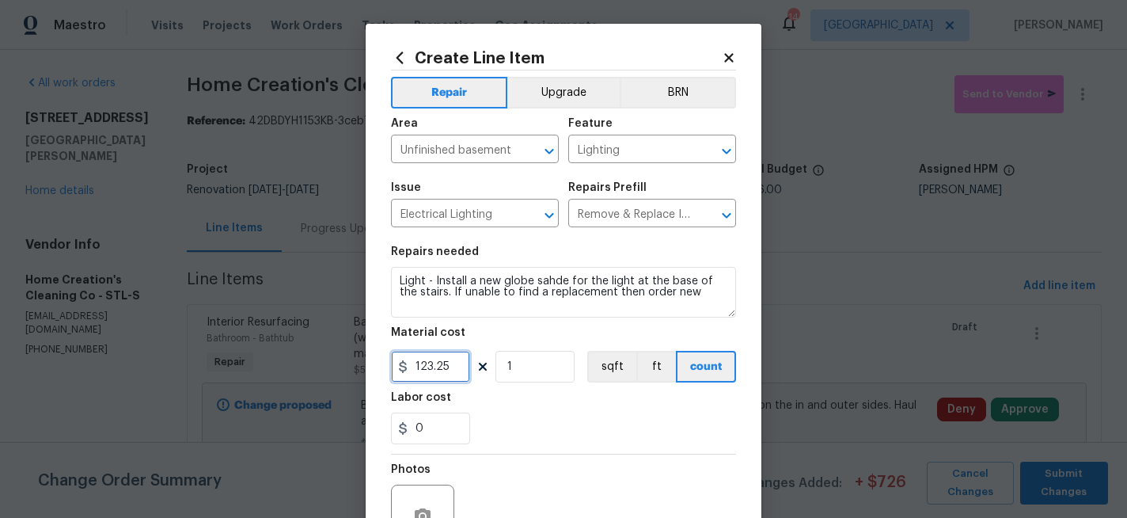
click at [457, 367] on input "123.25" at bounding box center [430, 367] width 79 height 32
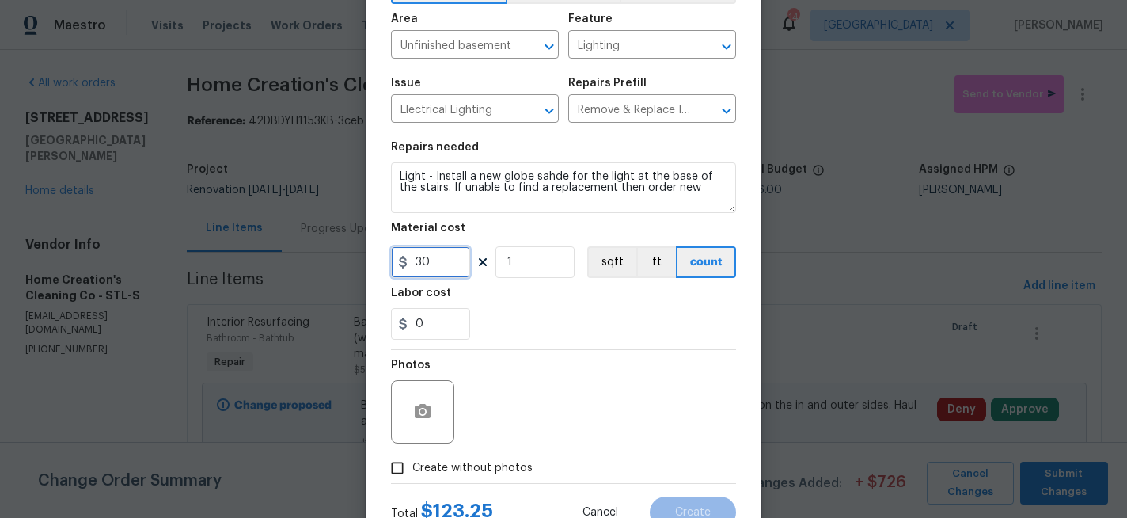
scroll to position [165, 0]
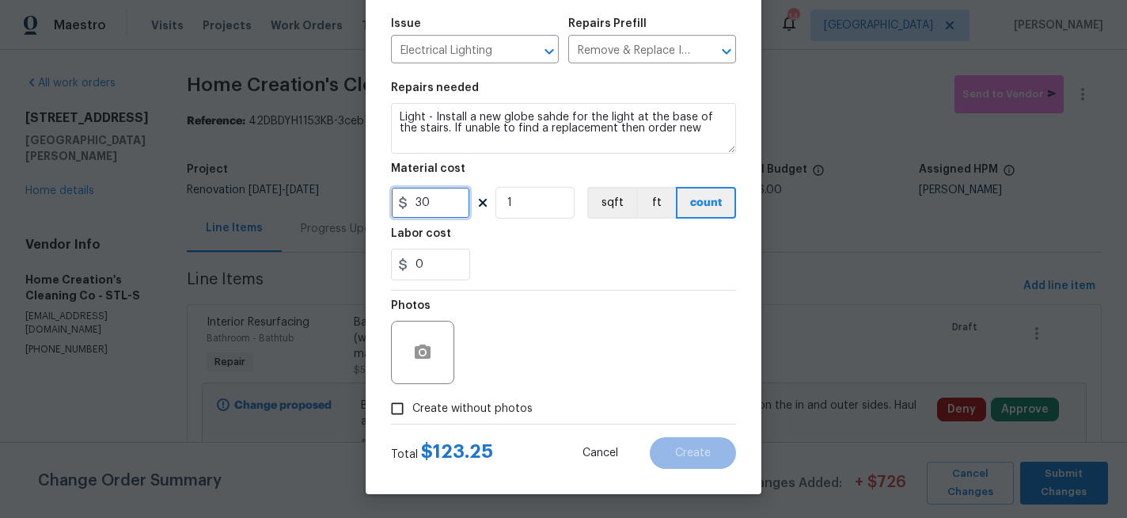
type input "30"
click at [402, 405] on input "Create without photos" at bounding box center [397, 408] width 30 height 30
checkbox input "false"
click at [423, 356] on icon "button" at bounding box center [423, 351] width 16 height 14
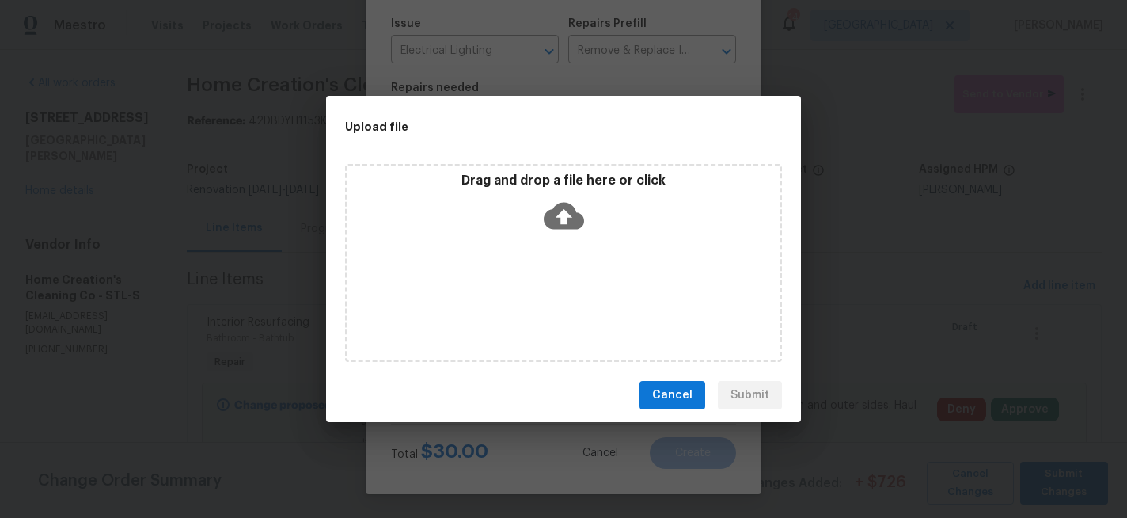
click at [559, 213] on icon at bounding box center [564, 215] width 40 height 40
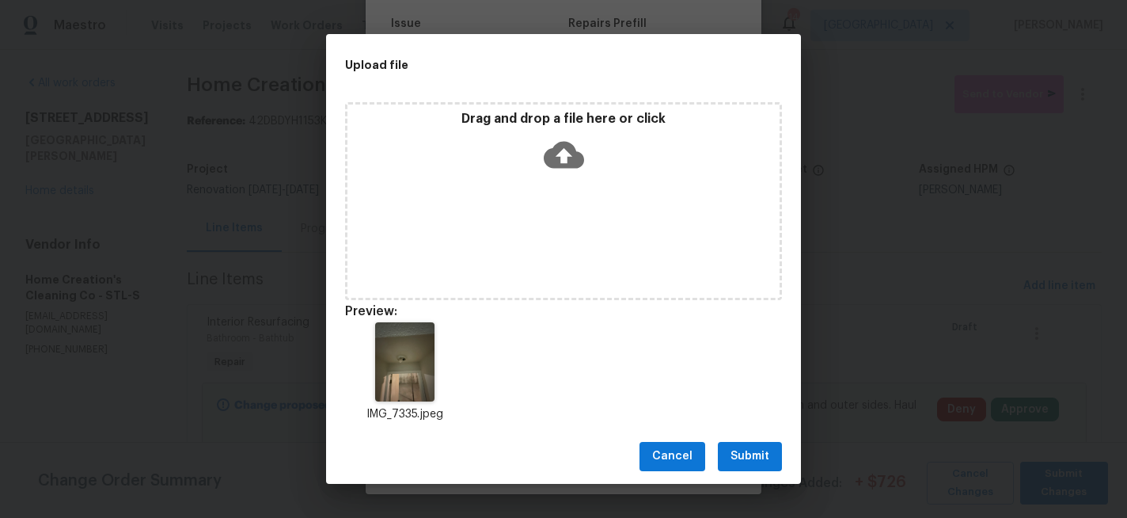
click at [756, 459] on span "Submit" at bounding box center [749, 456] width 39 height 20
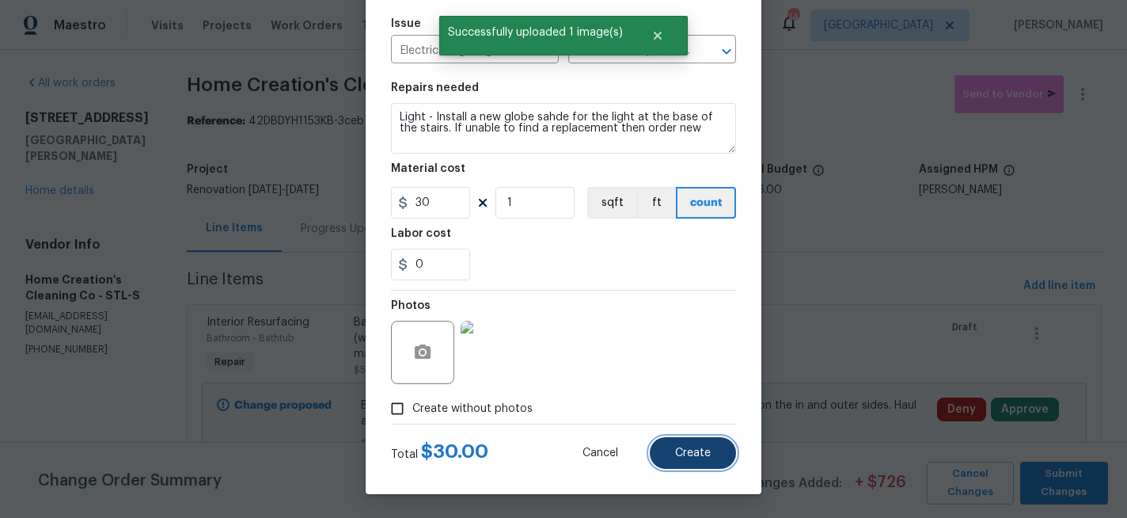
click at [690, 448] on span "Create" at bounding box center [693, 453] width 36 height 12
type input "0"
